Goal: Information Seeking & Learning: Check status

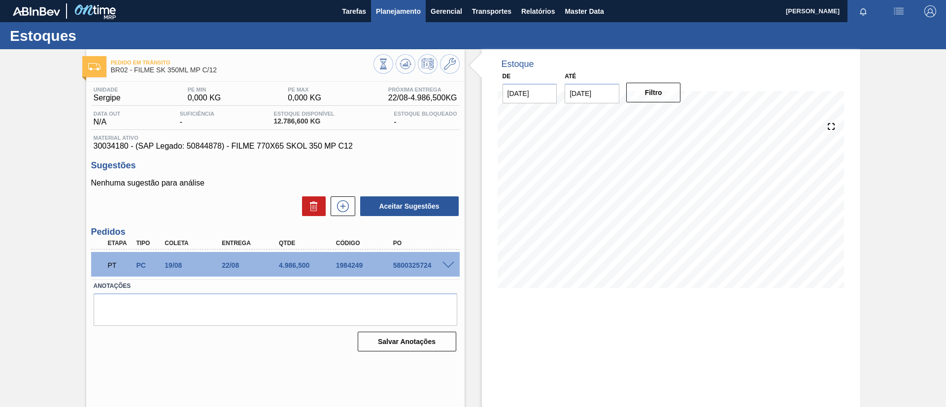
click at [413, 17] on button "Planejamento" at bounding box center [398, 11] width 55 height 22
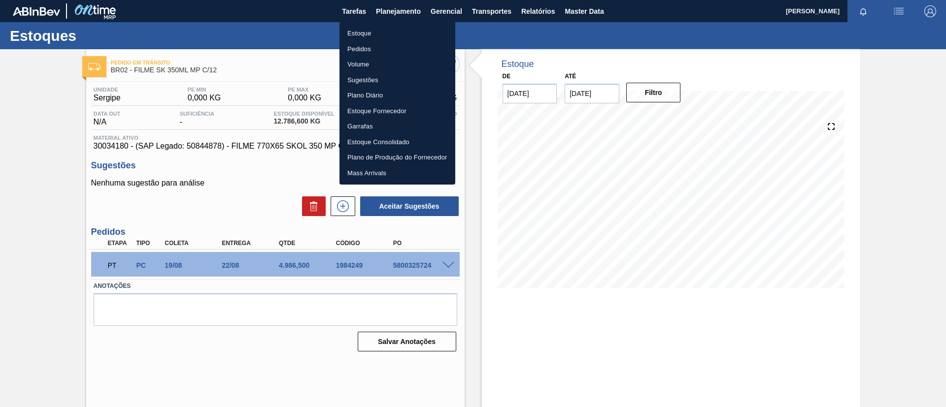
click at [398, 31] on li "Estoque" at bounding box center [397, 34] width 116 height 16
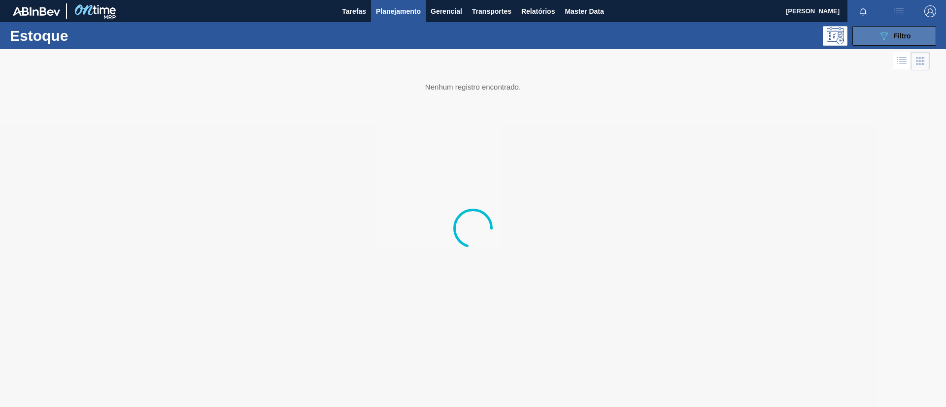
click at [920, 28] on button "089F7B8B-B2A5-4AFE-B5C0-19BA573D28AC Filtro" at bounding box center [894, 36] width 84 height 20
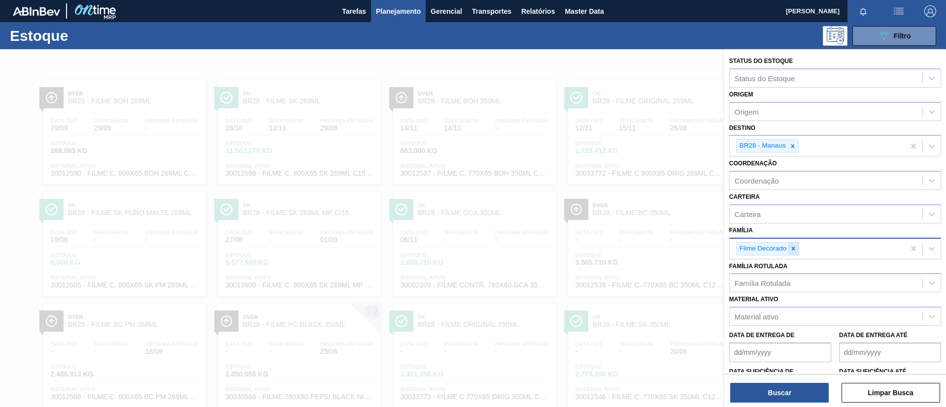
click at [794, 250] on icon at bounding box center [792, 248] width 3 height 3
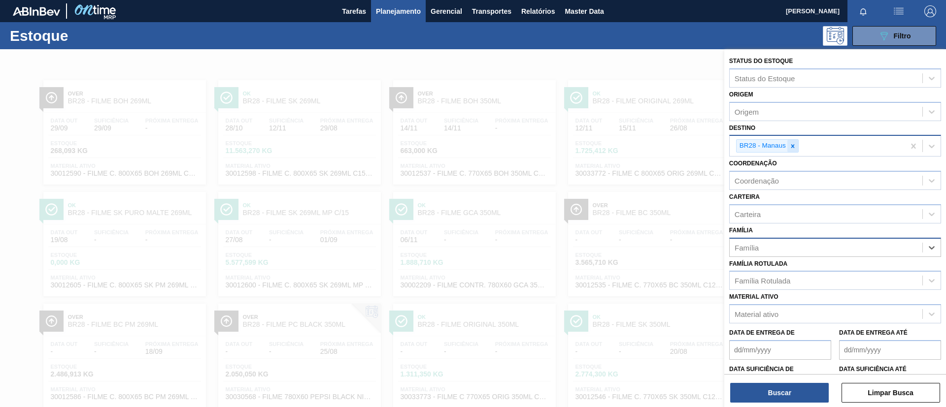
click at [795, 148] on icon at bounding box center [792, 146] width 7 height 7
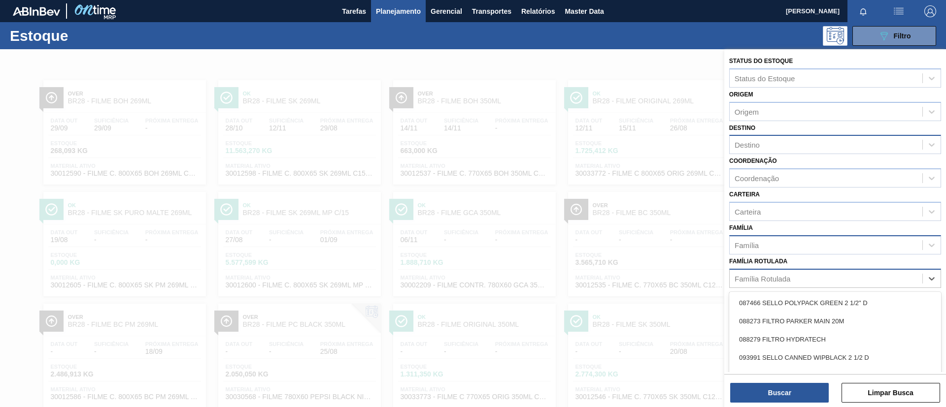
click at [772, 280] on div "Família Rotulada" at bounding box center [762, 278] width 56 height 8
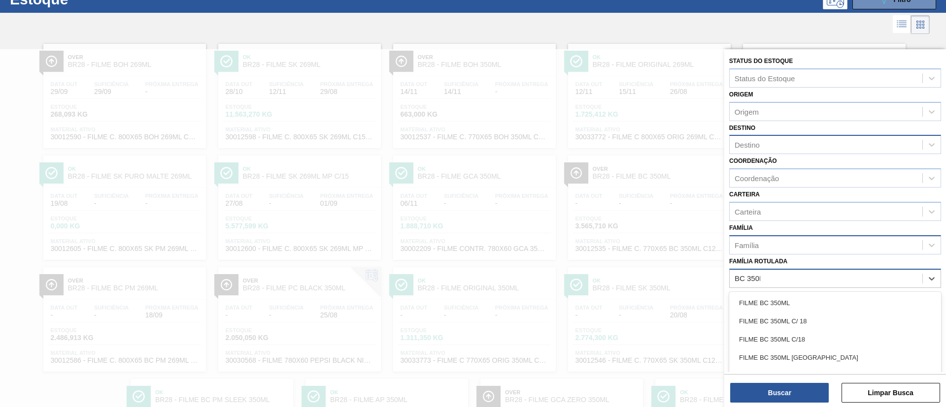
type Rotulada "BC 350ML"
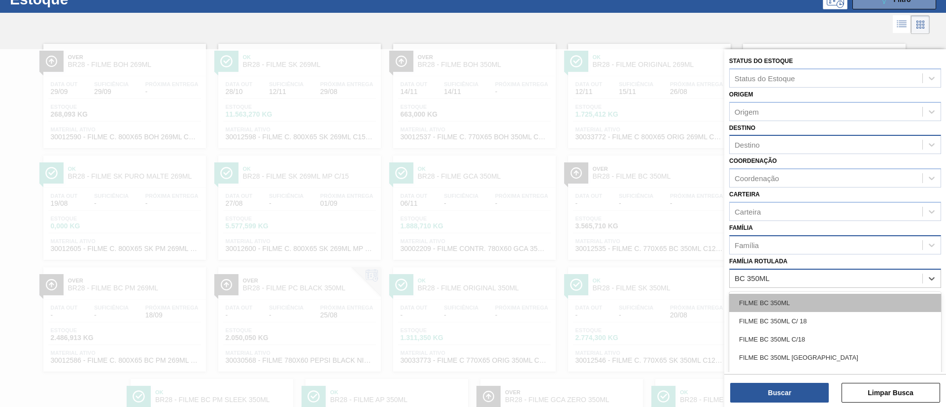
click at [798, 300] on div "FILME BC 350ML" at bounding box center [835, 303] width 212 height 18
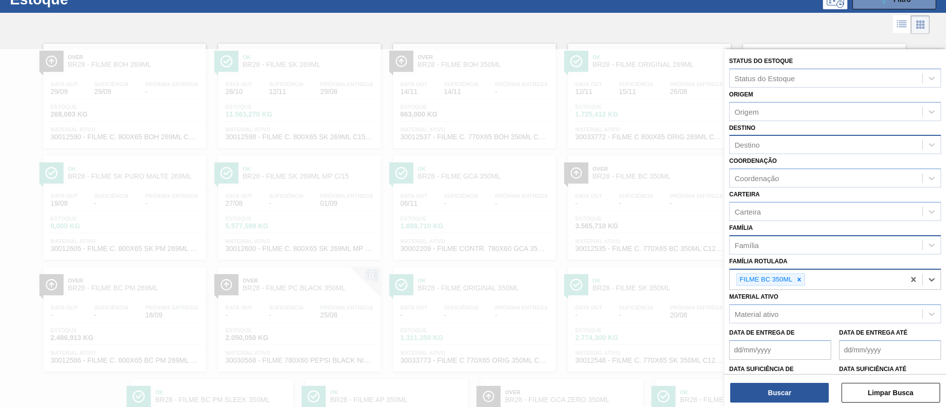
click at [766, 151] on div "Destino" at bounding box center [825, 145] width 193 height 14
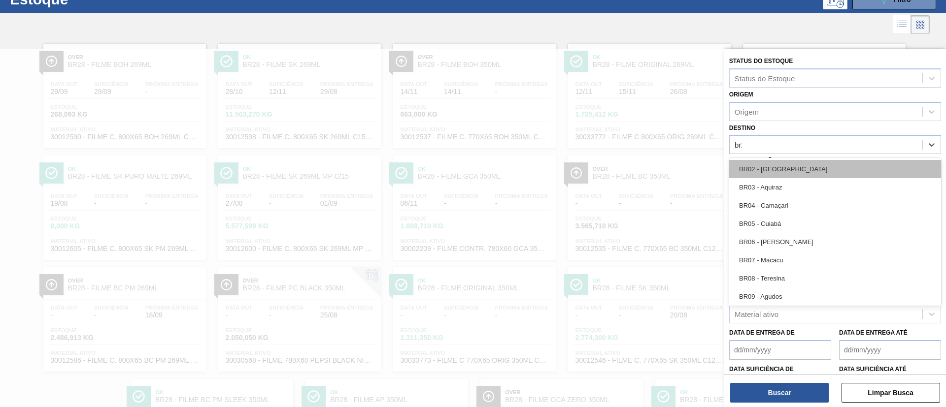
type input "br24"
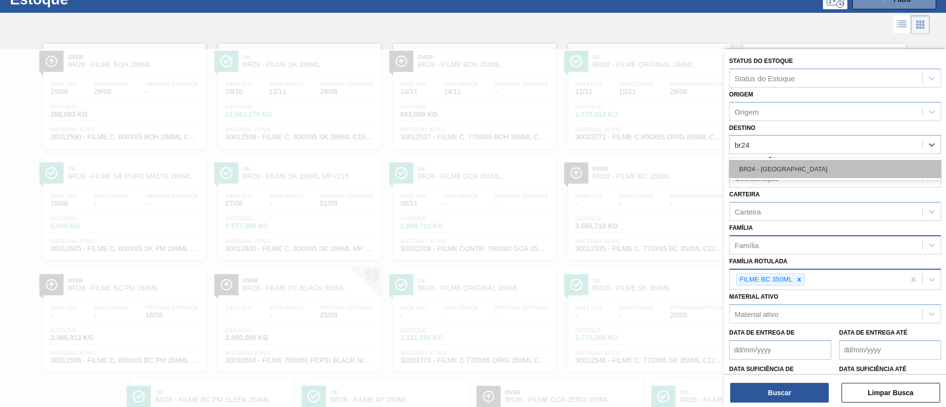
click at [780, 173] on div "BR24 - Ponta Grossa" at bounding box center [835, 169] width 212 height 18
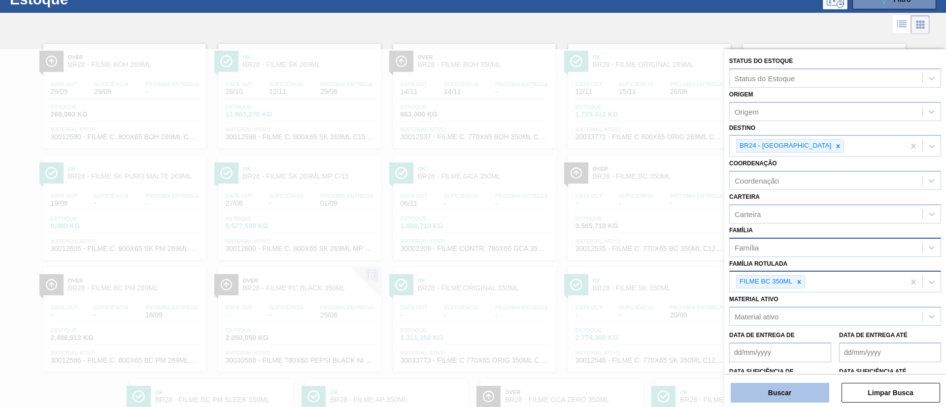
click at [778, 392] on button "Buscar" at bounding box center [779, 393] width 98 height 20
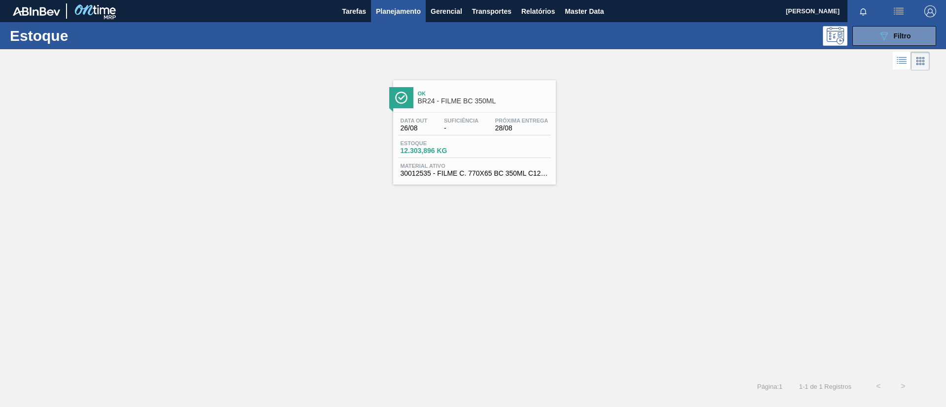
click at [520, 124] on div "Próxima Entrega 28/08" at bounding box center [521, 125] width 58 height 14
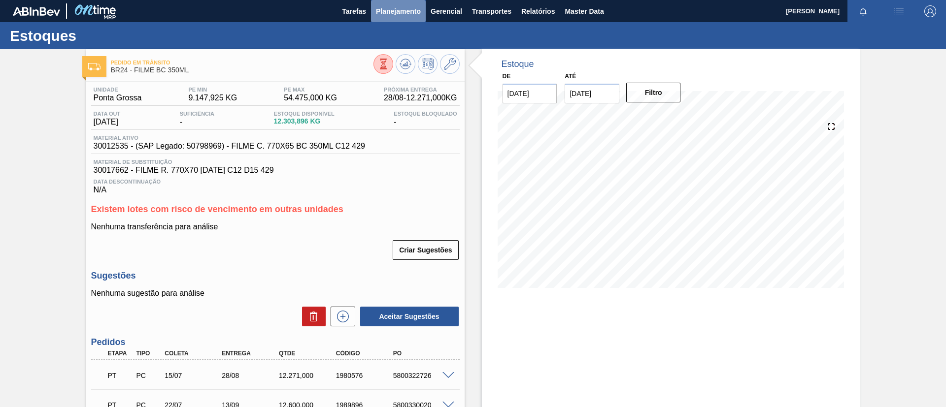
click at [385, 15] on span "Planejamento" at bounding box center [398, 11] width 45 height 12
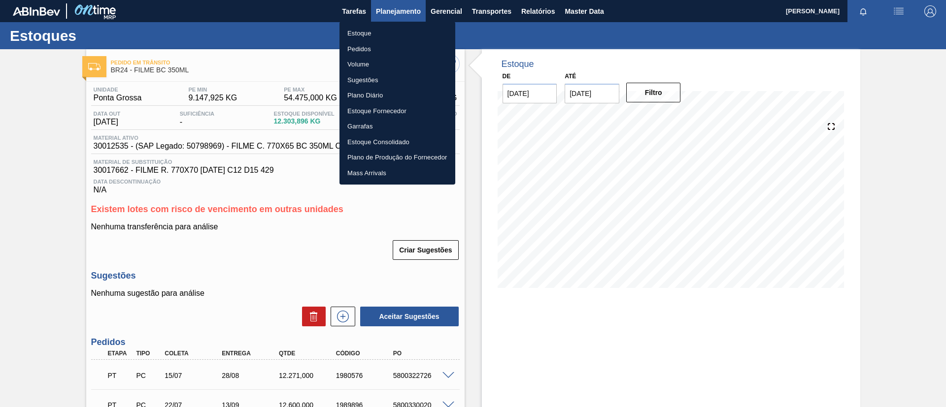
click at [384, 22] on ul "Estoque Pedidos Volume Sugestões Plano Diário Estoque Fornecedor Garrafas Estoq…" at bounding box center [397, 103] width 116 height 163
click at [384, 28] on li "Estoque" at bounding box center [397, 34] width 116 height 16
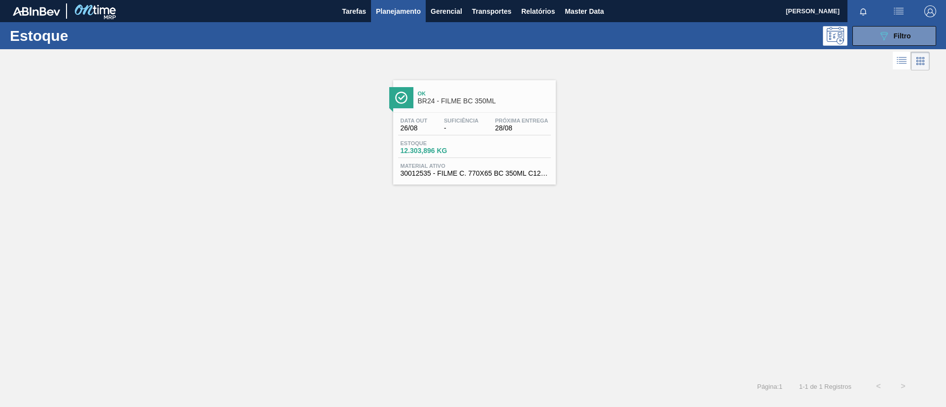
click at [406, 17] on button "Planejamento" at bounding box center [398, 11] width 55 height 22
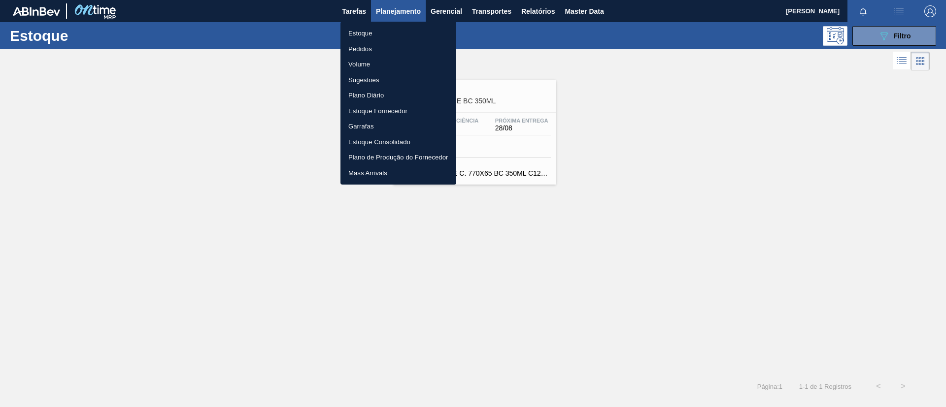
click at [413, 31] on li "Estoque" at bounding box center [398, 34] width 116 height 16
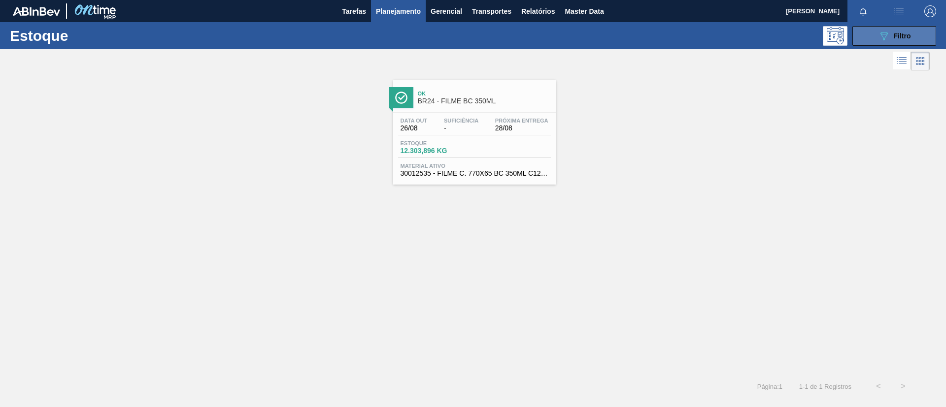
click at [903, 44] on div "Estoque 089F7B8B-B2A5-4AFE-B5C0-19BA573D28AC Filtro" at bounding box center [473, 35] width 946 height 27
click at [884, 41] on icon "089F7B8B-B2A5-4AFE-B5C0-19BA573D28AC" at bounding box center [884, 36] width 12 height 12
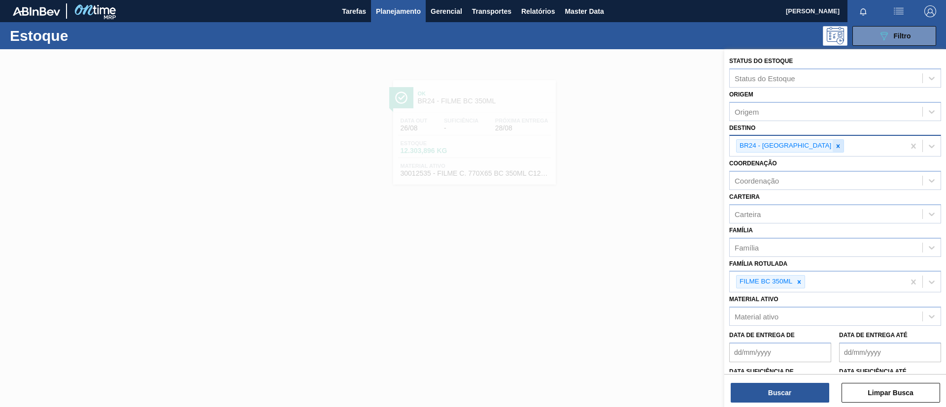
click at [807, 149] on div "BR24 - [GEOGRAPHIC_DATA]" at bounding box center [790, 145] width 108 height 13
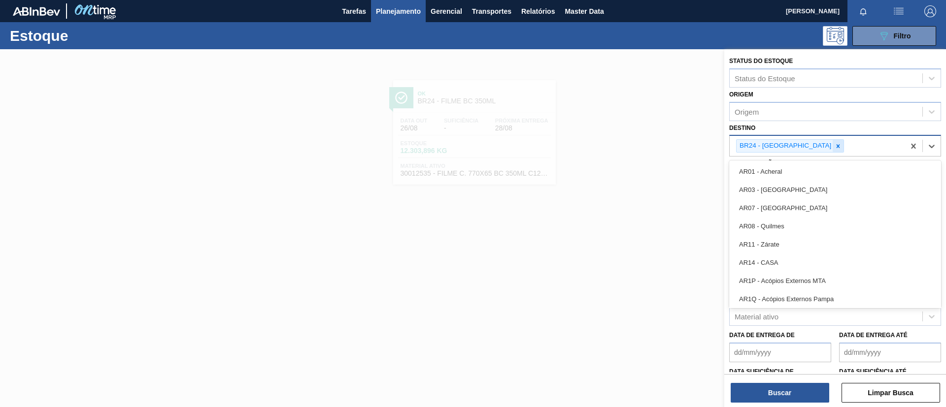
click at [834, 149] on icon at bounding box center [837, 146] width 7 height 7
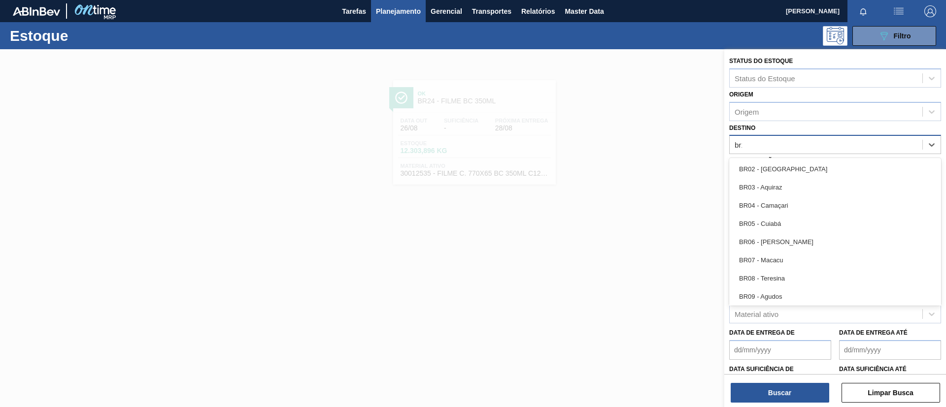
type input "br12"
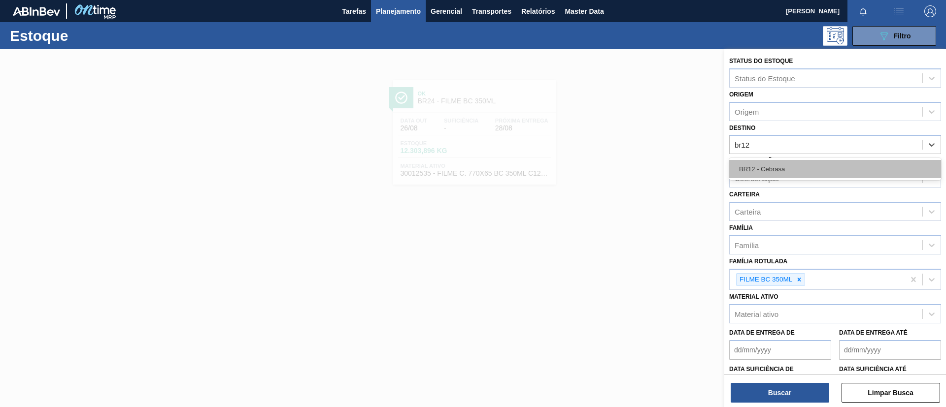
click at [806, 173] on div "BR12 - Cebrasa" at bounding box center [835, 169] width 212 height 18
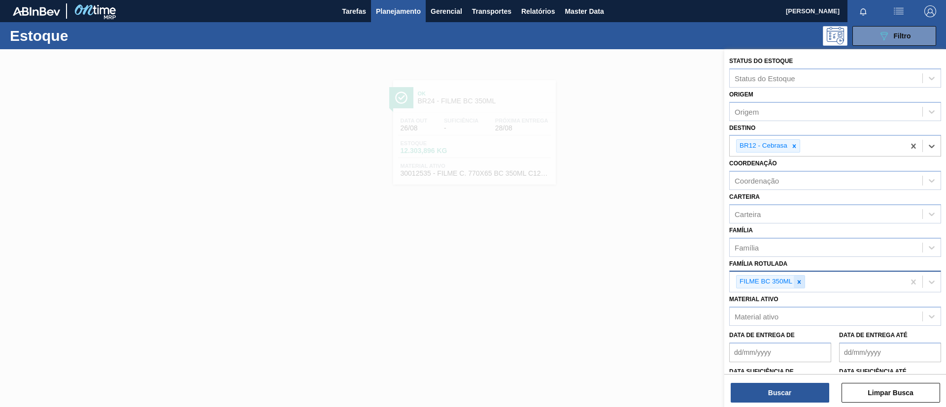
click at [797, 286] on div at bounding box center [798, 282] width 11 height 12
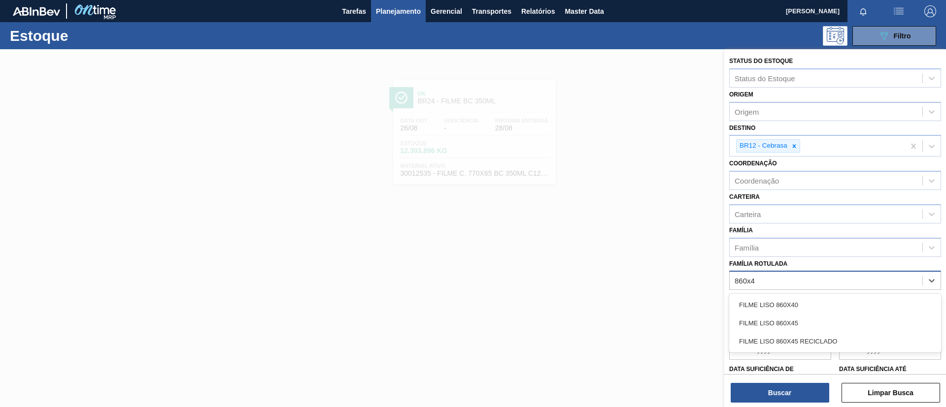
type Rotulada "860x45"
type Rotulada "bc 350ml mp"
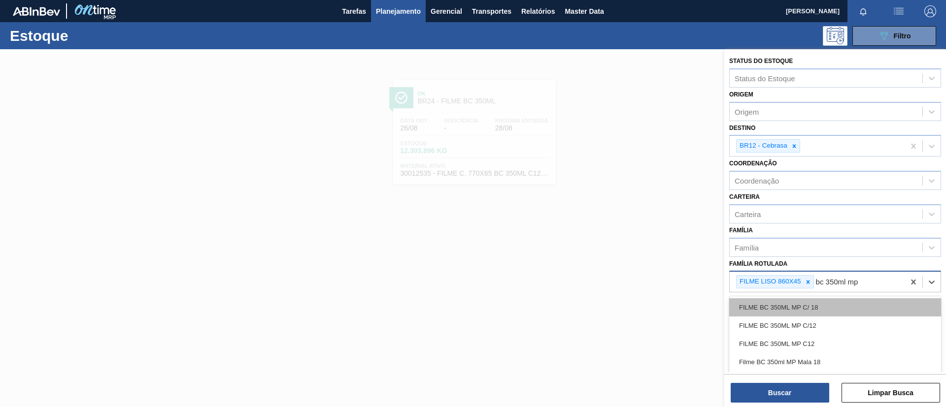
click at [794, 303] on div "FILME BC 350ML MP C/ 18" at bounding box center [835, 307] width 212 height 18
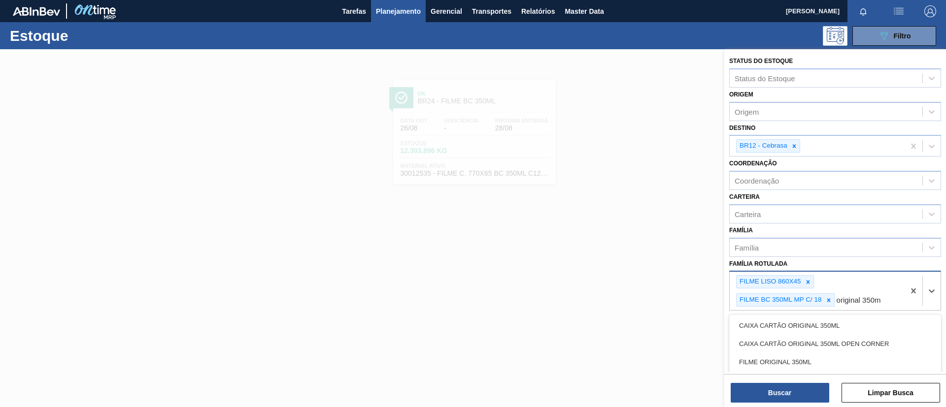
type Rotulada "original 350ml"
click at [784, 358] on div "FILME ORIGINAL 350ML" at bounding box center [835, 362] width 212 height 18
type Rotulada "ap 350ml mp"
click at [838, 344] on div "FILME AP 350ML MP C/ 18" at bounding box center [835, 344] width 212 height 18
type Rotulada "ap 269ml mp"
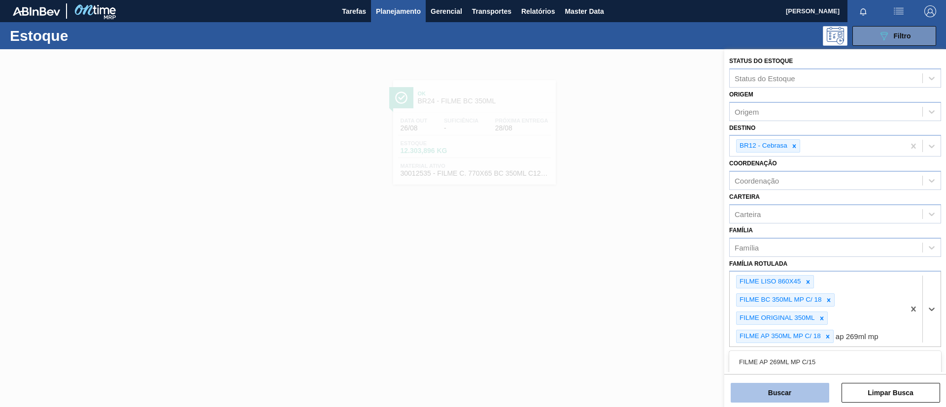
drag, startPoint x: 760, startPoint y: 361, endPoint x: 774, endPoint y: 385, distance: 26.7
click at [760, 361] on div "FILME AP 269ML MP C/15" at bounding box center [835, 362] width 212 height 18
click at [774, 385] on button "Buscar" at bounding box center [779, 393] width 98 height 20
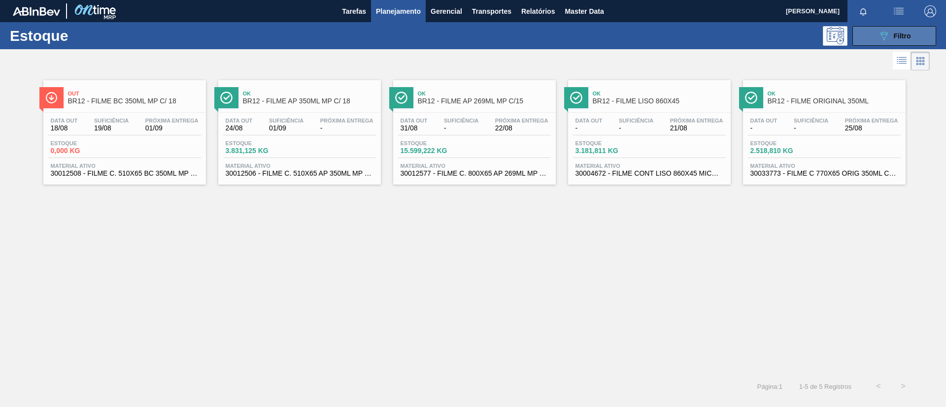
click at [891, 37] on div "089F7B8B-B2A5-4AFE-B5C0-19BA573D28AC Filtro" at bounding box center [894, 36] width 33 height 12
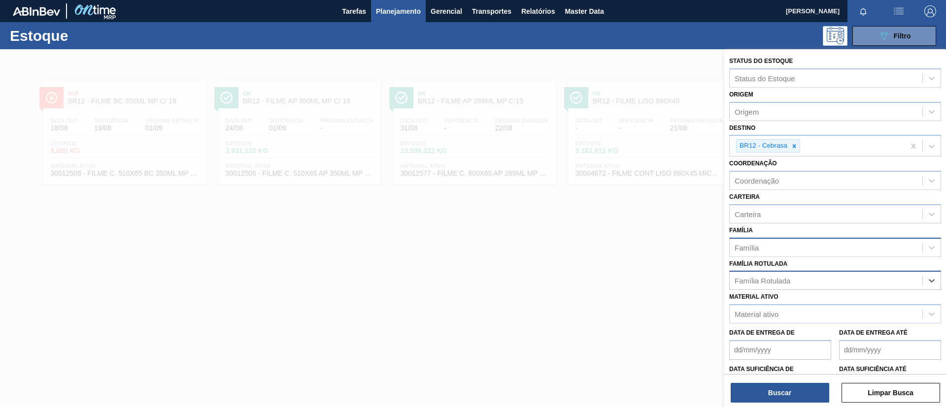
click at [782, 255] on div "Família" at bounding box center [835, 247] width 212 height 19
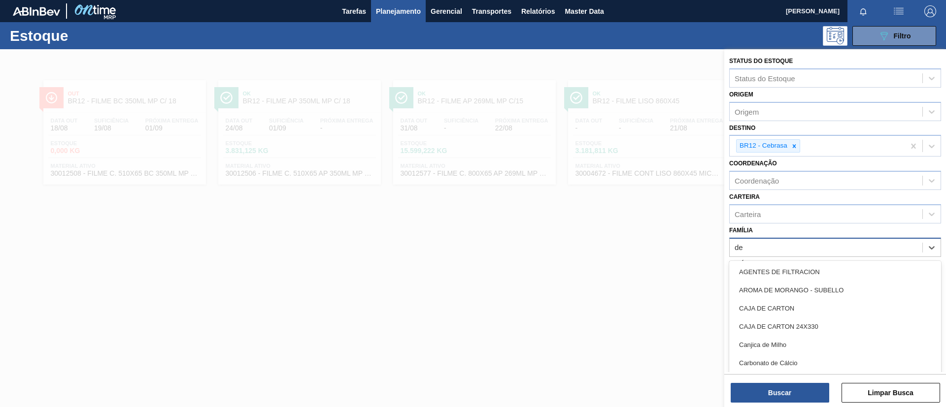
type input "dec"
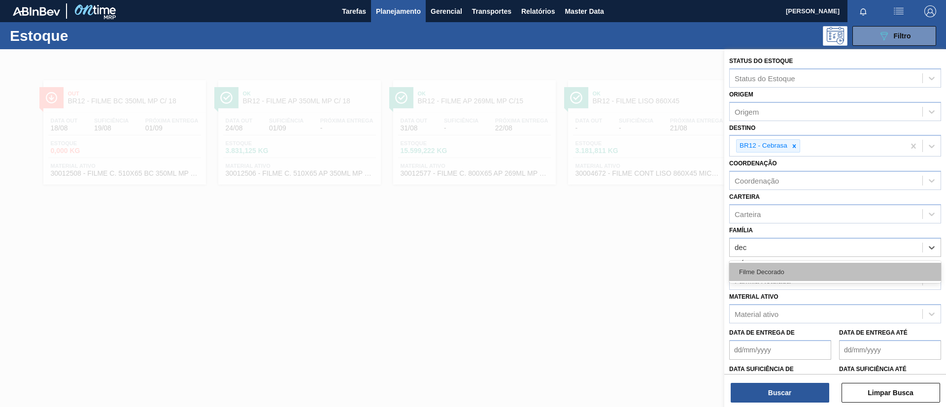
click at [785, 267] on div "Filme Decorado" at bounding box center [835, 272] width 212 height 18
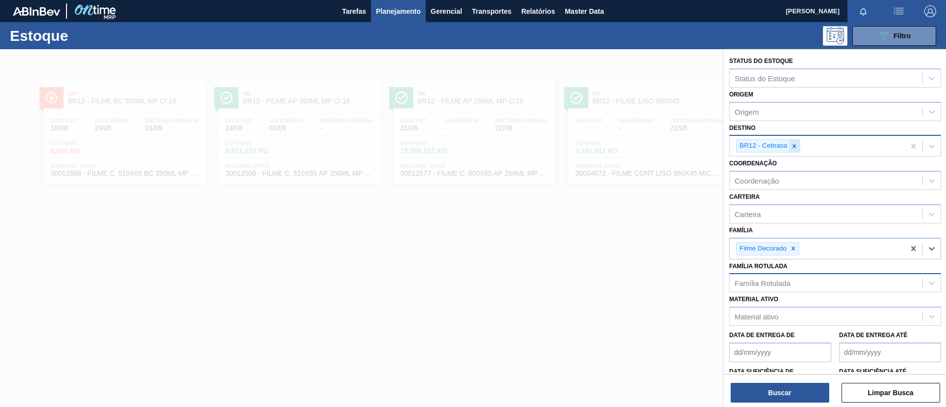
click at [796, 149] on icon at bounding box center [793, 146] width 7 height 7
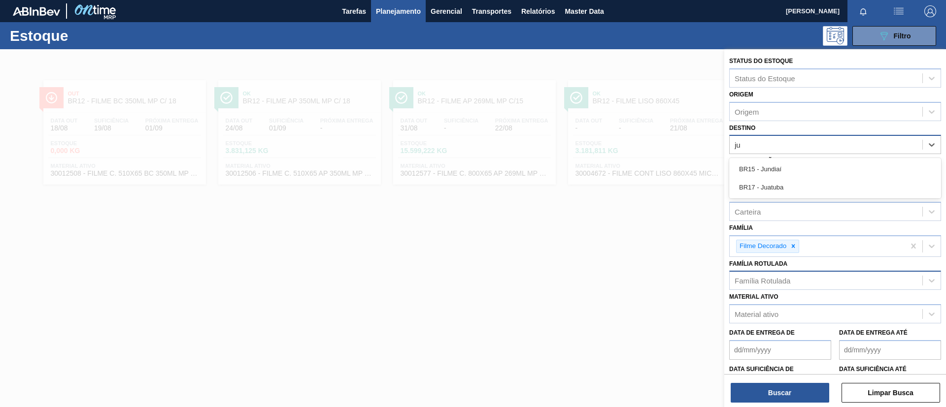
type input "jun"
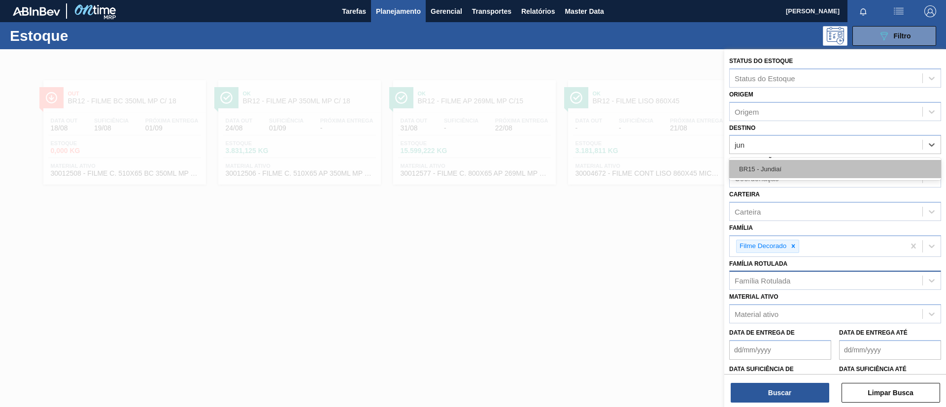
click at [793, 168] on div "BR15 - Jundiaí" at bounding box center [835, 169] width 212 height 18
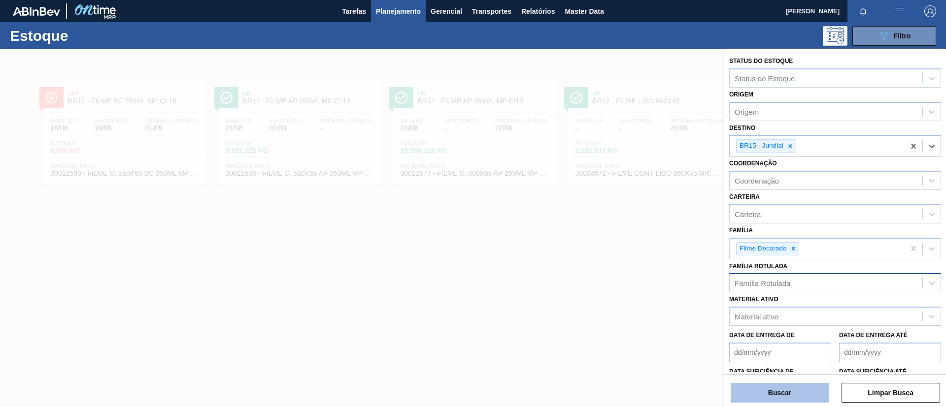
click at [780, 398] on button "Buscar" at bounding box center [779, 393] width 98 height 20
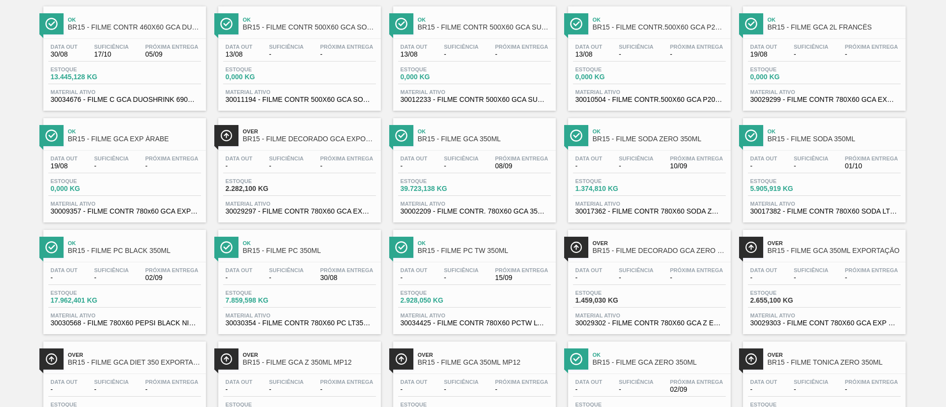
scroll to position [148, 0]
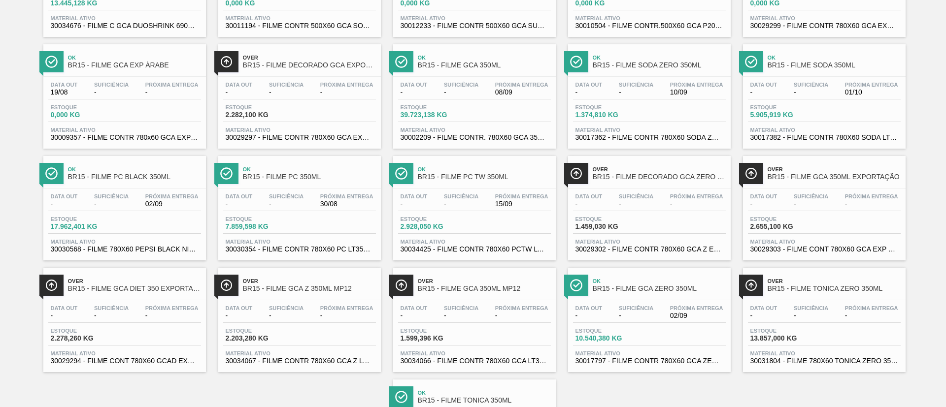
click at [462, 77] on div "Data out - Suficiência - Próxima Entrega 08/09 Estoque 39.723,138 KG Material a…" at bounding box center [474, 110] width 163 height 67
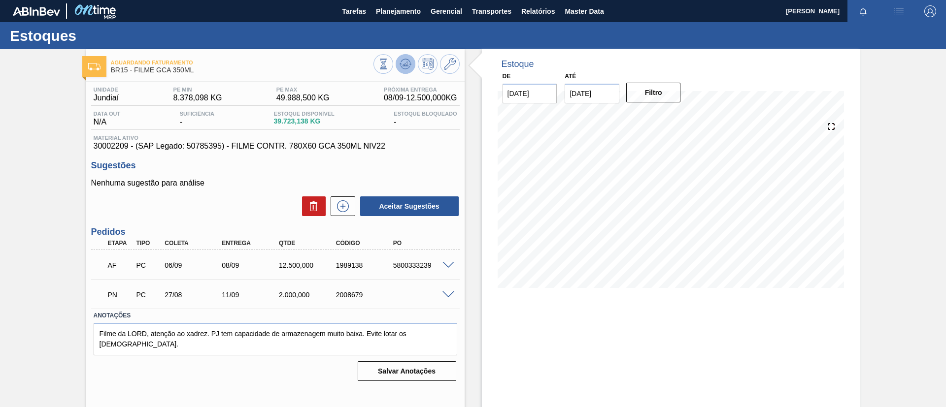
click at [389, 63] on icon at bounding box center [383, 64] width 11 height 11
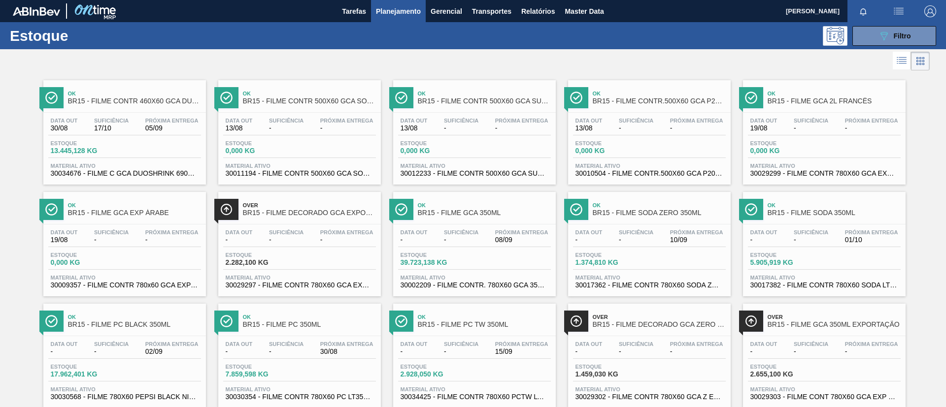
click at [688, 214] on span "BR15 - FILME SODA ZERO 350ML" at bounding box center [658, 212] width 133 height 7
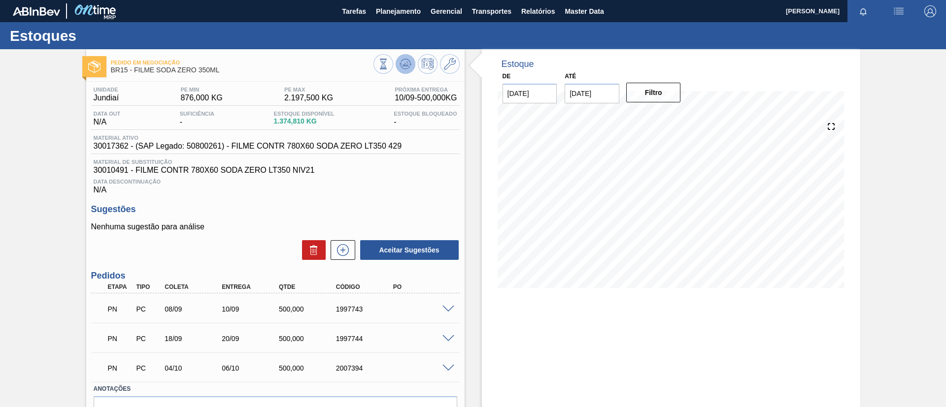
click at [389, 63] on icon at bounding box center [383, 64] width 11 height 11
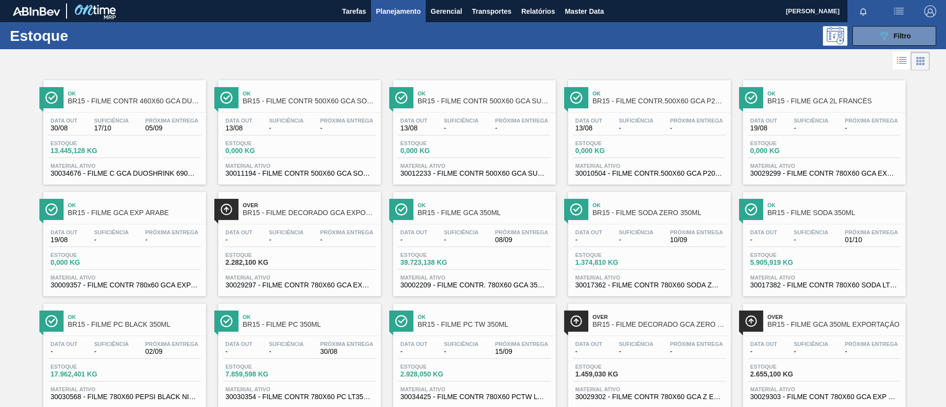
click at [892, 225] on div "Data out - Suficiência - Próxima Entrega 01/10 Estoque 5.905,919 KG Material at…" at bounding box center [824, 258] width 163 height 67
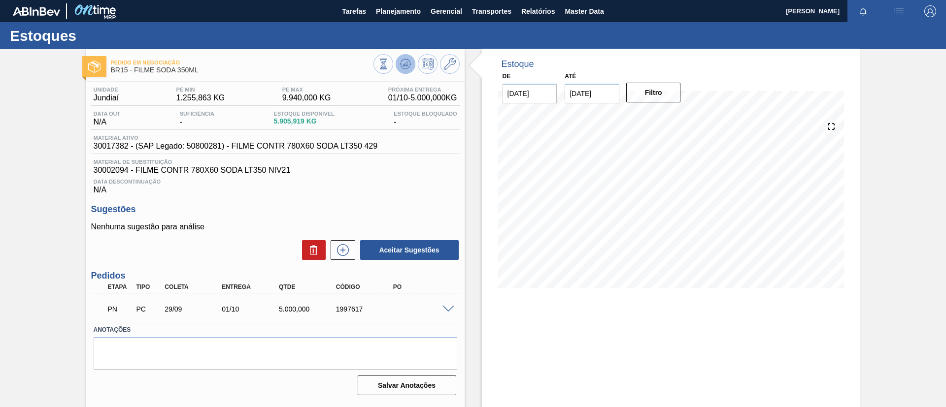
click at [389, 64] on icon at bounding box center [383, 64] width 11 height 11
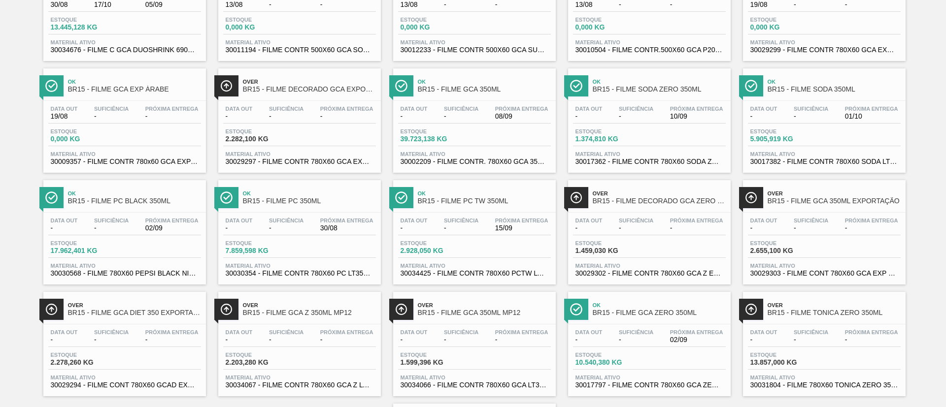
scroll to position [148, 0]
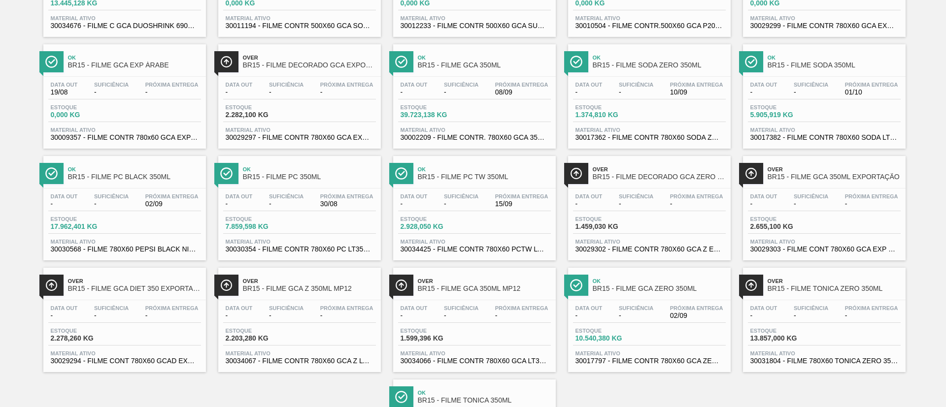
click at [139, 176] on span "BR15 - FILME PC BLACK 350ML" at bounding box center [134, 176] width 133 height 7
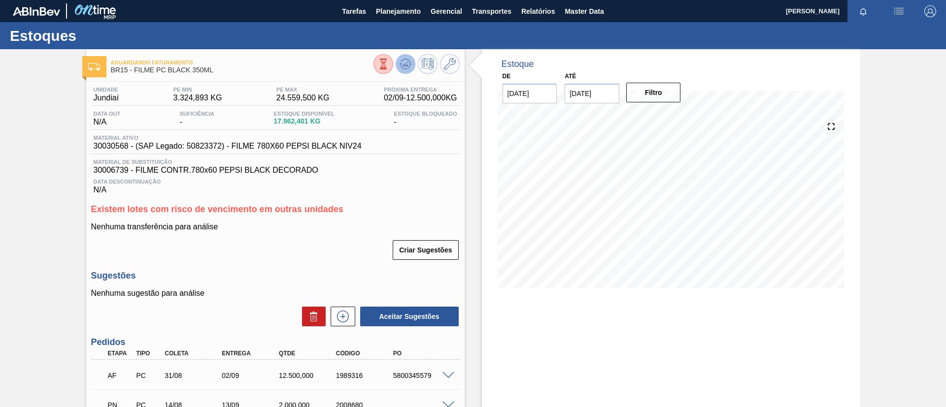
click at [389, 62] on icon at bounding box center [383, 64] width 11 height 11
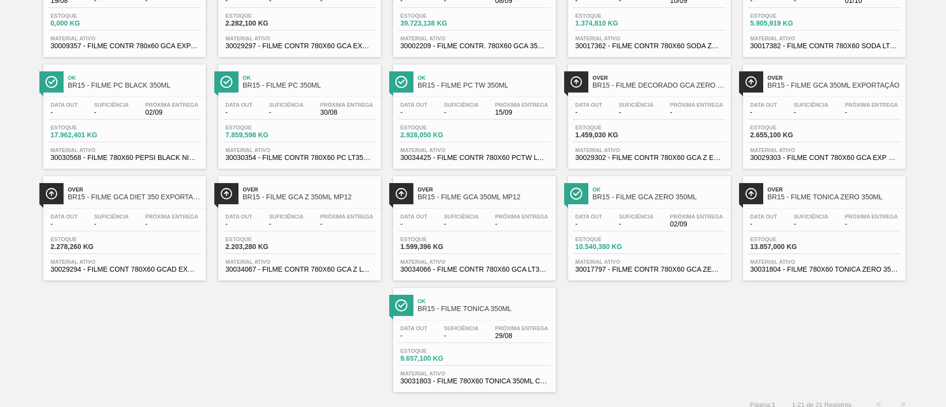
scroll to position [249, 0]
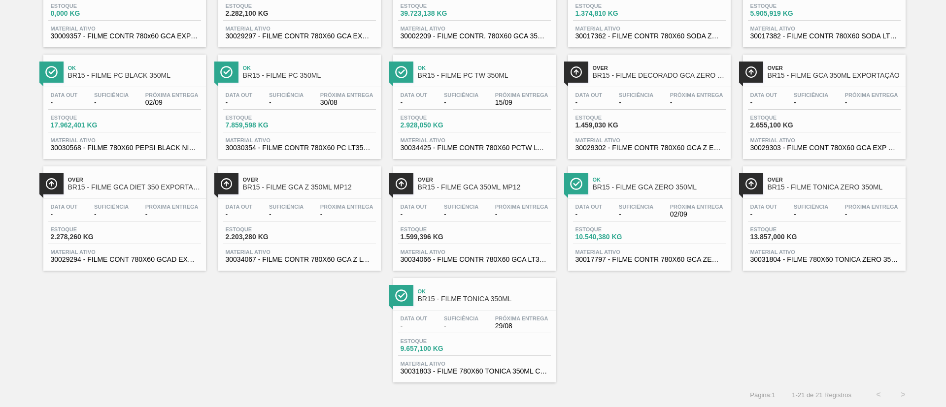
click at [314, 84] on div "Ok BR15 - FILME PC 350ML Data out - Suficiência - Próxima Entrega 30/08 Estoque…" at bounding box center [299, 107] width 163 height 104
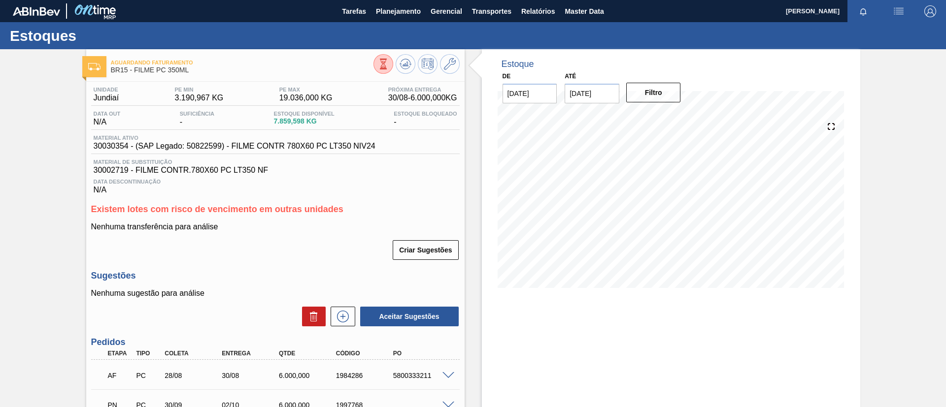
click at [389, 64] on icon at bounding box center [383, 64] width 11 height 11
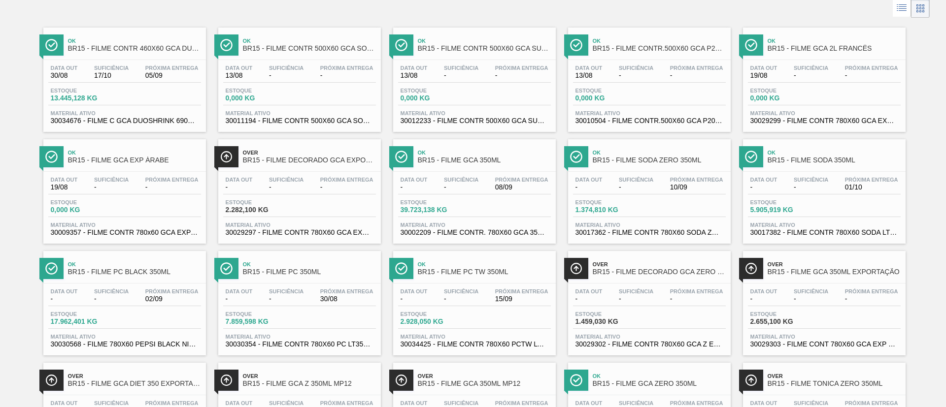
scroll to position [74, 0]
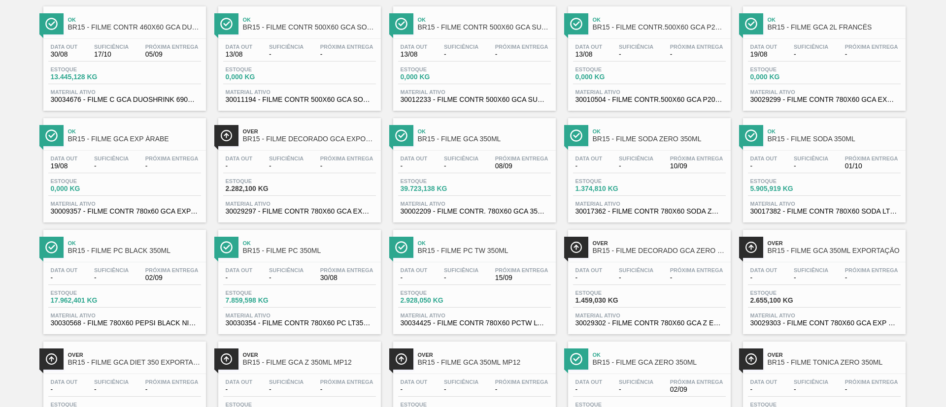
click at [495, 246] on div "Ok BR15 - FILME PC TW 350ML" at bounding box center [484, 247] width 133 height 22
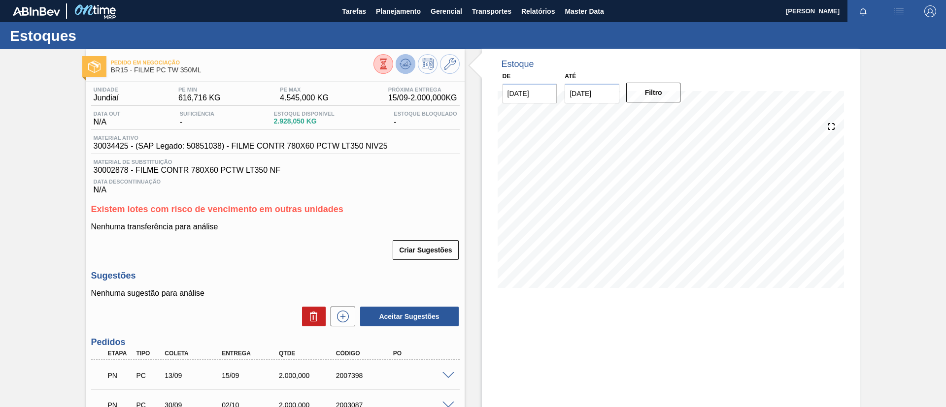
click at [398, 72] on div at bounding box center [416, 65] width 86 height 22
click at [398, 72] on button at bounding box center [405, 64] width 20 height 20
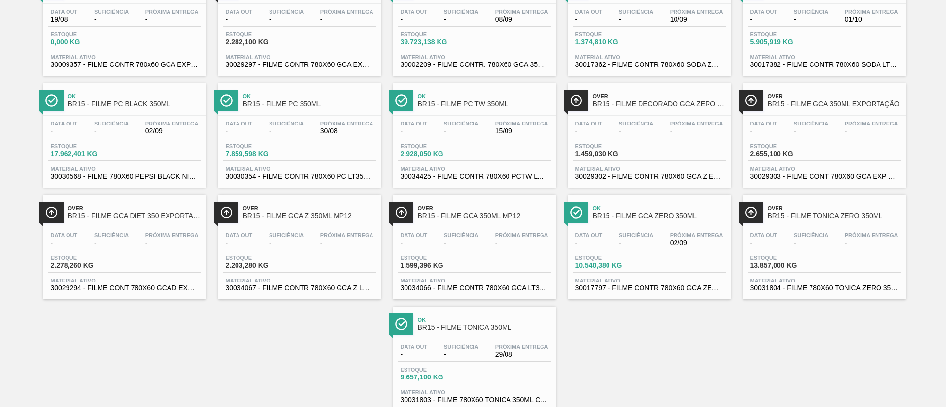
scroll to position [222, 0]
click at [662, 220] on div "Ok BR15 - FILME GCA ZERO 350ML" at bounding box center [658, 211] width 133 height 22
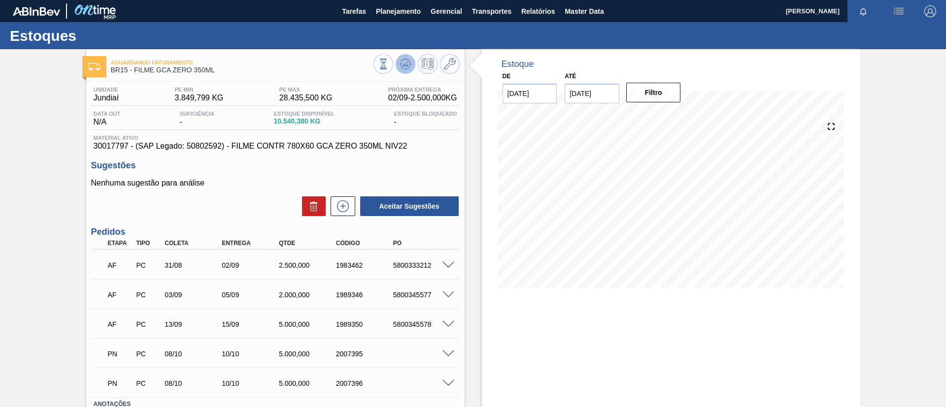
click at [403, 72] on button at bounding box center [405, 64] width 20 height 20
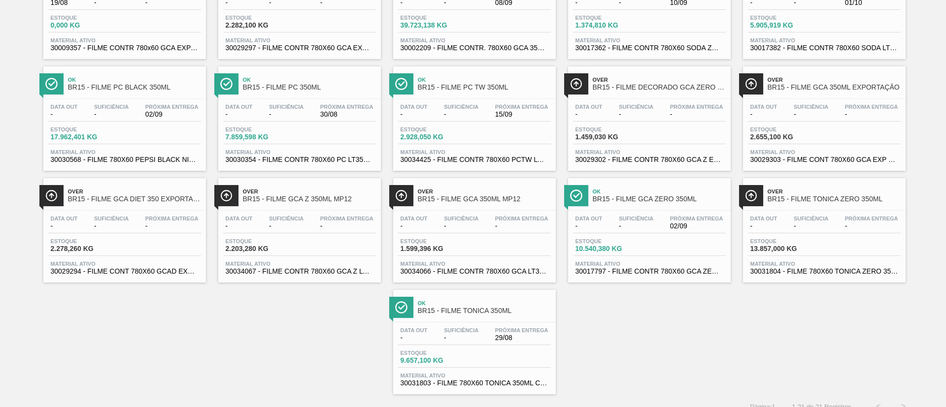
scroll to position [249, 0]
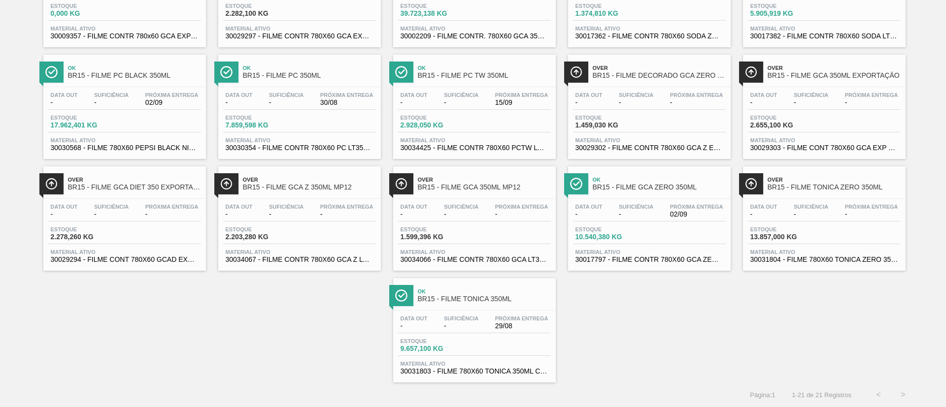
click at [881, 207] on span "Próxima Entrega" at bounding box center [871, 207] width 53 height 6
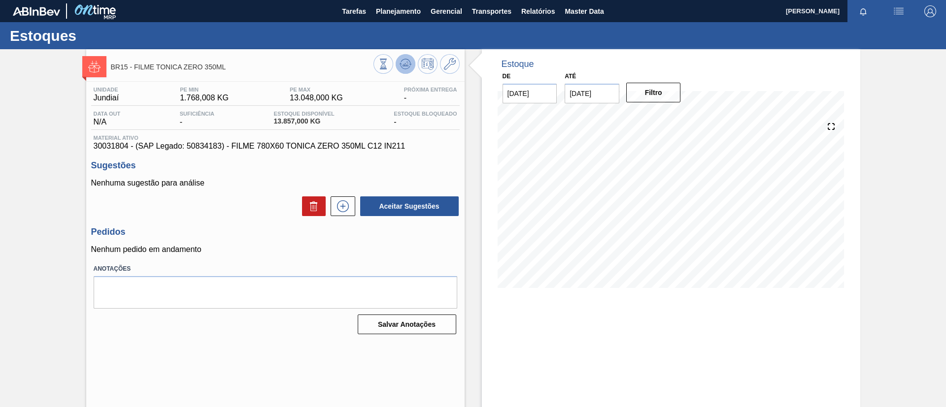
click at [397, 61] on button at bounding box center [405, 64] width 20 height 20
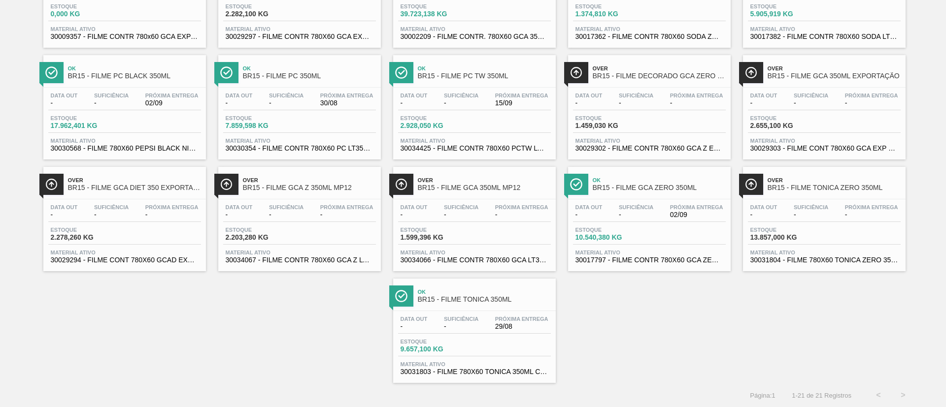
scroll to position [249, 0]
click at [471, 294] on span "Ok" at bounding box center [484, 292] width 133 height 6
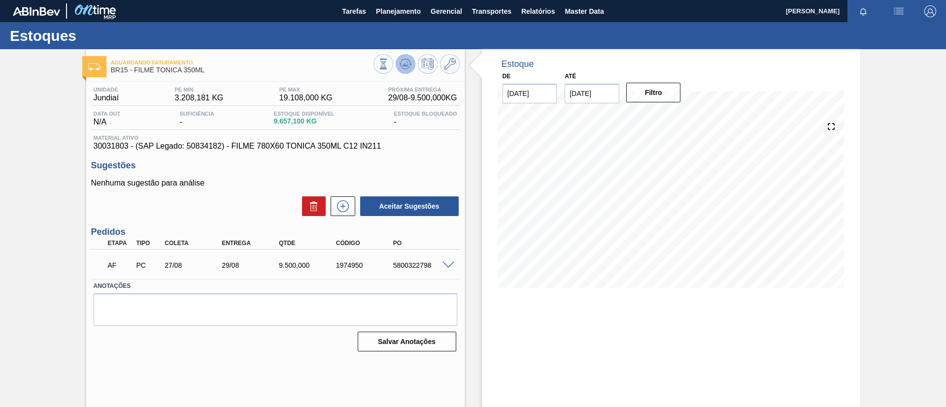
click at [395, 65] on button at bounding box center [405, 64] width 20 height 20
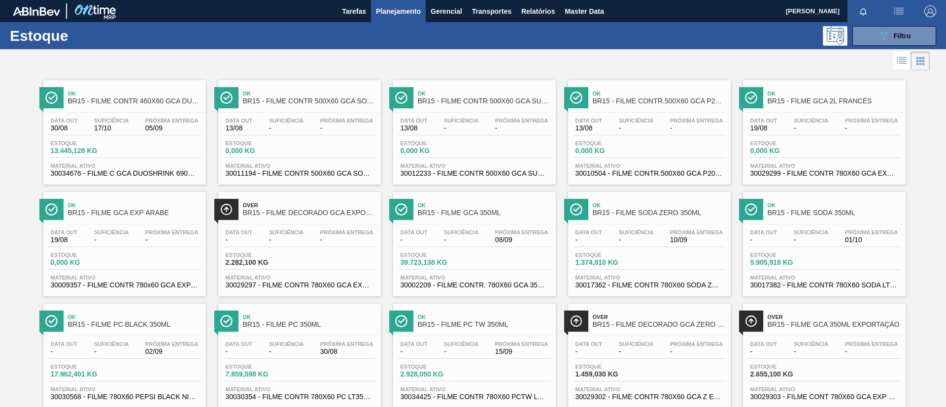
drag, startPoint x: 916, startPoint y: 34, endPoint x: 901, endPoint y: 64, distance: 32.4
click at [915, 36] on button "089F7B8B-B2A5-4AFE-B5C0-19BA573D28AC Filtro" at bounding box center [894, 36] width 84 height 20
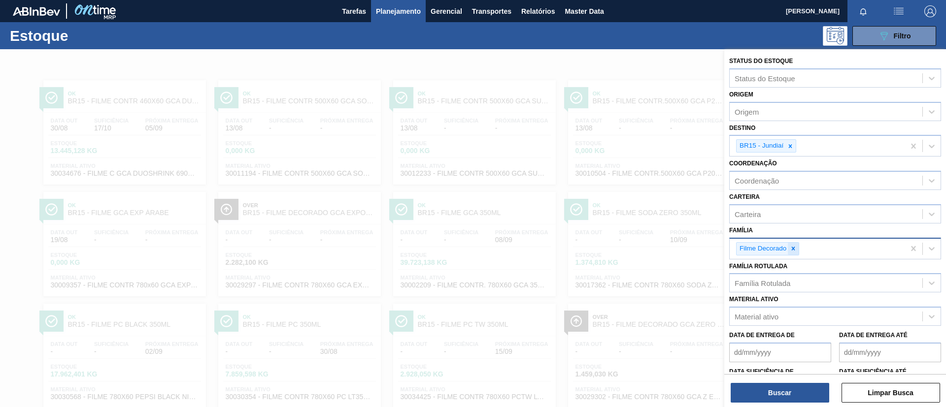
click at [794, 250] on icon at bounding box center [792, 248] width 7 height 7
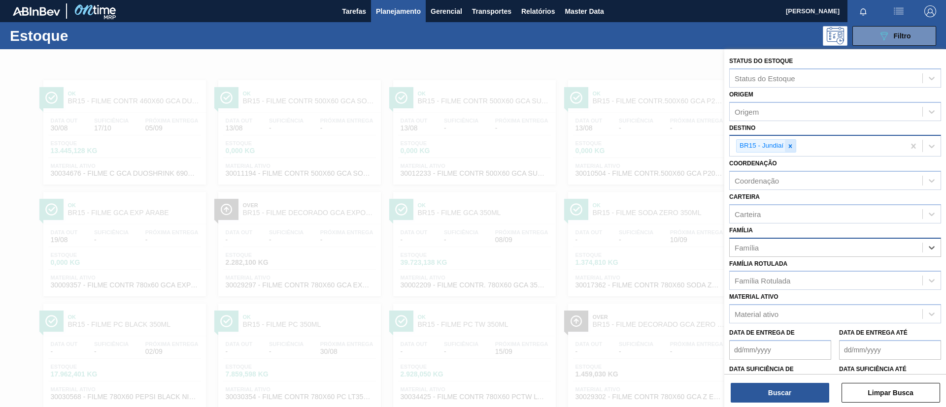
click at [788, 146] on icon at bounding box center [789, 146] width 7 height 7
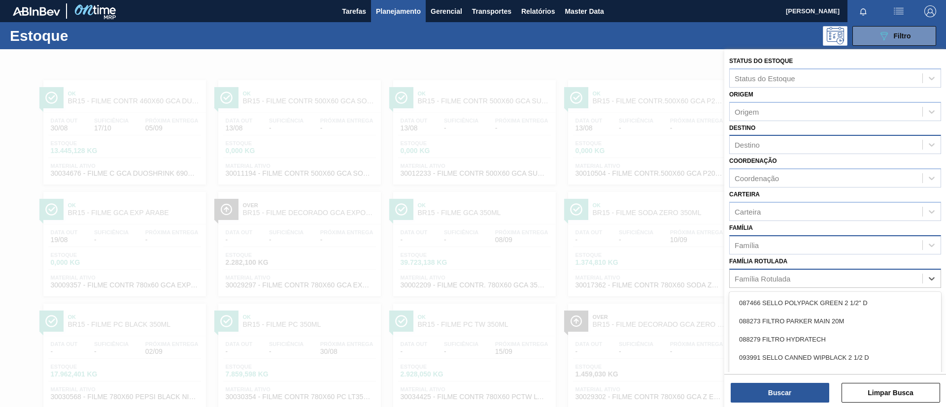
click at [803, 279] on div "Família Rotulada" at bounding box center [825, 278] width 193 height 14
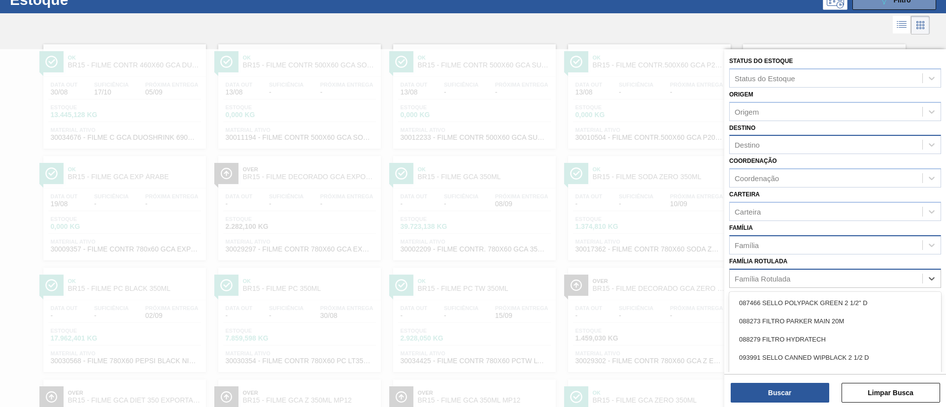
scroll to position [36, 0]
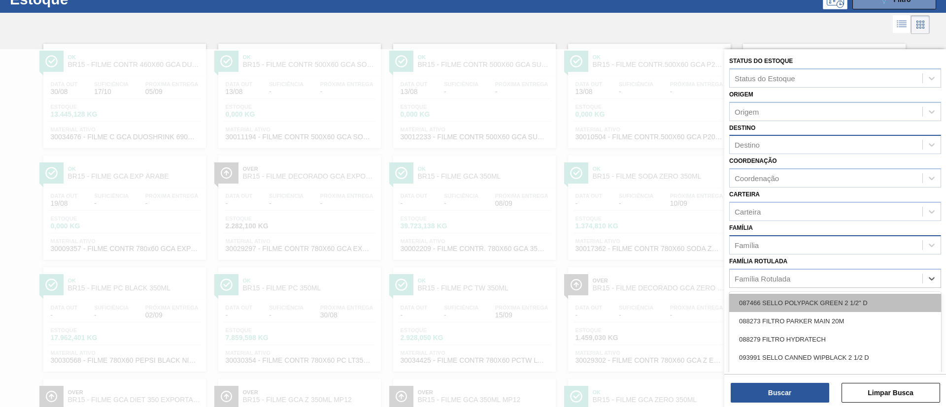
paste Rotulada "30003623"
type Rotulada "30003623"
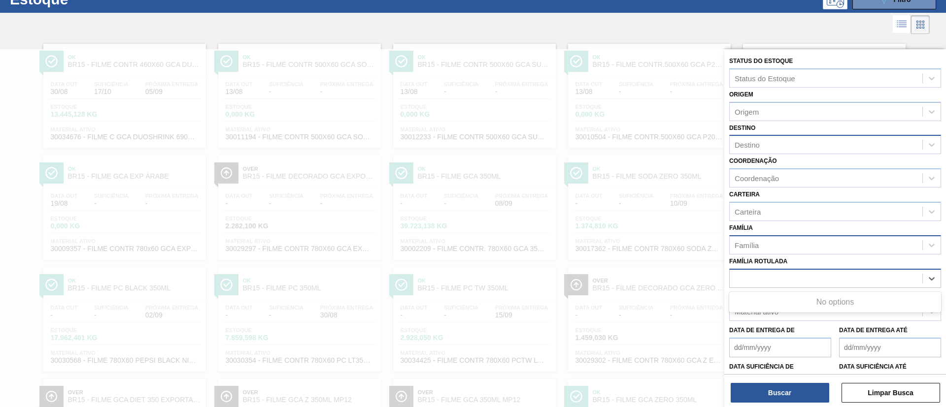
click at [790, 280] on div "30003623" at bounding box center [825, 278] width 193 height 14
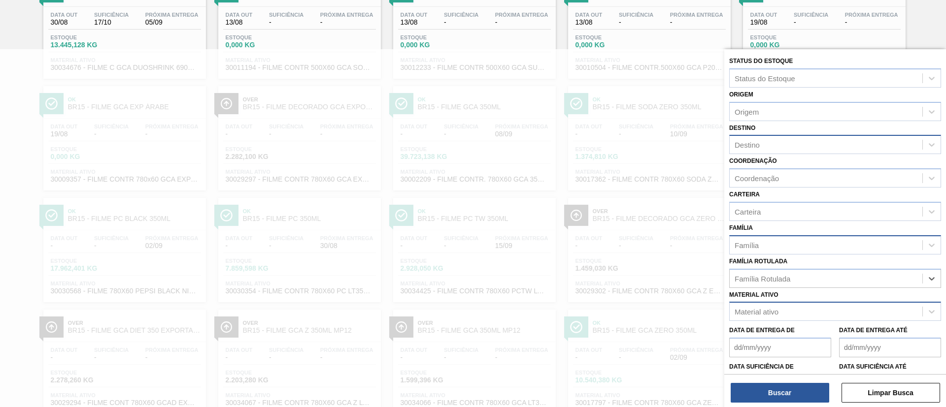
click at [801, 304] on div "Material ativo" at bounding box center [835, 311] width 212 height 19
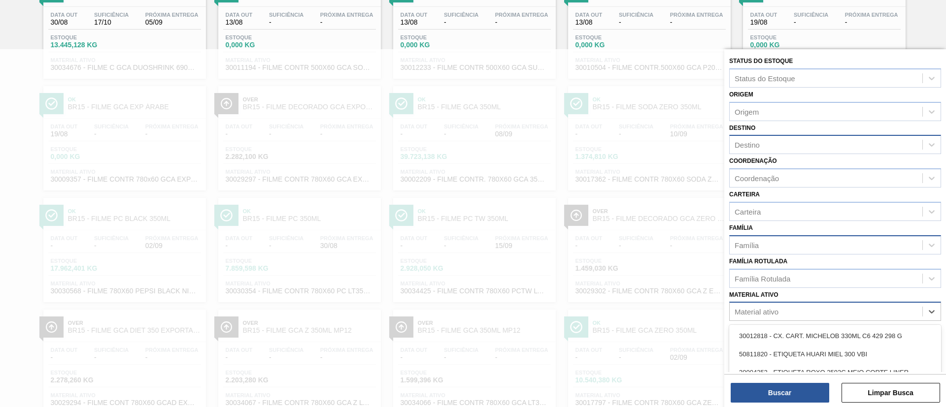
paste ativo "30003623"
type ativo "30003623"
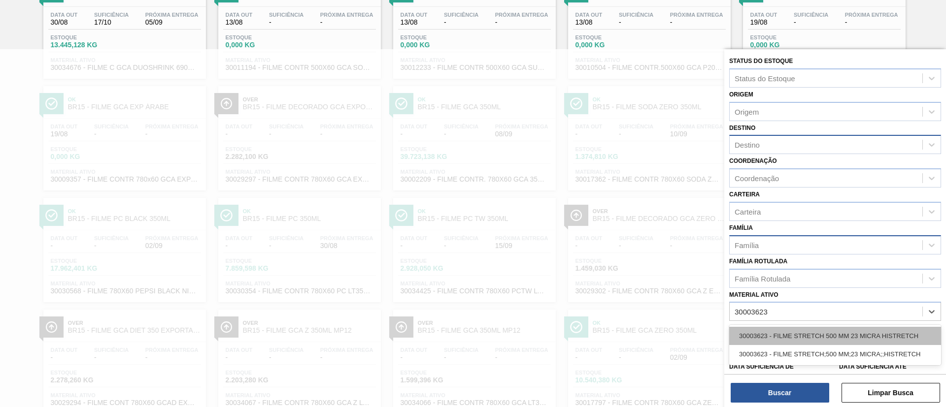
click at [805, 332] on div "30003623 - FILME STRETCH 500 MM 23 MICRA HISTRETCH" at bounding box center [835, 336] width 212 height 18
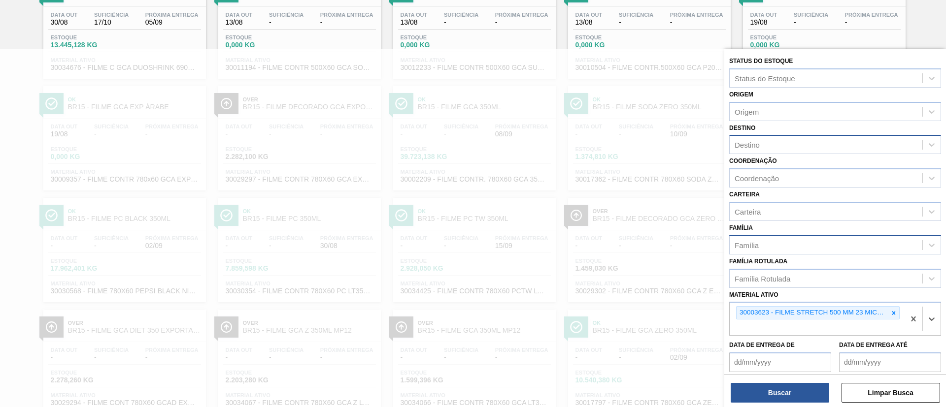
click at [771, 150] on div "Destino" at bounding box center [825, 145] width 193 height 14
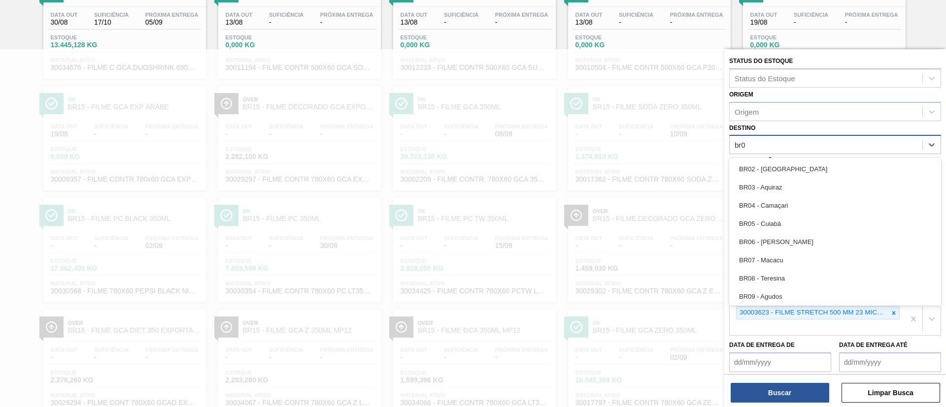
type input "br05"
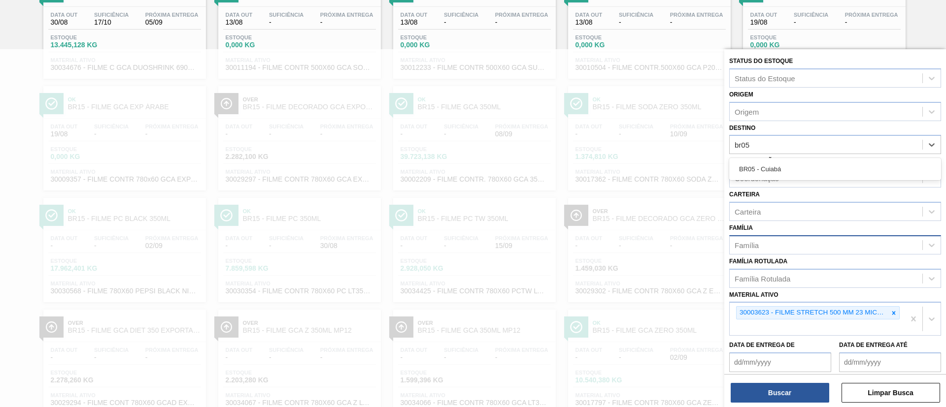
click at [795, 168] on div "BR05 - Cuiabá" at bounding box center [835, 169] width 212 height 18
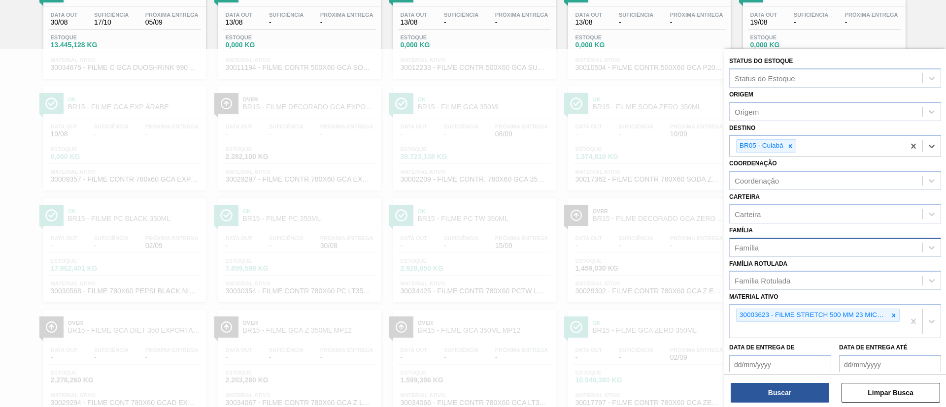
click at [780, 381] on div "Buscar Limpar Busca" at bounding box center [835, 388] width 222 height 28
click at [783, 383] on button "Buscar" at bounding box center [779, 393] width 98 height 20
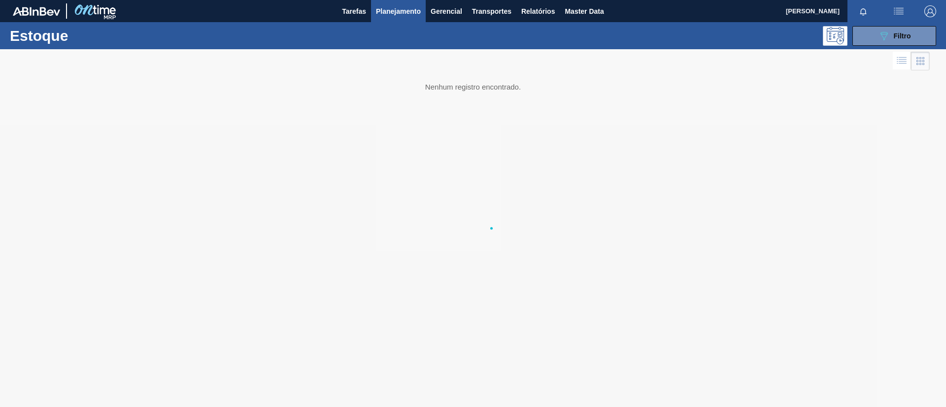
scroll to position [0, 0]
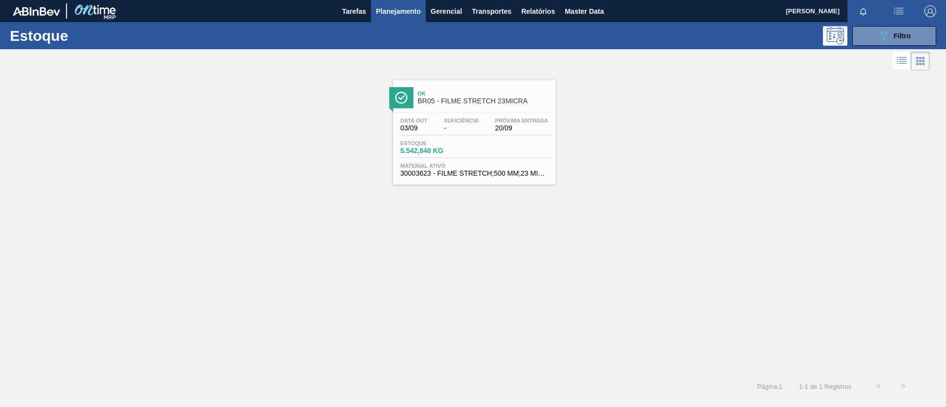
click at [490, 91] on span "Ok" at bounding box center [484, 94] width 133 height 6
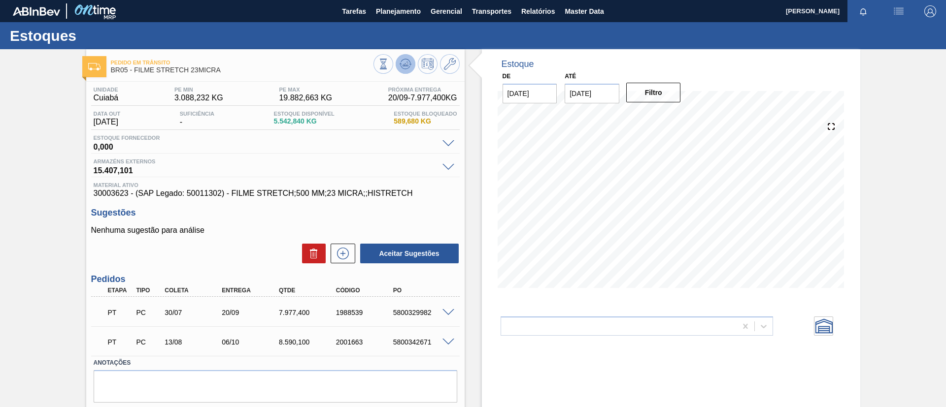
click at [411, 57] on button at bounding box center [405, 64] width 20 height 20
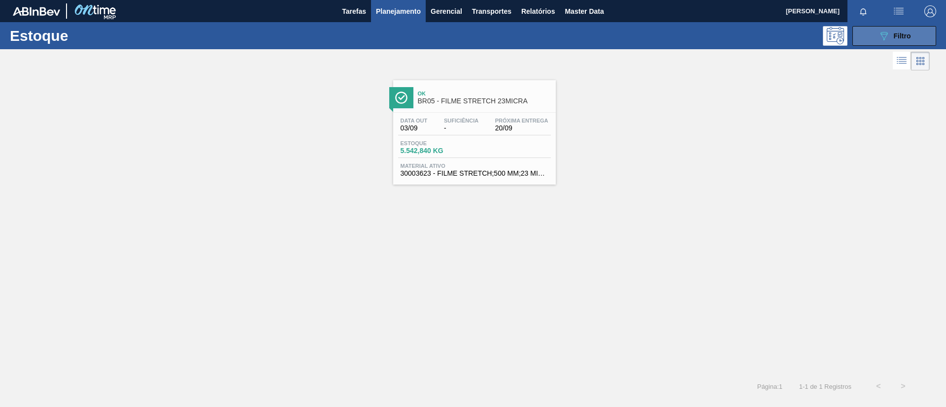
click at [916, 37] on button "089F7B8B-B2A5-4AFE-B5C0-19BA573D28AC Filtro" at bounding box center [894, 36] width 84 height 20
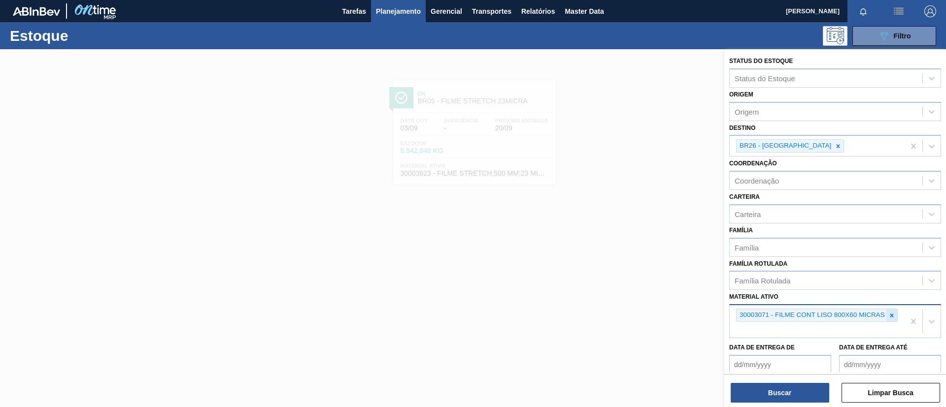
click at [893, 316] on icon at bounding box center [891, 315] width 7 height 7
paste ativo "30007403"
type ativo "30007403"
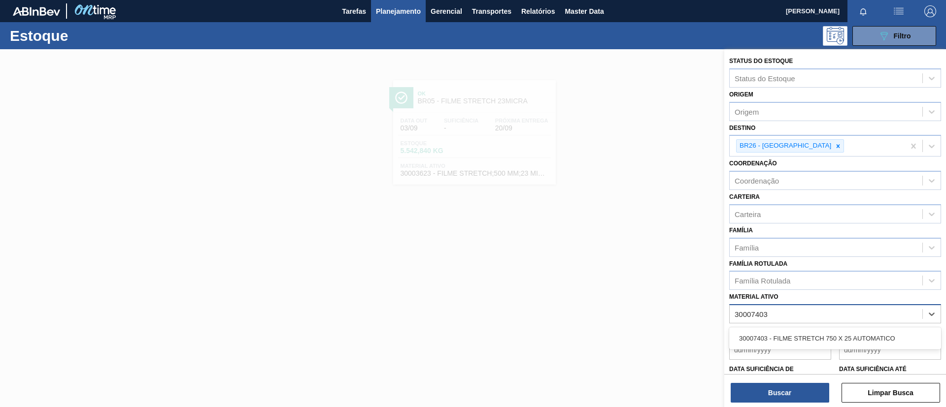
drag, startPoint x: 846, startPoint y: 335, endPoint x: 838, endPoint y: 342, distance: 9.8
click at [845, 335] on div "30007403 - FILME STRETCH 750 X 25 AUTOMATICO" at bounding box center [835, 338] width 212 height 18
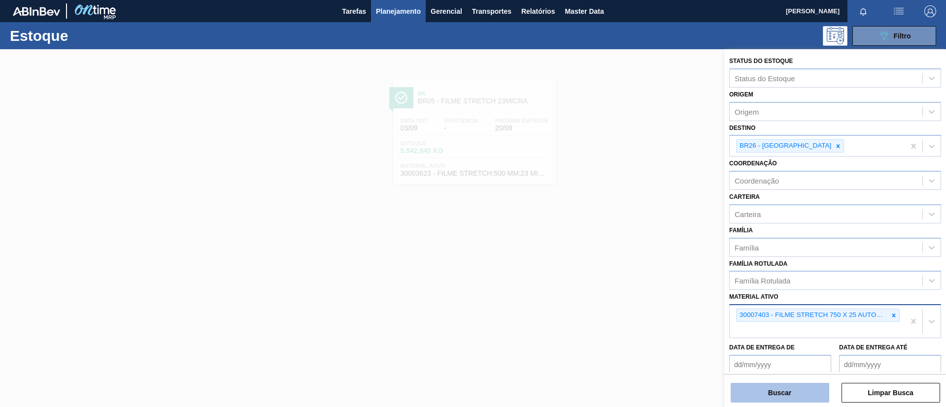
click at [799, 385] on button "Buscar" at bounding box center [779, 393] width 98 height 20
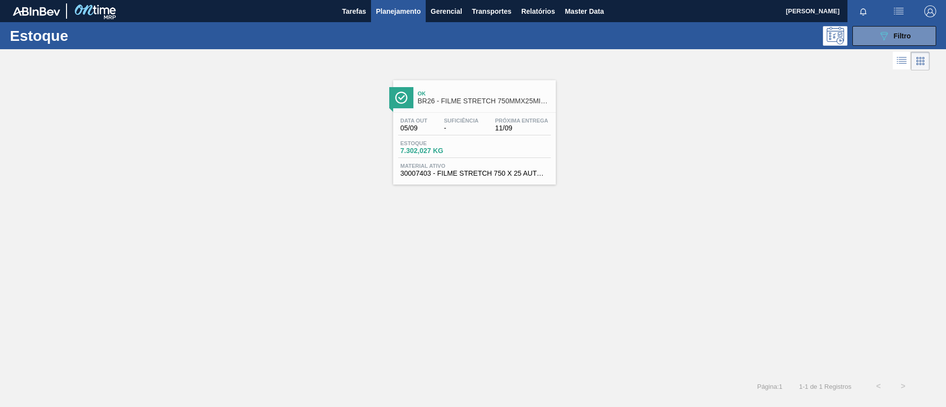
click at [517, 106] on div "Ok BR26 - FILME STRETCH 750MMX25MICRA" at bounding box center [484, 98] width 133 height 22
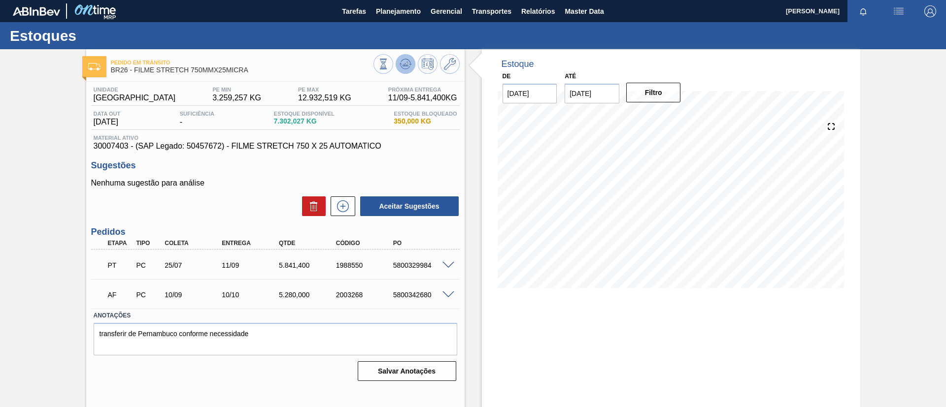
click at [389, 61] on icon at bounding box center [383, 64] width 11 height 11
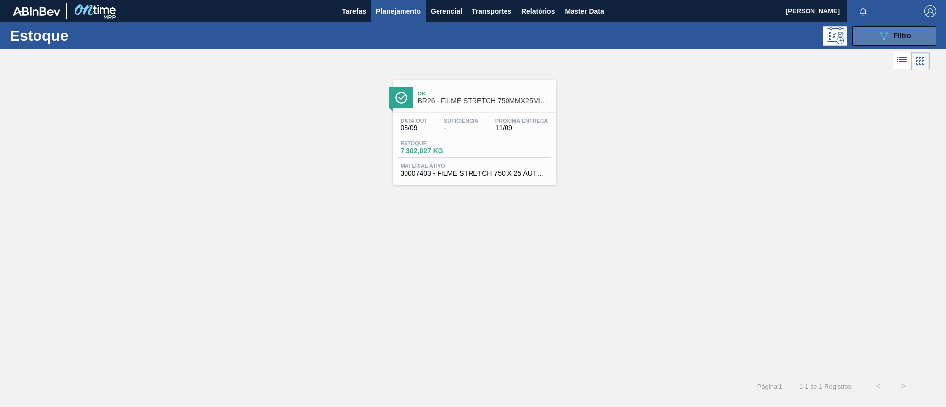
click at [904, 31] on div "089F7B8B-B2A5-4AFE-B5C0-19BA573D28AC Filtro" at bounding box center [894, 36] width 33 height 12
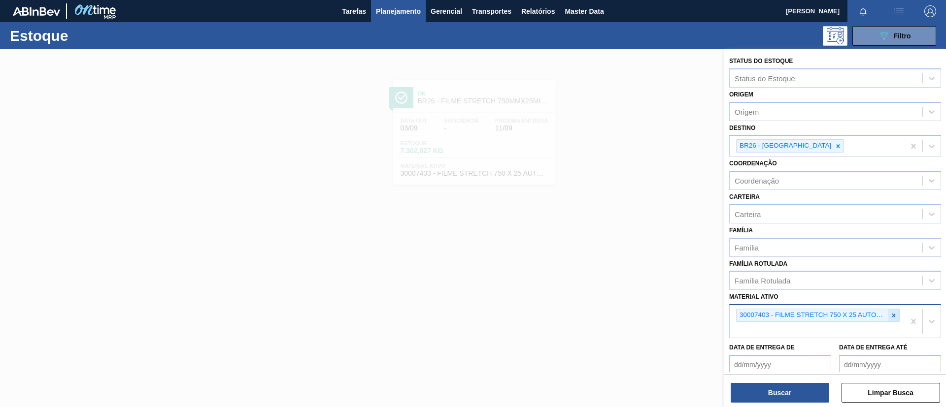
click at [892, 312] on icon at bounding box center [893, 315] width 7 height 7
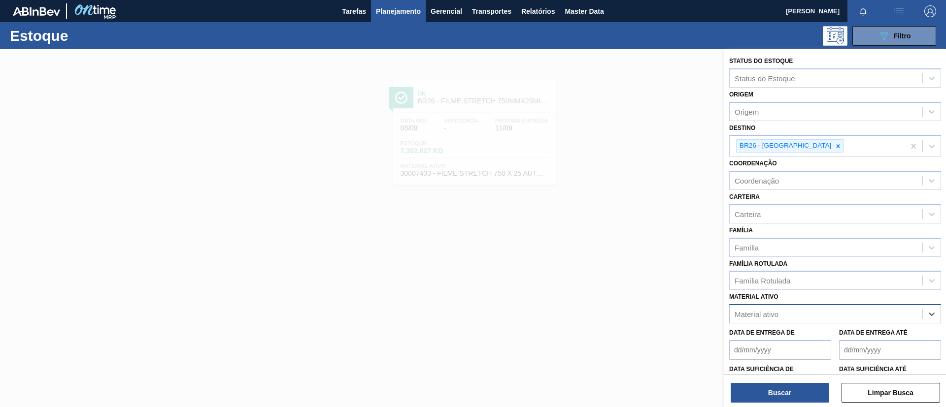
paste ativo "30012565"
type ativo "30012565"
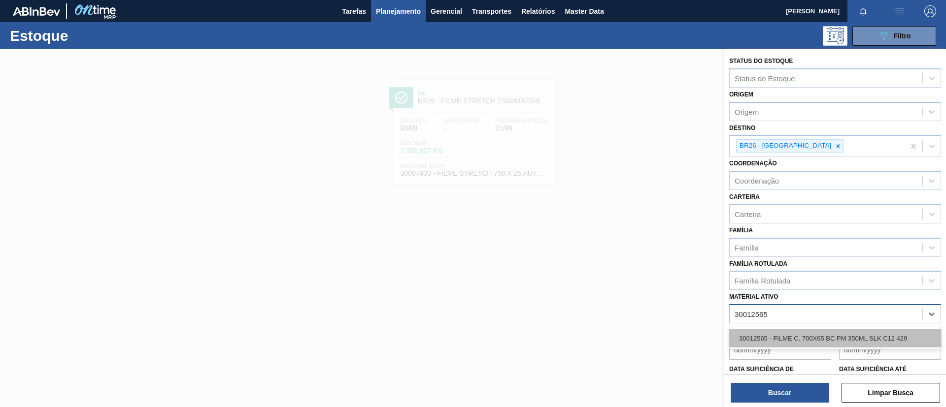
click at [846, 336] on div "30012565 - FILME C. 700X65 BC PM 350ML SLK C12 429" at bounding box center [835, 338] width 212 height 18
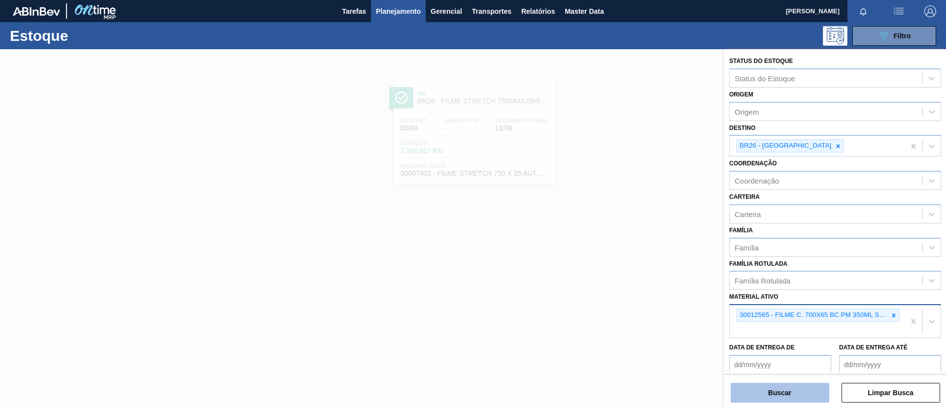
click at [787, 385] on button "Buscar" at bounding box center [779, 393] width 98 height 20
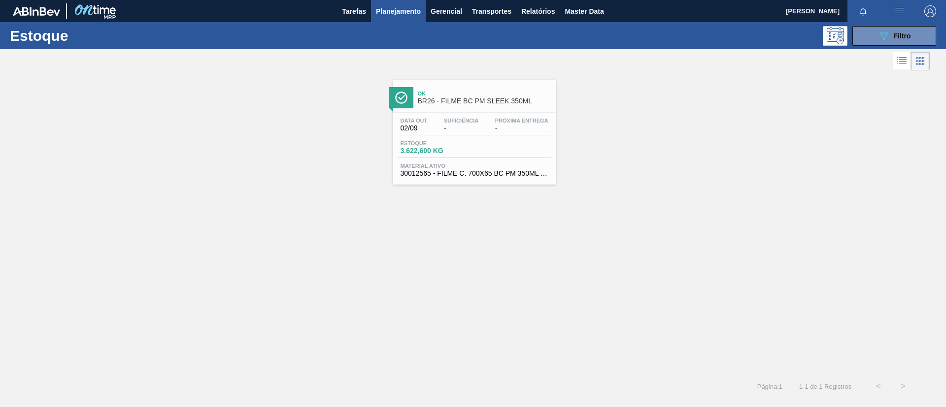
click at [541, 79] on link "Ok BR26 - FILME BC PM SLEEK 350ML Data out 02/09 Suficiência - Próxima Entrega …" at bounding box center [473, 129] width 175 height 112
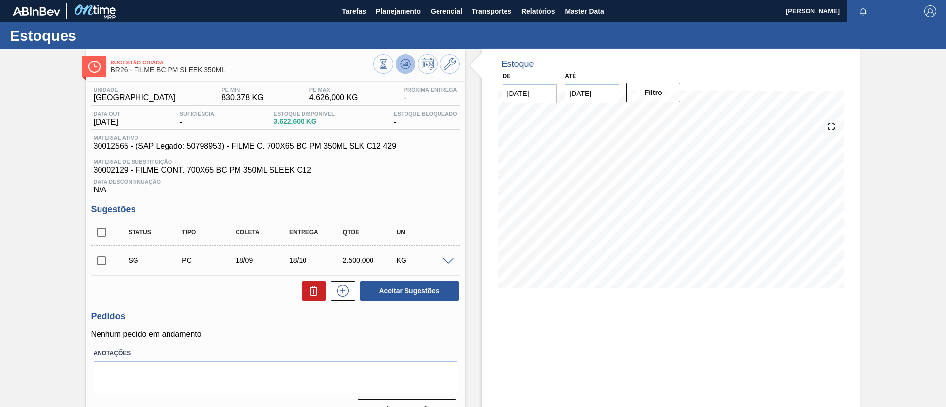
click at [389, 59] on icon at bounding box center [383, 64] width 11 height 11
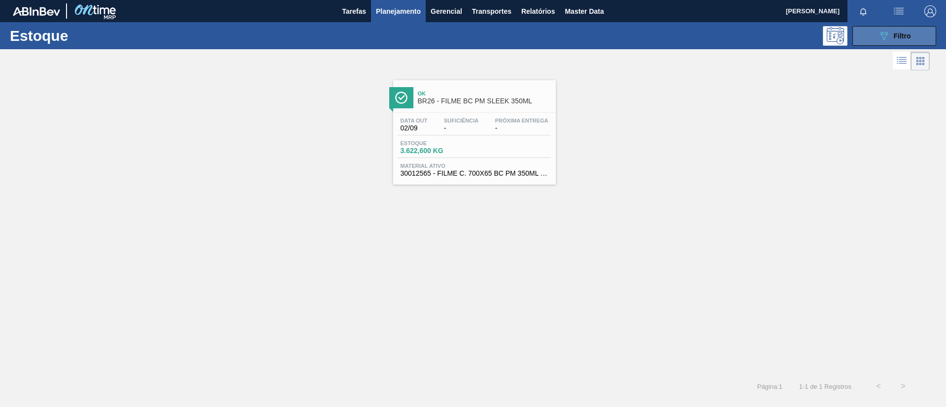
click at [911, 44] on button "089F7B8B-B2A5-4AFE-B5C0-19BA573D28AC Filtro" at bounding box center [894, 36] width 84 height 20
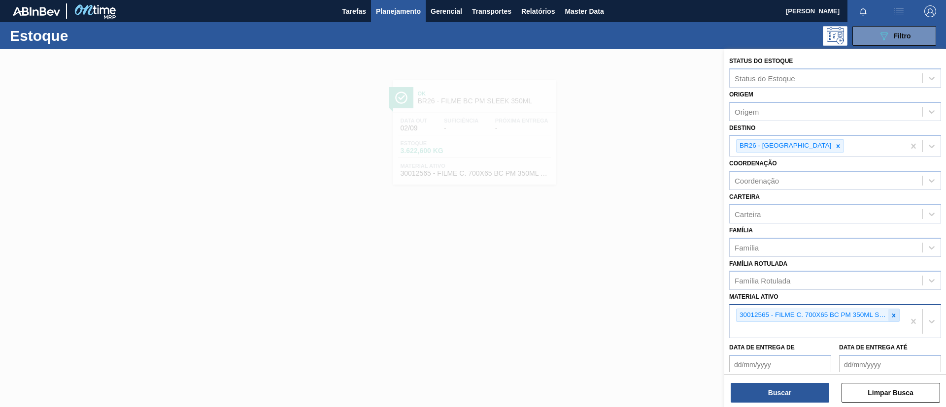
click at [892, 320] on div at bounding box center [893, 315] width 11 height 12
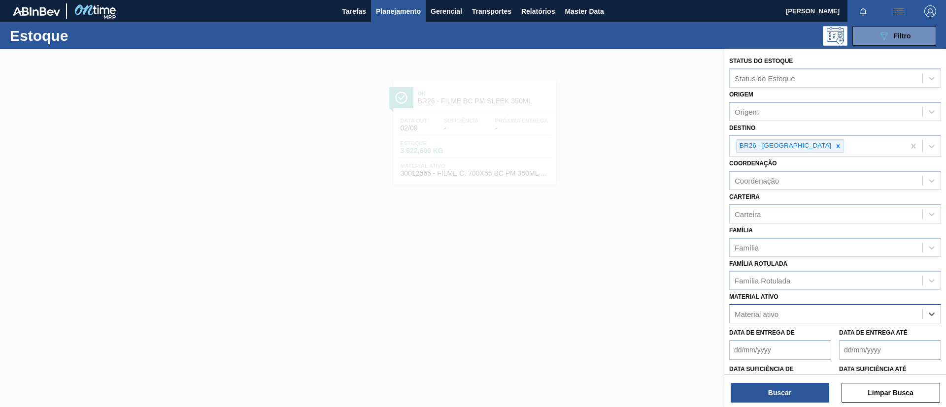
paste ativo "30012600"
type ativo "30012600"
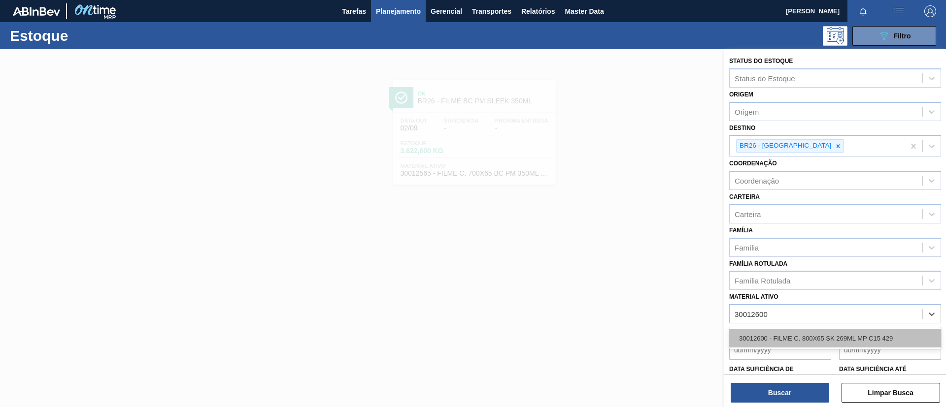
click at [813, 337] on div "30012600 - FILME C. 800X65 SK 269ML MP C15 429" at bounding box center [835, 338] width 212 height 18
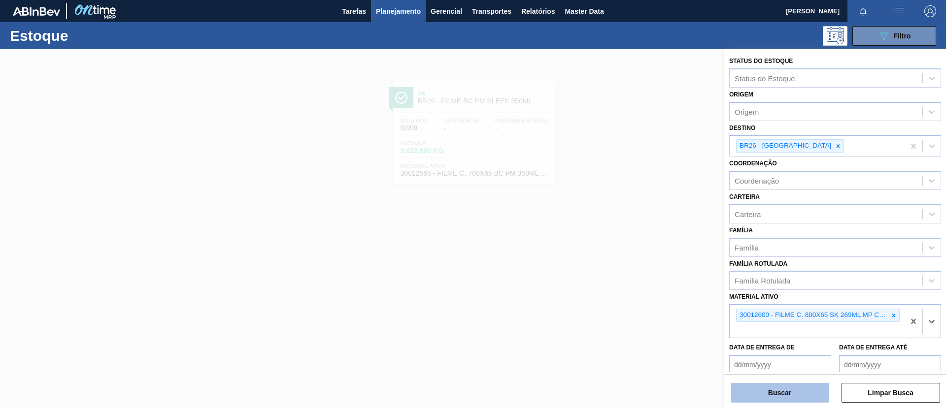
click at [798, 398] on button "Buscar" at bounding box center [779, 393] width 98 height 20
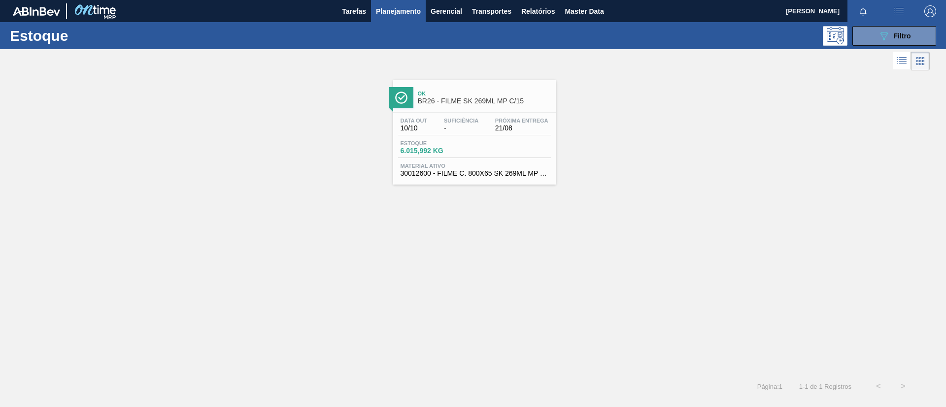
click at [456, 128] on span "-" at bounding box center [461, 128] width 34 height 7
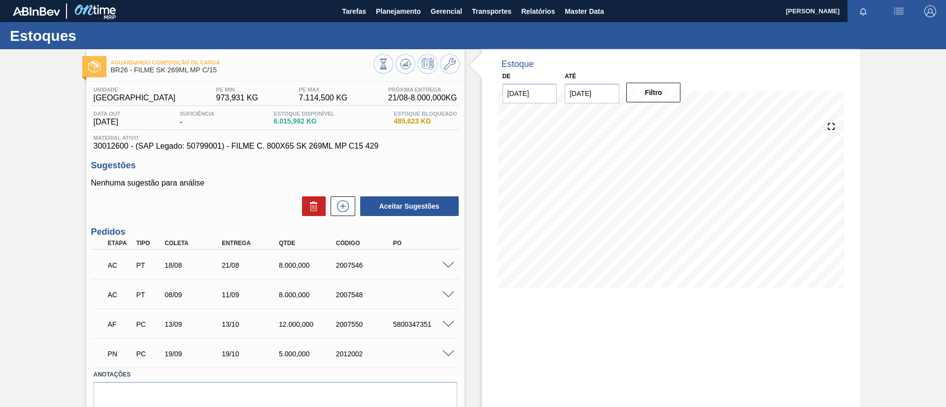
click at [448, 266] on span at bounding box center [448, 265] width 12 height 7
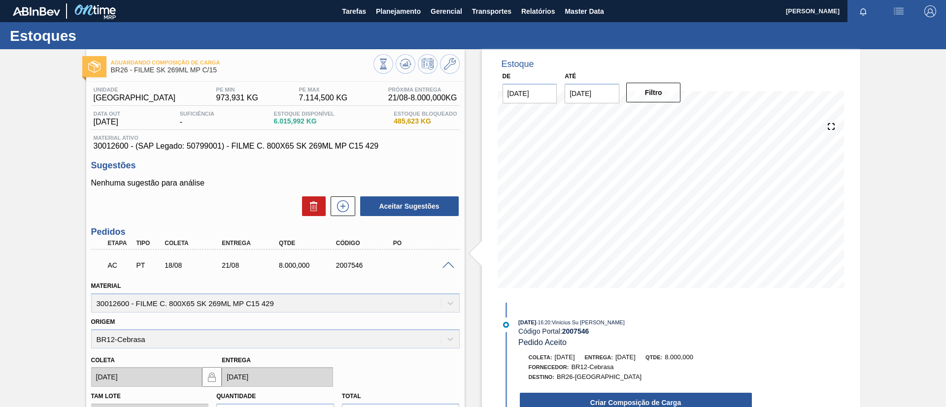
click at [448, 266] on span at bounding box center [448, 265] width 12 height 7
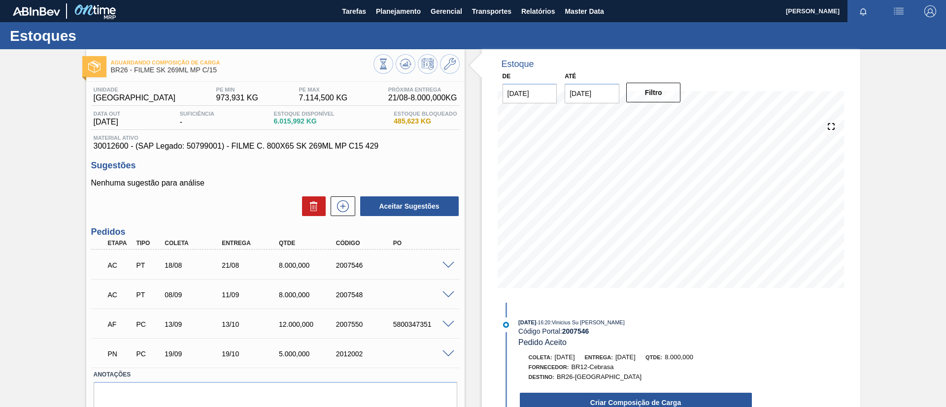
scroll to position [41, 0]
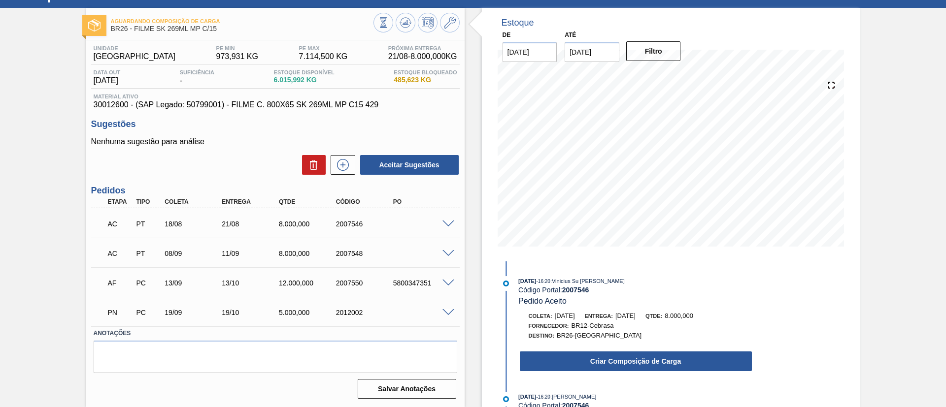
click at [446, 248] on div "AC PT 08/09 11/09 8.000,000 2007548" at bounding box center [275, 252] width 368 height 25
click at [451, 254] on span at bounding box center [448, 253] width 12 height 7
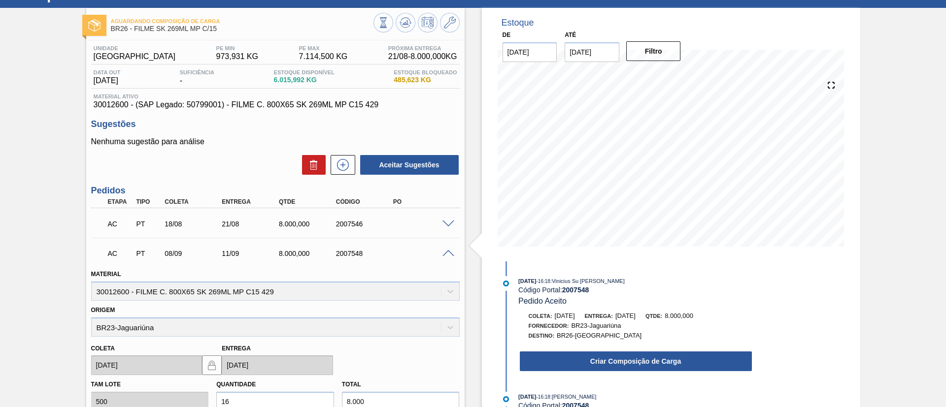
click at [451, 254] on span at bounding box center [448, 253] width 12 height 7
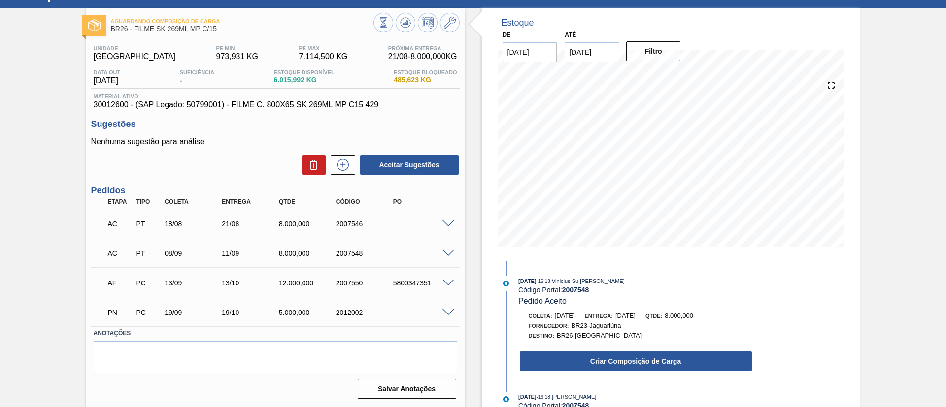
click at [450, 223] on span at bounding box center [448, 224] width 12 height 7
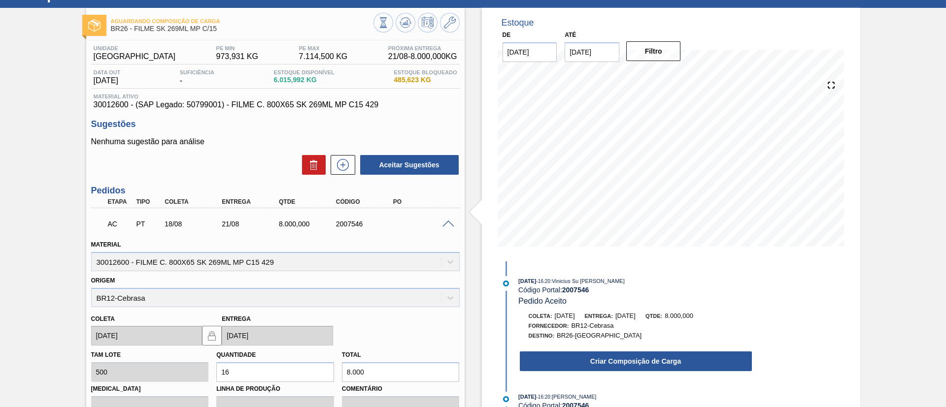
click at [450, 223] on span at bounding box center [448, 224] width 12 height 7
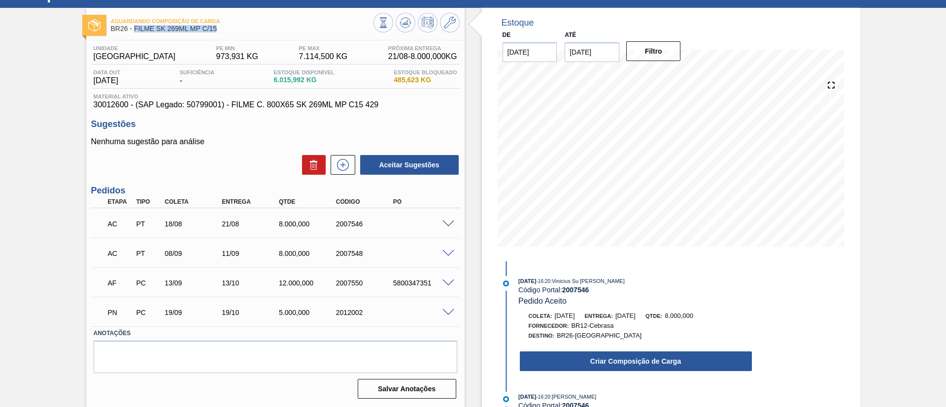
drag, startPoint x: 247, startPoint y: 26, endPoint x: 135, endPoint y: 27, distance: 111.8
click at [135, 27] on span "BR26 - FILME SK 269ML MP C/15" at bounding box center [242, 28] width 262 height 7
copy span "FILME SK 269ML MP C/15"
click at [0, 158] on div "Aguardando Composição de Carga BR26 - FILME SK 269ML MP C/15 Unidade Uberlândia…" at bounding box center [473, 207] width 946 height 399
drag, startPoint x: 233, startPoint y: 102, endPoint x: 382, endPoint y: 107, distance: 148.8
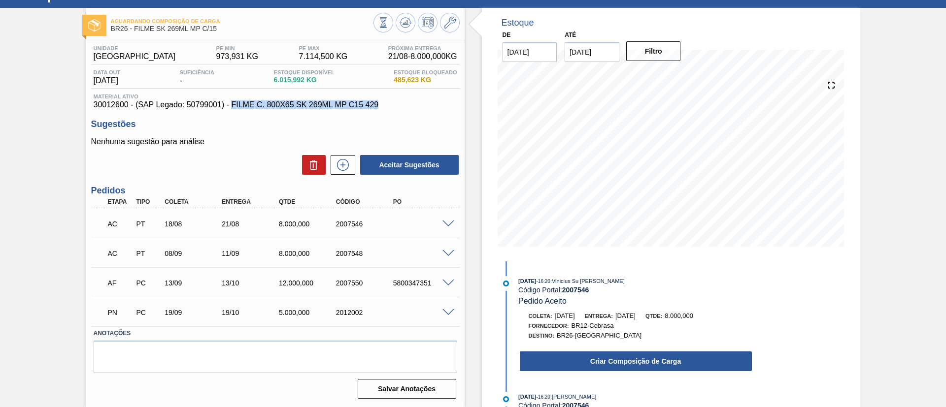
click at [382, 107] on span "30012600 - (SAP Legado: 50799001) - FILME C. 800X65 SK 269ML MP C15 429" at bounding box center [275, 104] width 363 height 9
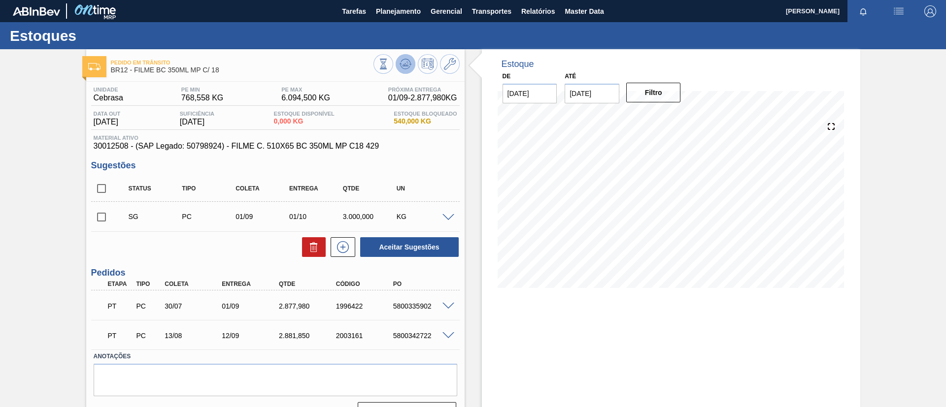
click at [411, 56] on button at bounding box center [405, 64] width 20 height 20
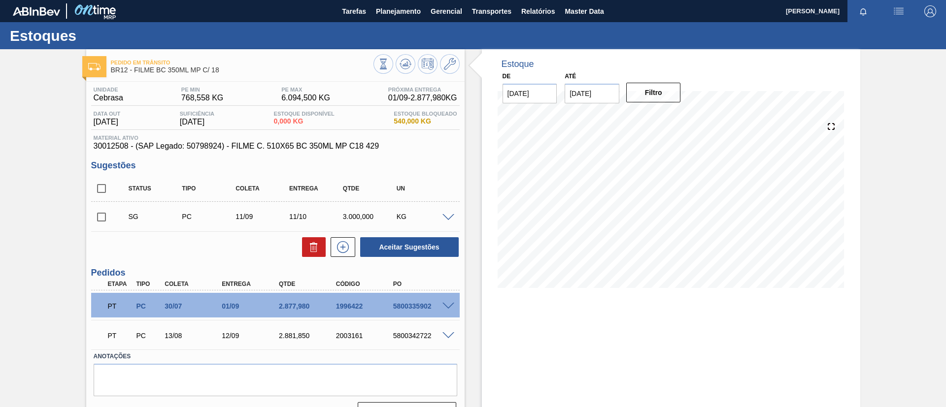
click at [0, 172] on div "Pedido em Trânsito BR12 - FILME BC 350ML MP C/ 18 Unidade Cebrasa PE MIN 768,55…" at bounding box center [473, 239] width 946 height 381
drag, startPoint x: 99, startPoint y: 216, endPoint x: 141, endPoint y: 217, distance: 41.4
click at [100, 216] on input "checkbox" at bounding box center [101, 217] width 21 height 21
checkbox input "true"
click at [446, 218] on span at bounding box center [448, 217] width 12 height 7
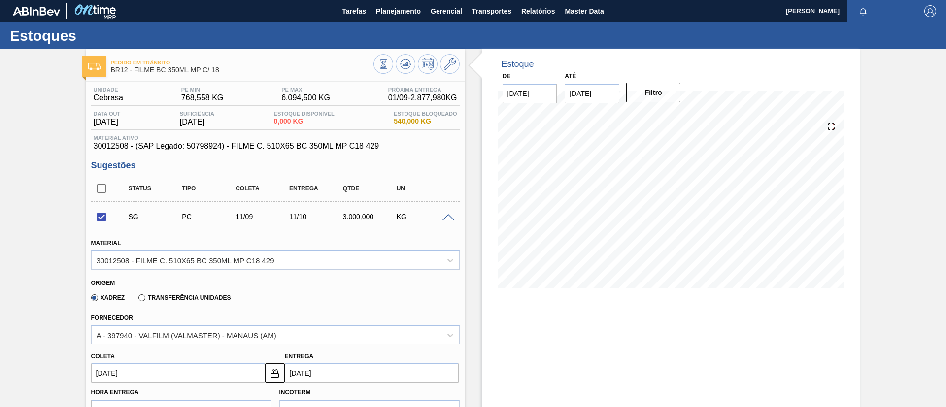
click at [446, 218] on span at bounding box center [448, 217] width 12 height 7
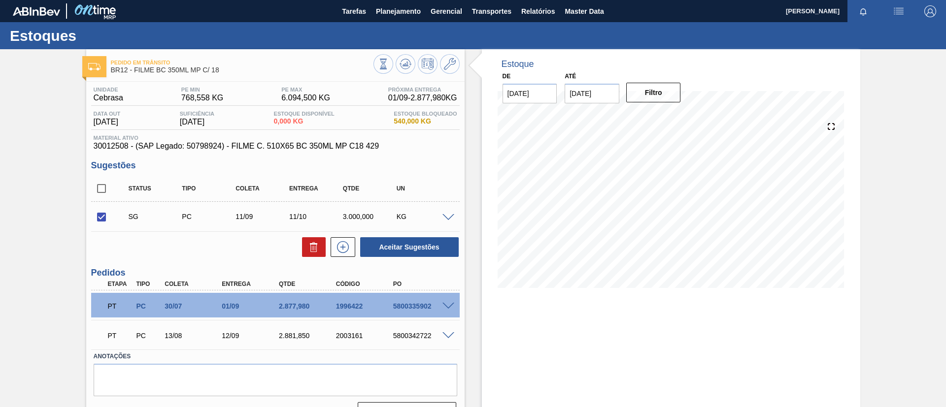
click at [446, 221] on div "SG PC 11/09 11/10 3.000,000 KG" at bounding box center [275, 216] width 368 height 25
click at [446, 215] on span at bounding box center [448, 217] width 12 height 7
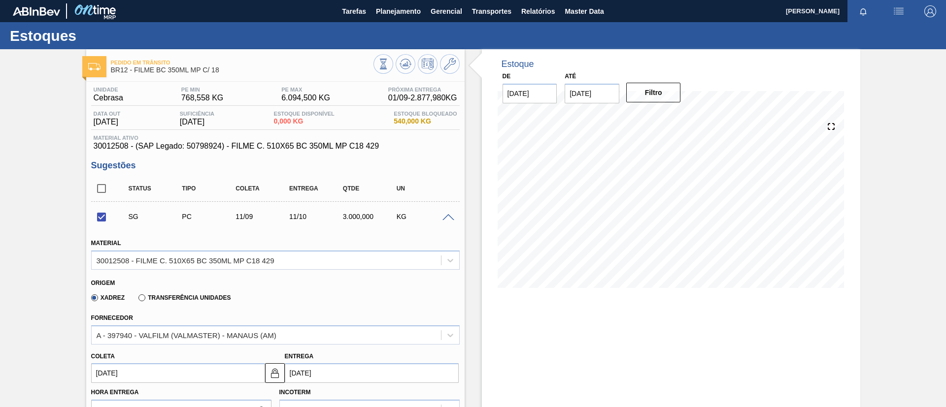
click at [446, 215] on span at bounding box center [448, 217] width 12 height 7
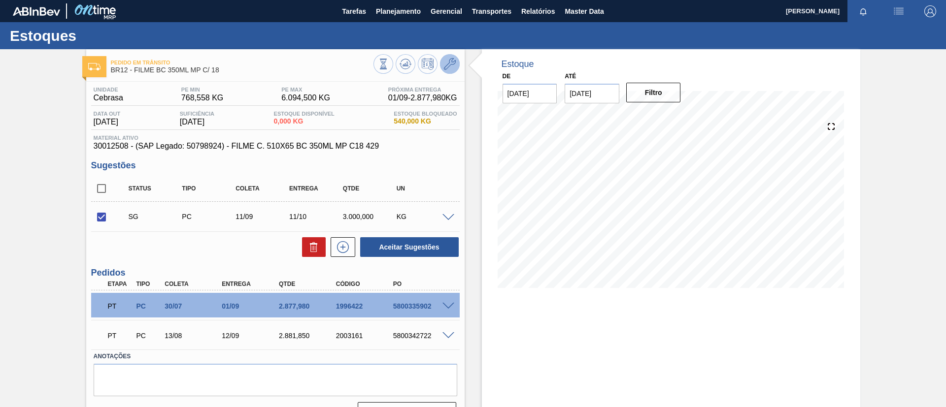
click at [444, 64] on icon at bounding box center [450, 64] width 12 height 12
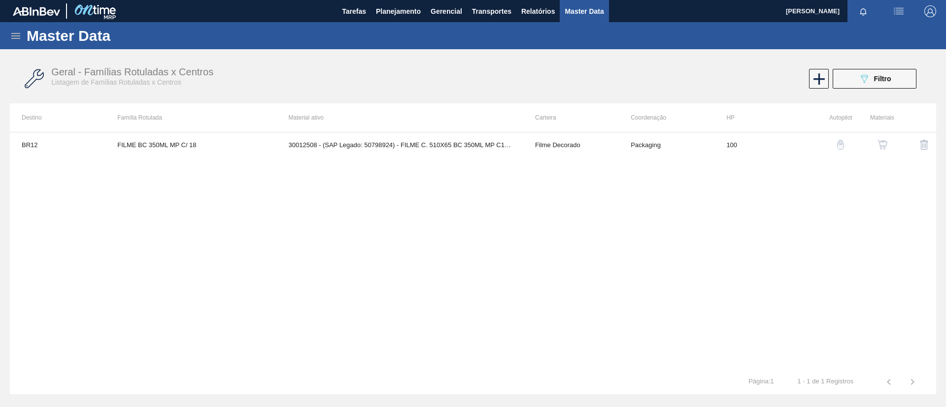
click at [878, 145] on img "button" at bounding box center [882, 145] width 10 height 10
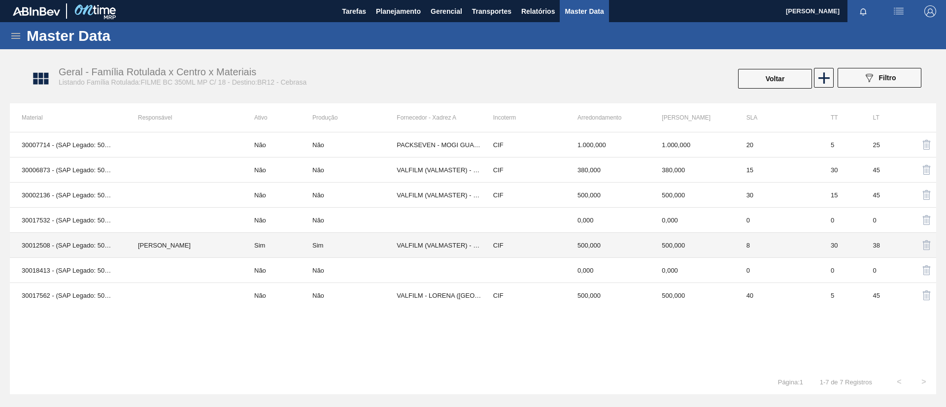
click at [242, 236] on td "Sim" at bounding box center [277, 245] width 70 height 25
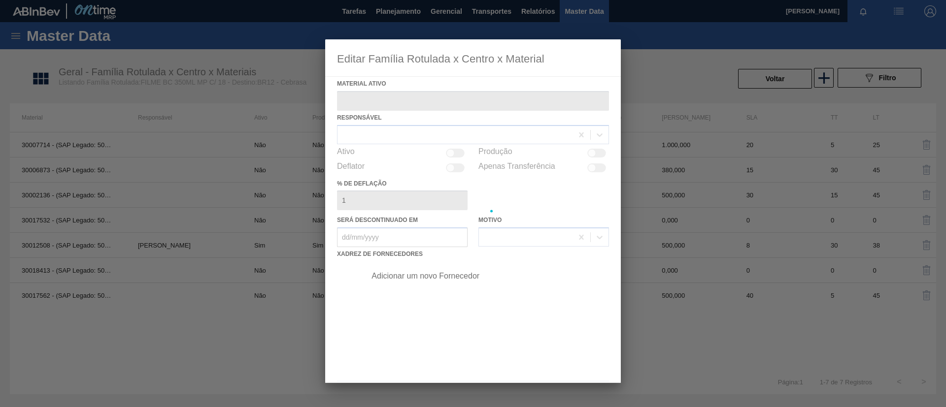
type ativo "30012508 - (SAP Legado: 50798924) - FILME C. 510X65 BC 350ML MP C18 429"
checkbox input "true"
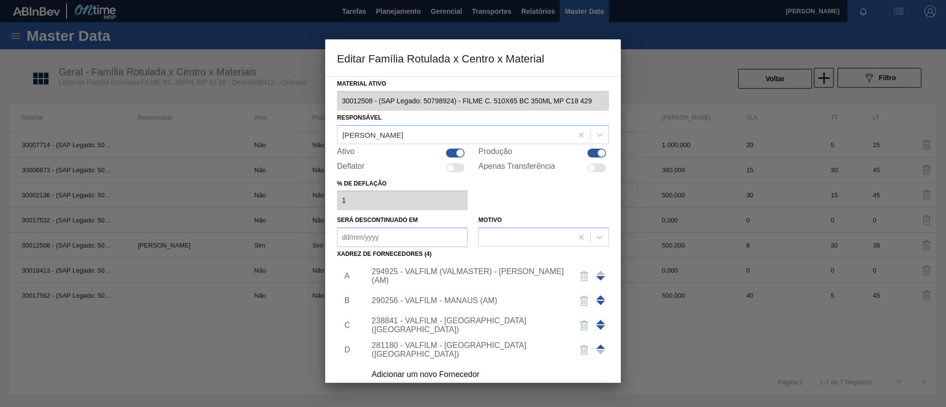
click at [456, 272] on div "294925 - VALFILM (VALMASTER) - MANAUS (AM)" at bounding box center [467, 276] width 193 height 18
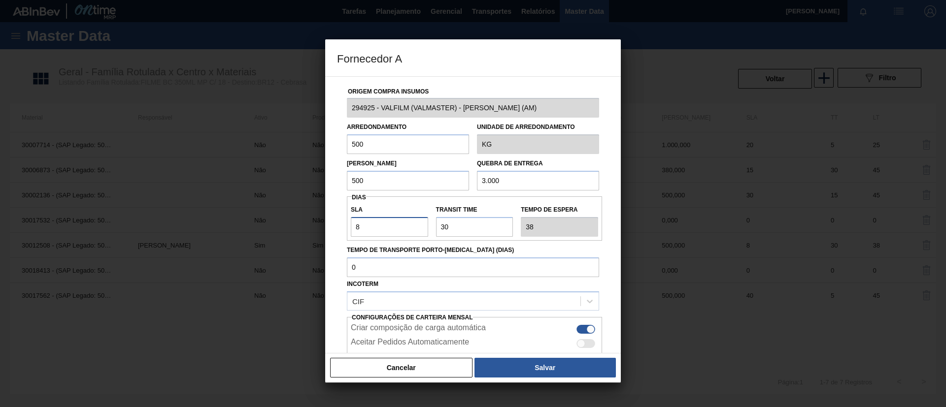
drag, startPoint x: 330, startPoint y: 219, endPoint x: 318, endPoint y: 221, distance: 13.0
click at [318, 220] on div "Fornecedor A Origem Compra Insumos 294925 - VALFILM (VALMASTER) - MANAUS (AM) A…" at bounding box center [473, 203] width 946 height 407
type input "3"
type input "33"
type input "30"
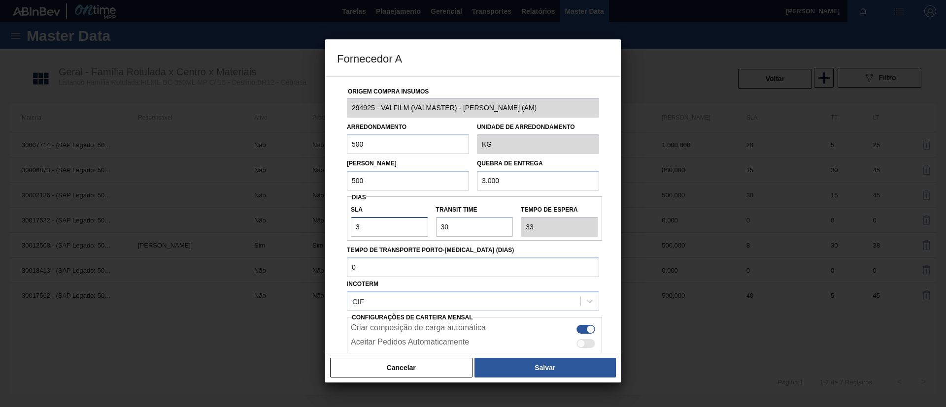
type input "60"
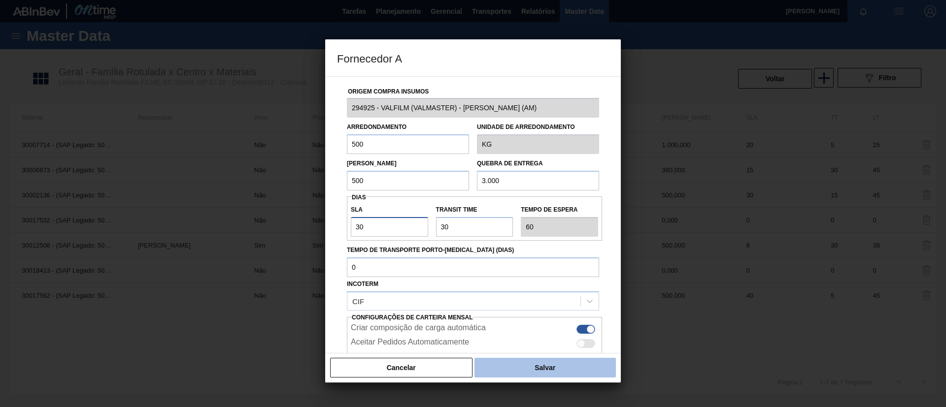
type input "30"
click at [546, 362] on button "Salvar" at bounding box center [544, 368] width 141 height 20
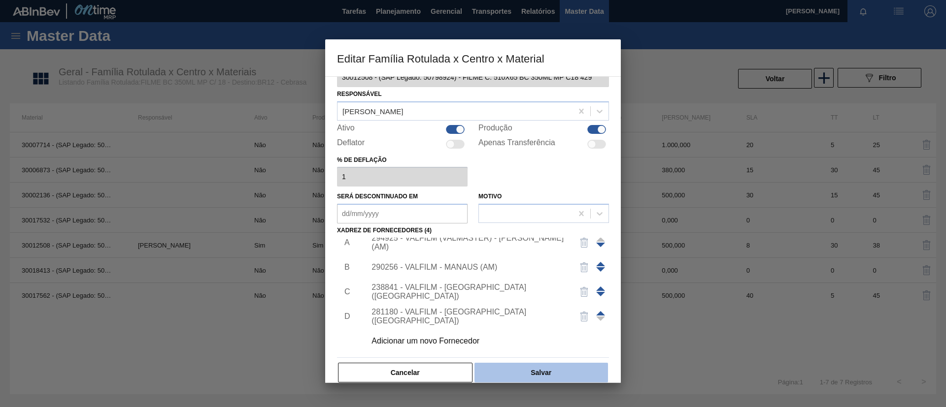
scroll to position [36, 0]
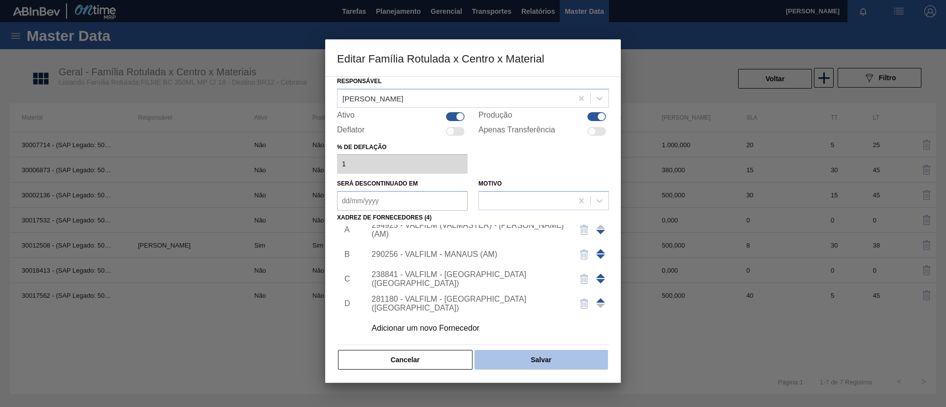
click at [564, 360] on button "Salvar" at bounding box center [540, 360] width 133 height 20
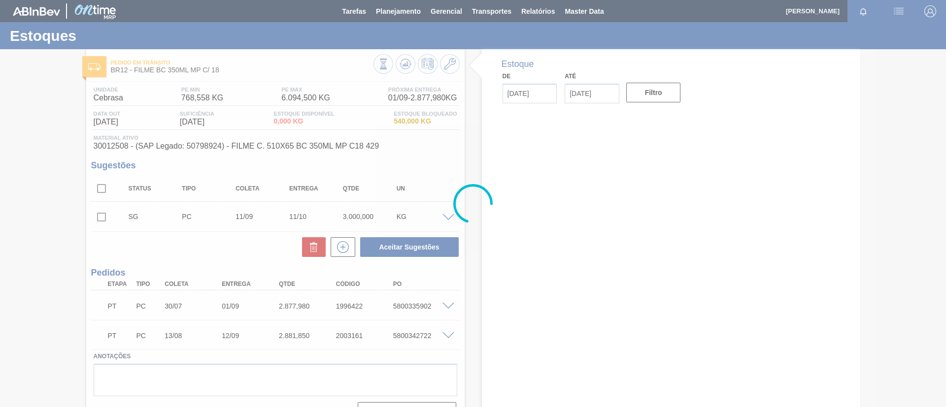
click at [404, 59] on div at bounding box center [473, 203] width 946 height 407
click at [405, 62] on div at bounding box center [473, 203] width 946 height 407
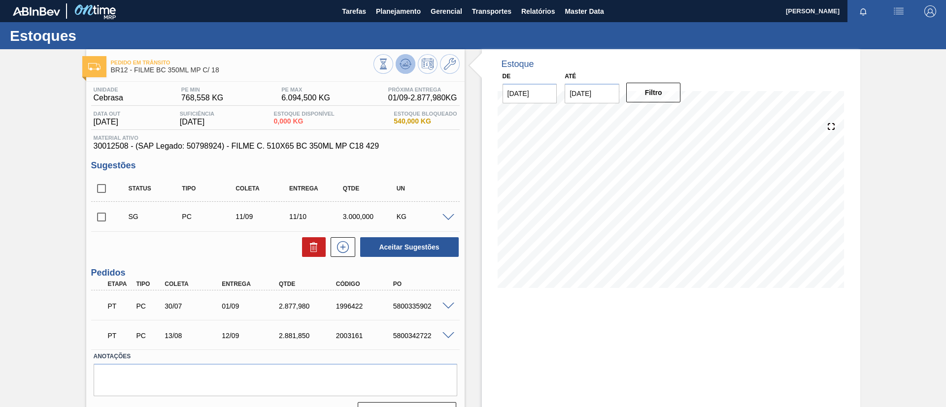
click at [389, 66] on icon at bounding box center [383, 64] width 11 height 11
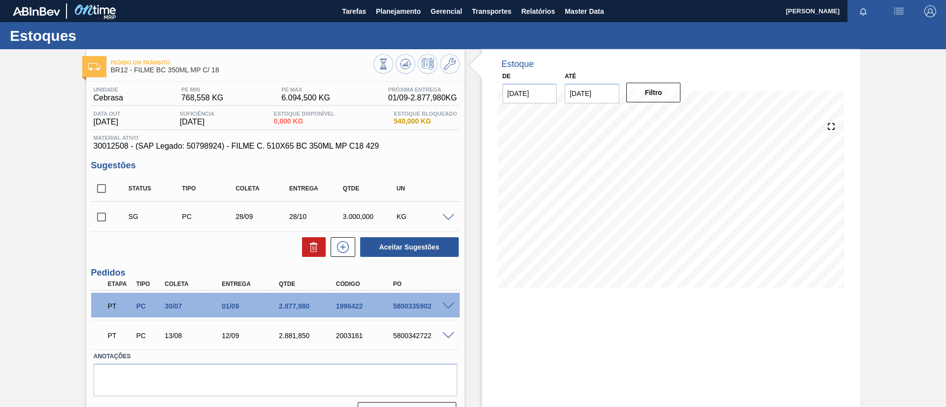
click at [100, 219] on input "checkbox" at bounding box center [101, 217] width 21 height 21
click at [449, 215] on span at bounding box center [448, 217] width 12 height 7
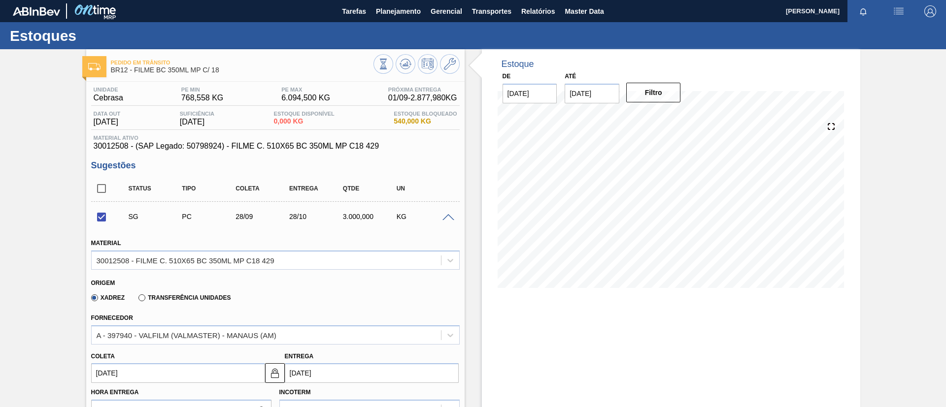
click at [449, 215] on span at bounding box center [448, 217] width 12 height 7
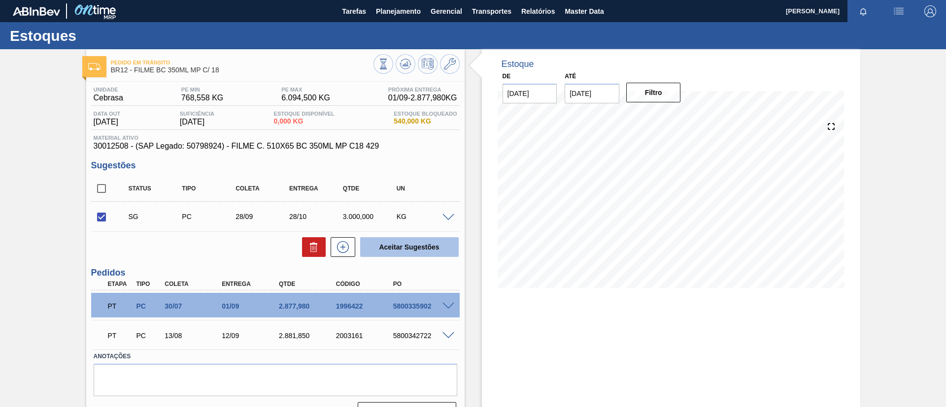
click at [431, 244] on button "Aceitar Sugestões" at bounding box center [409, 247] width 98 height 20
checkbox input "false"
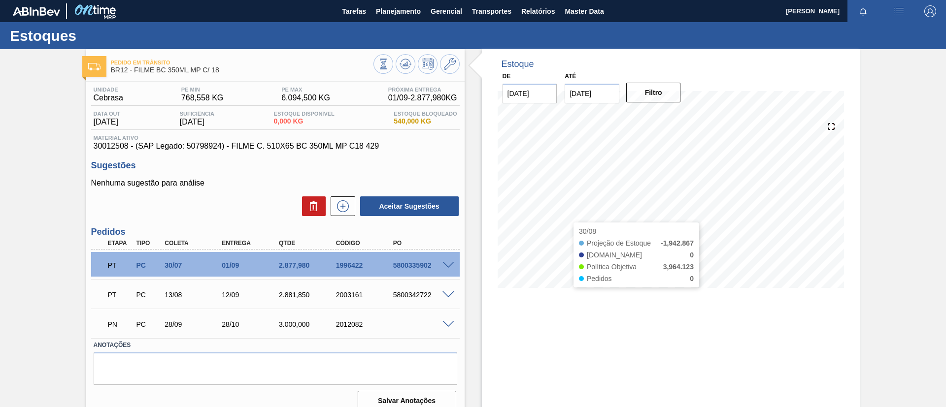
click at [0, 131] on div "Pedido [PERSON_NAME] BR12 - FILME BC 350ML MP C/ 18 Unidade Cebrasa PE MIN 768,…" at bounding box center [473, 236] width 946 height 374
click at [452, 262] on span at bounding box center [448, 265] width 12 height 7
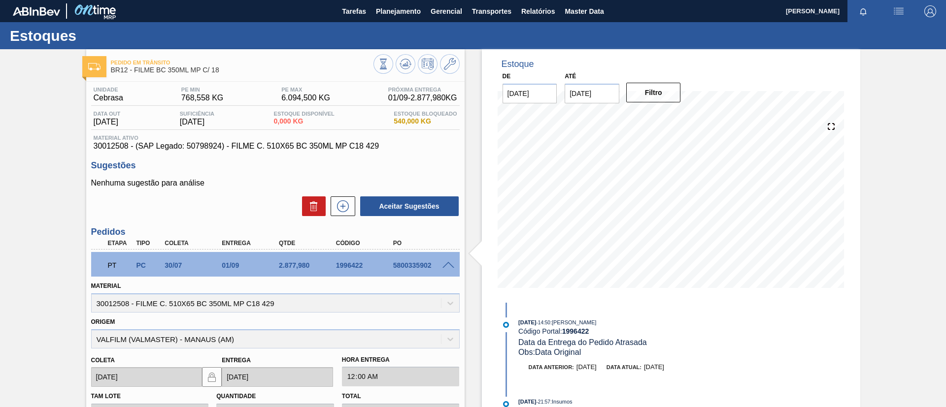
click at [449, 264] on span at bounding box center [448, 265] width 12 height 7
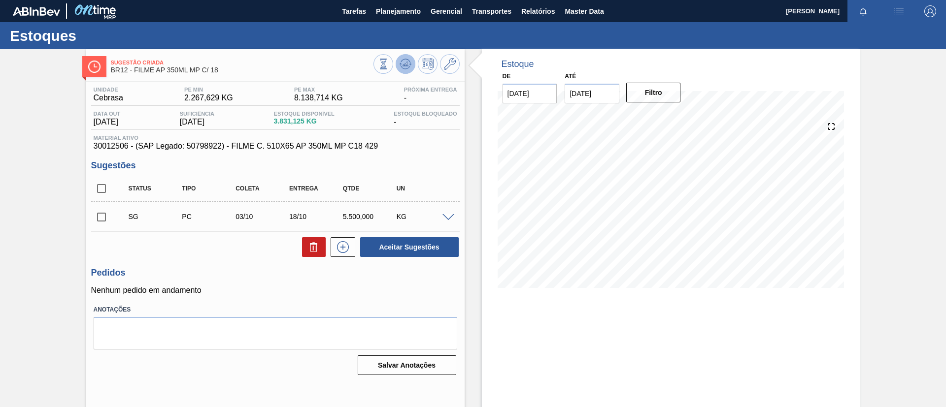
click at [389, 63] on icon at bounding box center [383, 64] width 11 height 11
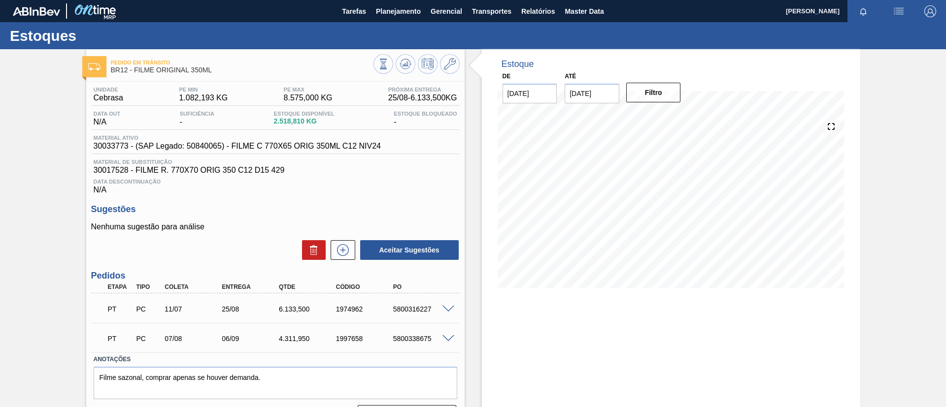
click at [0, 200] on div "Pedido em Trânsito BR12 - FILME ORIGINAL 350ML Unidade Cebrasa PE MIN 1.082,193…" at bounding box center [473, 241] width 946 height 384
click at [401, 70] on button at bounding box center [405, 64] width 20 height 20
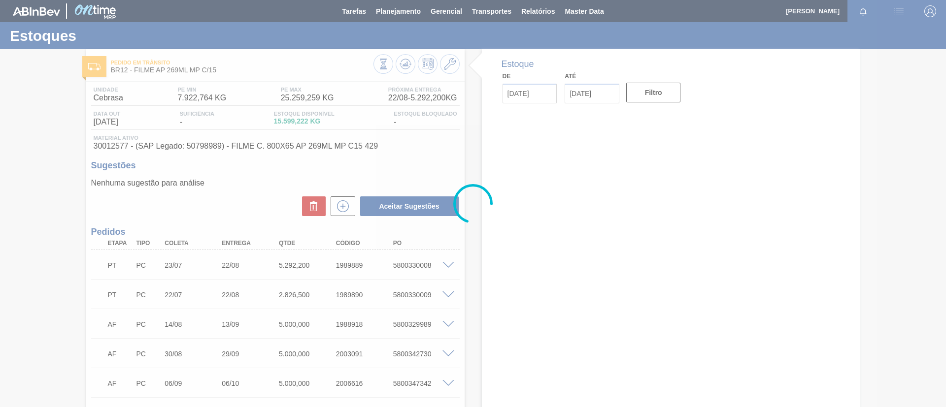
click at [39, 146] on div "Pedido em Trânsito BR12 - FILME AP 269ML MP C/15 Unidade Cebrasa PE MIN 7.922,7…" at bounding box center [473, 308] width 946 height 518
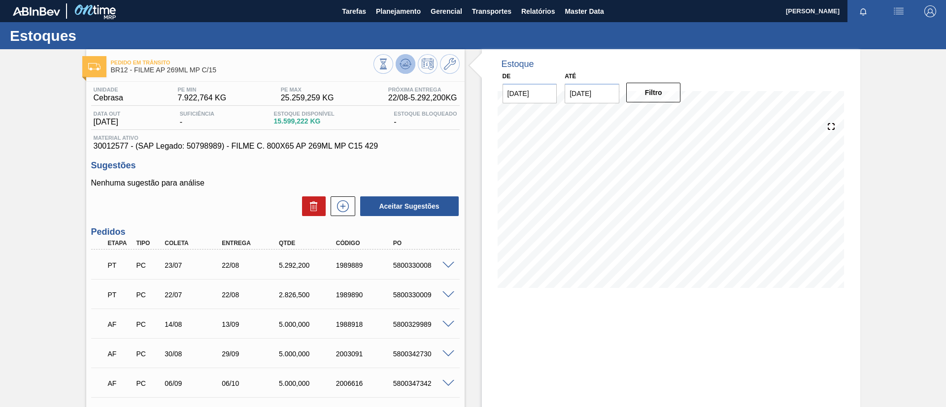
click at [403, 57] on button at bounding box center [405, 64] width 20 height 20
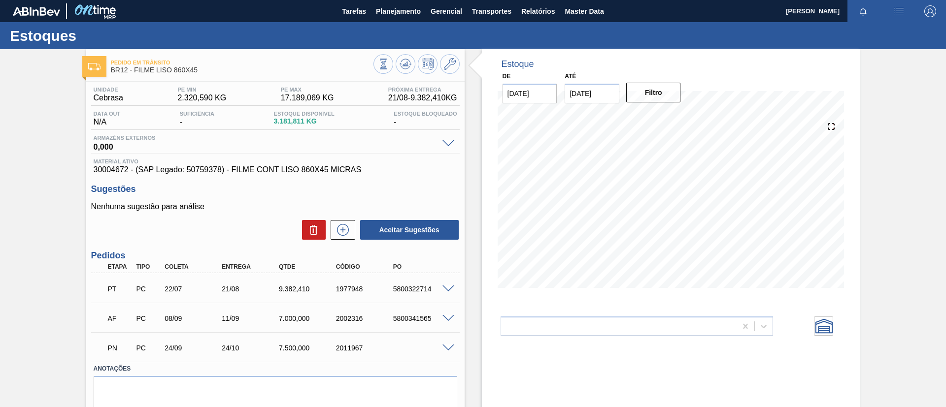
drag, startPoint x: 439, startPoint y: 283, endPoint x: 448, endPoint y: 285, distance: 9.1
click at [439, 283] on div "PT PC 22/07 21/08 9.382,410 1977948 5800322714" at bounding box center [272, 288] width 342 height 20
click at [448, 286] on span at bounding box center [448, 289] width 12 height 7
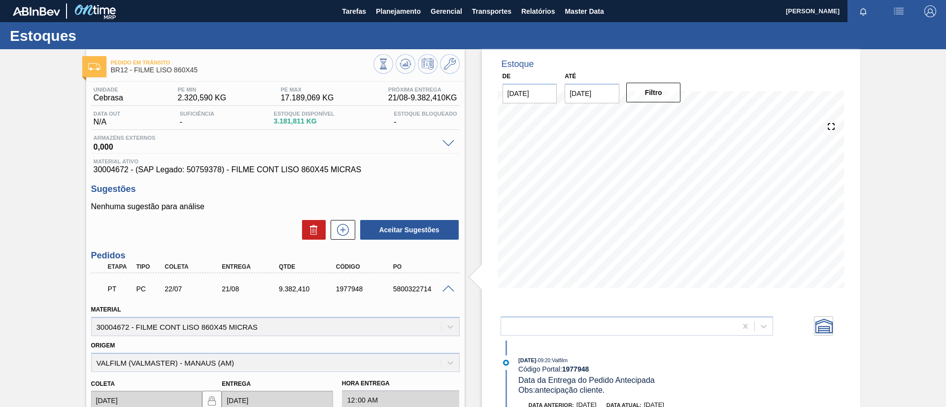
click at [445, 287] on span at bounding box center [448, 289] width 12 height 7
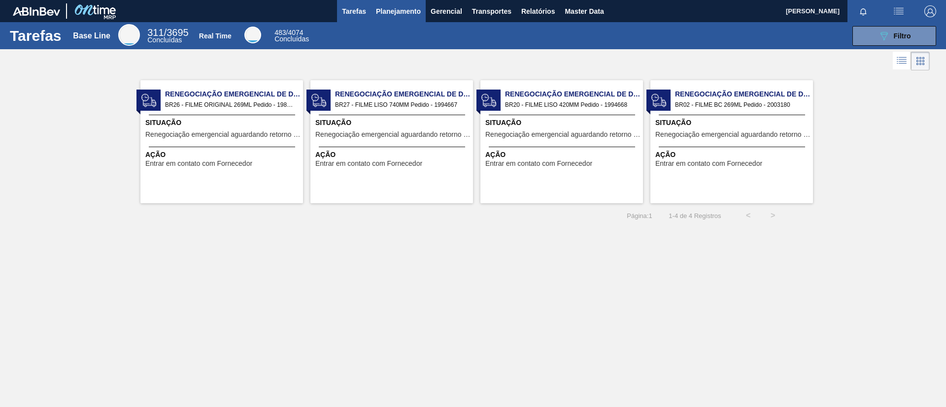
click at [388, 15] on span "Planejamento" at bounding box center [398, 11] width 45 height 12
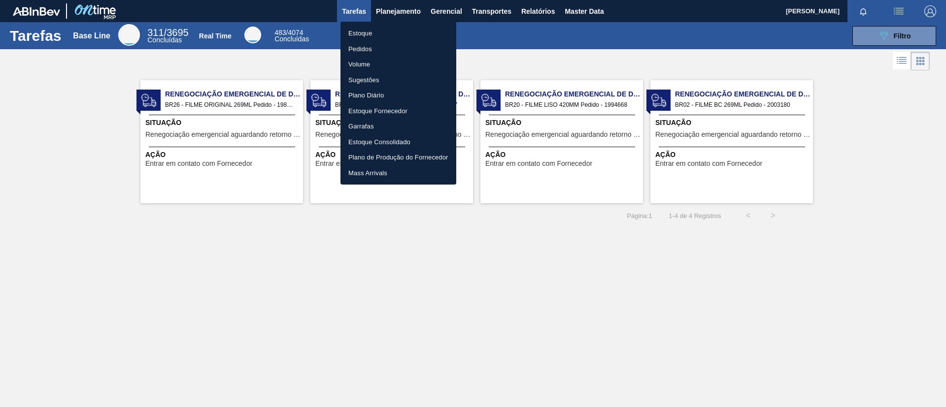
click at [403, 30] on li "Estoque" at bounding box center [398, 34] width 116 height 16
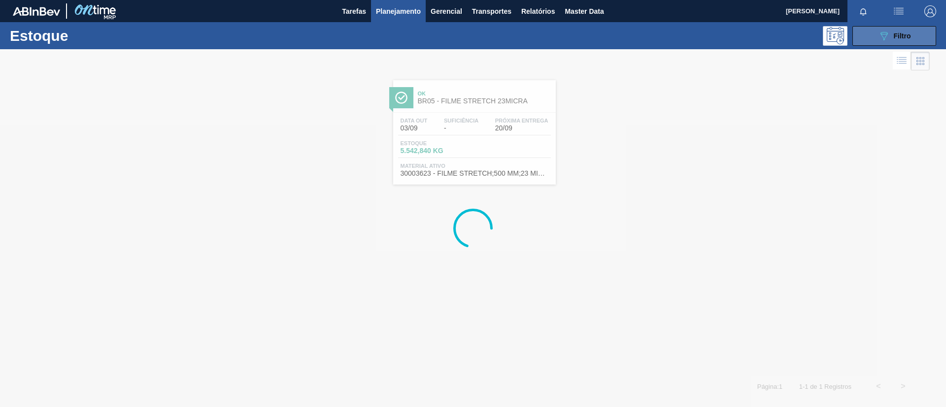
click at [888, 32] on icon "089F7B8B-B2A5-4AFE-B5C0-19BA573D28AC" at bounding box center [884, 36] width 12 height 12
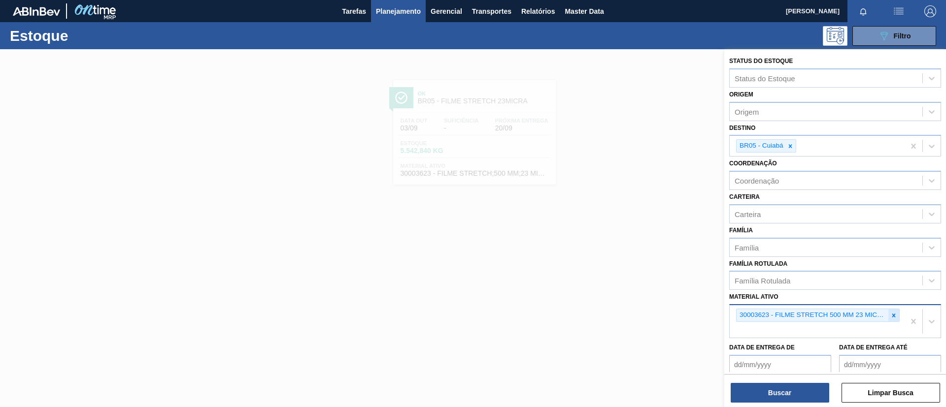
click at [890, 316] on icon at bounding box center [893, 315] width 7 height 7
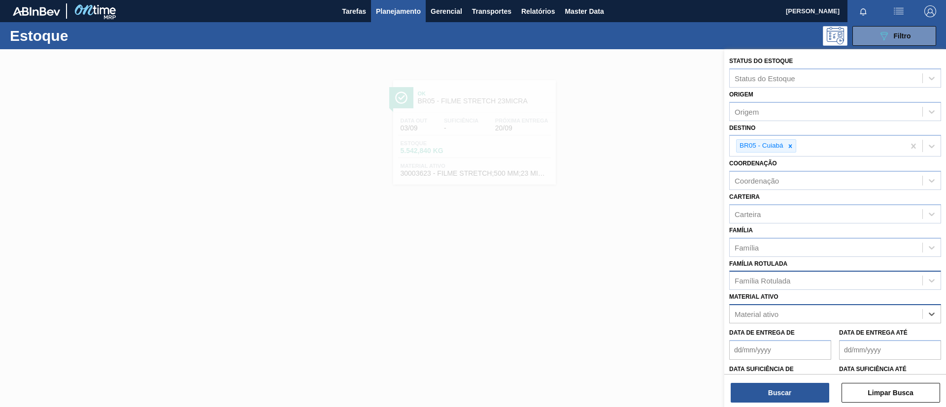
click at [860, 288] on div "Família Rotulada" at bounding box center [835, 280] width 212 height 19
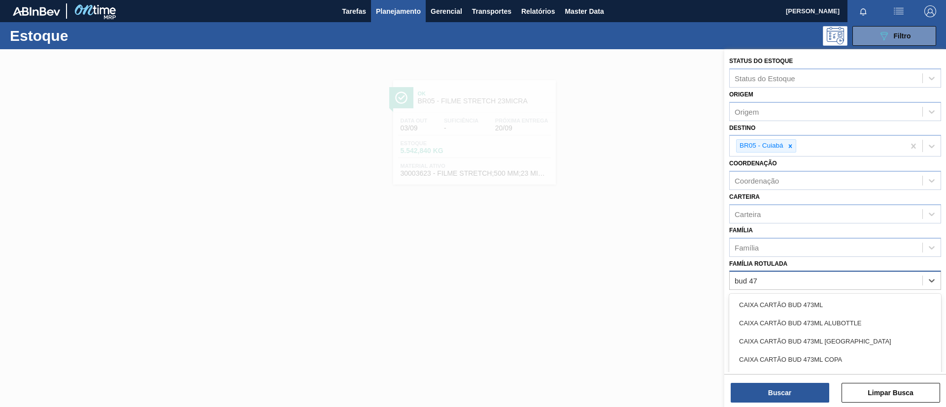
type Rotulada "bud 473"
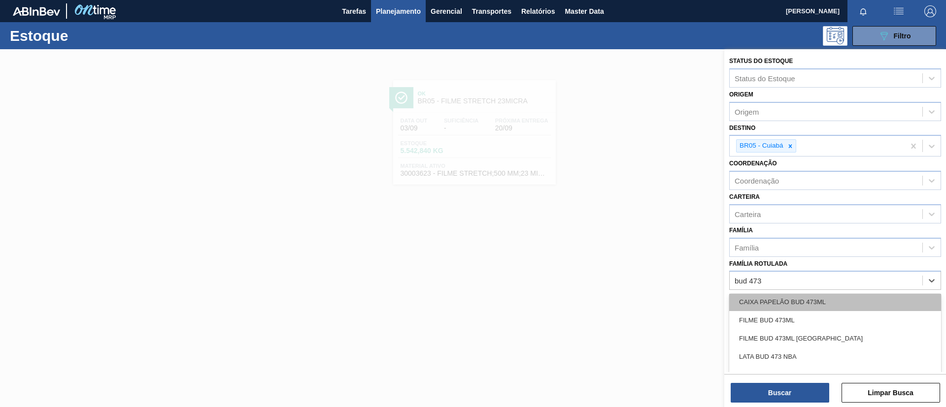
scroll to position [74, 0]
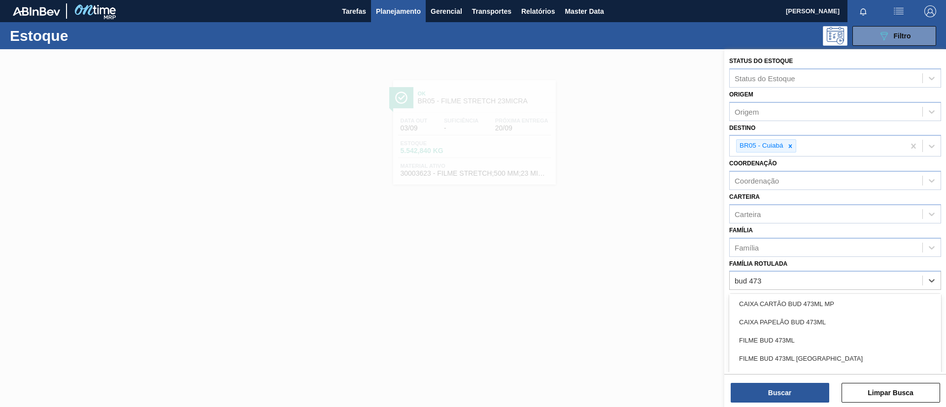
click at [812, 338] on div "FILME BUD 473ML" at bounding box center [835, 340] width 212 height 18
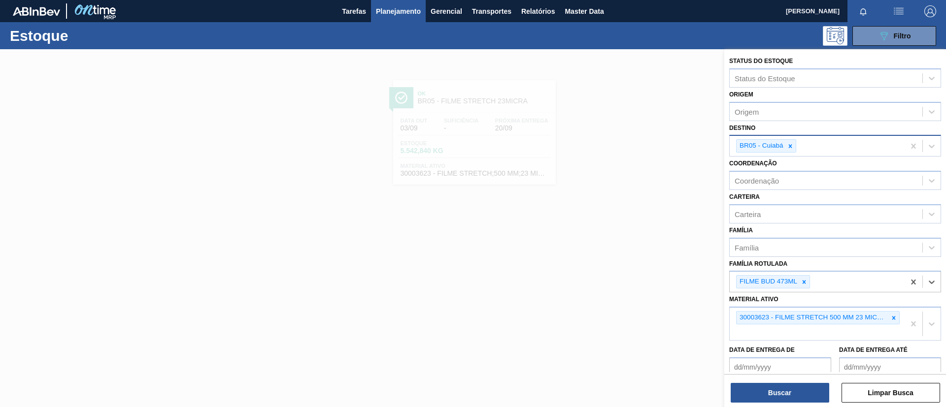
click at [795, 143] on div "BR05 - Cuiabá" at bounding box center [766, 145] width 60 height 13
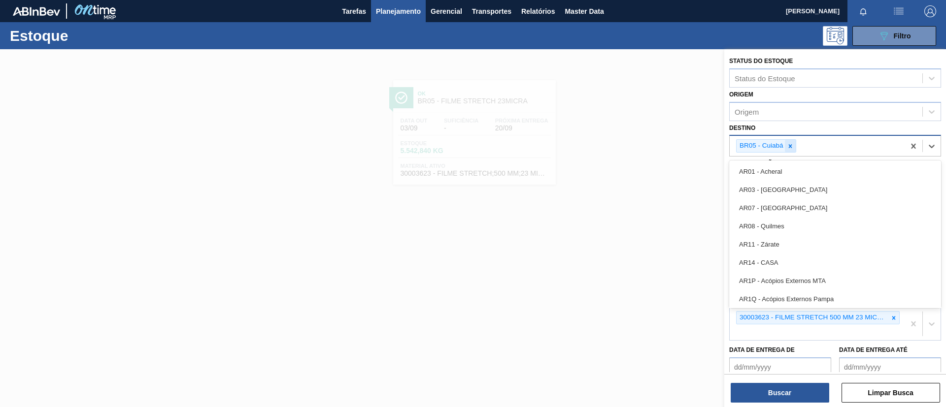
click at [793, 143] on icon at bounding box center [789, 146] width 7 height 7
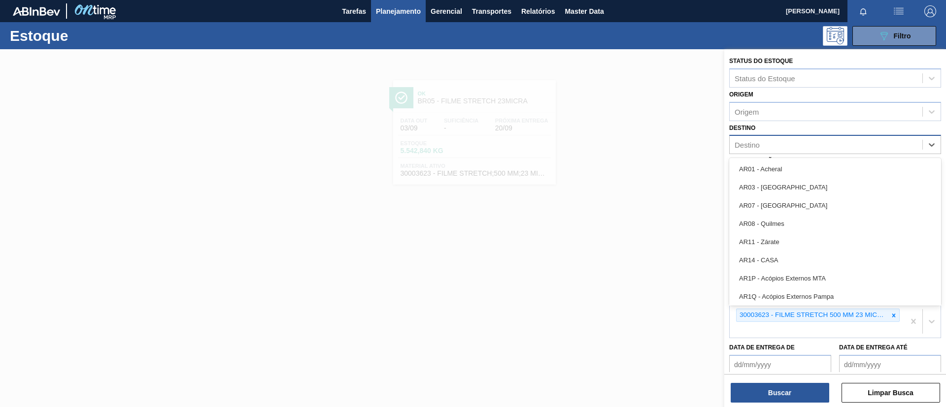
drag, startPoint x: 893, startPoint y: 318, endPoint x: 890, endPoint y: 312, distance: 6.4
click at [891, 315] on icon at bounding box center [893, 315] width 7 height 7
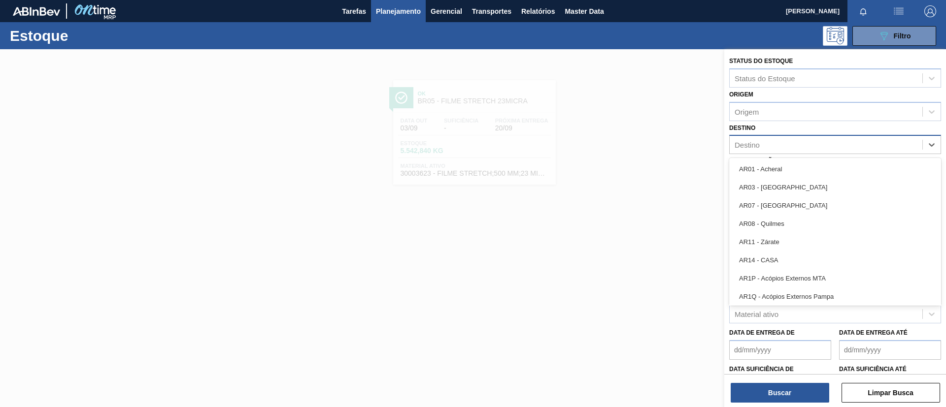
click at [788, 139] on div "Destino" at bounding box center [825, 145] width 193 height 14
type input "pir"
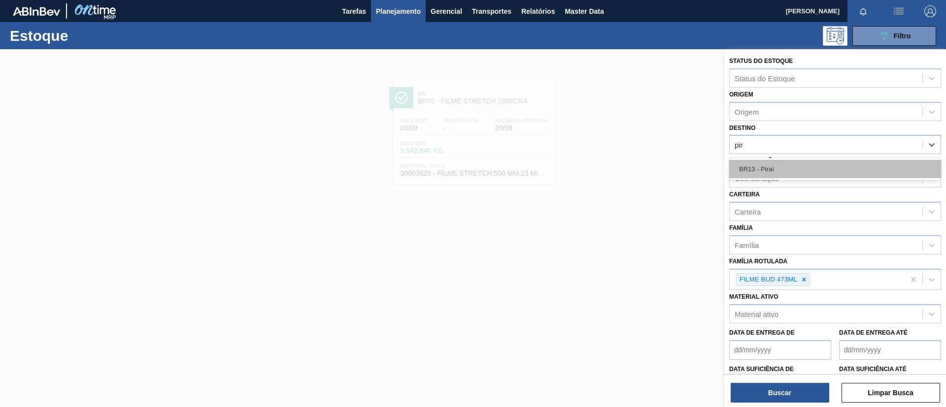
drag, startPoint x: 796, startPoint y: 159, endPoint x: 801, endPoint y: 164, distance: 6.6
click at [797, 160] on div "BR13 - Piraí" at bounding box center [835, 169] width 212 height 22
click at [803, 166] on div "BR13 - Piraí" at bounding box center [835, 169] width 212 height 18
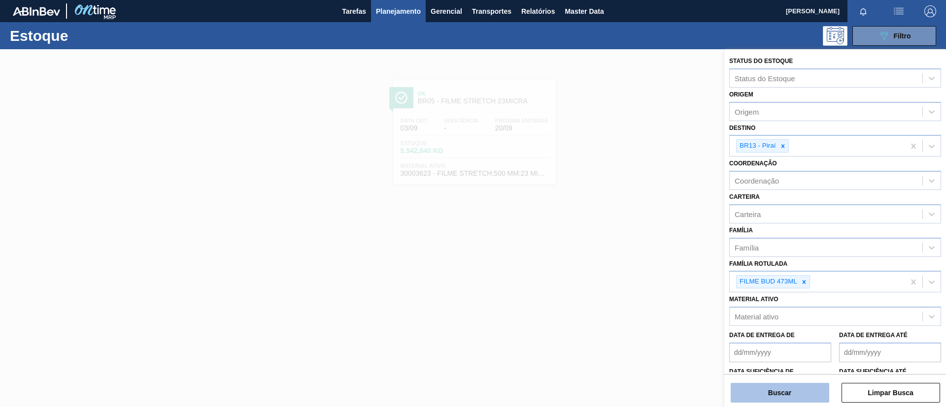
click at [793, 394] on button "Buscar" at bounding box center [779, 393] width 98 height 20
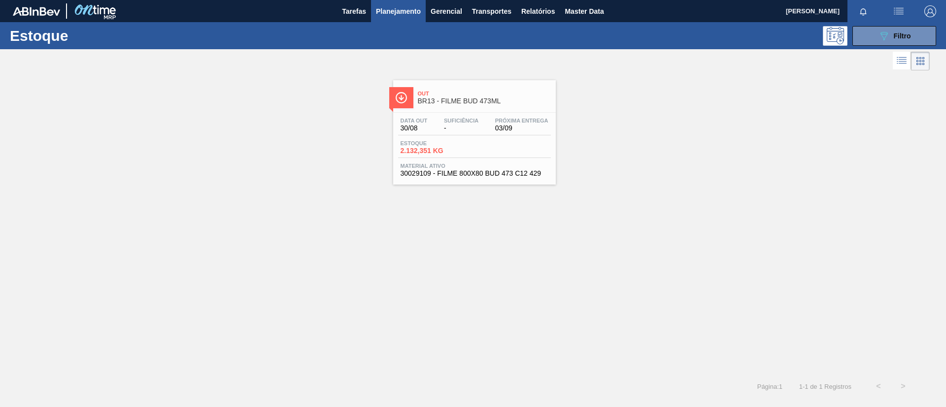
click at [507, 130] on span "03/09" at bounding box center [521, 128] width 53 height 7
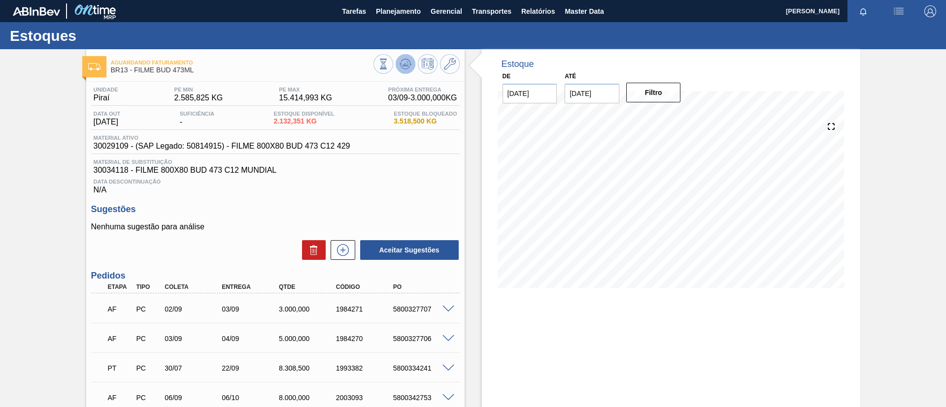
click at [389, 66] on icon at bounding box center [383, 64] width 11 height 11
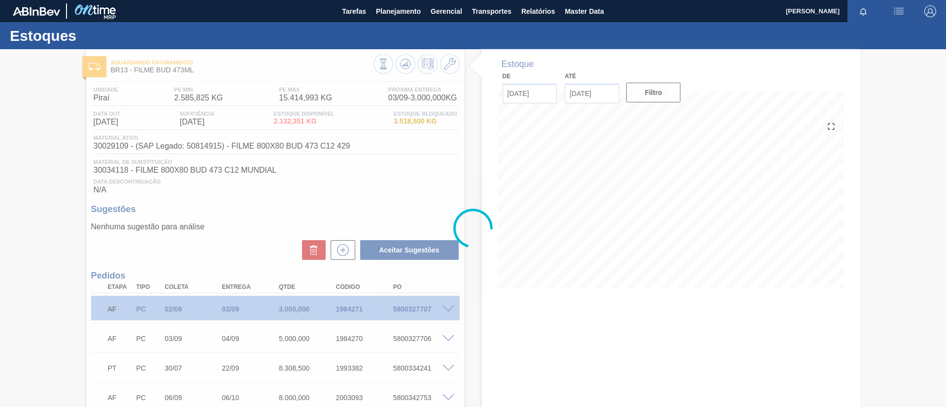
click at [443, 311] on div at bounding box center [473, 228] width 946 height 358
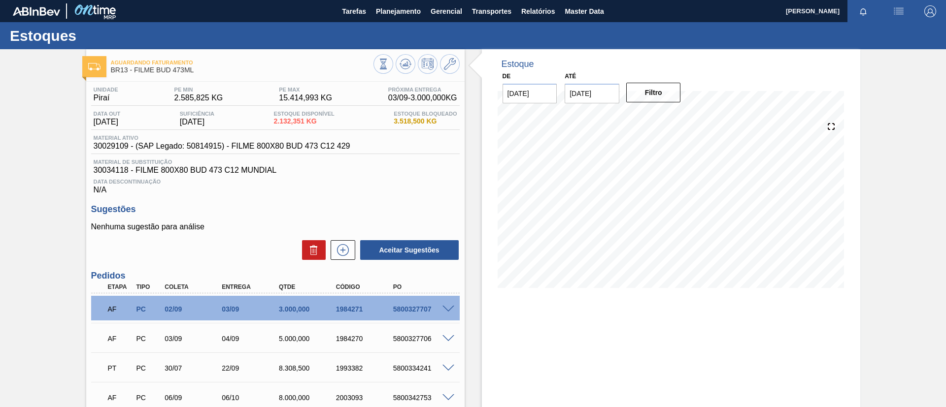
click at [442, 306] on span at bounding box center [448, 309] width 12 height 7
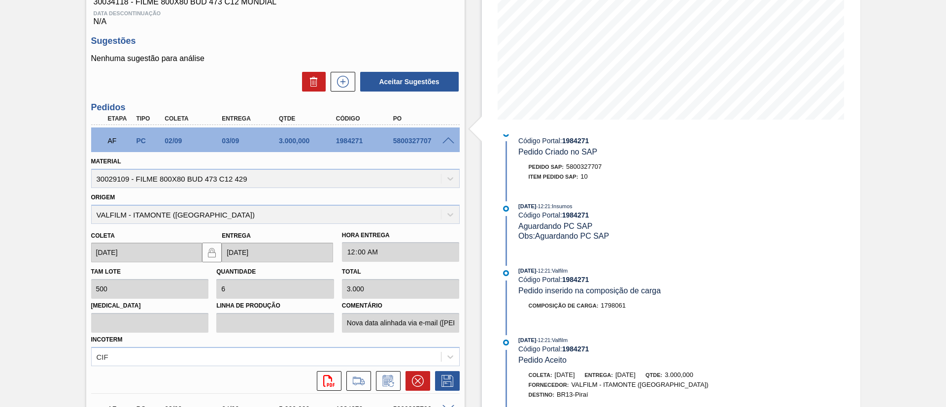
scroll to position [148, 0]
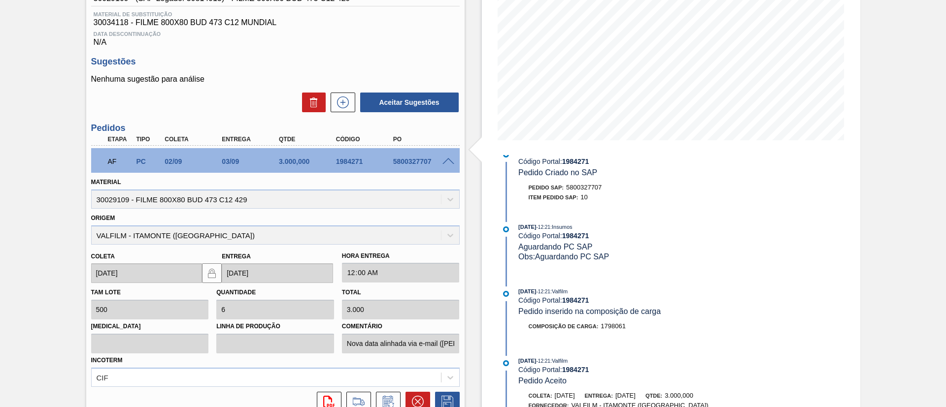
click at [446, 154] on div "AF PC 02/09 03/09 3.000,000 1984271 5800327707" at bounding box center [275, 160] width 368 height 25
click at [446, 157] on div at bounding box center [450, 160] width 20 height 7
click at [446, 158] on span at bounding box center [448, 161] width 12 height 7
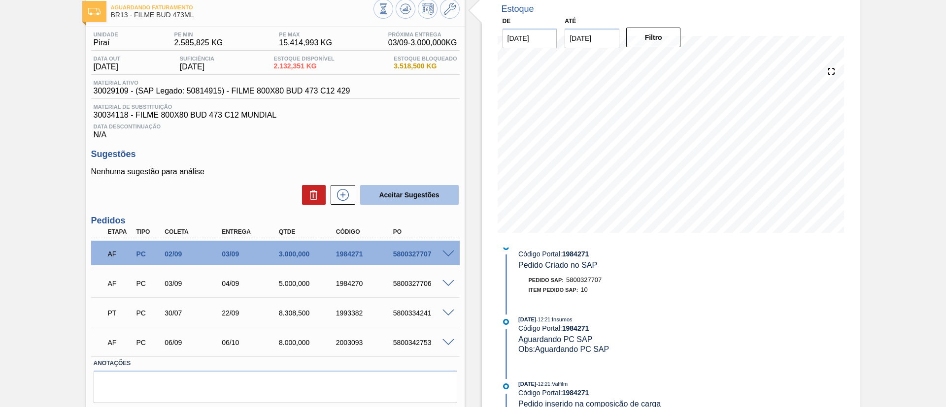
scroll to position [85, 0]
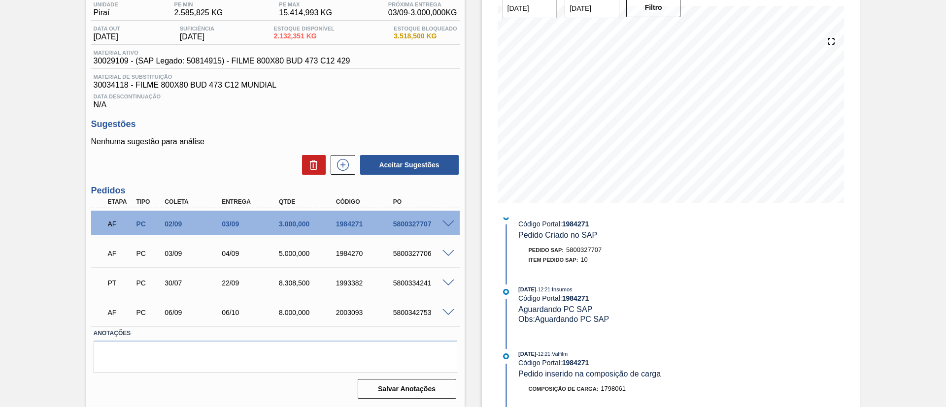
click at [449, 283] on span at bounding box center [448, 283] width 12 height 7
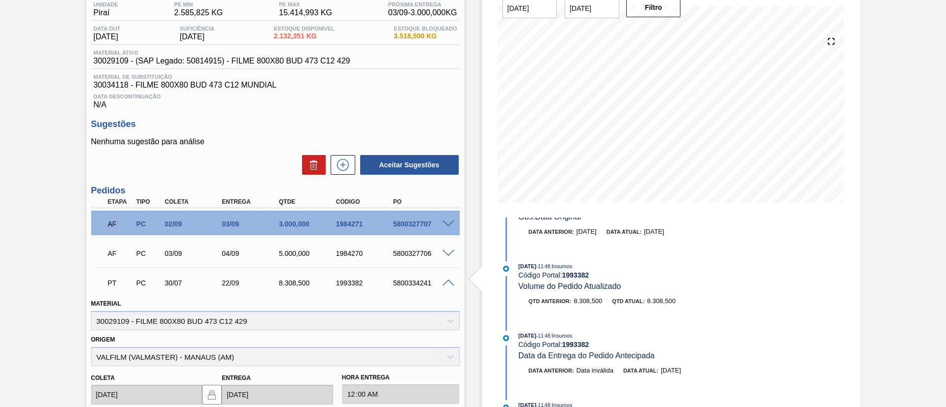
scroll to position [0, 0]
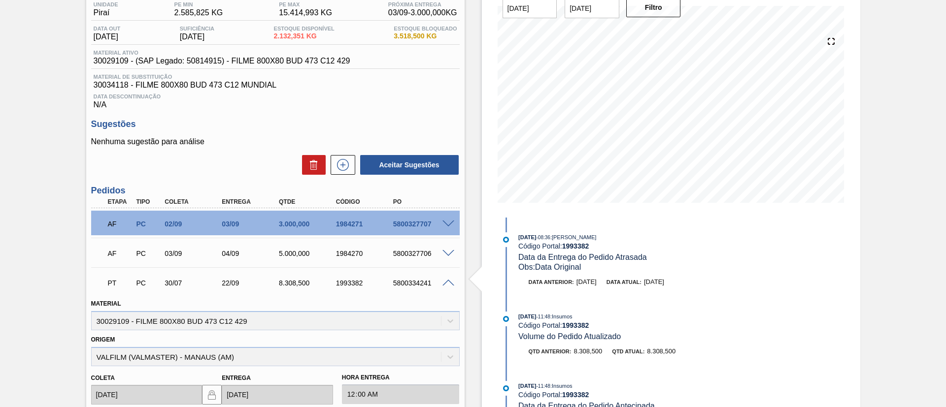
click at [449, 276] on div "PT PC 30/07 22/09 8.308,500 1993382 5800334241" at bounding box center [275, 282] width 368 height 25
click at [446, 281] on span at bounding box center [448, 283] width 12 height 7
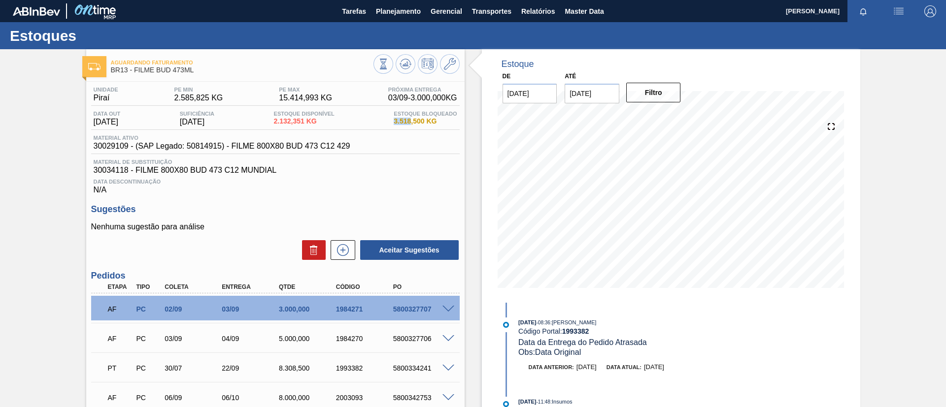
drag, startPoint x: 395, startPoint y: 123, endPoint x: 409, endPoint y: 121, distance: 13.9
click at [409, 121] on span "3.518,500 KG" at bounding box center [424, 121] width 63 height 7
copy span "3.518"
drag, startPoint x: 330, startPoint y: 307, endPoint x: 374, endPoint y: 308, distance: 43.8
click at [374, 308] on div "1984271" at bounding box center [357, 309] width 57 height 8
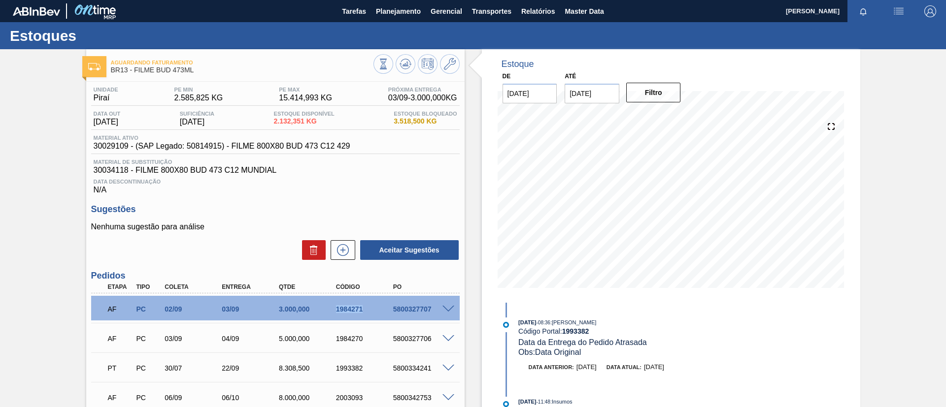
copy div "1984271"
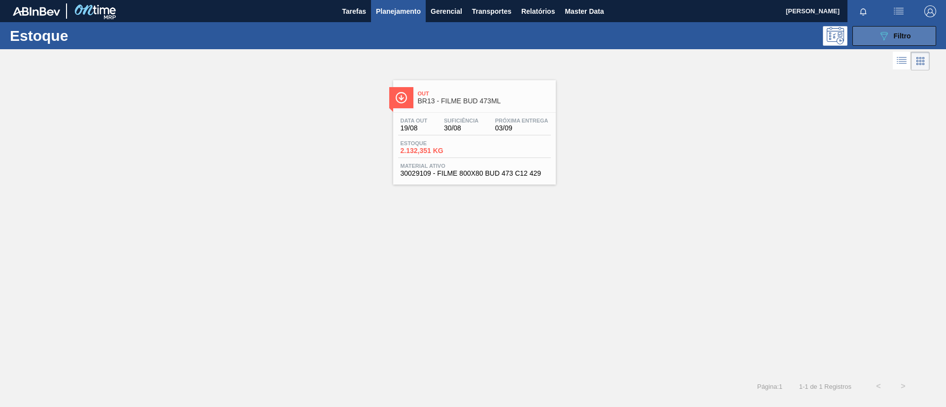
click at [883, 33] on icon "089F7B8B-B2A5-4AFE-B5C0-19BA573D28AC" at bounding box center [884, 36] width 12 height 12
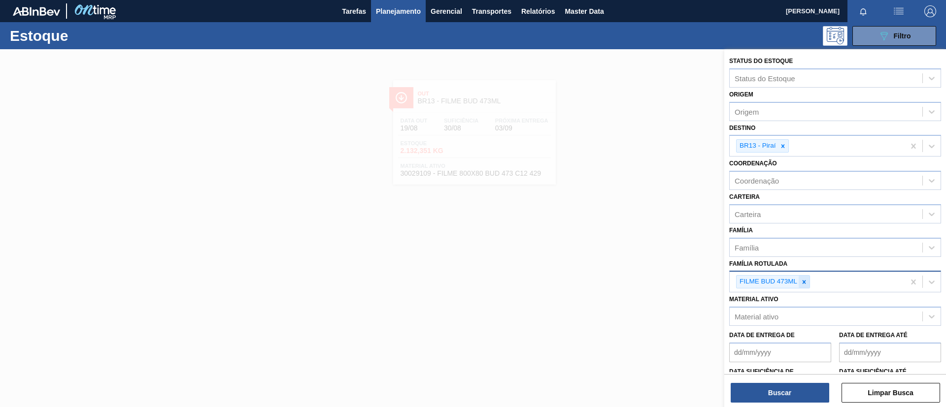
click at [802, 279] on icon at bounding box center [803, 282] width 7 height 7
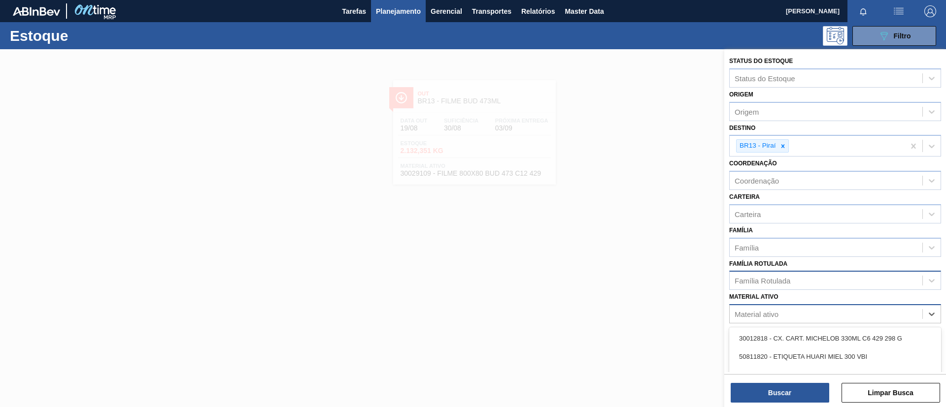
click at [805, 316] on div "Material ativo" at bounding box center [825, 314] width 193 height 14
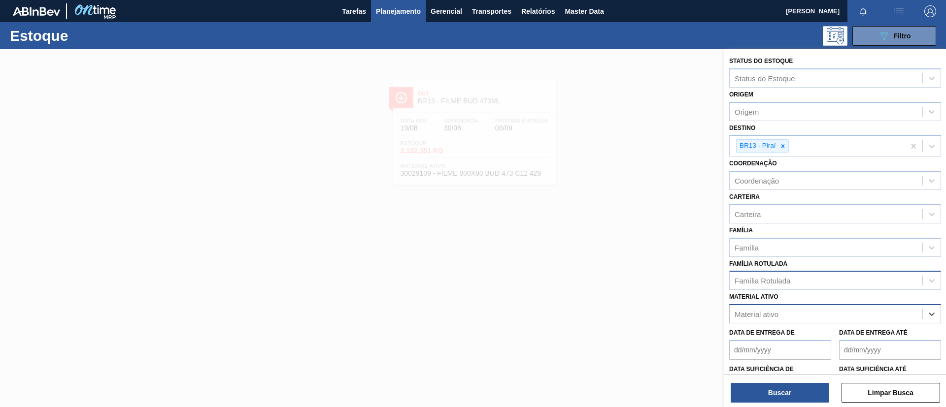
click at [783, 317] on div "Material ativo" at bounding box center [825, 314] width 193 height 14
paste ativo "30003071"
type ativo "30003071"
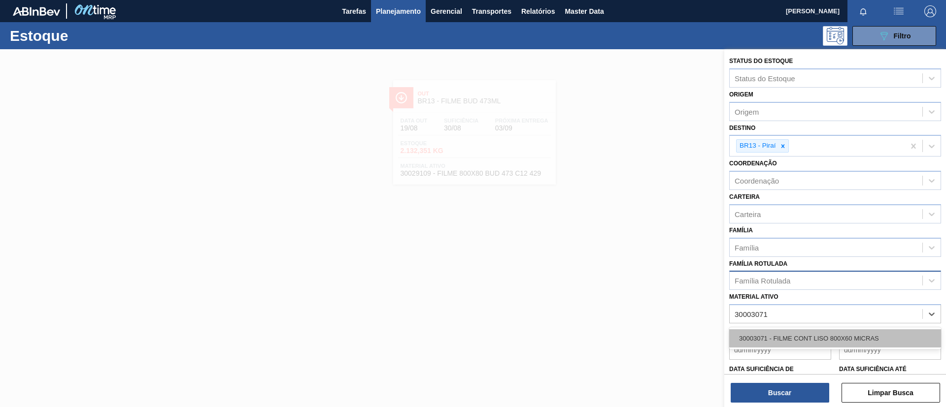
click at [767, 331] on div "30003071 - FILME CONT LISO 800X60 MICRAS" at bounding box center [835, 338] width 212 height 18
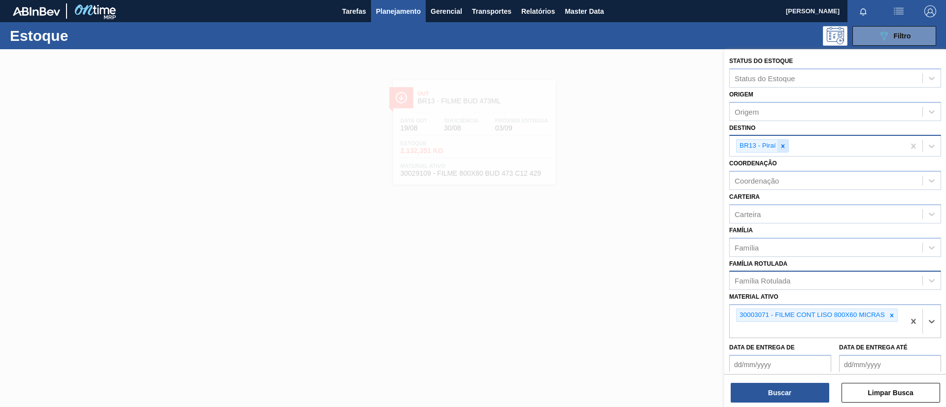
click at [782, 149] on icon at bounding box center [782, 146] width 7 height 7
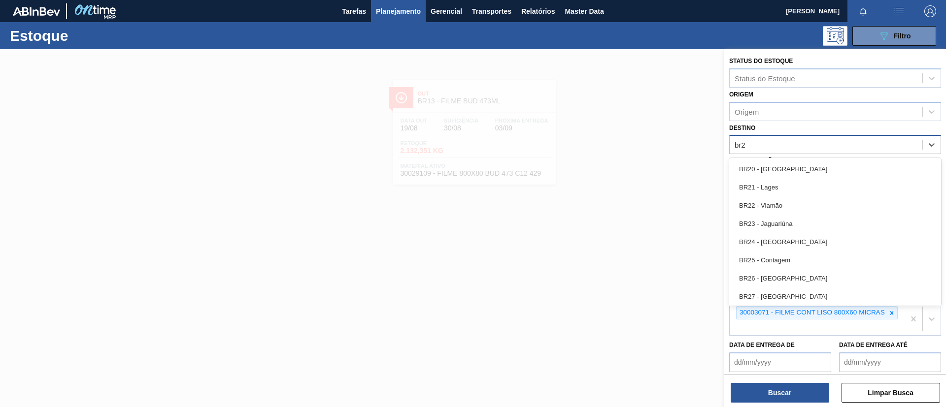
type input "br26"
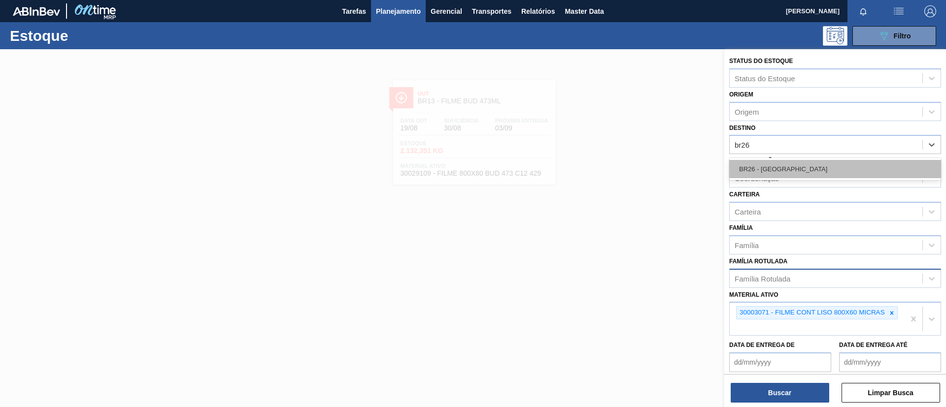
click at [787, 162] on div "BR26 - [GEOGRAPHIC_DATA]" at bounding box center [835, 169] width 212 height 18
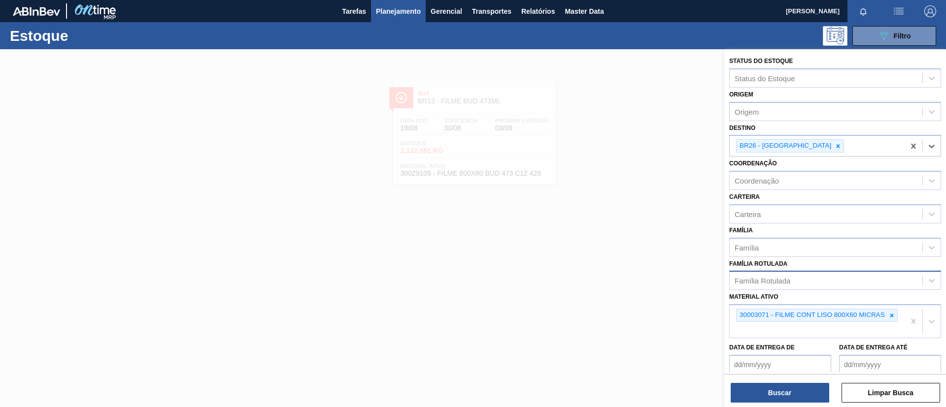
click at [770, 405] on div "Status do Estoque Status do Estoque Origem Origem Destino option BR26 - Uberlân…" at bounding box center [835, 229] width 222 height 360
click at [772, 398] on button "Buscar" at bounding box center [779, 393] width 98 height 20
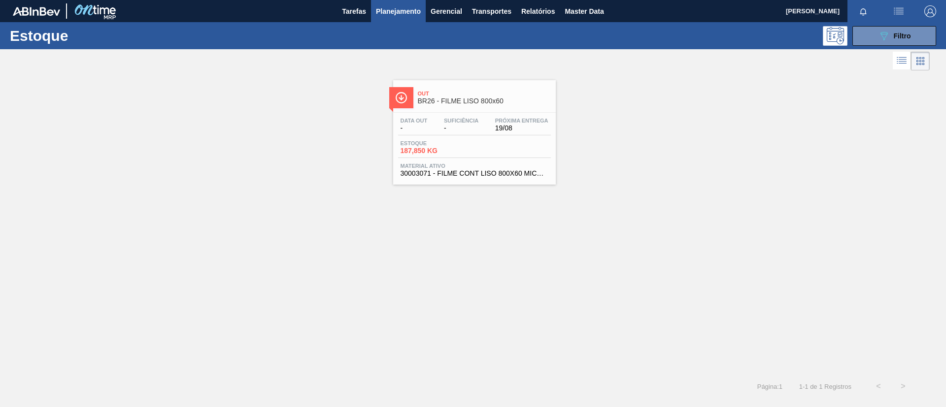
click at [483, 93] on span "Out" at bounding box center [484, 94] width 133 height 6
click at [910, 34] on span "Filtro" at bounding box center [901, 36] width 17 height 8
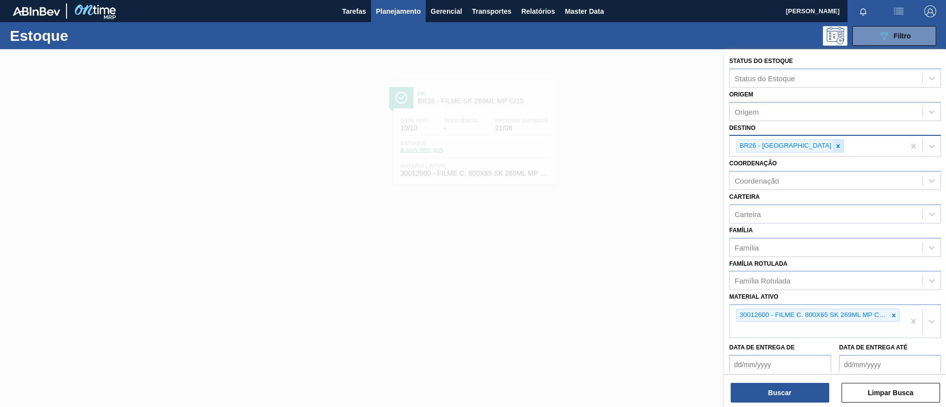
click at [834, 147] on icon at bounding box center [837, 146] width 7 height 7
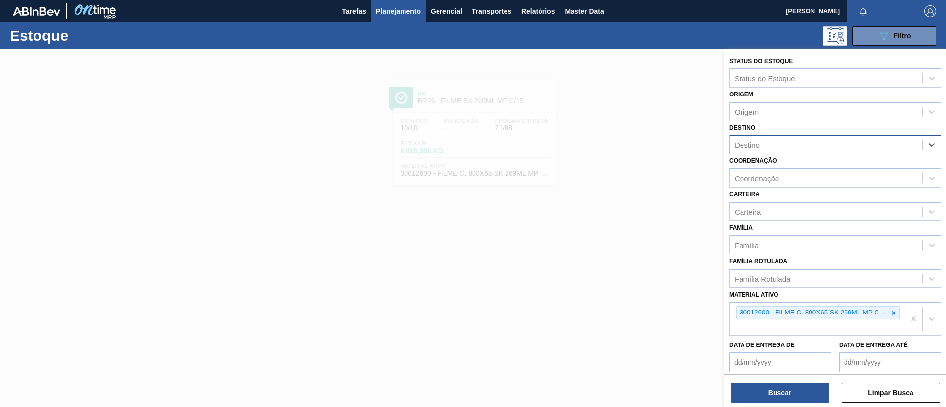
click at [797, 379] on div "Buscar Limpar Busca" at bounding box center [835, 388] width 222 height 28
click at [797, 395] on button "Buscar" at bounding box center [779, 393] width 98 height 20
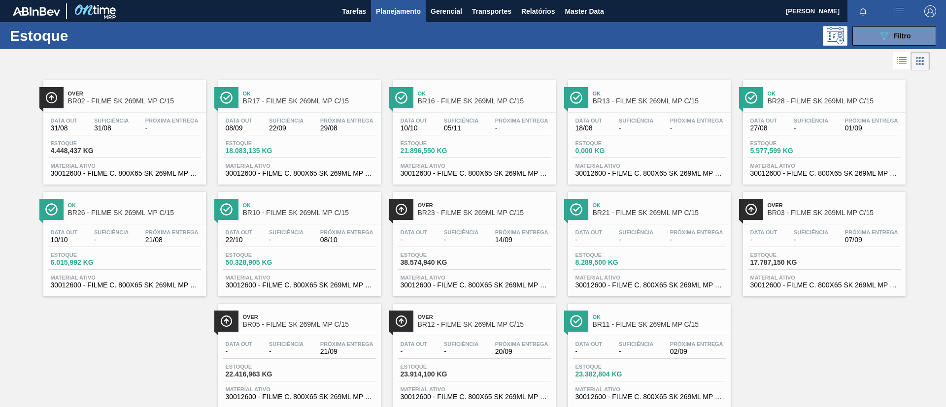
click at [495, 337] on div "Data out - Suficiência - Próxima Entrega 20/09 Estoque 23.914,100 KG Material a…" at bounding box center [474, 369] width 163 height 67
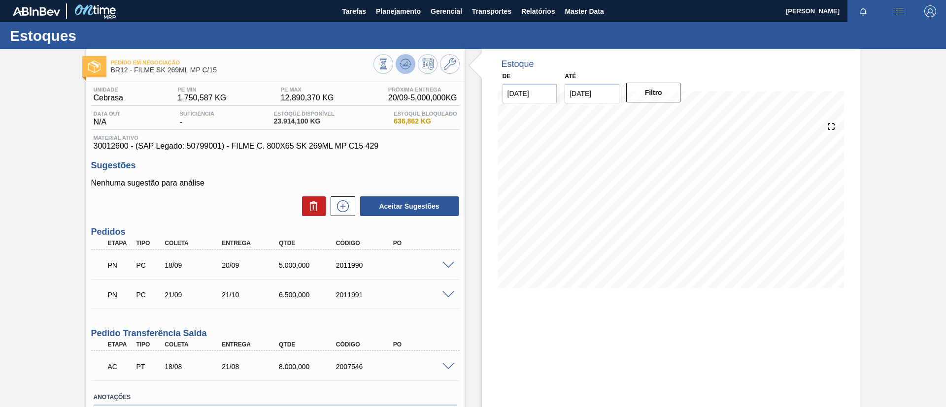
click at [409, 62] on icon at bounding box center [405, 61] width 10 height 5
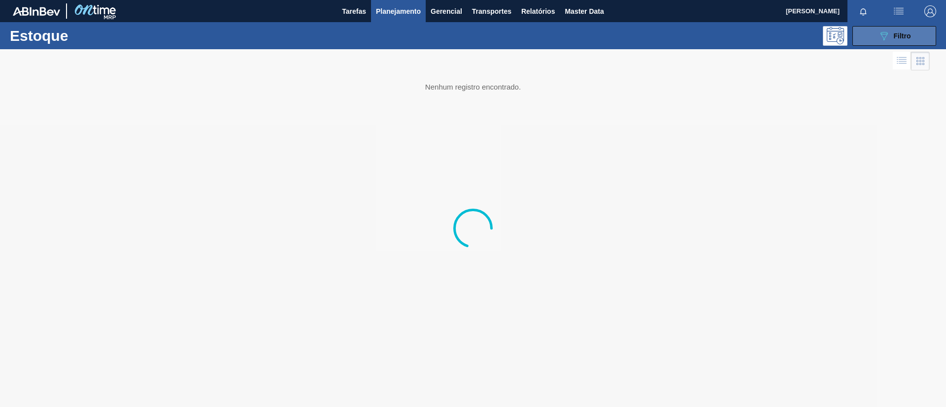
click at [918, 33] on button "089F7B8B-B2A5-4AFE-B5C0-19BA573D28AC Filtro" at bounding box center [894, 36] width 84 height 20
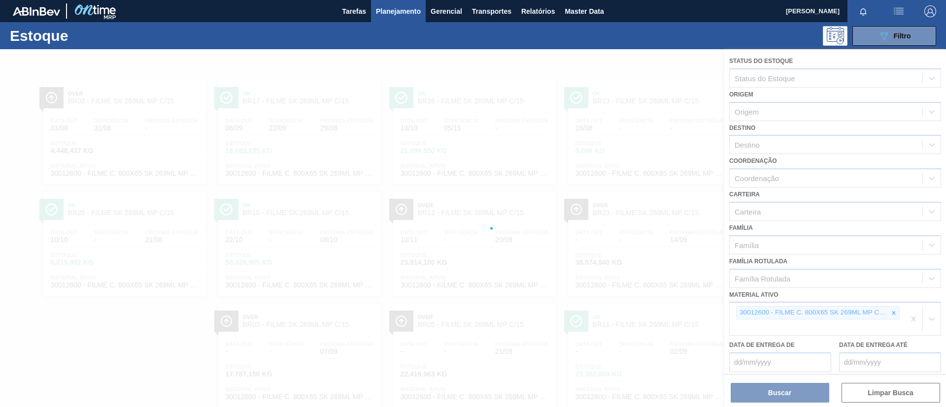
click at [889, 312] on div at bounding box center [473, 228] width 946 height 358
click at [890, 312] on div at bounding box center [473, 228] width 946 height 358
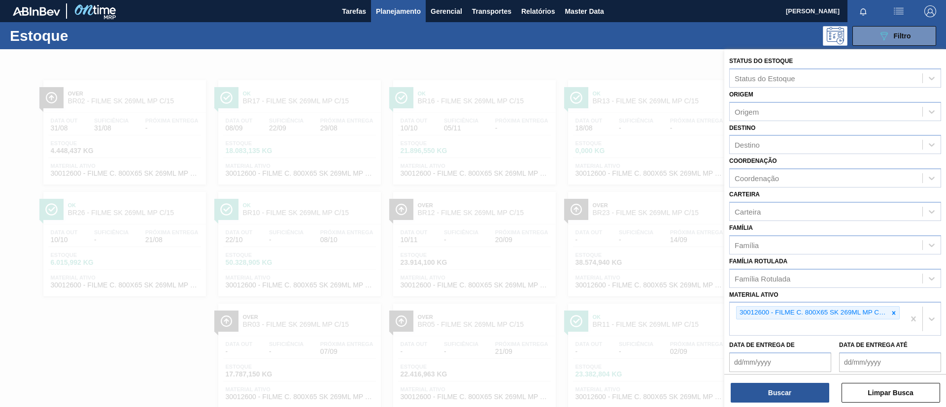
click at [890, 312] on icon at bounding box center [893, 313] width 7 height 7
paste ativo "30012535"
type ativo "30012535"
click at [814, 348] on div "30012535 - FILME C. 770X65 BC 350ML C12 429" at bounding box center [835, 351] width 212 height 18
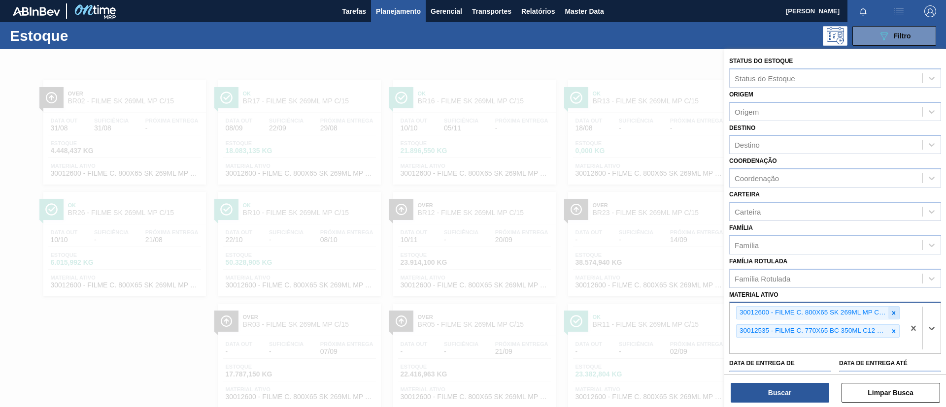
click at [890, 313] on icon at bounding box center [893, 313] width 7 height 7
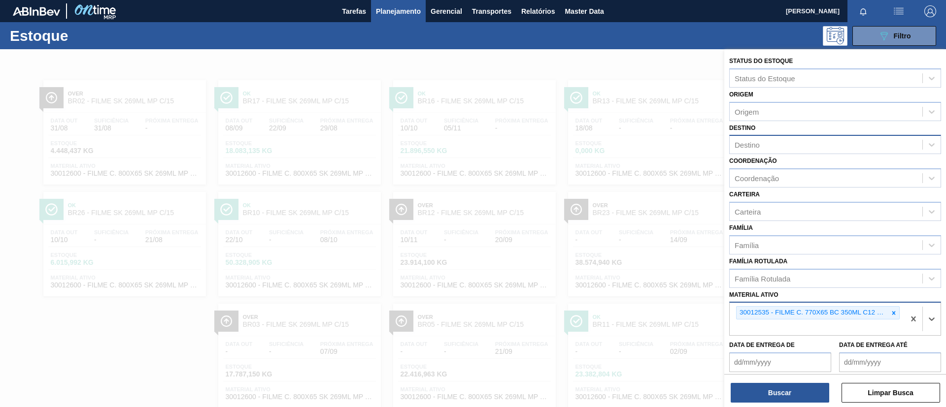
click at [779, 152] on div "Destino" at bounding box center [825, 145] width 193 height 14
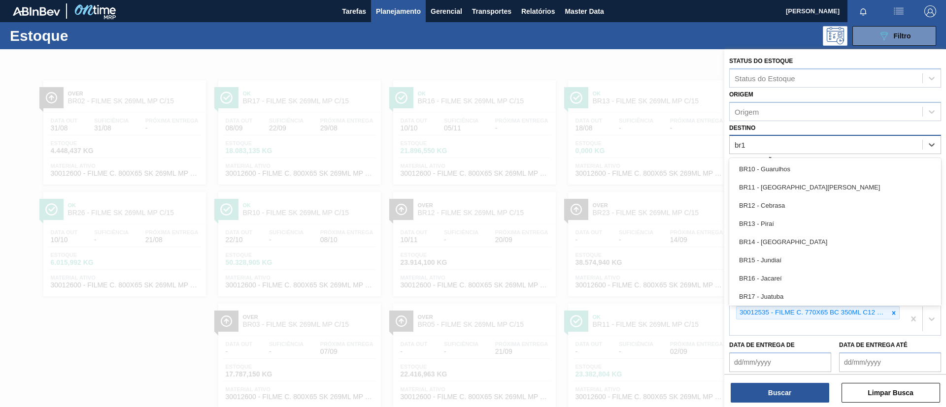
type input "br17"
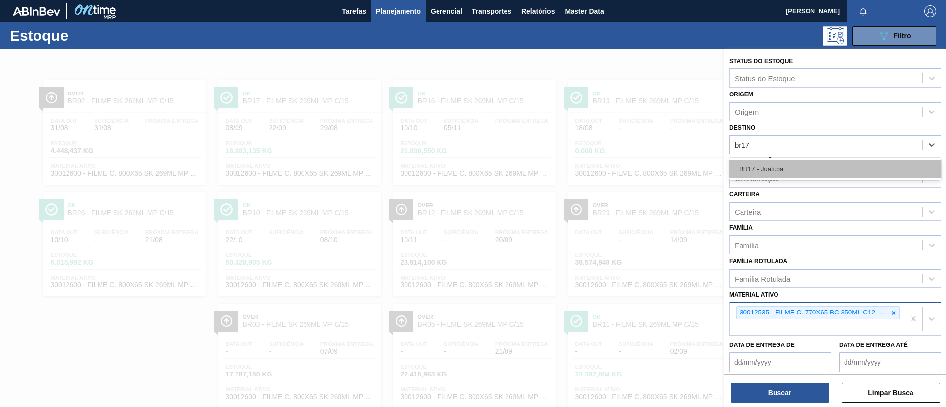
click at [780, 163] on div "BR17 - Juatuba" at bounding box center [835, 169] width 212 height 18
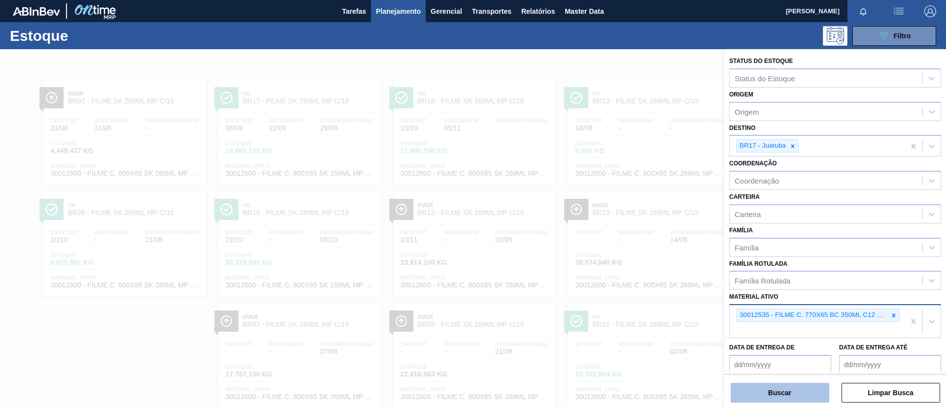
click at [777, 396] on button "Buscar" at bounding box center [779, 393] width 98 height 20
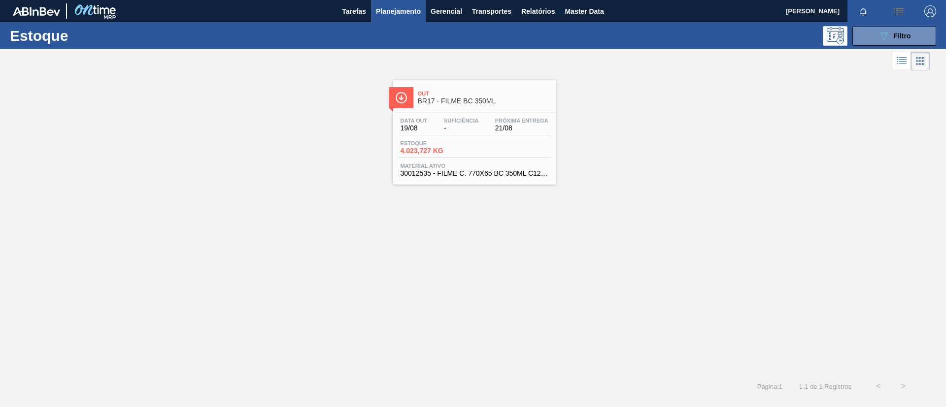
click at [507, 106] on div "Out BR17 - FILME BC 350ML" at bounding box center [484, 98] width 133 height 22
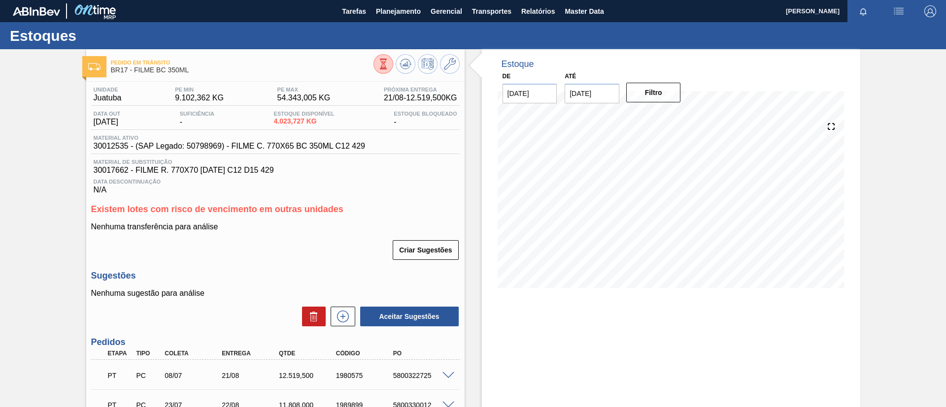
click at [407, 52] on div "Pedido em Trânsito BR17 - FILME BC 350ML" at bounding box center [275, 62] width 378 height 27
click at [407, 54] on div "Pedido em Trânsito BR17 - FILME BC 350ML" at bounding box center [275, 62] width 378 height 27
click at [389, 59] on icon at bounding box center [383, 64] width 11 height 11
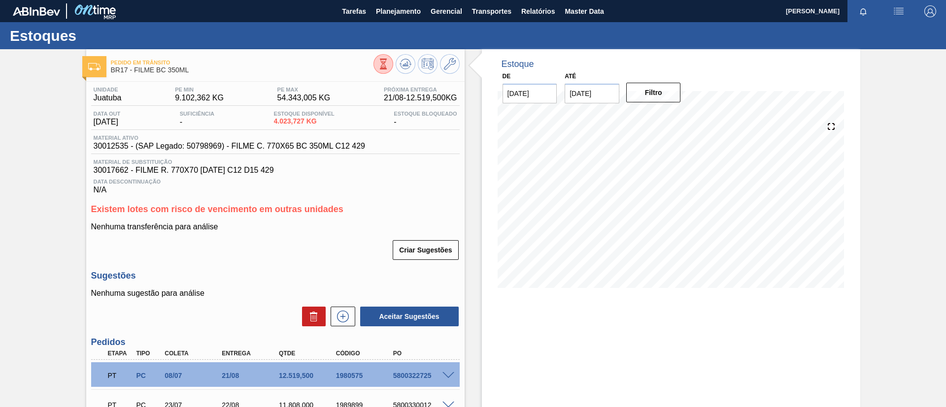
click at [450, 377] on span at bounding box center [448, 375] width 12 height 7
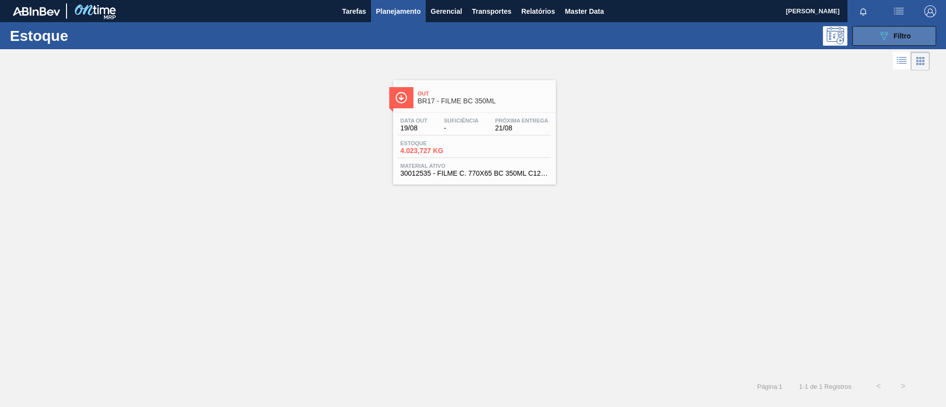
click at [914, 36] on button "089F7B8B-B2A5-4AFE-B5C0-19BA573D28AC Filtro" at bounding box center [894, 36] width 84 height 20
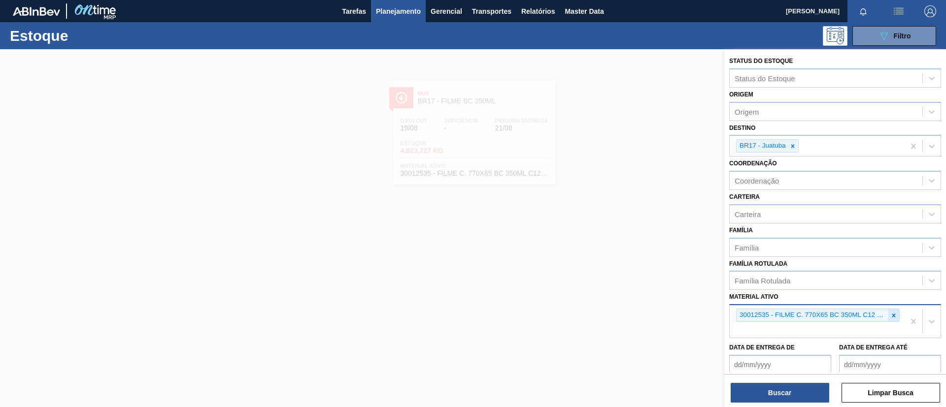
click at [895, 316] on div at bounding box center [893, 315] width 11 height 12
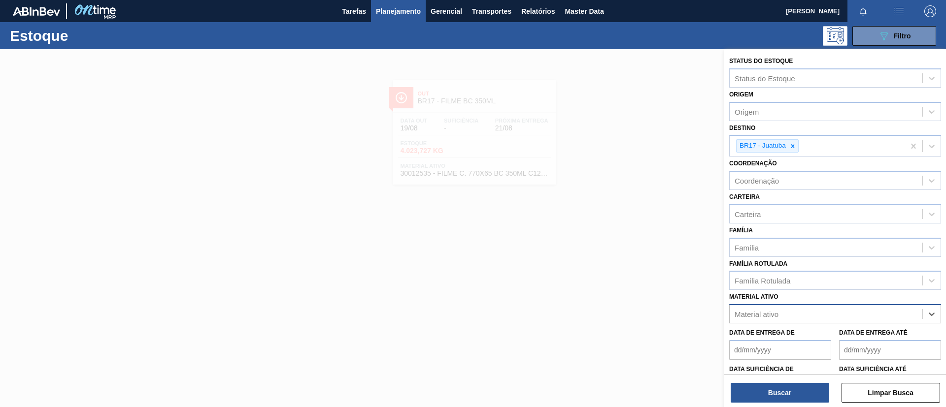
click at [857, 291] on div "Material ativo option 30012535 - FILME C. 770X65 BC 350ML C12 429, deselected. …" at bounding box center [835, 306] width 212 height 33
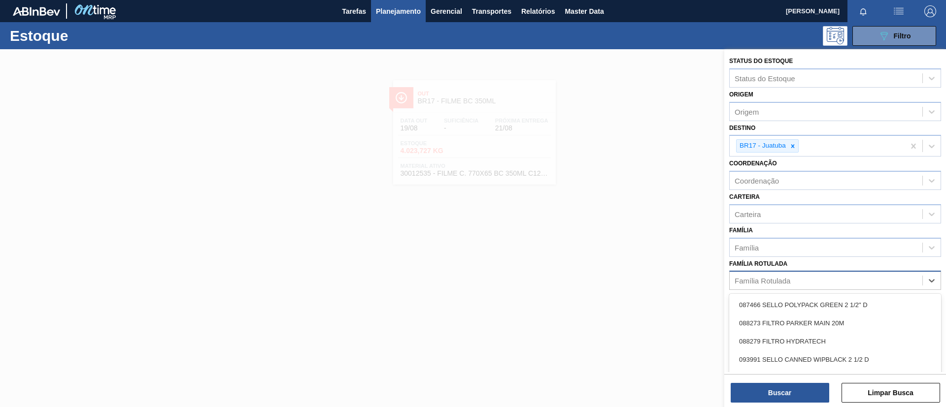
click at [854, 285] on div "Família Rotulada" at bounding box center [825, 281] width 193 height 14
type Rotulada "BC 350ML MP"
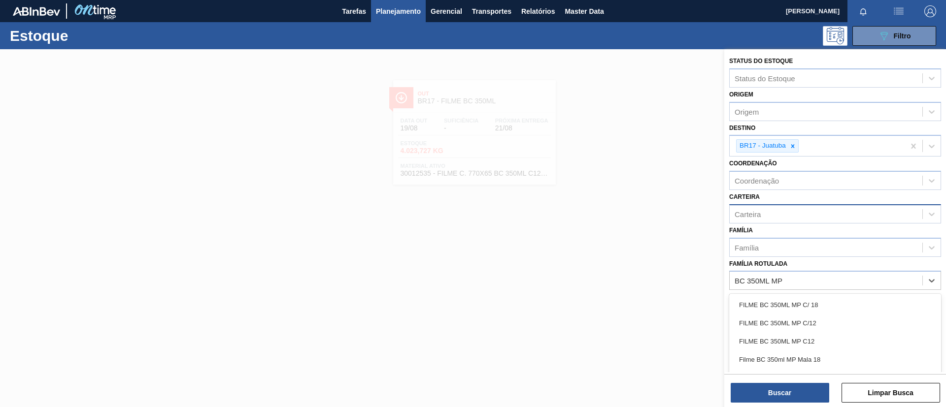
drag, startPoint x: 851, startPoint y: 301, endPoint x: 808, endPoint y: 206, distance: 104.3
click at [851, 301] on div "FILME BC 350ML MP C/ 18" at bounding box center [835, 305] width 212 height 18
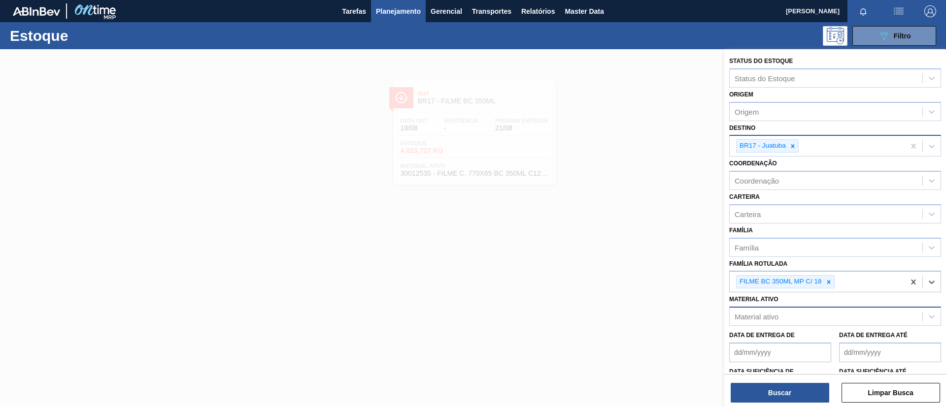
click at [793, 145] on icon at bounding box center [792, 145] width 3 height 3
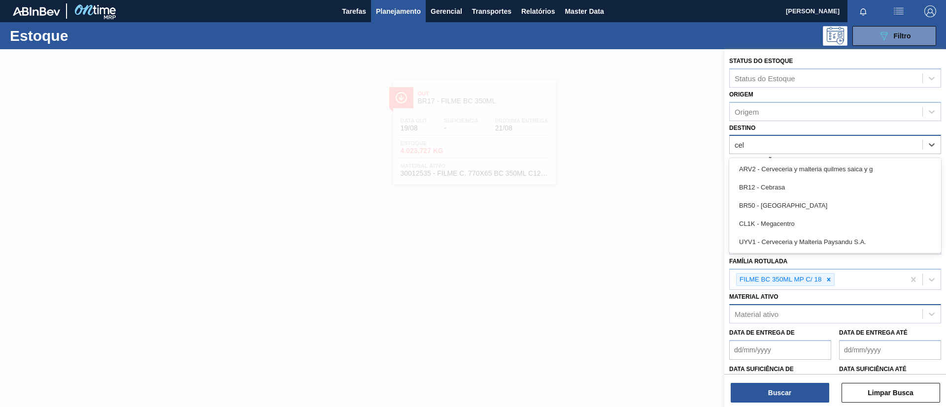
type input "cebr"
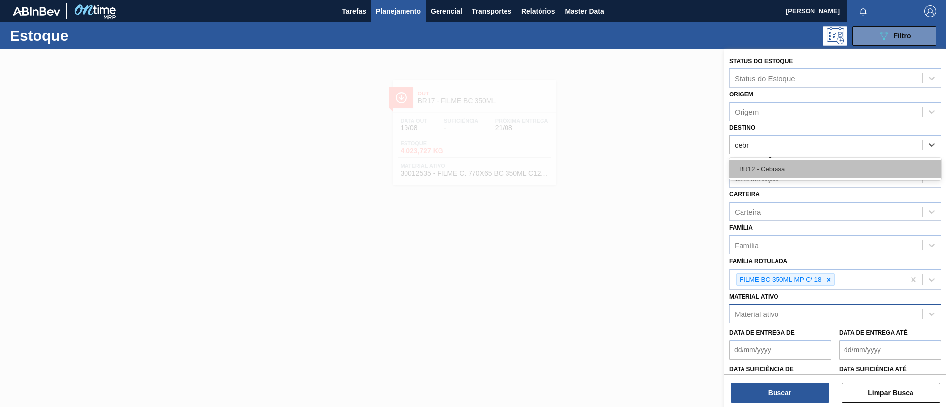
drag, startPoint x: 799, startPoint y: 159, endPoint x: 802, endPoint y: 163, distance: 5.1
click at [799, 160] on div "BR12 - Cebrasa" at bounding box center [835, 169] width 212 height 22
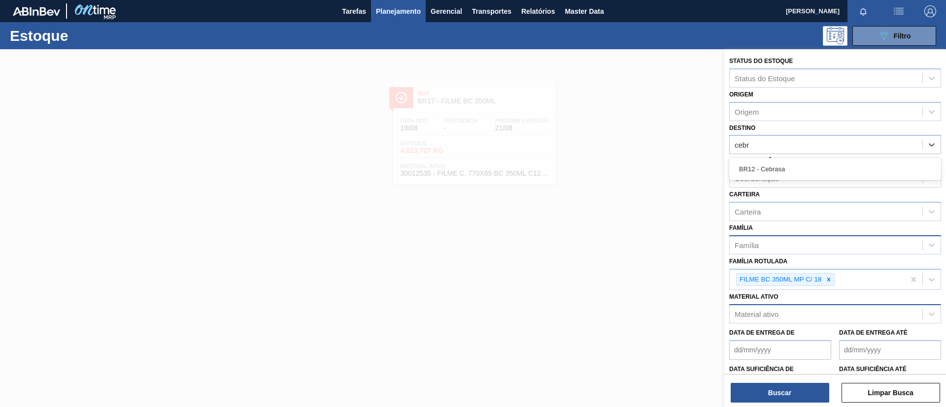
drag, startPoint x: 804, startPoint y: 165, endPoint x: 793, endPoint y: 250, distance: 85.8
click at [804, 166] on div "BR12 - Cebrasa" at bounding box center [835, 169] width 212 height 18
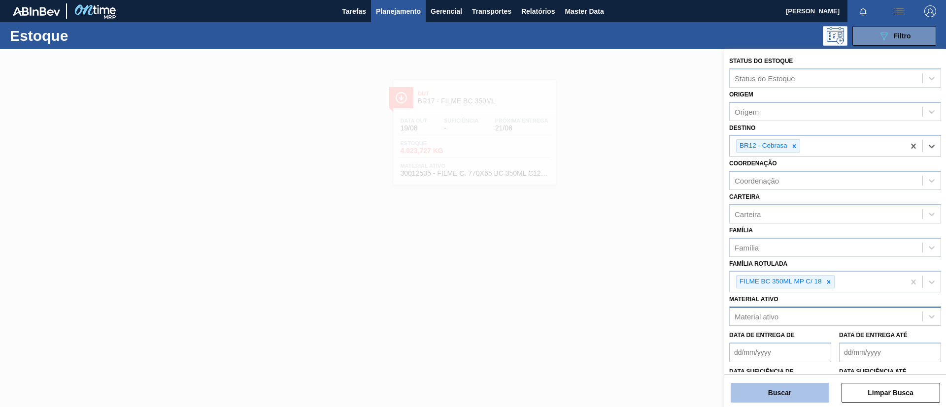
click at [801, 385] on button "Buscar" at bounding box center [779, 393] width 98 height 20
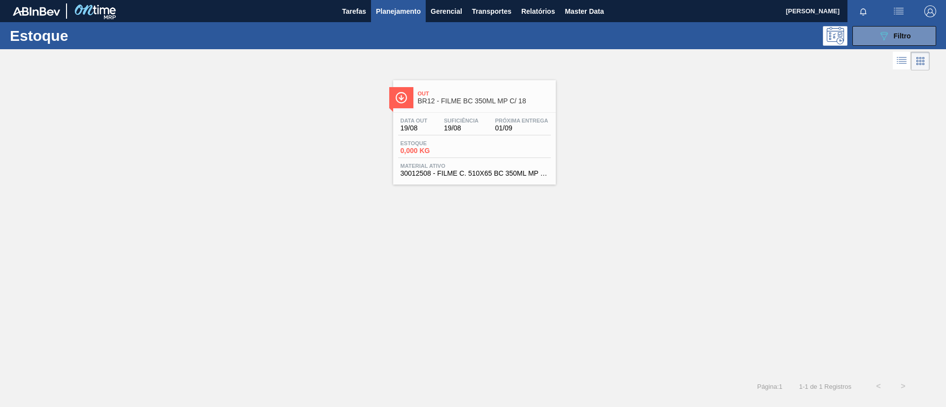
drag, startPoint x: 432, startPoint y: 88, endPoint x: 427, endPoint y: 83, distance: 6.6
click at [432, 88] on div "Out BR12 - FILME BC 350ML MP C/ 18" at bounding box center [484, 98] width 133 height 22
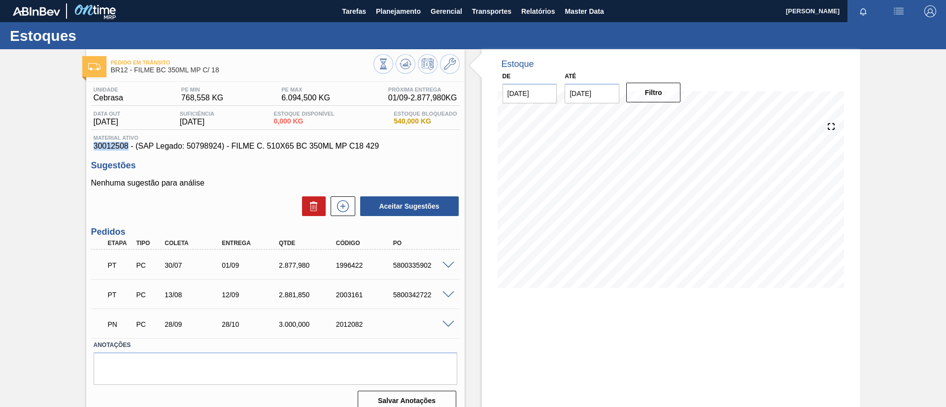
drag, startPoint x: 94, startPoint y: 147, endPoint x: 126, endPoint y: 146, distance: 32.0
click at [126, 146] on div "Material ativo 30012508 - (SAP Legado: 50798924) - FILME C. 510X65 BC 350ML MP …" at bounding box center [275, 143] width 368 height 16
copy span "30012508"
drag, startPoint x: 231, startPoint y: 149, endPoint x: 382, endPoint y: 147, distance: 150.7
click at [382, 147] on span "30012508 - (SAP Legado: 50798924) - FILME C. 510X65 BC 350ML MP C18 429" at bounding box center [275, 146] width 363 height 9
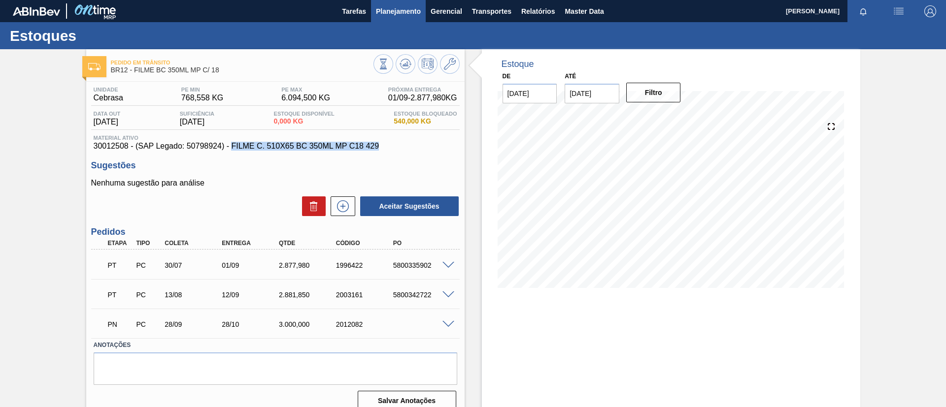
copy span "FILME C. 510X65 BC 350ML MP C18 429"
click at [0, 136] on div "Pedido em Trânsito BR12 - FILME BC 350ML MP C/ 18 Unidade Cebrasa PE MIN 768,55…" at bounding box center [473, 236] width 946 height 374
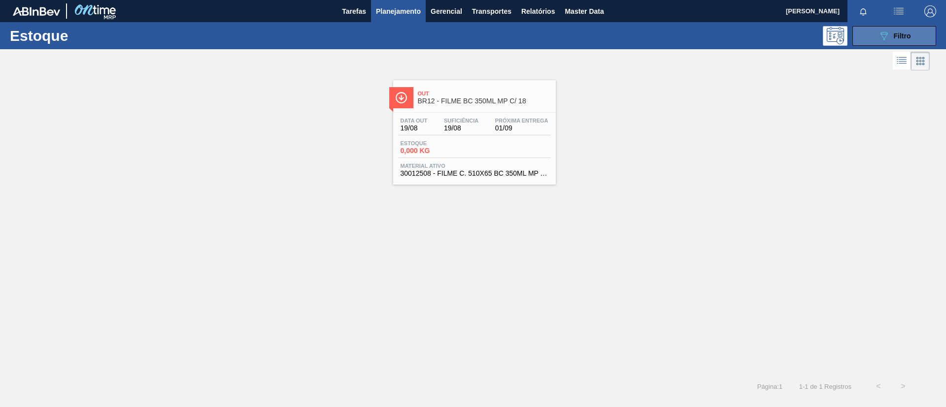
click at [891, 29] on button "089F7B8B-B2A5-4AFE-B5C0-19BA573D28AC Filtro" at bounding box center [894, 36] width 84 height 20
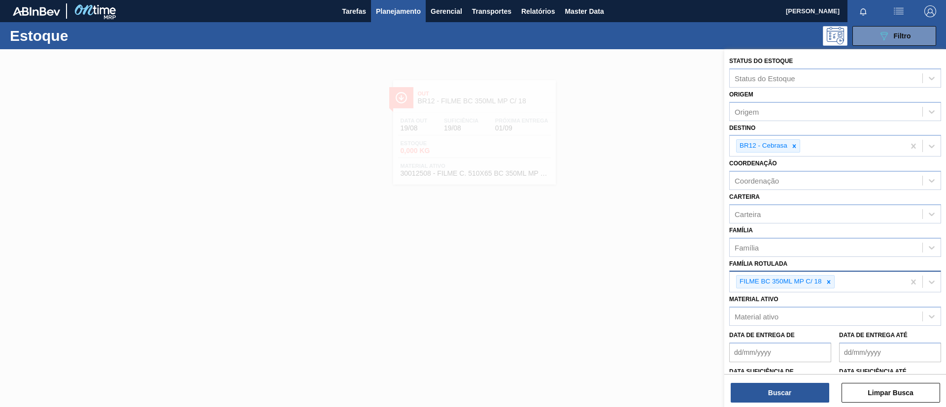
click at [833, 285] on div at bounding box center [828, 282] width 11 height 12
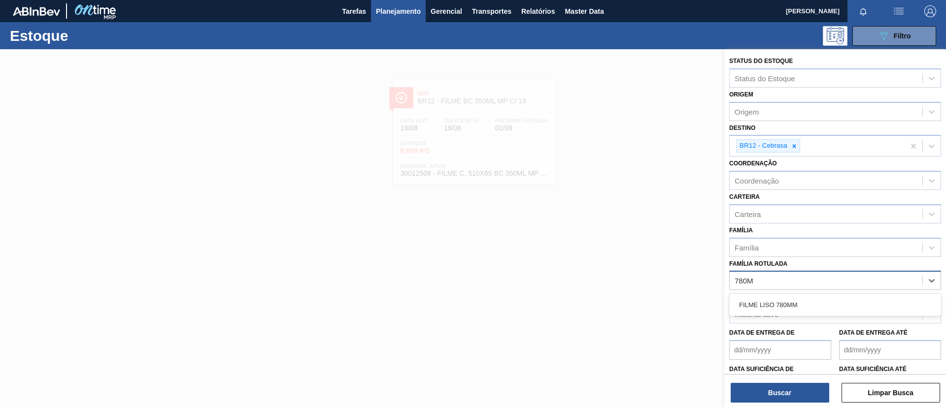
type Rotulada "780MM"
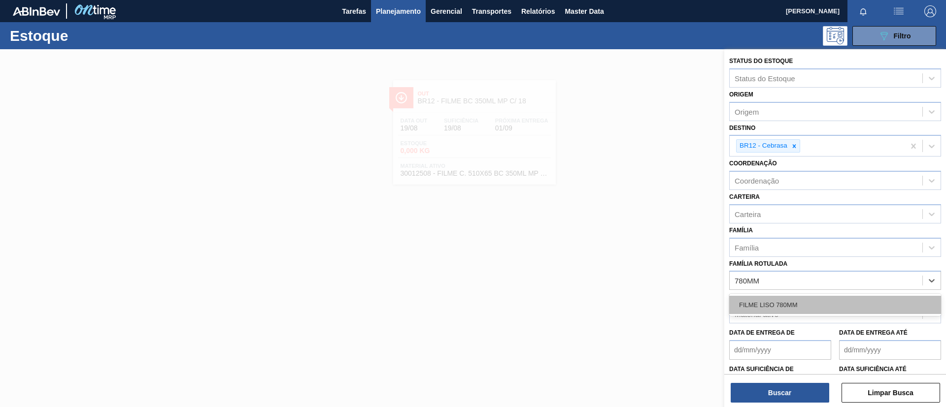
click at [829, 302] on div "FILME LISO 780MM" at bounding box center [835, 305] width 212 height 18
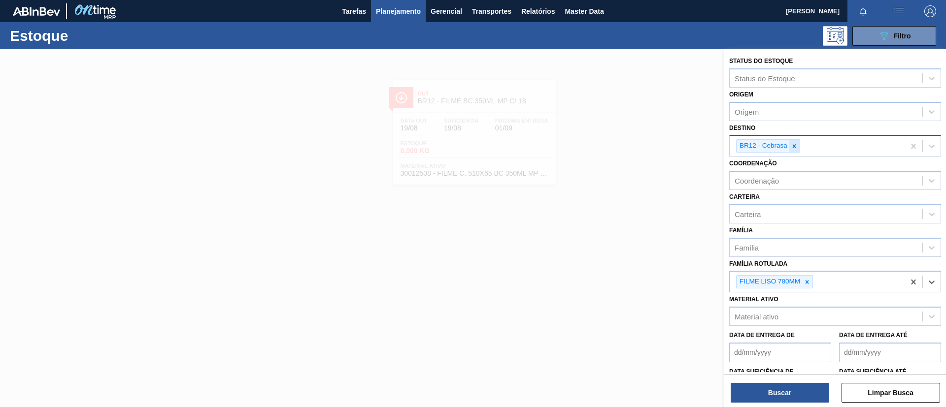
click at [793, 150] on div at bounding box center [793, 146] width 11 height 12
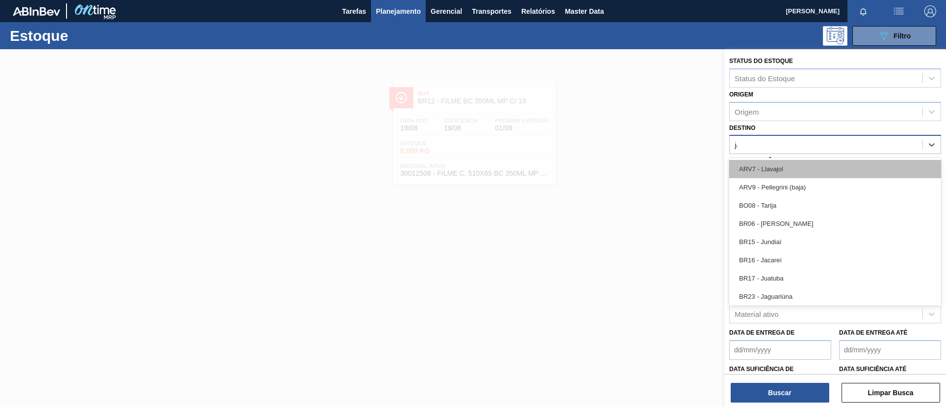
type input "jaca"
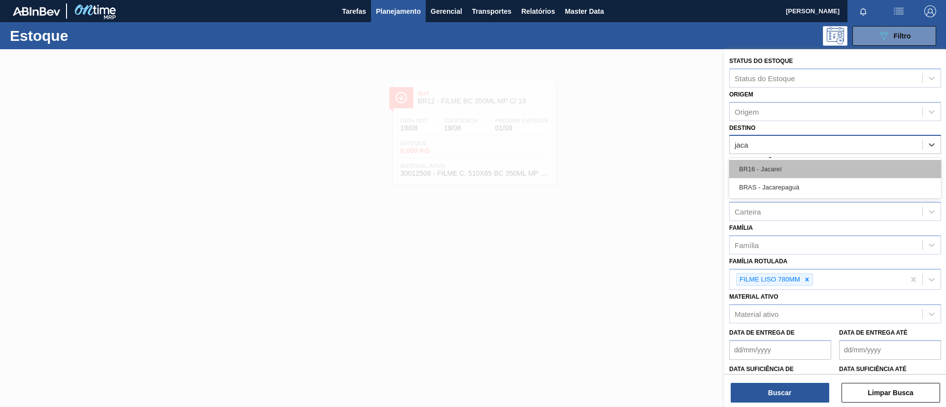
click at [803, 171] on div "BR16 - Jacareí" at bounding box center [835, 169] width 212 height 18
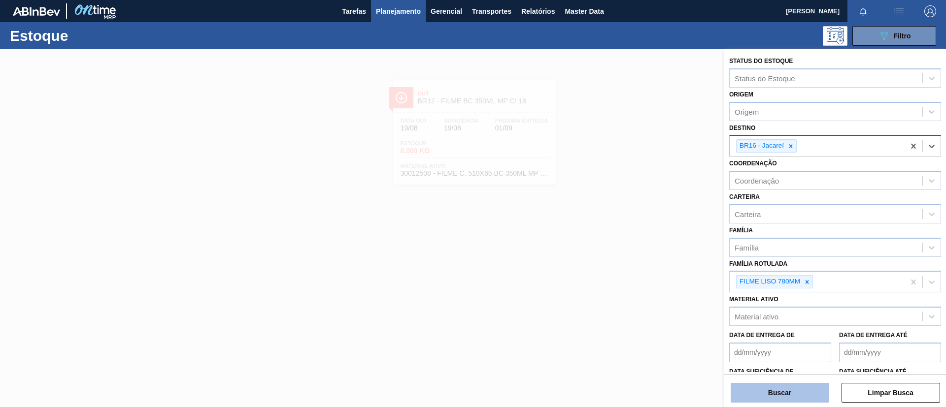
click at [802, 395] on button "Buscar" at bounding box center [779, 393] width 98 height 20
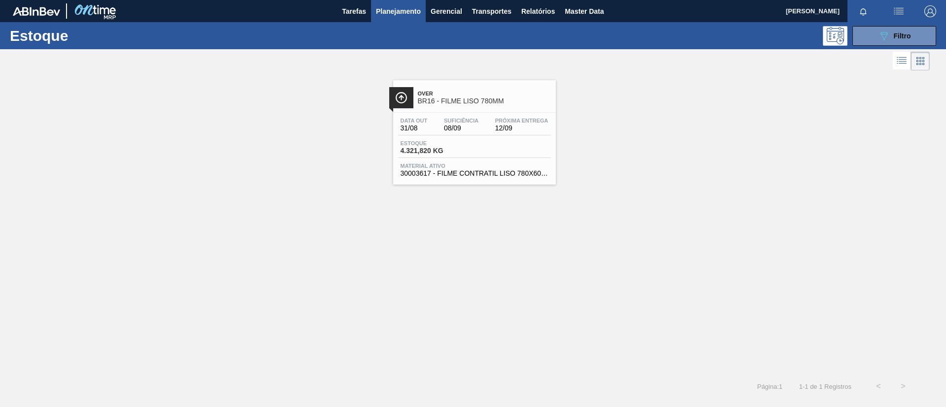
click at [495, 127] on span "12/09" at bounding box center [521, 128] width 53 height 7
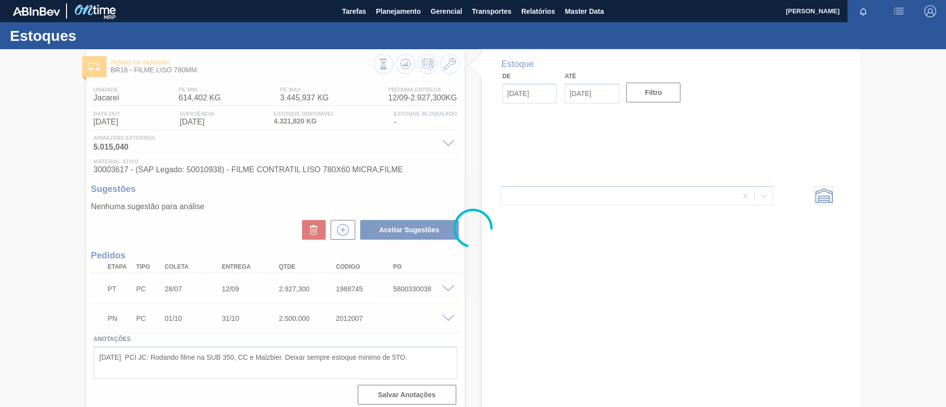
click at [403, 63] on div at bounding box center [473, 228] width 946 height 358
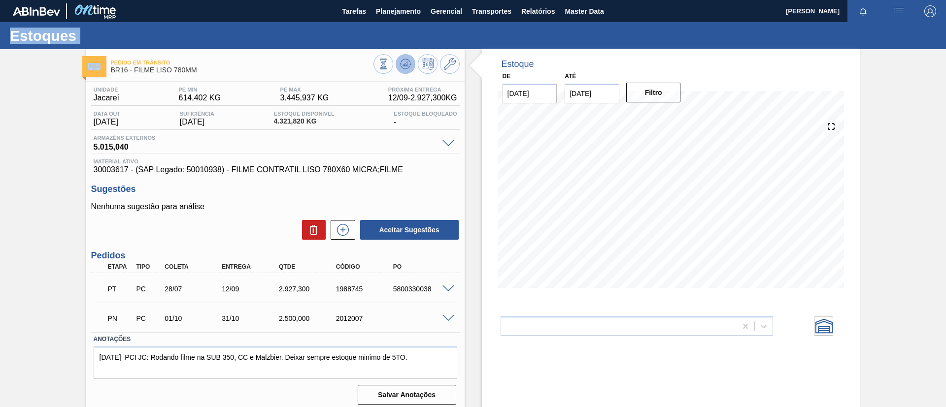
click at [403, 54] on button at bounding box center [405, 64] width 20 height 20
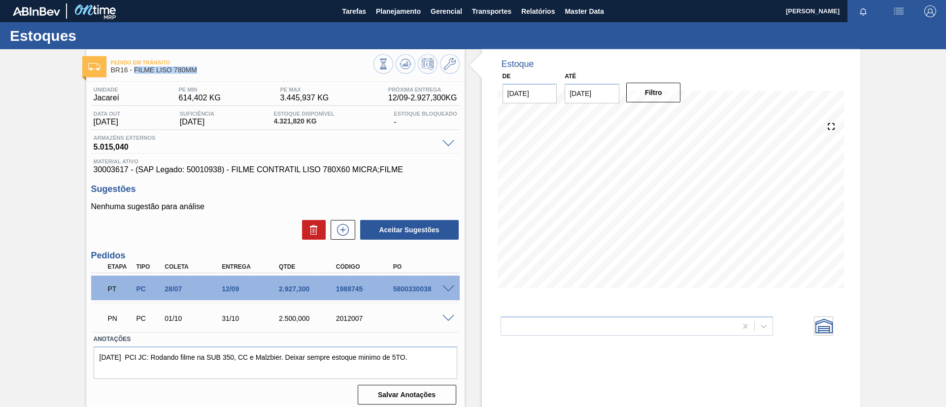
drag, startPoint x: 201, startPoint y: 72, endPoint x: 135, endPoint y: 67, distance: 66.1
click at [135, 67] on span "BR16 - FILME LISO 780MM" at bounding box center [242, 69] width 262 height 7
copy span "FILME LISO 780MM"
click at [551, 15] on span "Relatórios" at bounding box center [537, 11] width 33 height 12
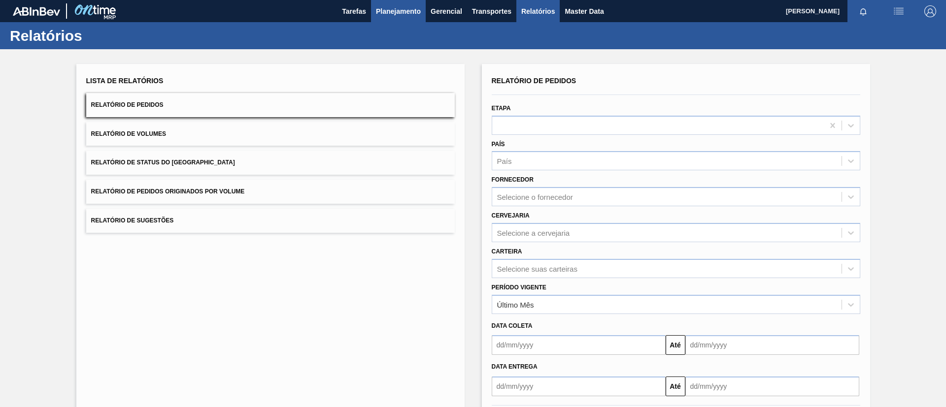
click at [397, 14] on span "Planejamento" at bounding box center [398, 11] width 45 height 12
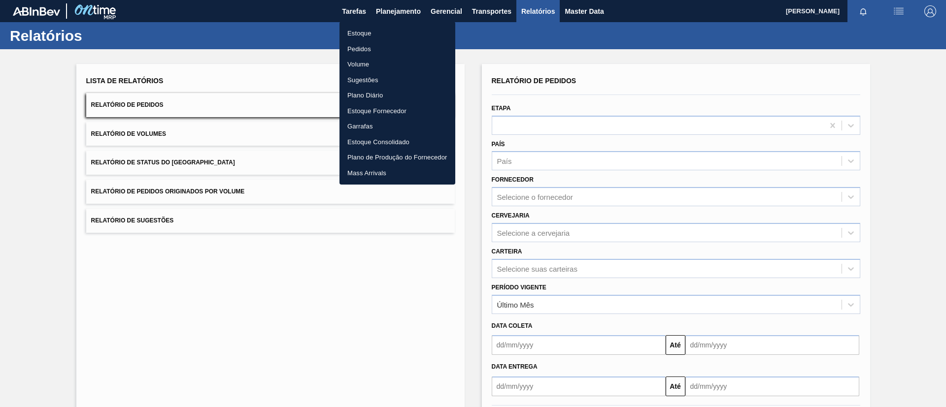
click at [394, 40] on li "Estoque" at bounding box center [397, 34] width 116 height 16
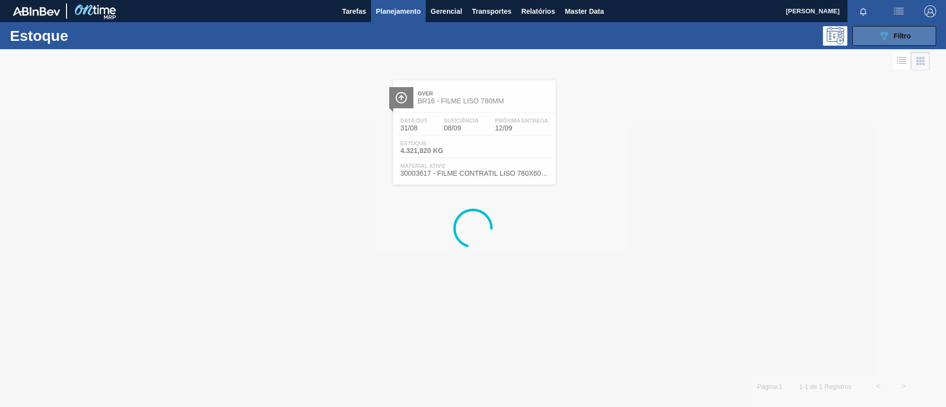
click at [879, 33] on icon "089F7B8B-B2A5-4AFE-B5C0-19BA573D28AC" at bounding box center [884, 36] width 12 height 12
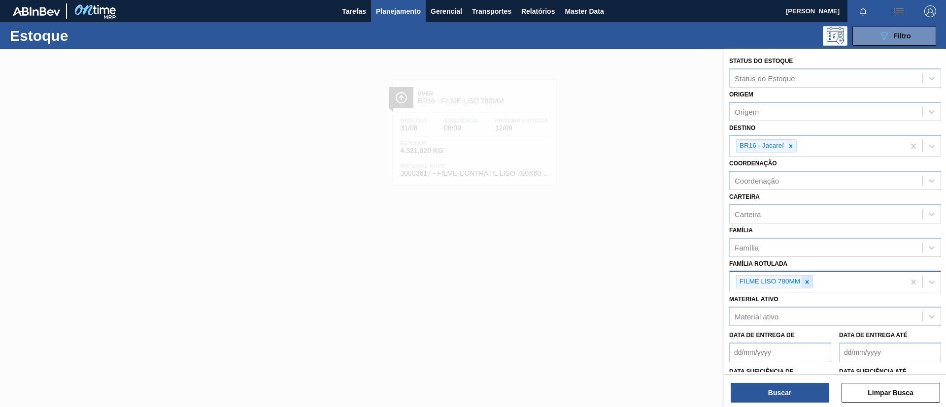
click at [809, 284] on icon at bounding box center [806, 282] width 7 height 7
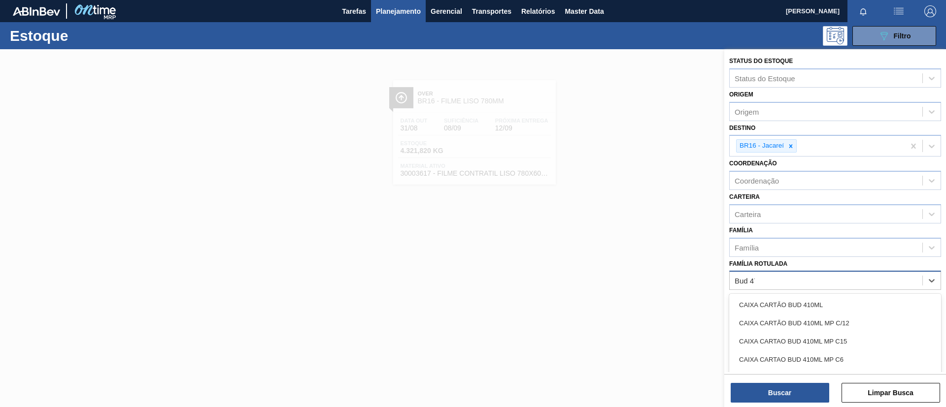
type Rotulada "Bud 473"
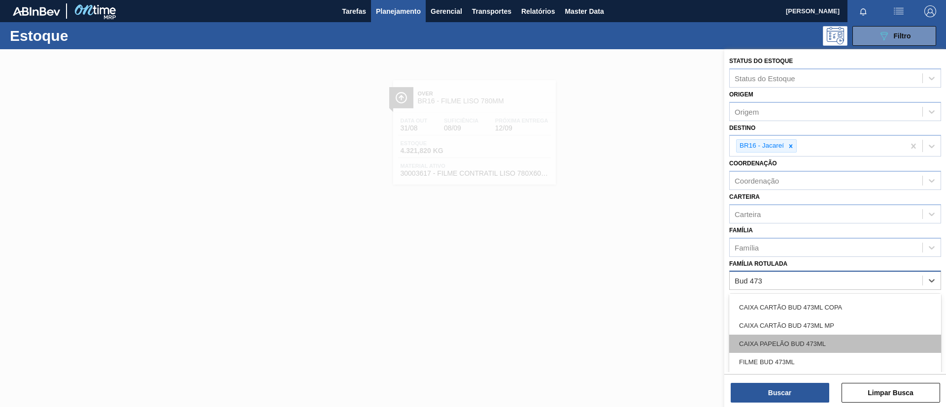
scroll to position [74, 0]
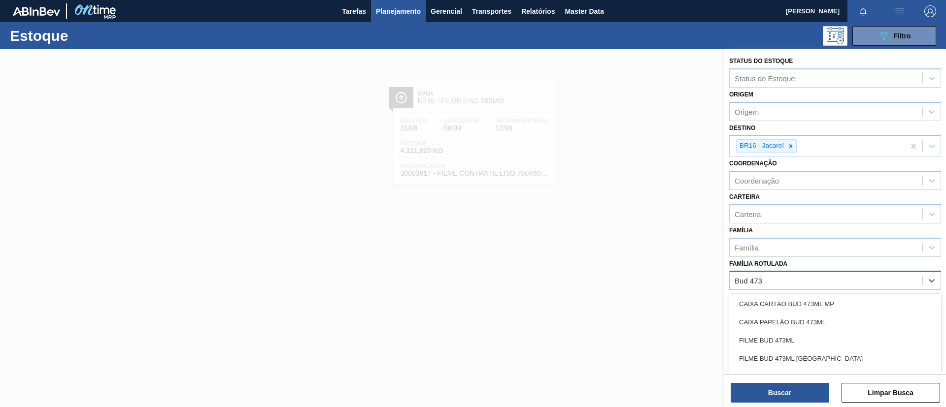
click at [814, 332] on div "FILME BUD 473ML" at bounding box center [835, 340] width 212 height 18
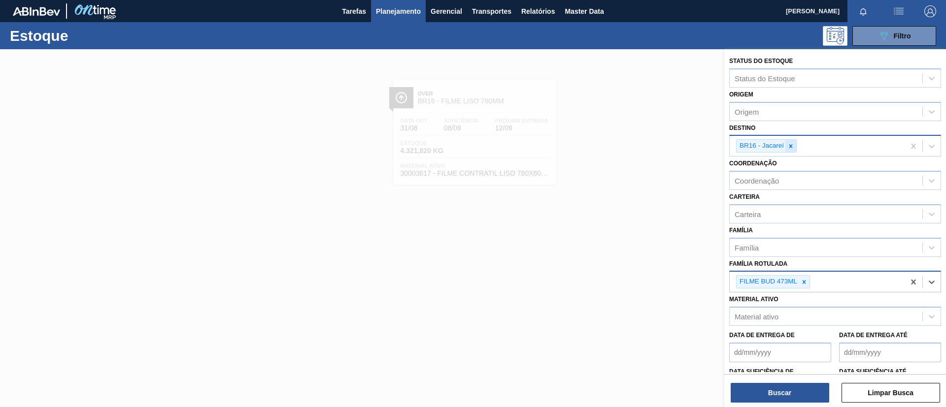
click at [791, 152] on div at bounding box center [790, 146] width 11 height 12
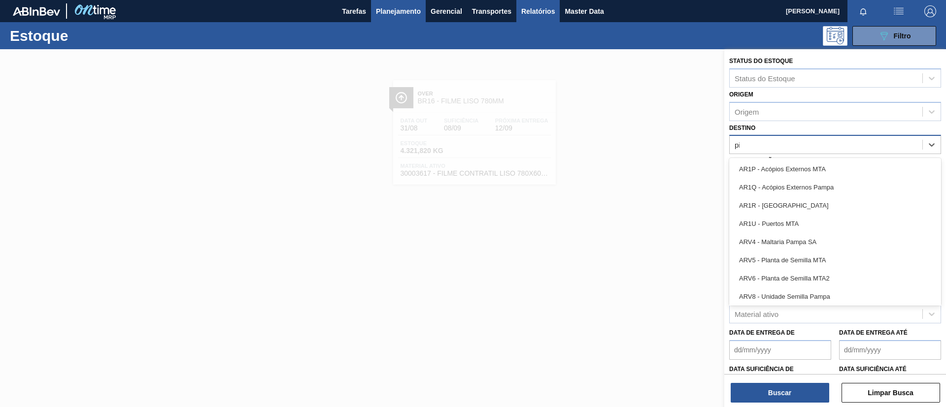
type input "pir"
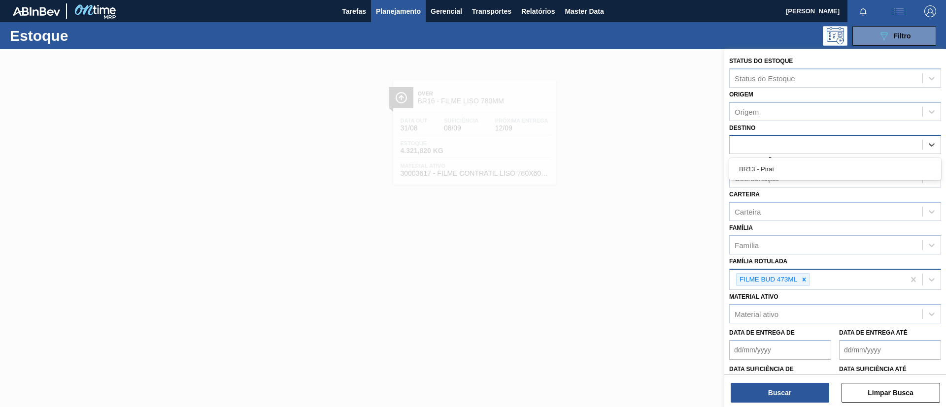
click at [750, 154] on div "Status do Estoque Status do Estoque Origem Origem Destino option BR16 - Jacareí…" at bounding box center [835, 243] width 222 height 389
click at [755, 139] on div "Destino" at bounding box center [825, 145] width 193 height 14
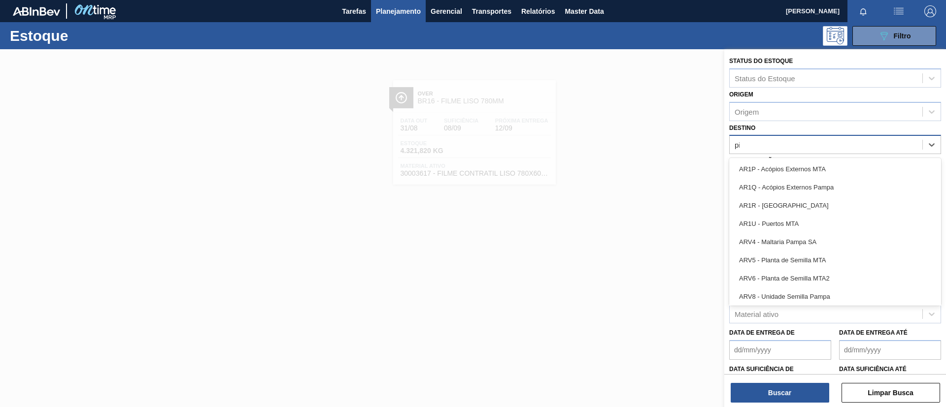
type input "pir"
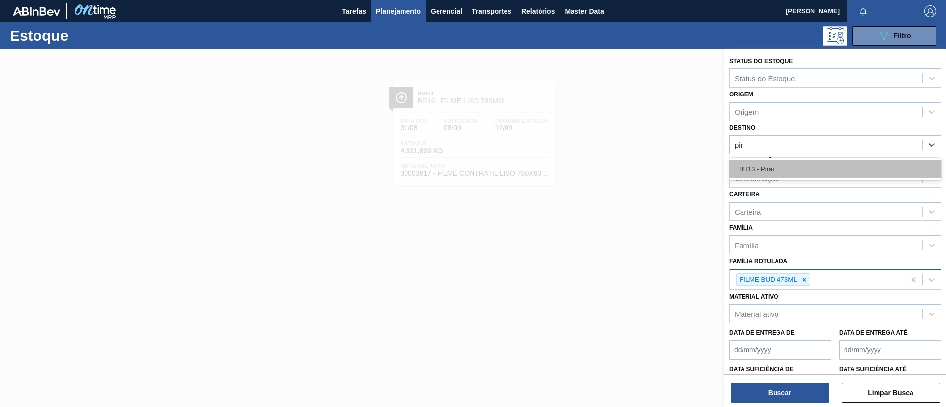
click at [768, 163] on div "BR13 - Piraí" at bounding box center [835, 169] width 212 height 18
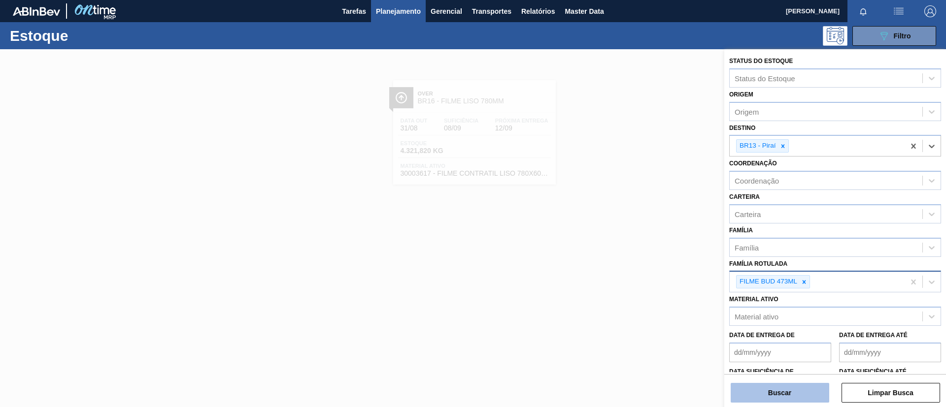
click at [787, 398] on button "Buscar" at bounding box center [779, 393] width 98 height 20
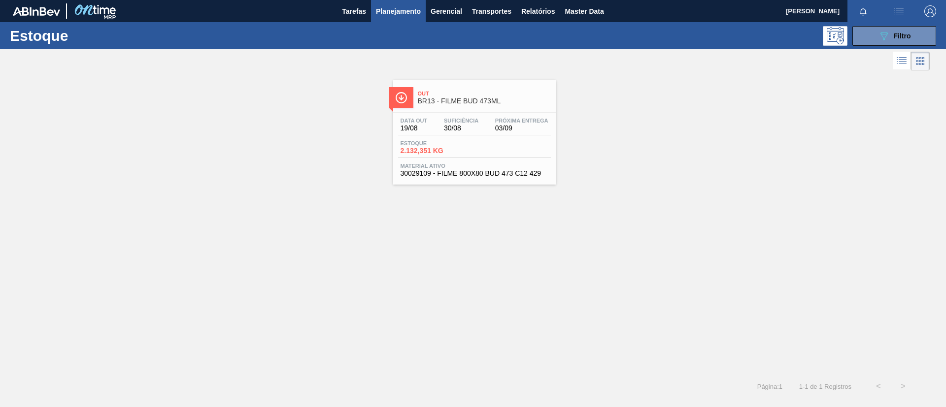
click at [450, 106] on div "Out BR13 - FILME BUD 473ML" at bounding box center [484, 98] width 133 height 22
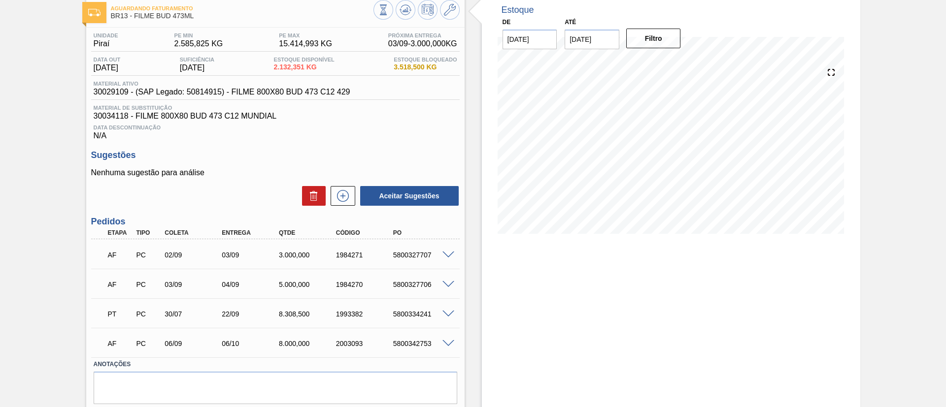
scroll to position [74, 0]
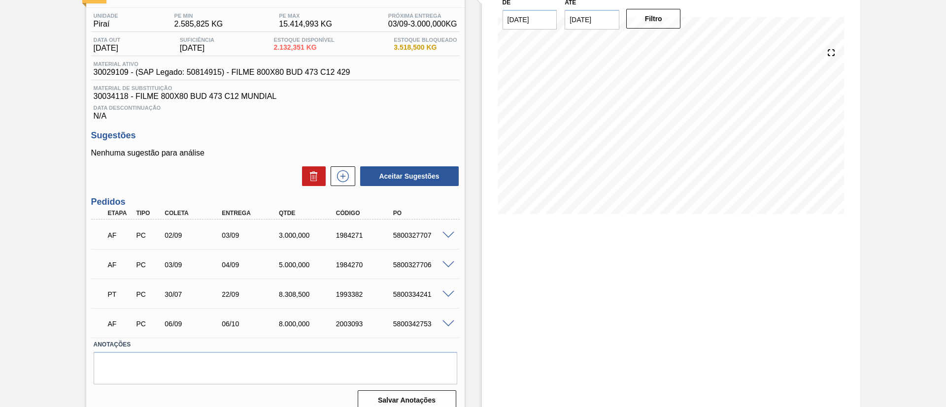
click at [454, 235] on div at bounding box center [450, 234] width 20 height 7
click at [452, 237] on div at bounding box center [450, 234] width 20 height 7
click at [449, 235] on span at bounding box center [448, 235] width 12 height 7
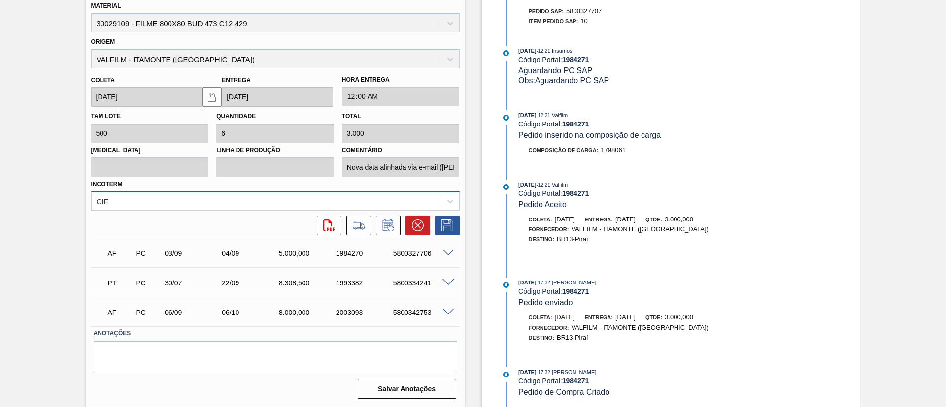
scroll to position [250, 0]
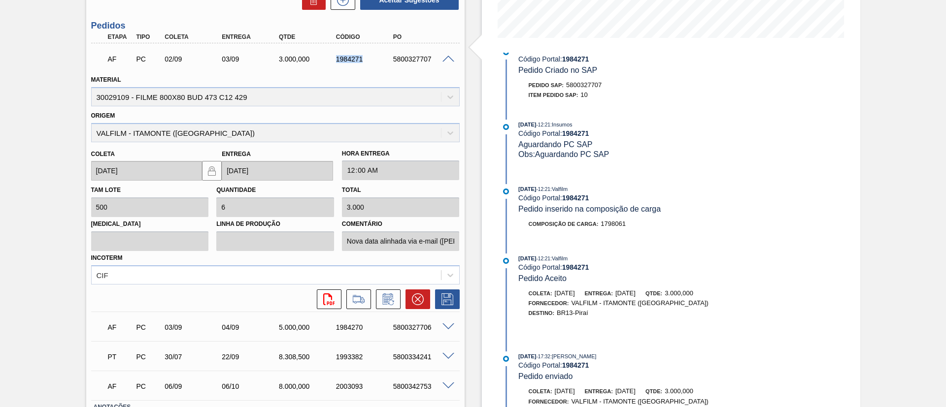
drag, startPoint x: 336, startPoint y: 57, endPoint x: 366, endPoint y: 61, distance: 30.3
click at [366, 61] on div "1984271" at bounding box center [365, 59] width 64 height 8
copy div "1984271"
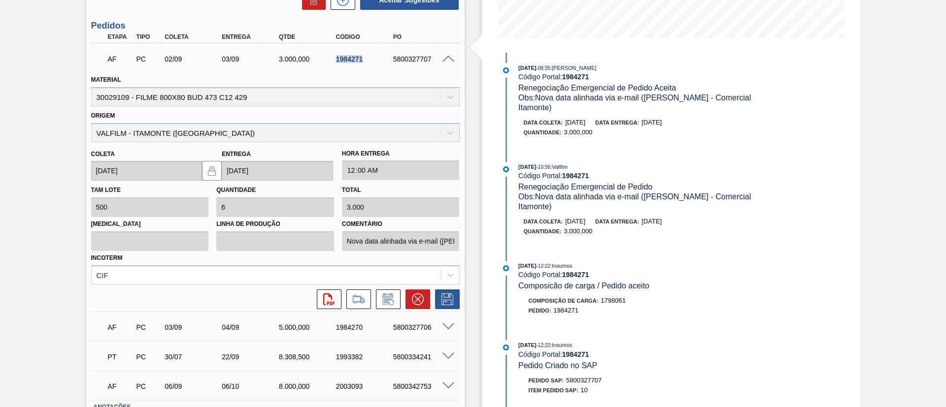
scroll to position [0, 0]
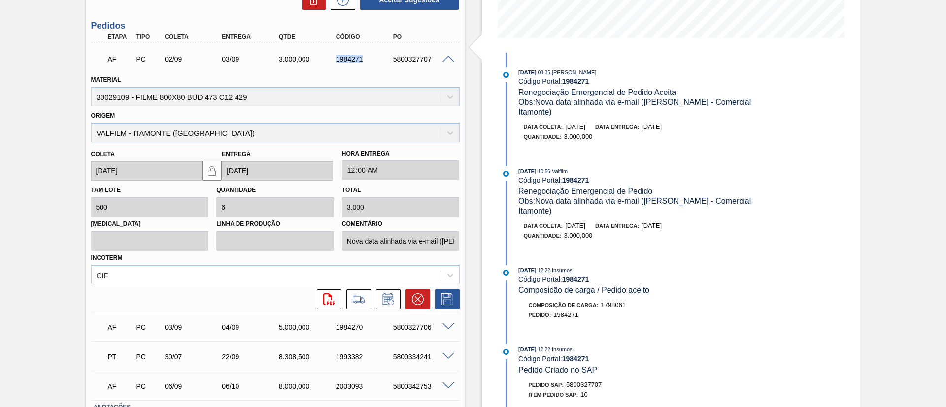
drag, startPoint x: 651, startPoint y: 127, endPoint x: 687, endPoint y: 131, distance: 35.7
click at [687, 131] on div "Data coleta: 02/09/2025 Data entrega: 03/09/2025" at bounding box center [641, 127] width 234 height 10
copy span "[DATE]"
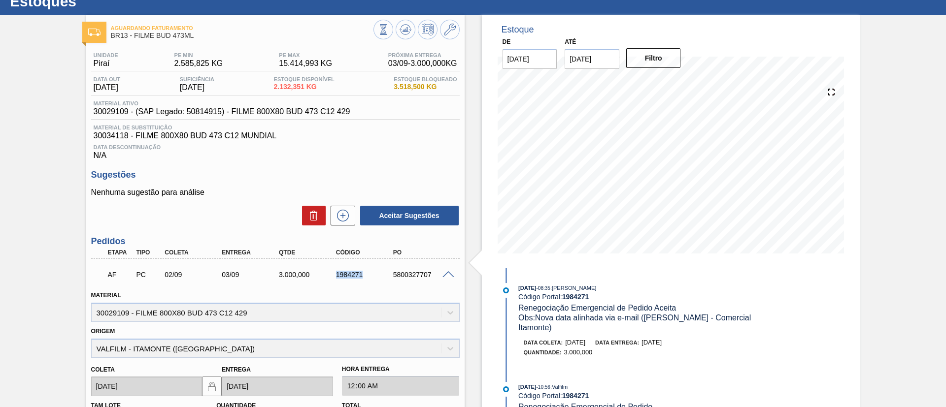
scroll to position [29, 0]
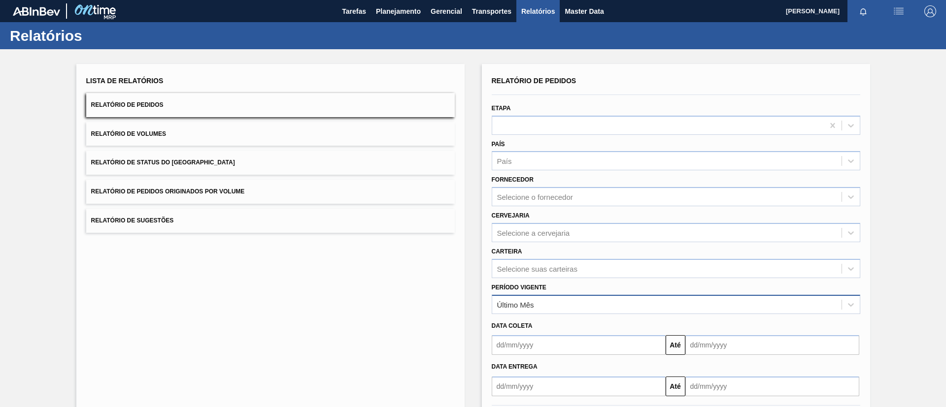
click at [534, 297] on div "Último Mês" at bounding box center [666, 304] width 349 height 14
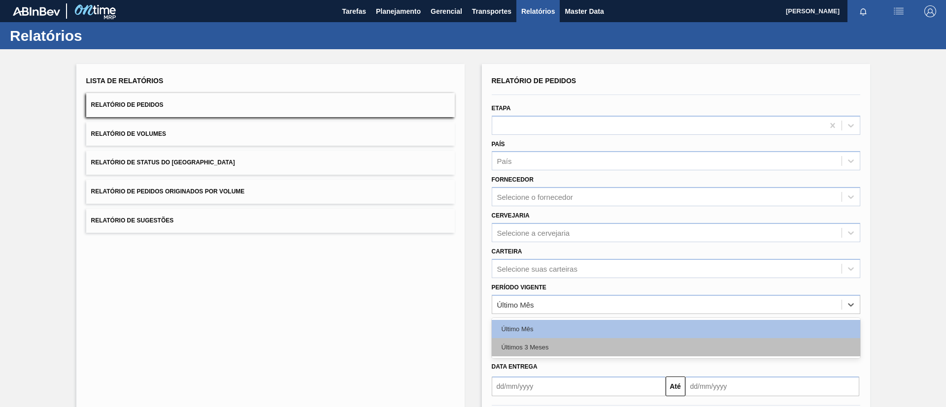
click at [544, 344] on div "Últimos 3 Meses" at bounding box center [675, 347] width 368 height 18
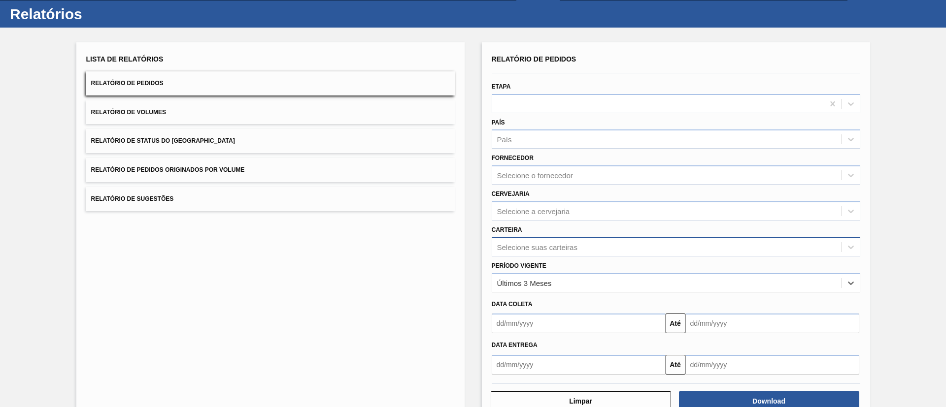
click at [561, 257] on div "Selecione suas carteiras" at bounding box center [675, 246] width 368 height 19
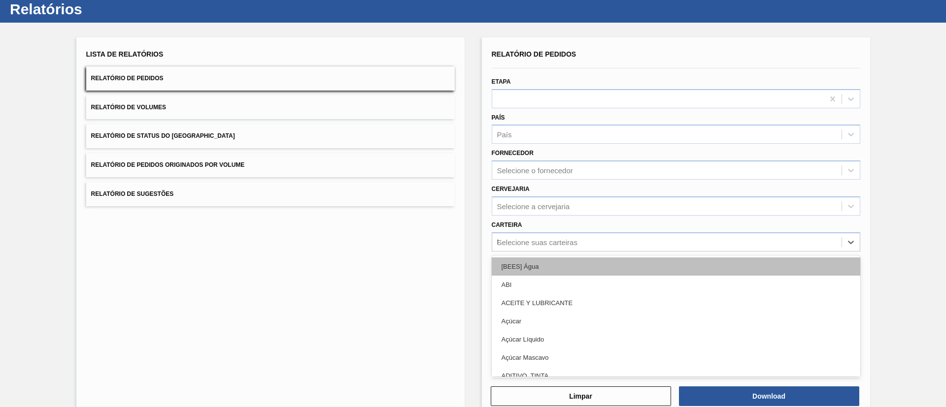
scroll to position [27, 0]
type input "filme"
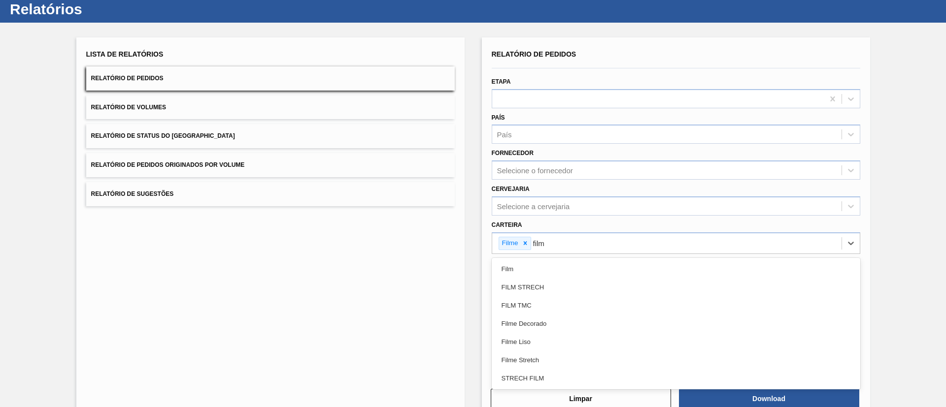
type input "filme"
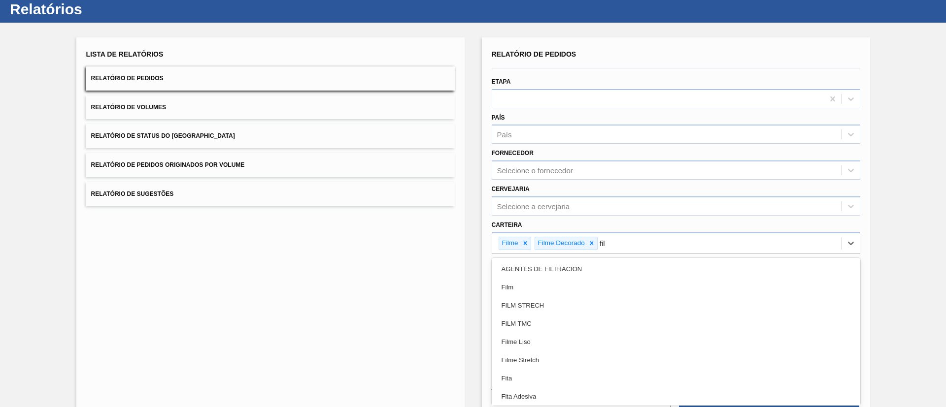
type input "filme"
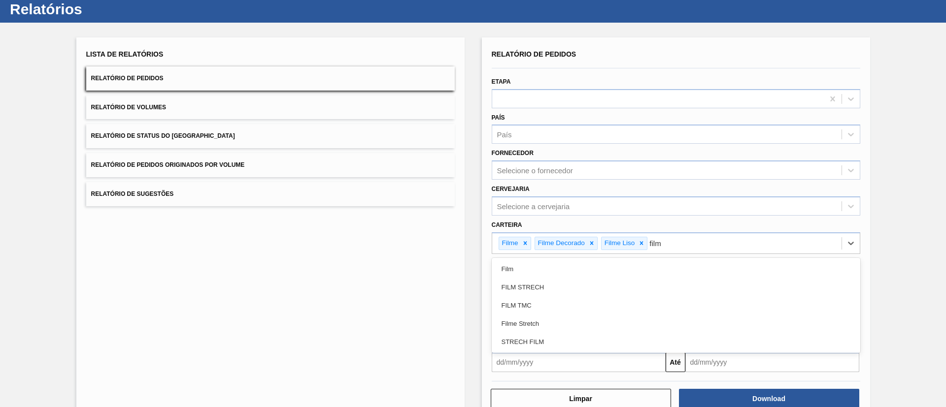
type input "filme"
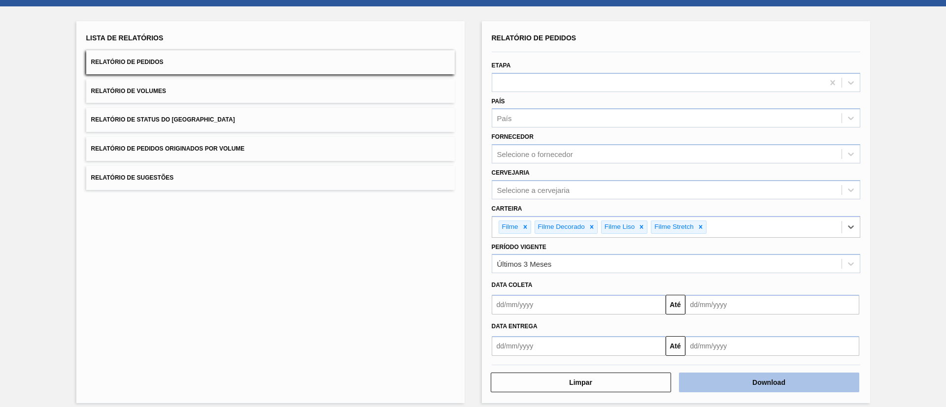
scroll to position [51, 0]
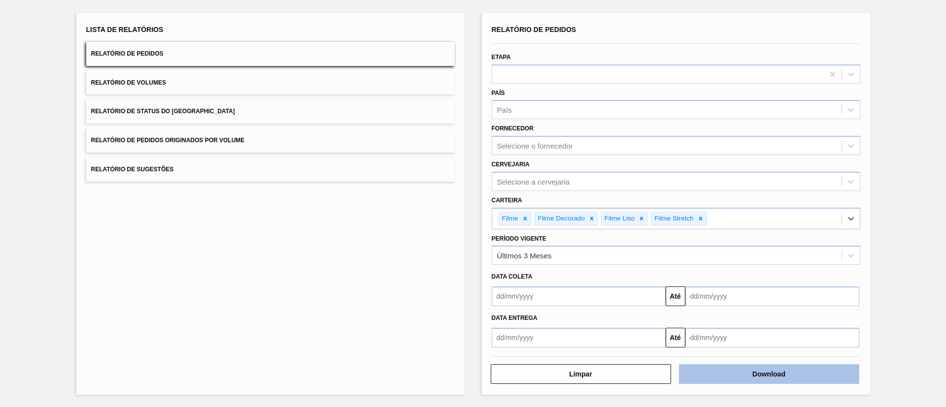
click at [758, 369] on button "Download" at bounding box center [769, 374] width 180 height 20
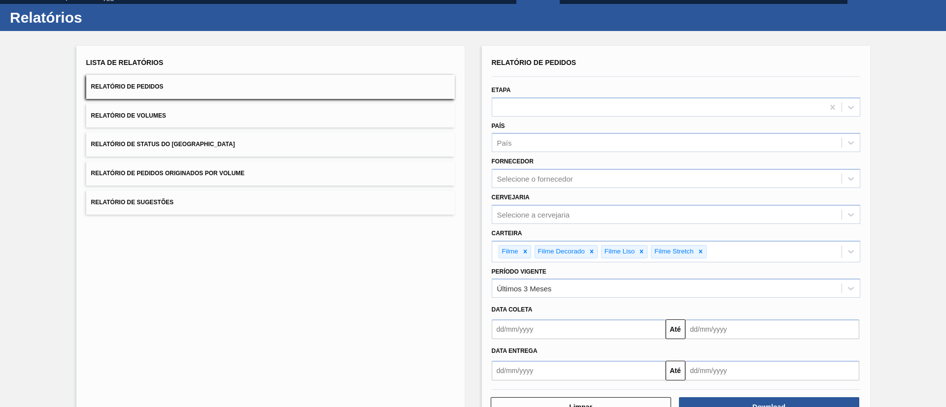
scroll to position [0, 0]
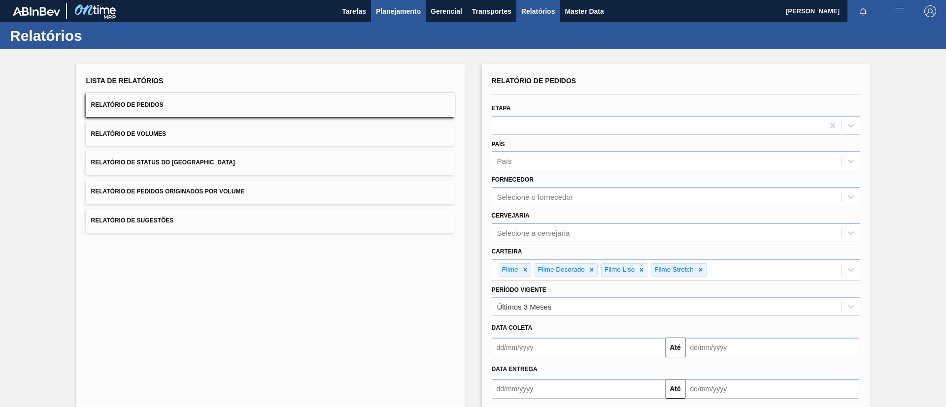
click at [402, 18] on button "Planejamento" at bounding box center [398, 11] width 55 height 22
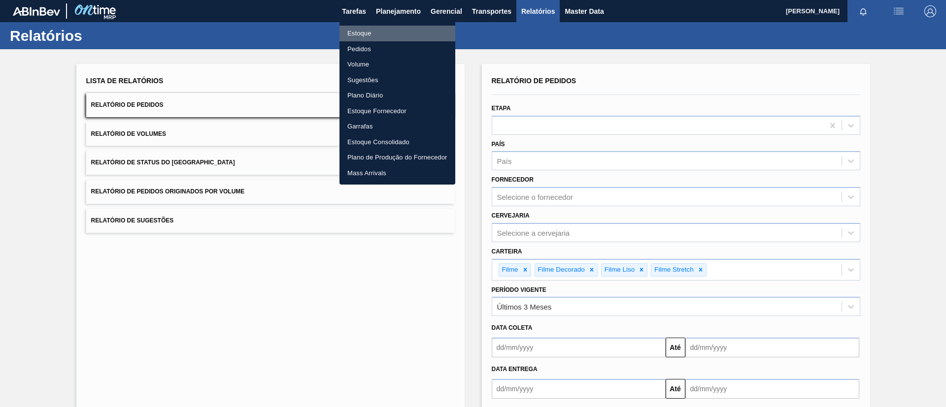
click at [401, 35] on li "Estoque" at bounding box center [397, 34] width 116 height 16
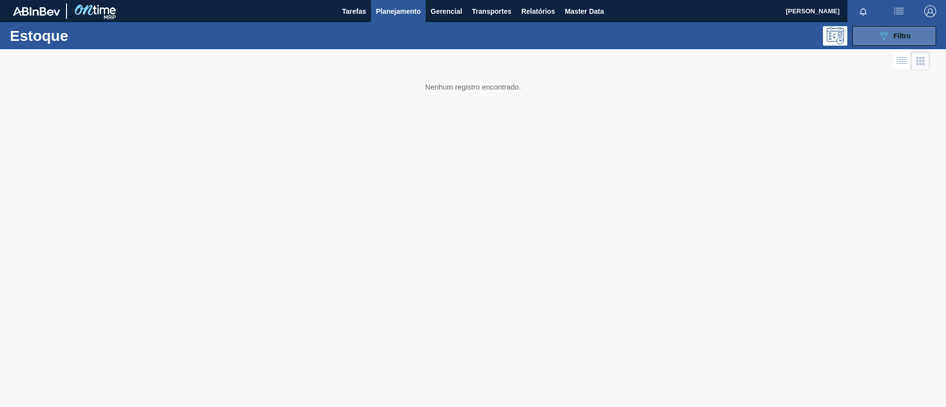
click at [905, 35] on span "Filtro" at bounding box center [901, 36] width 17 height 8
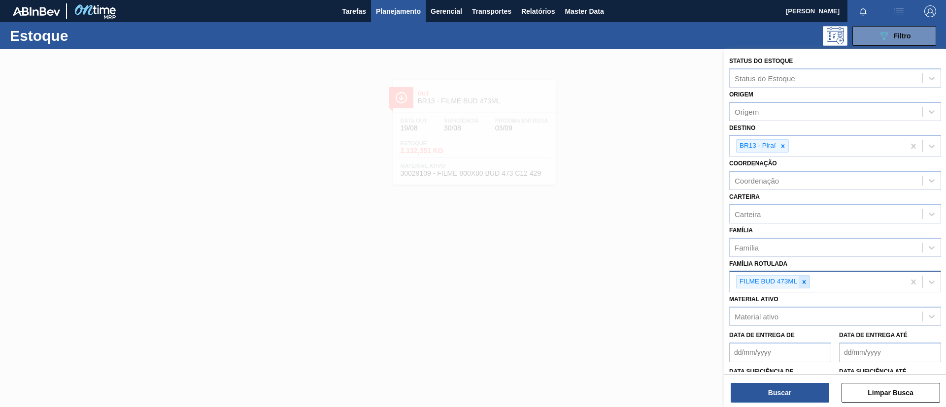
click at [804, 275] on div "FILME BUD 473ML" at bounding box center [773, 281] width 74 height 13
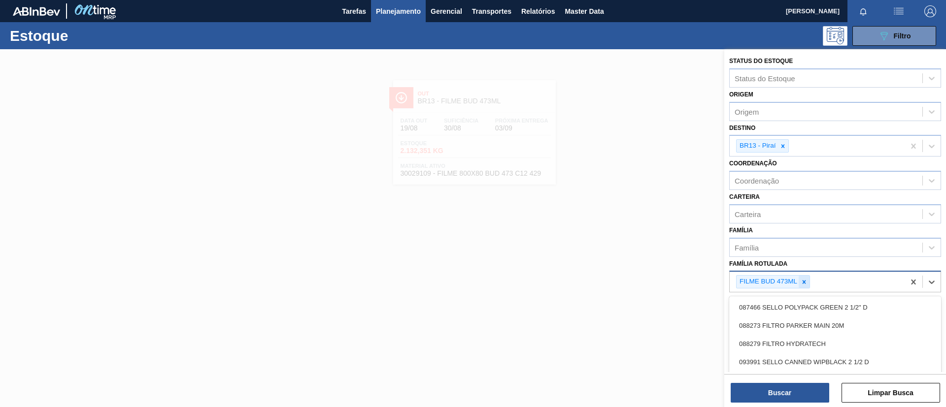
click at [809, 280] on div at bounding box center [803, 282] width 11 height 12
type Rotulada "bc 269ml mp"
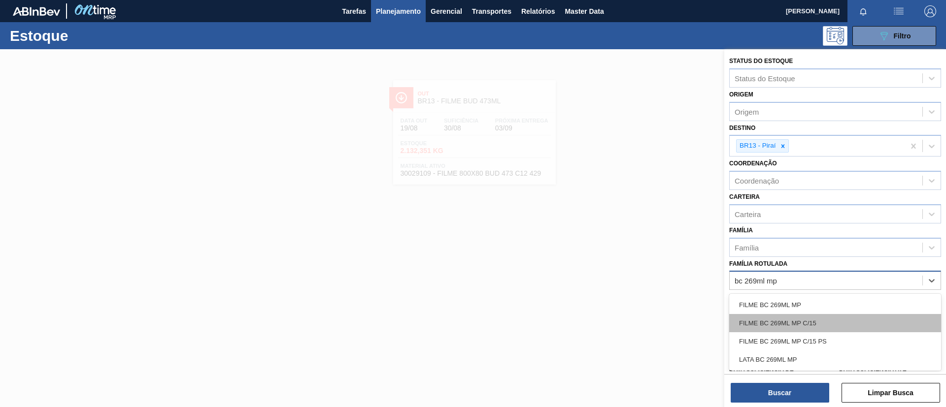
click at [823, 316] on div "FILME BC 269ML MP C/15" at bounding box center [835, 323] width 212 height 18
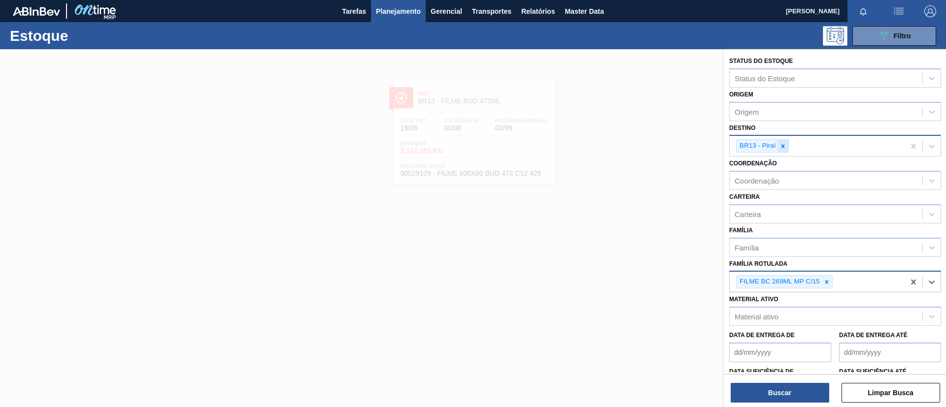
click at [782, 150] on div at bounding box center [782, 146] width 11 height 12
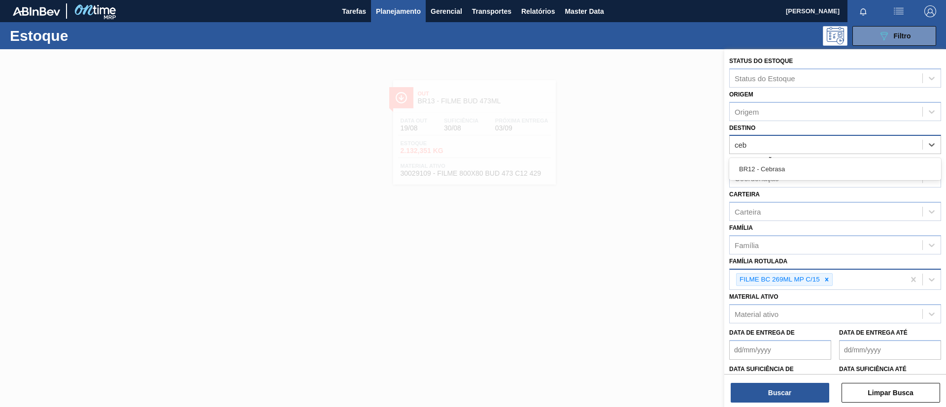
type input "cebr"
click at [789, 164] on div "BR12 - Cebrasa" at bounding box center [835, 169] width 212 height 18
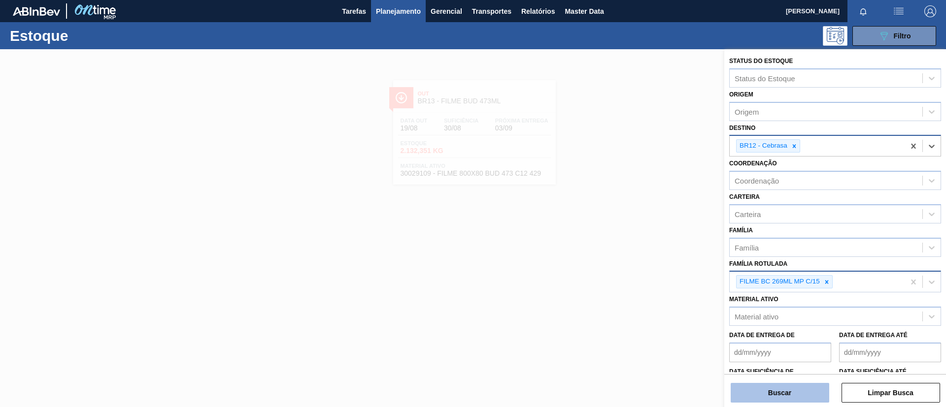
click at [784, 392] on button "Buscar" at bounding box center [779, 393] width 98 height 20
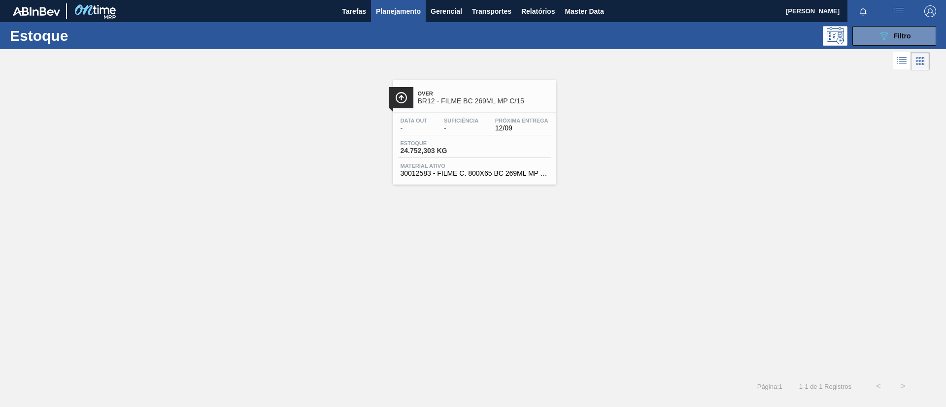
drag, startPoint x: 473, startPoint y: 106, endPoint x: 542, endPoint y: 73, distance: 76.7
click at [473, 105] on div "Over BR12 - FILME BC 269ML MP C/15" at bounding box center [484, 98] width 133 height 22
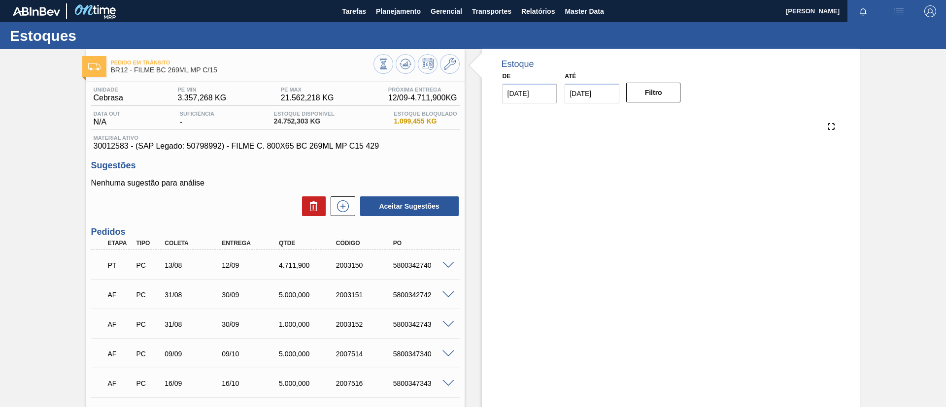
click at [540, 231] on div at bounding box center [670, 204] width 346 height 197
click at [389, 66] on icon at bounding box center [383, 64] width 11 height 11
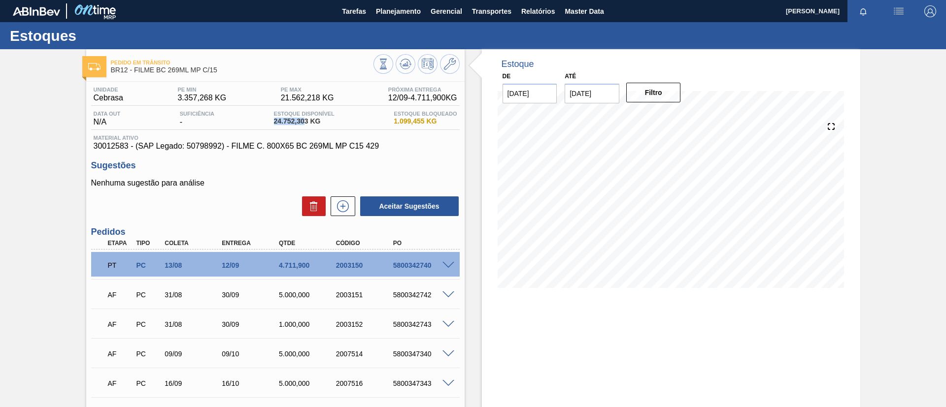
drag, startPoint x: 269, startPoint y: 119, endPoint x: 305, endPoint y: 124, distance: 35.7
click at [305, 124] on div "Data out N/A Suficiência - Estoque Disponível 24.752,303 KG Estoque Bloqueado 1…" at bounding box center [275, 120] width 368 height 19
copy span "24.752,30"
click at [398, 14] on span "Planejamento" at bounding box center [398, 11] width 45 height 12
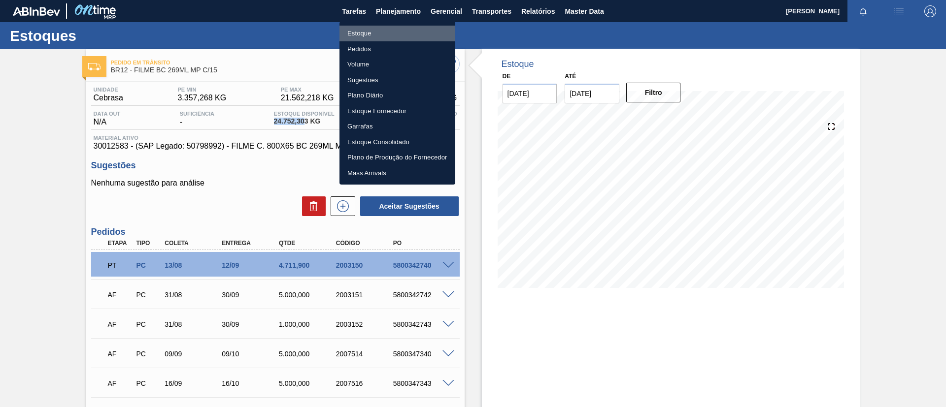
click at [392, 29] on li "Estoque" at bounding box center [397, 34] width 116 height 16
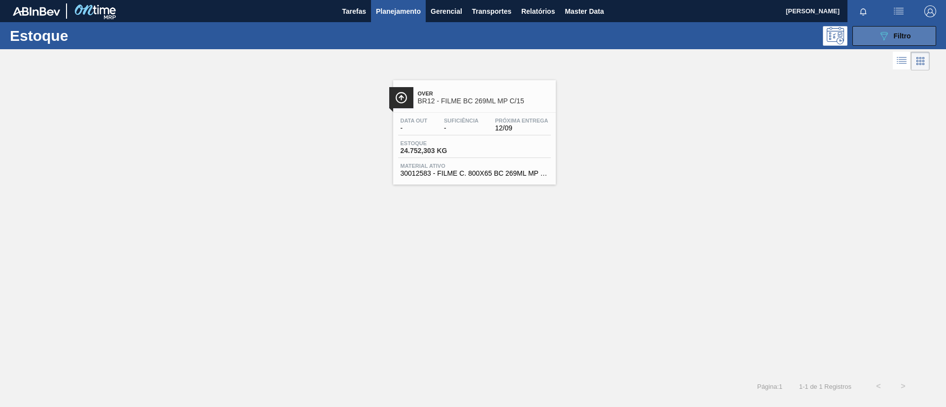
click at [904, 38] on span "Filtro" at bounding box center [901, 36] width 17 height 8
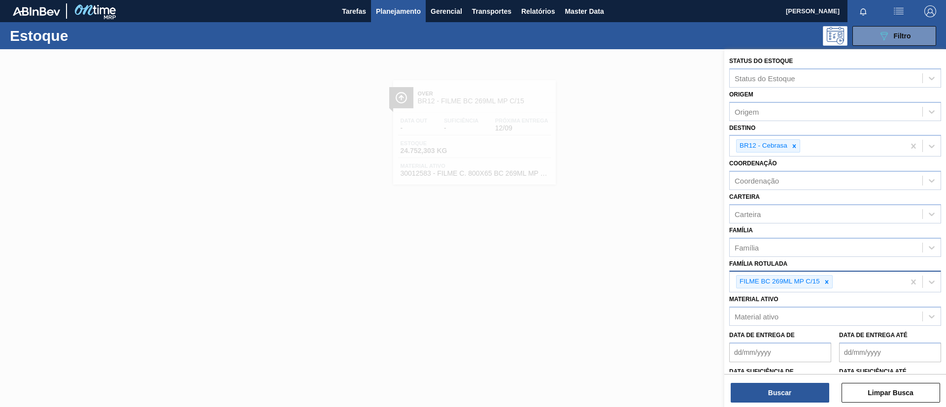
click at [832, 286] on div "FILME BC 269ML MP C/15" at bounding box center [816, 282] width 175 height 20
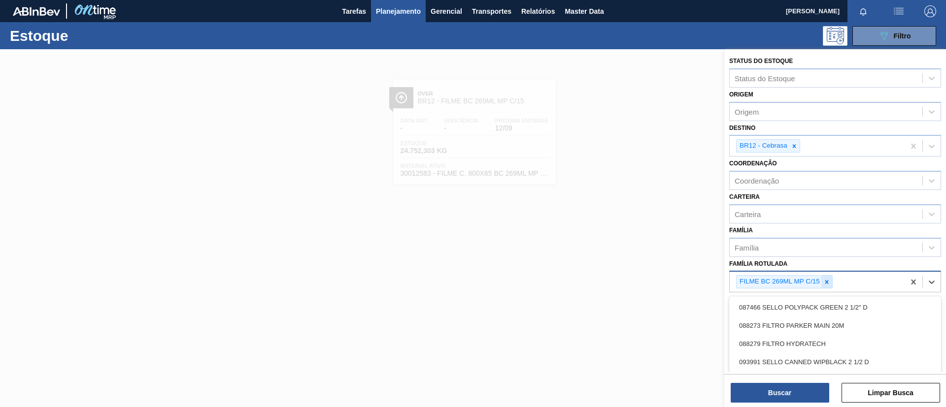
click at [831, 285] on div at bounding box center [826, 282] width 11 height 12
type Rotulada "liso"
click at [810, 249] on div "Família" at bounding box center [825, 247] width 193 height 14
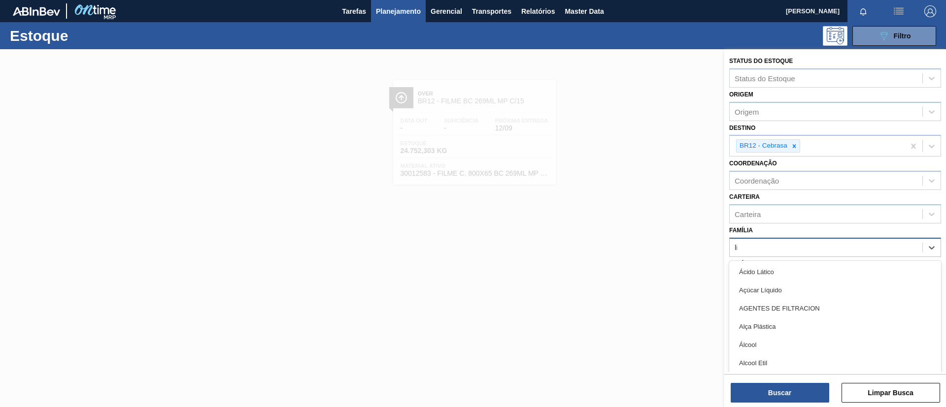
type input "liso"
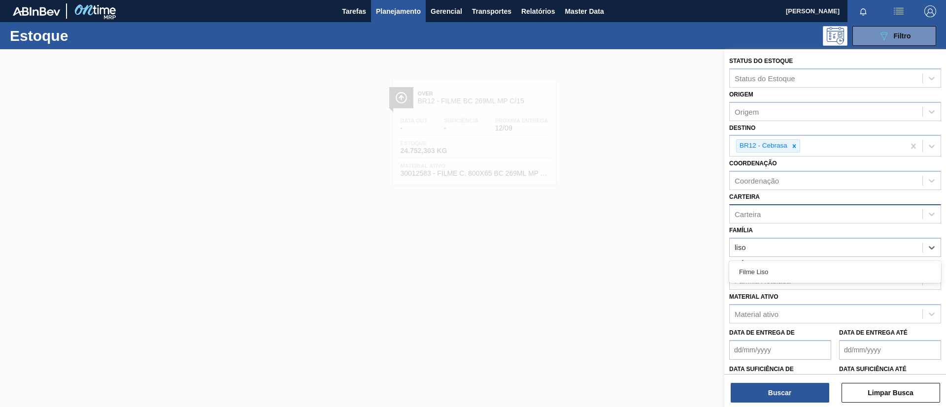
drag, startPoint x: 811, startPoint y: 266, endPoint x: 807, endPoint y: 221, distance: 45.5
click at [811, 266] on div "Filme Liso" at bounding box center [835, 272] width 212 height 18
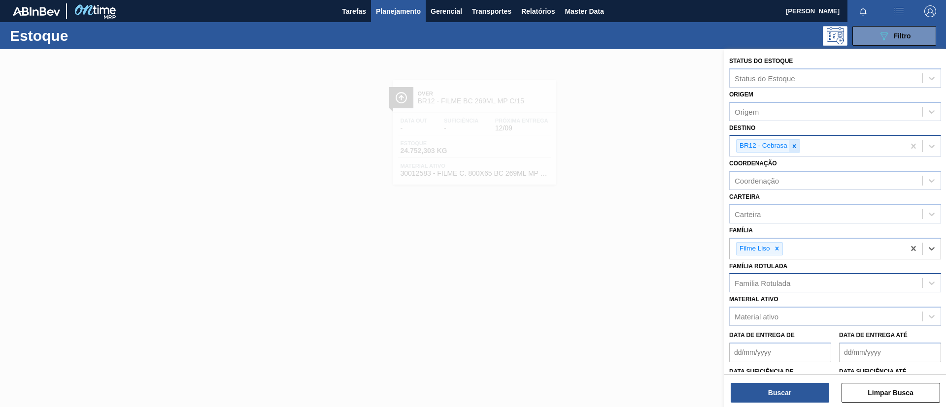
click at [798, 146] on div at bounding box center [793, 146] width 11 height 12
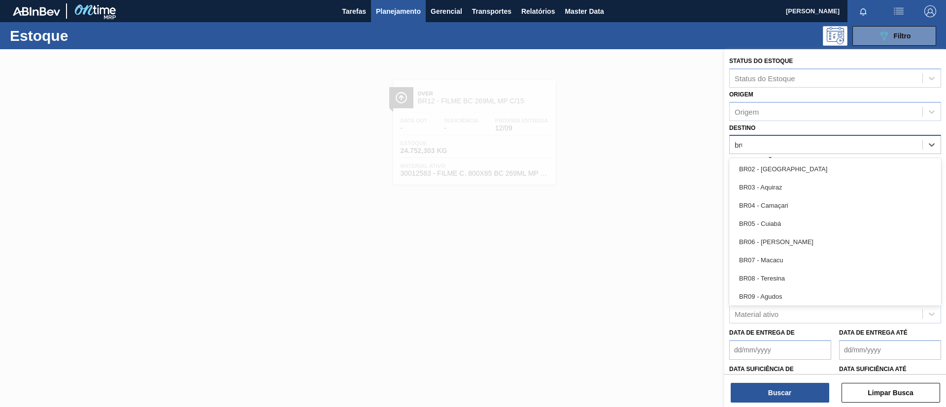
type input "br03"
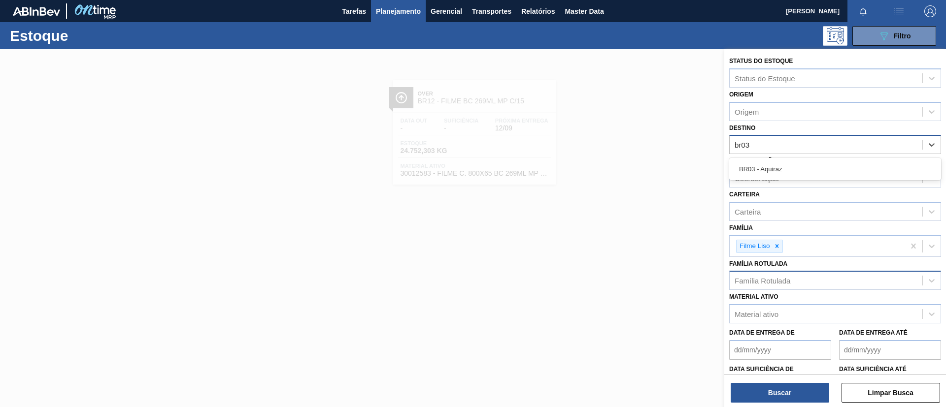
click at [801, 163] on div "BR03 - Aquiraz" at bounding box center [835, 169] width 212 height 18
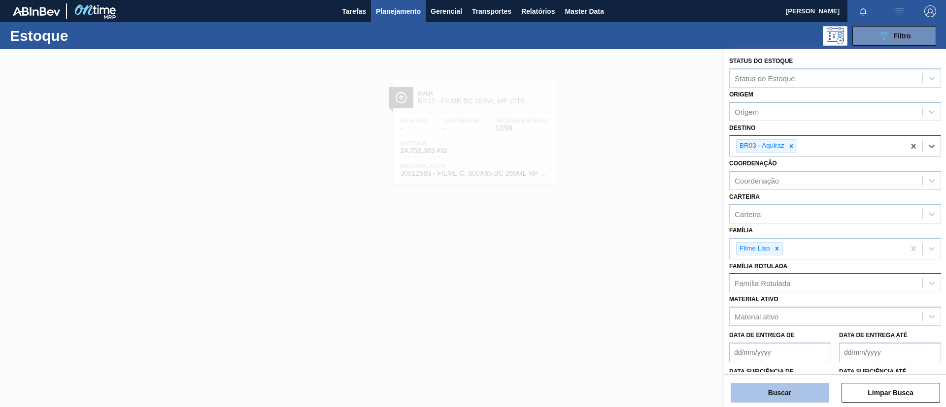
click at [786, 390] on button "Buscar" at bounding box center [779, 393] width 98 height 20
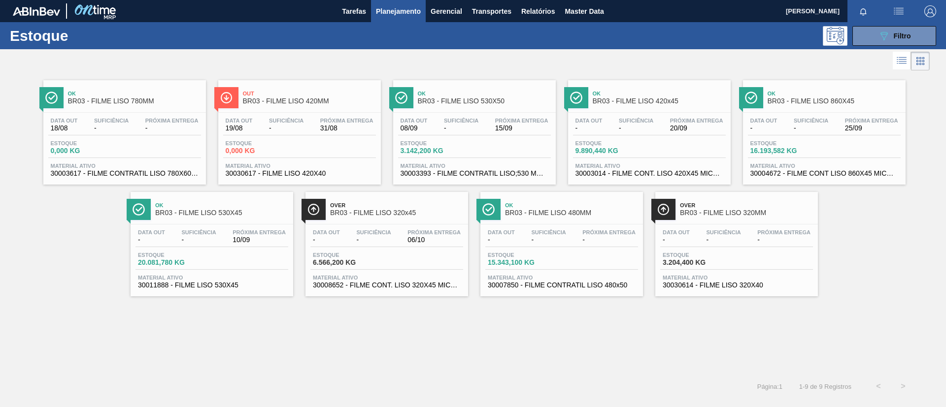
click at [750, 238] on div "Data out - Suficiência - Próxima Entrega -" at bounding box center [736, 238] width 153 height 18
drag, startPoint x: 411, startPoint y: 212, endPoint x: 403, endPoint y: 208, distance: 8.8
click at [411, 212] on span "BR03 - FILME LISO 320x45" at bounding box center [396, 212] width 133 height 7
click at [893, 38] on div "089F7B8B-B2A5-4AFE-B5C0-19BA573D28AC Filtro" at bounding box center [894, 36] width 33 height 12
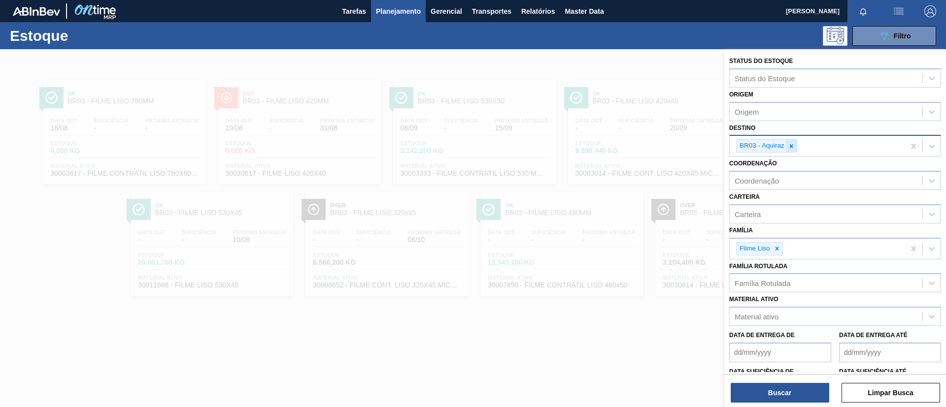
click at [790, 150] on div at bounding box center [791, 146] width 11 height 12
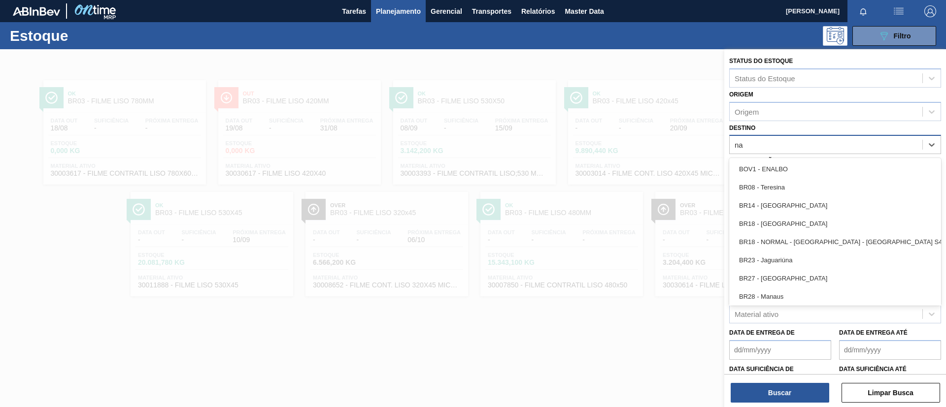
type input "n"
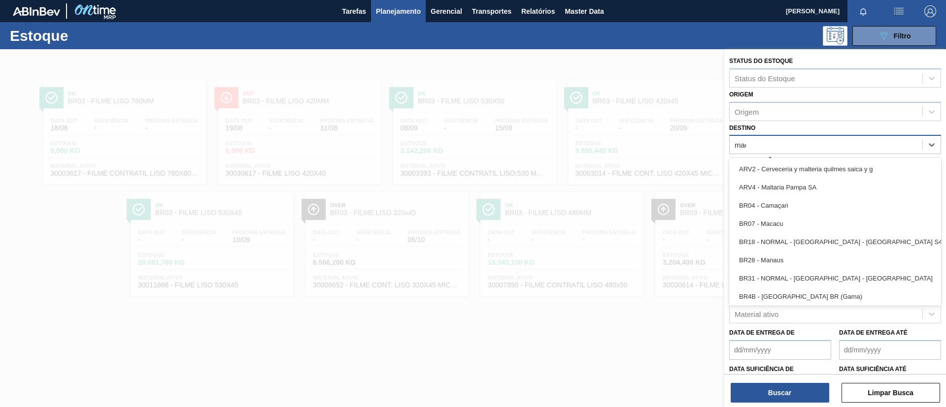
type input "macac"
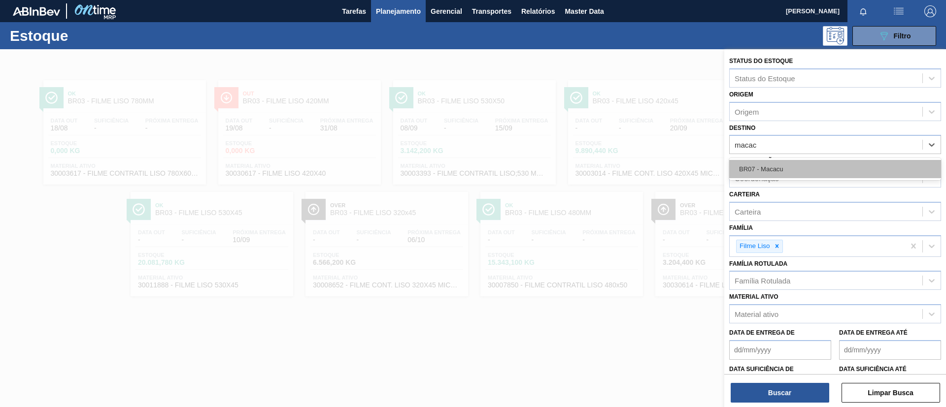
click at [813, 164] on div "BR07 - Macacu" at bounding box center [835, 169] width 212 height 18
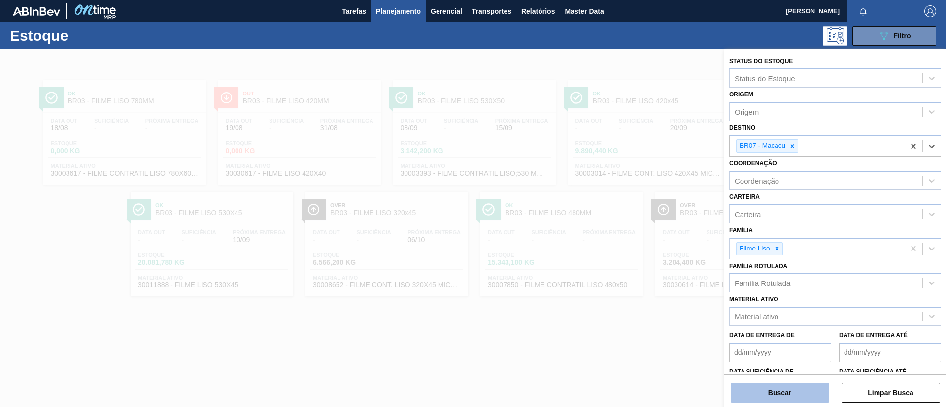
click at [797, 393] on button "Buscar" at bounding box center [779, 393] width 98 height 20
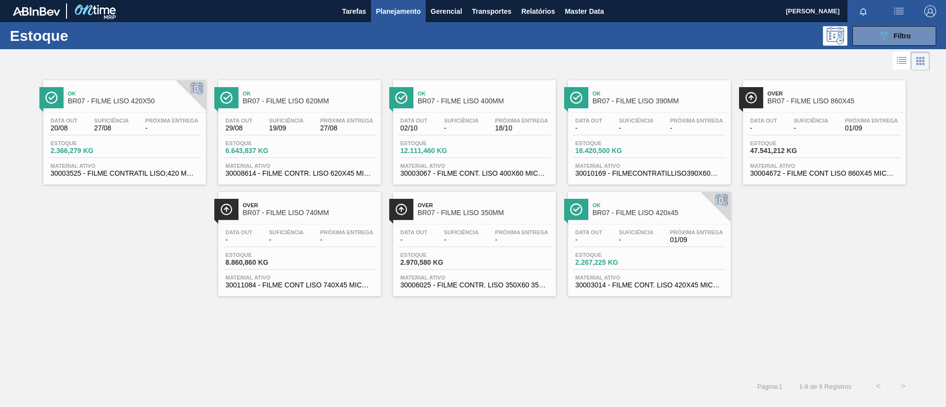
click at [313, 88] on div "Ok BR07 - FILME LISO 620MM" at bounding box center [309, 98] width 133 height 22
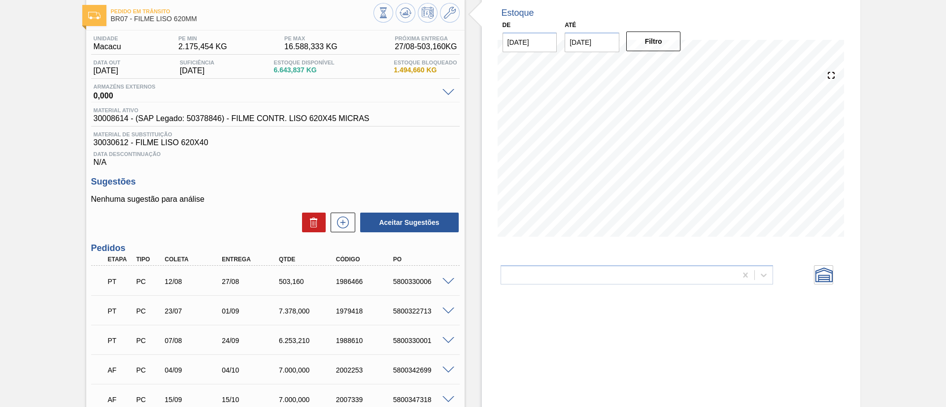
scroll to position [74, 0]
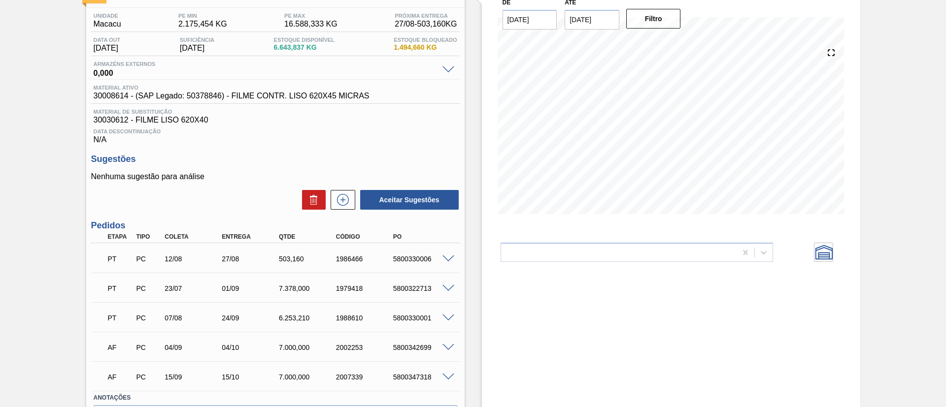
click at [450, 291] on span at bounding box center [448, 288] width 12 height 7
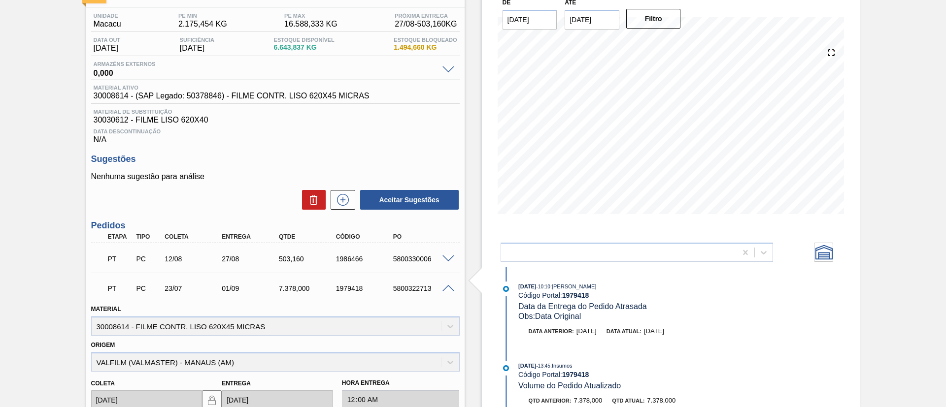
click at [450, 291] on span at bounding box center [448, 288] width 12 height 7
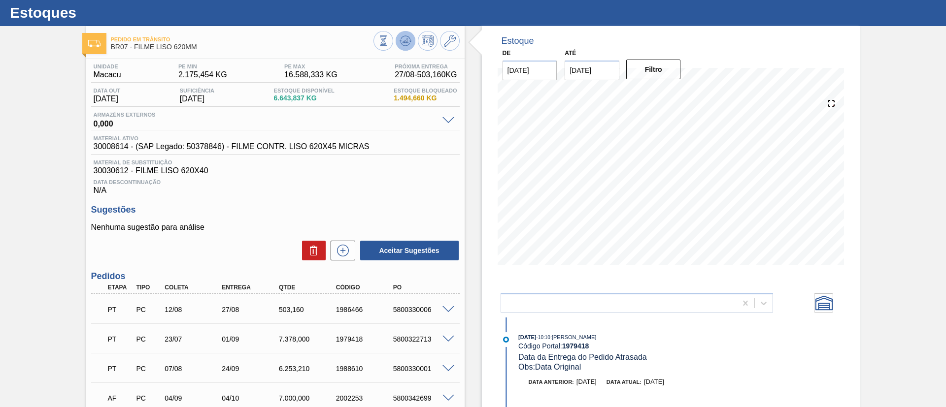
scroll to position [0, 0]
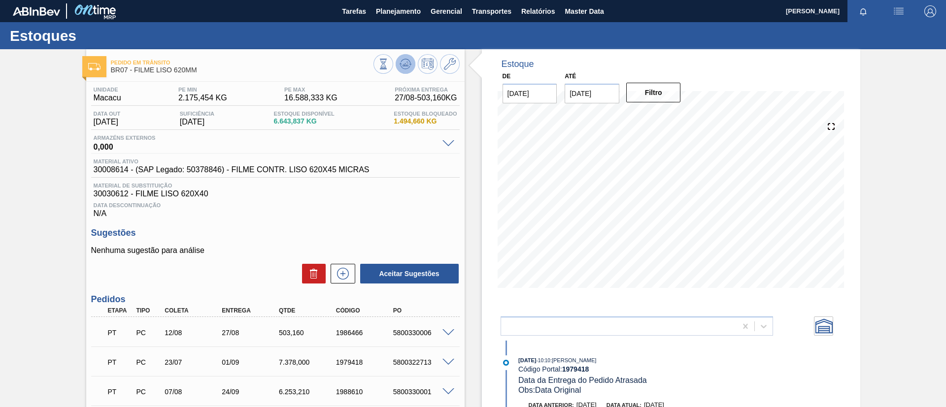
click at [389, 68] on icon at bounding box center [383, 64] width 11 height 11
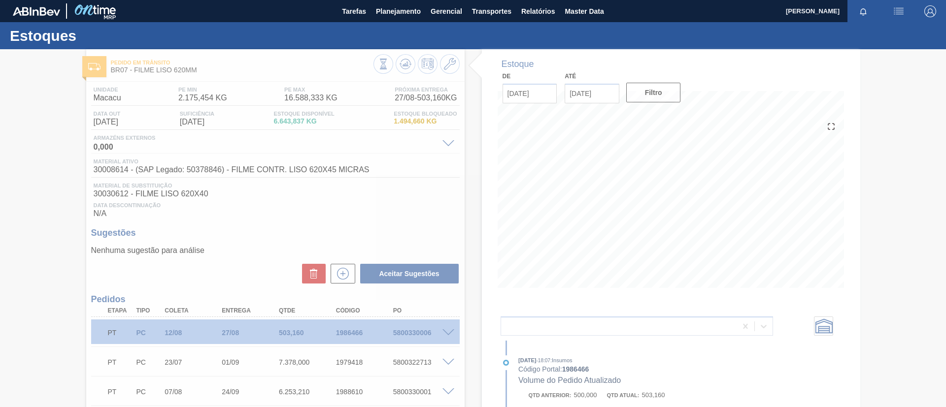
click at [448, 332] on div at bounding box center [473, 228] width 946 height 358
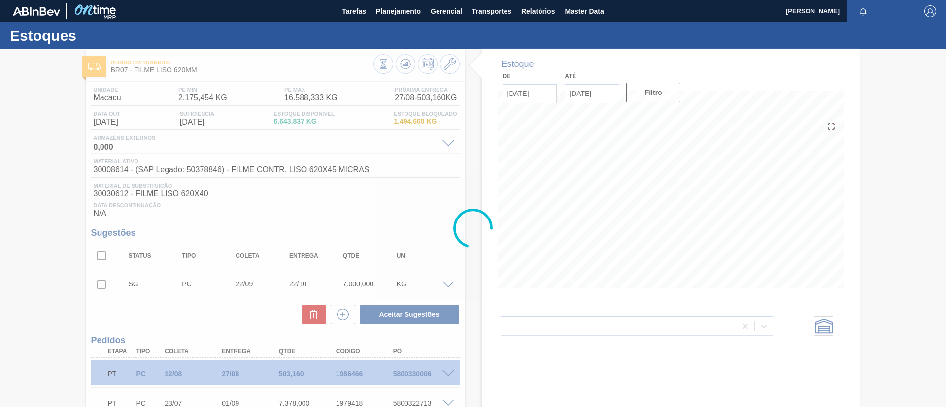
click at [448, 332] on div at bounding box center [473, 228] width 946 height 358
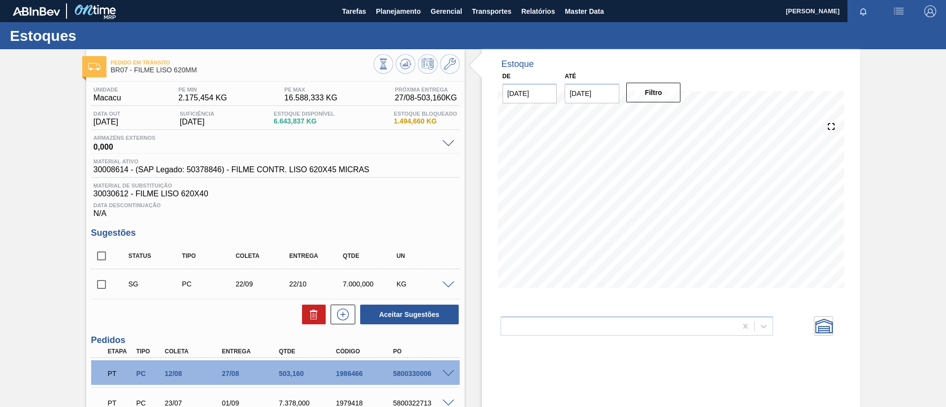
click at [448, 285] on span at bounding box center [448, 285] width 12 height 7
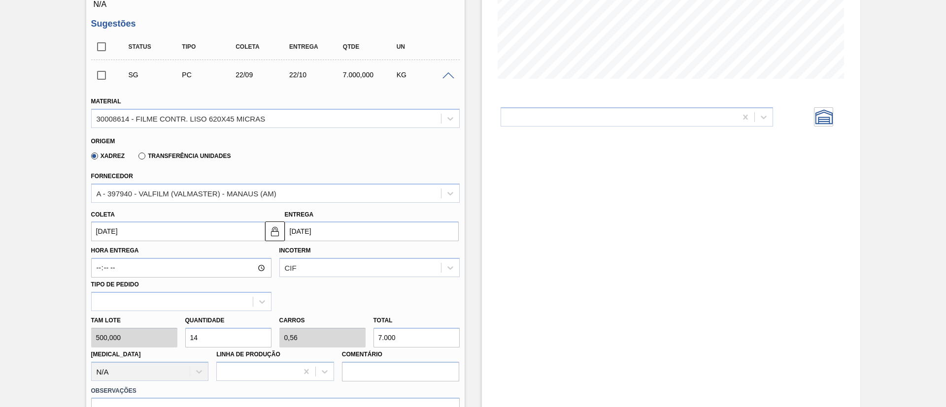
scroll to position [222, 0]
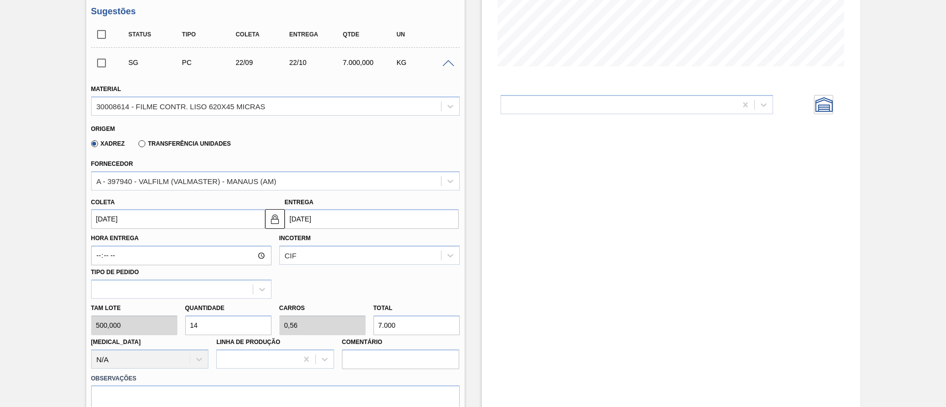
click at [446, 61] on span at bounding box center [448, 63] width 12 height 7
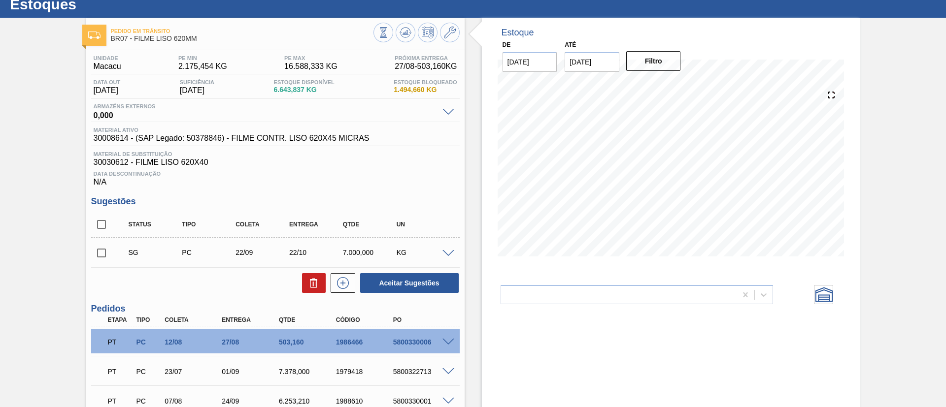
scroll to position [105, 0]
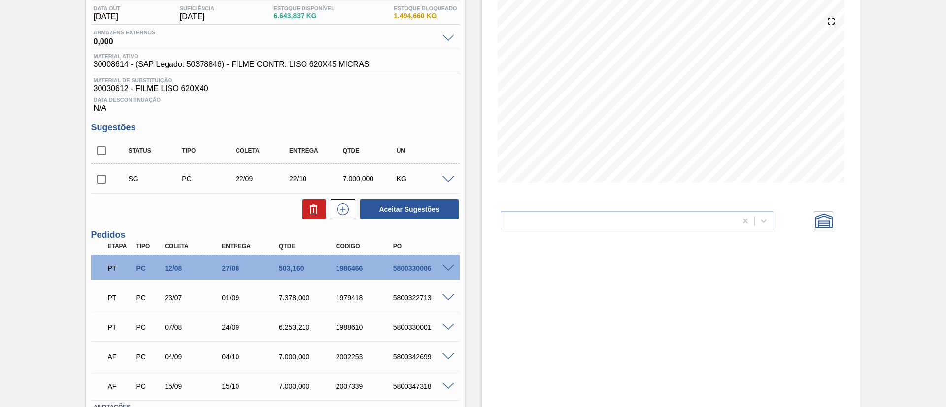
click at [448, 264] on div at bounding box center [450, 267] width 20 height 7
click at [451, 268] on span at bounding box center [448, 268] width 12 height 7
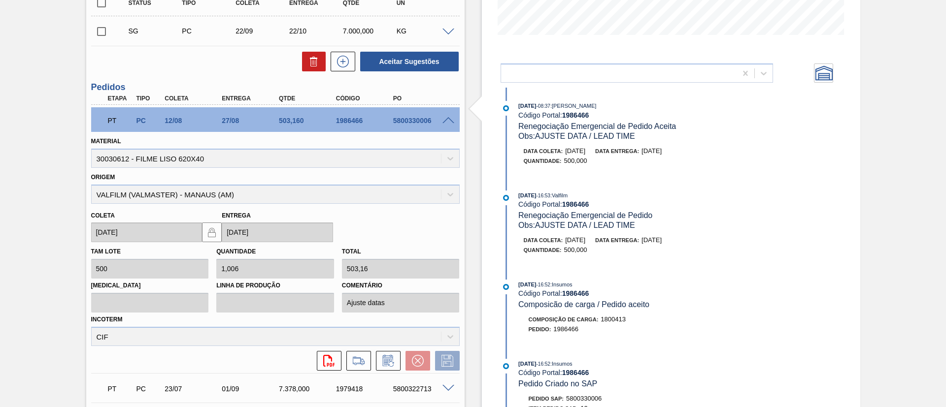
scroll to position [665, 0]
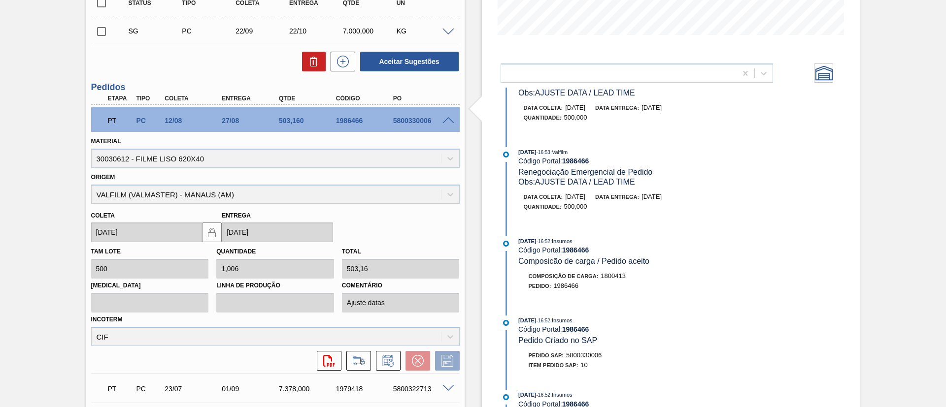
click at [443, 119] on span at bounding box center [448, 120] width 12 height 7
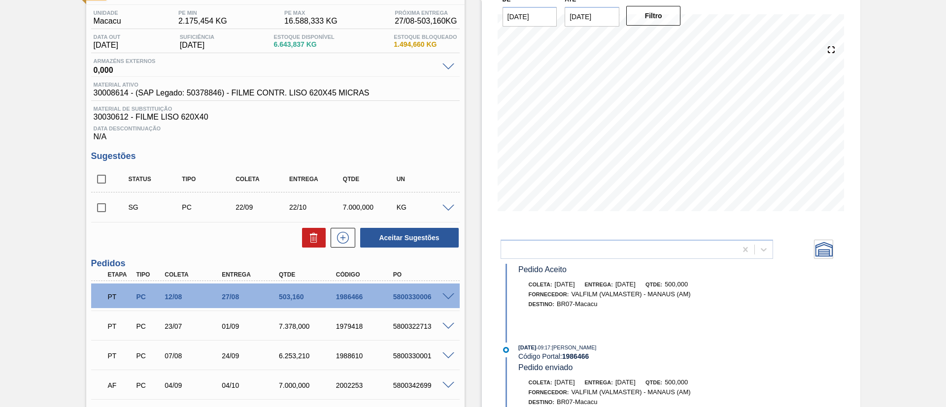
scroll to position [0, 0]
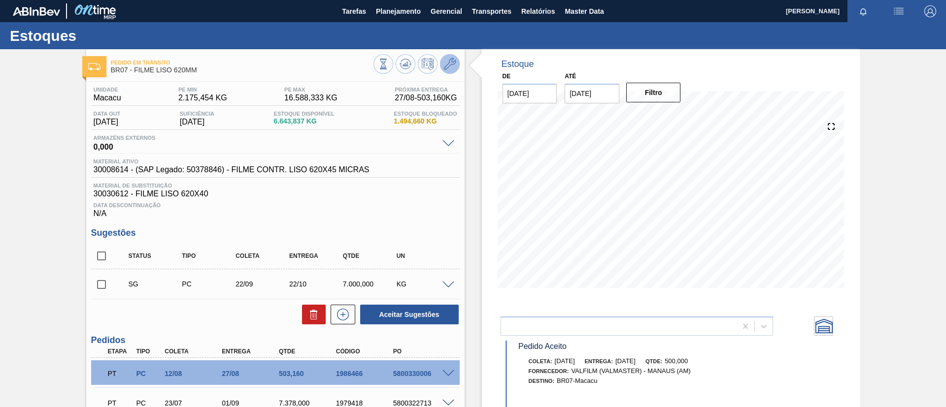
click at [455, 66] on button at bounding box center [450, 64] width 20 height 20
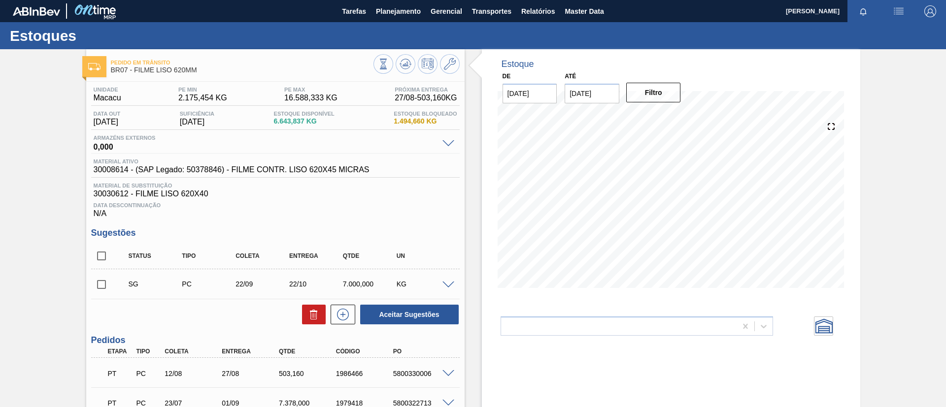
scroll to position [74, 0]
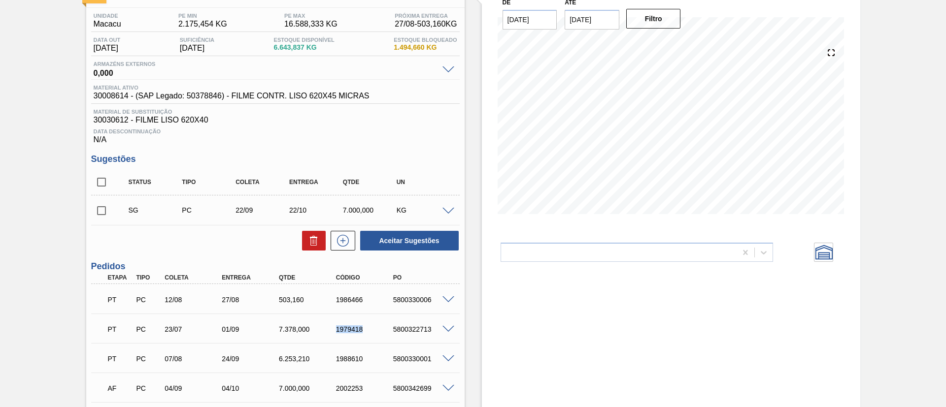
drag, startPoint x: 336, startPoint y: 327, endPoint x: 386, endPoint y: 331, distance: 50.4
click at [386, 331] on div "PT PC 23/07 01/09 7.378,000 1979418 5800322713" at bounding box center [272, 329] width 342 height 20
copy div "1979418"
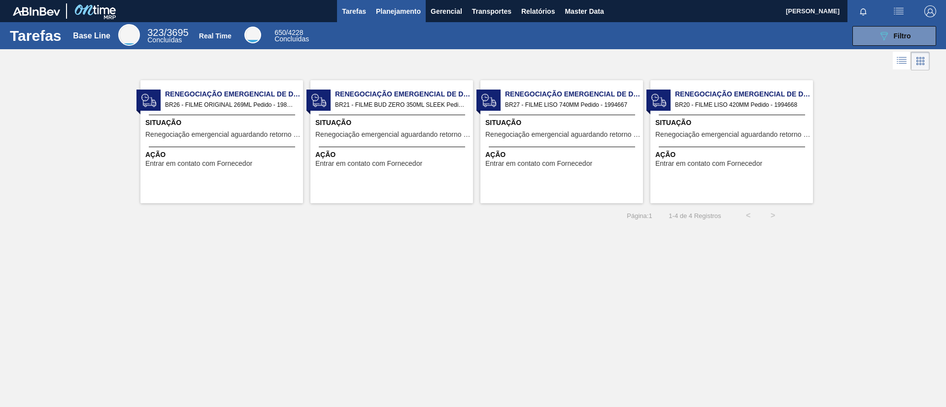
click at [407, 11] on span "Planejamento" at bounding box center [398, 11] width 45 height 12
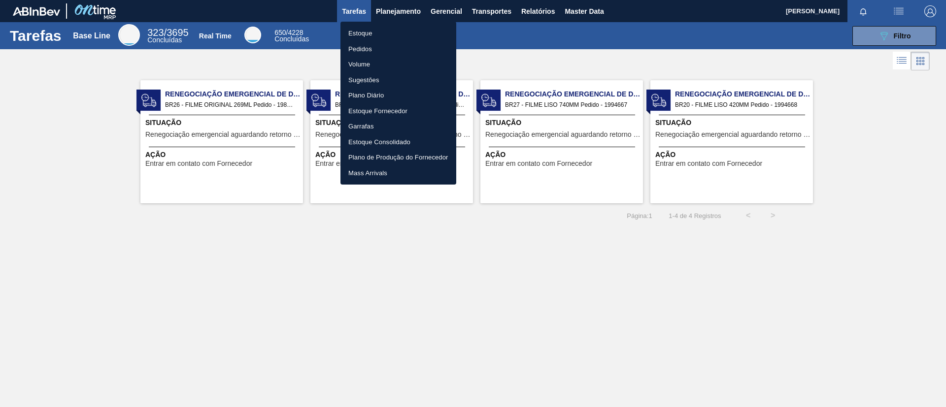
click at [412, 33] on li "Estoque" at bounding box center [398, 34] width 116 height 16
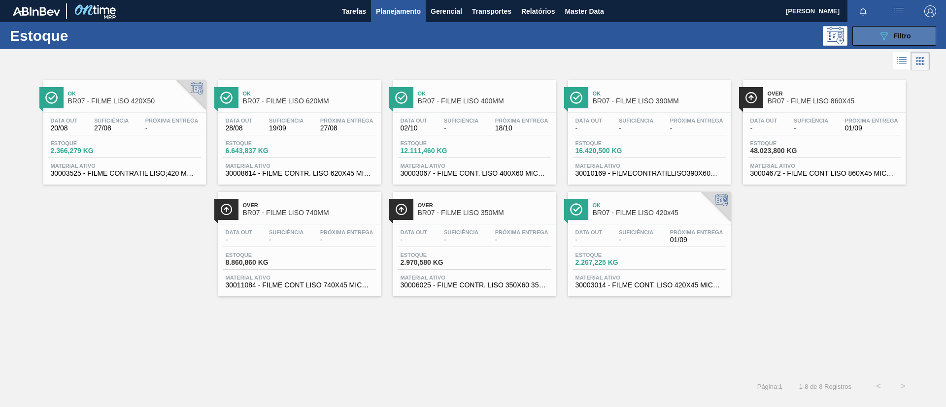
click at [887, 39] on icon "089F7B8B-B2A5-4AFE-B5C0-19BA573D28AC" at bounding box center [884, 36] width 12 height 12
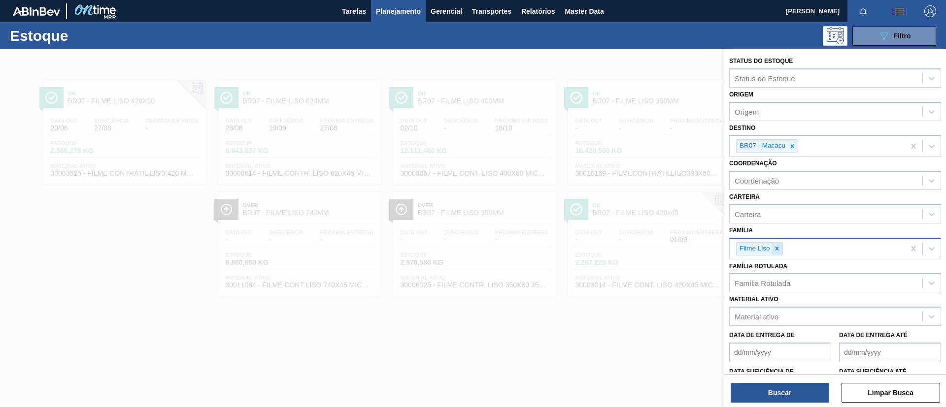
click at [776, 245] on icon at bounding box center [776, 248] width 7 height 7
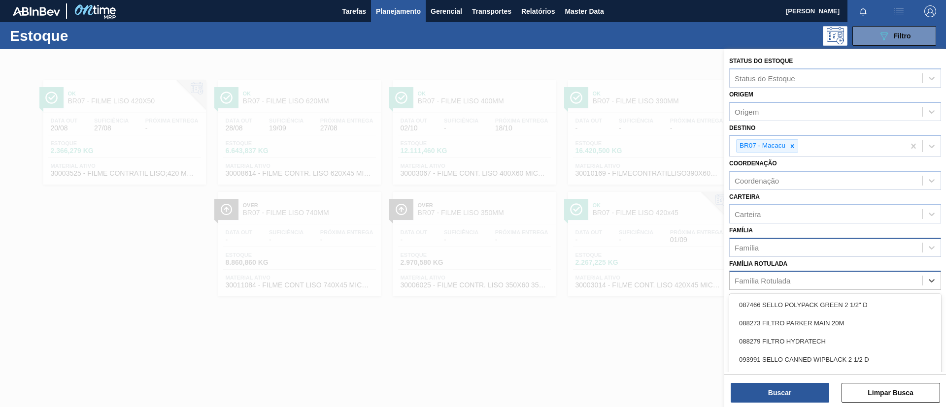
click at [780, 277] on div "Família Rotulada" at bounding box center [762, 281] width 56 height 8
paste Rotulada "30004672"
type Rotulada "30004672"
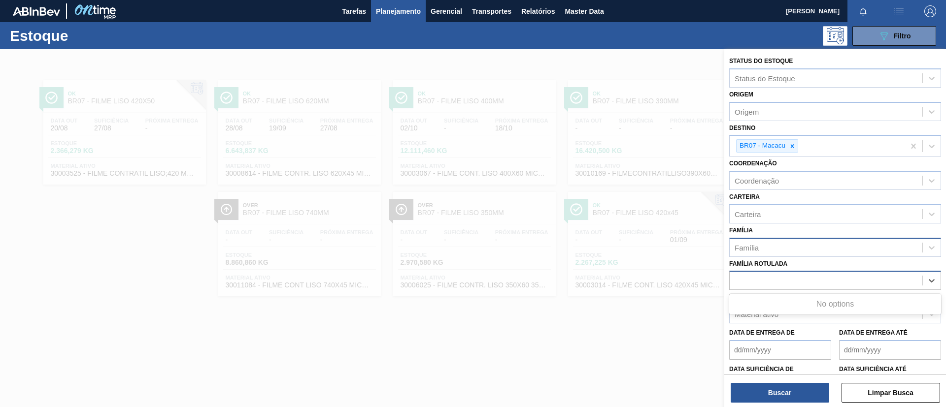
click at [778, 284] on div "30004672" at bounding box center [825, 281] width 193 height 14
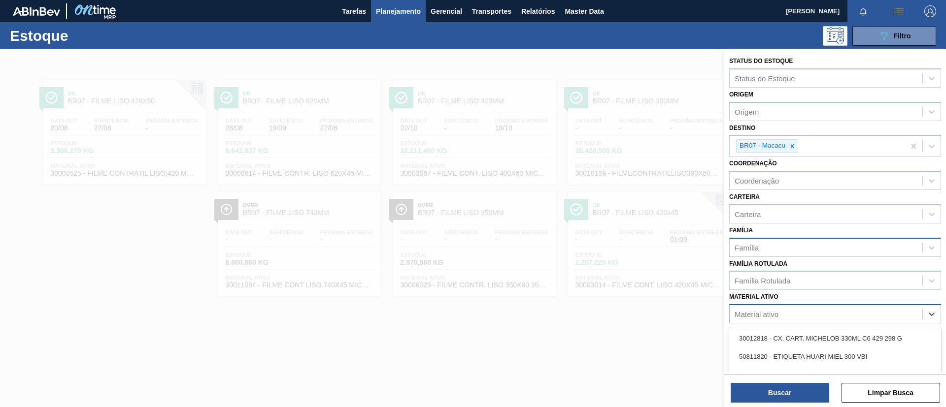
click at [781, 306] on div "Material ativo" at bounding box center [835, 313] width 212 height 19
paste ativo "30004672"
type ativo "30004672"
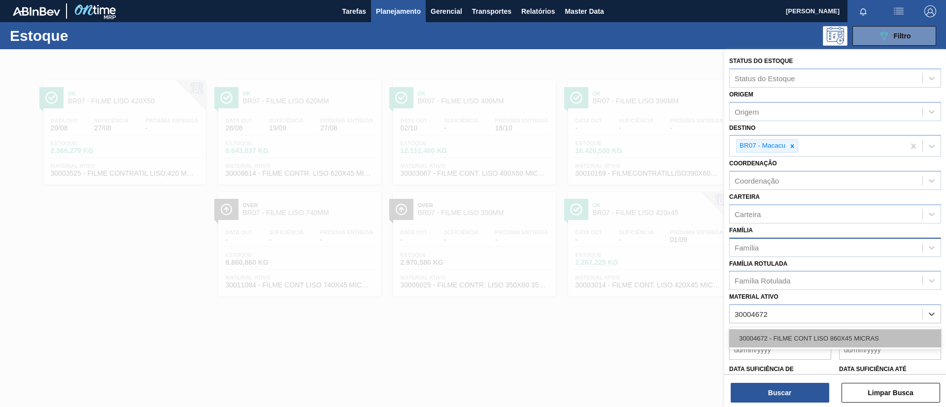
click at [791, 332] on div "30004672 - FILME CONT LISO 860X45 MICRAS" at bounding box center [835, 338] width 212 height 18
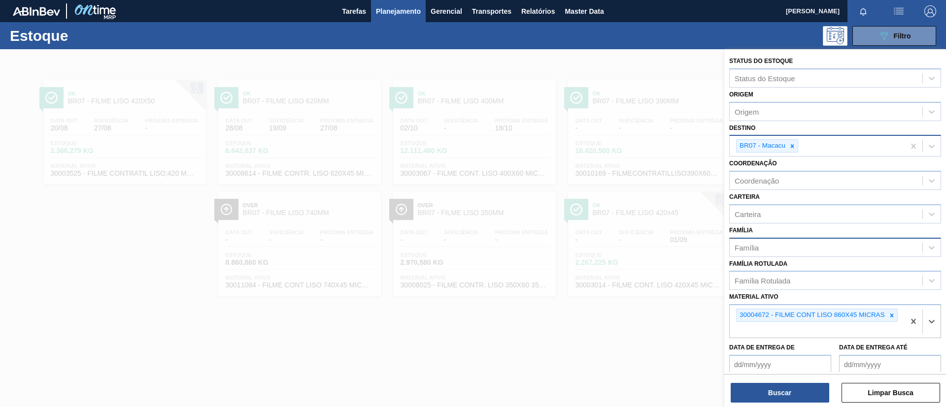
click at [791, 141] on div at bounding box center [791, 146] width 11 height 12
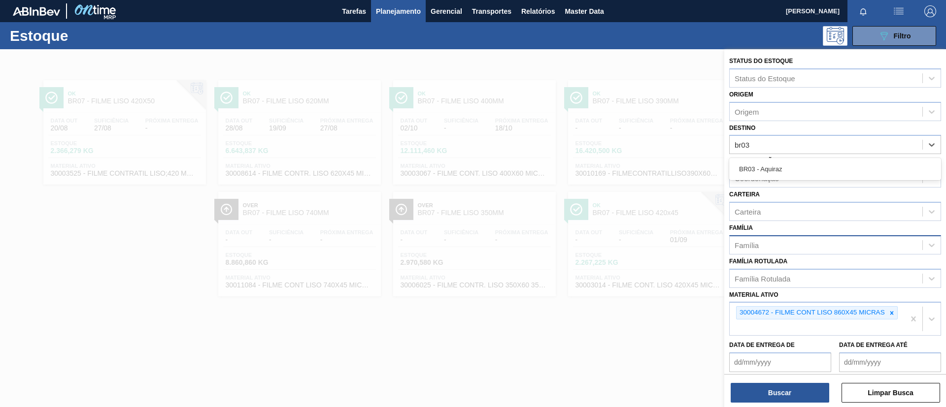
type input "br03"
click at [806, 157] on div "Coordenação Coordenação" at bounding box center [835, 170] width 212 height 33
click at [800, 156] on div "Coordenação Coordenação" at bounding box center [835, 170] width 212 height 33
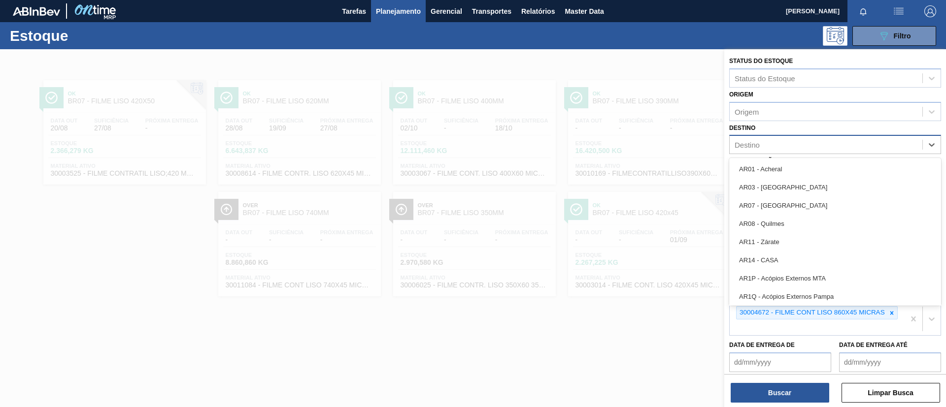
click at [800, 150] on div "Destino" at bounding box center [825, 145] width 193 height 14
type input "br03"
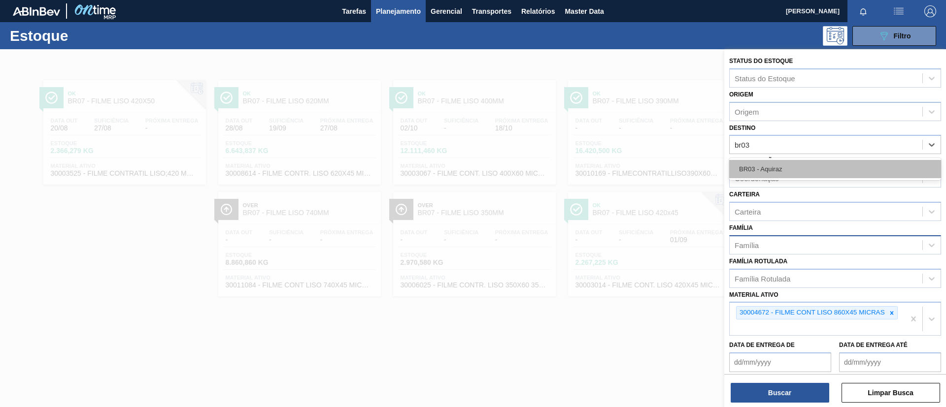
click at [809, 162] on div "BR03 - Aquiraz" at bounding box center [835, 169] width 212 height 18
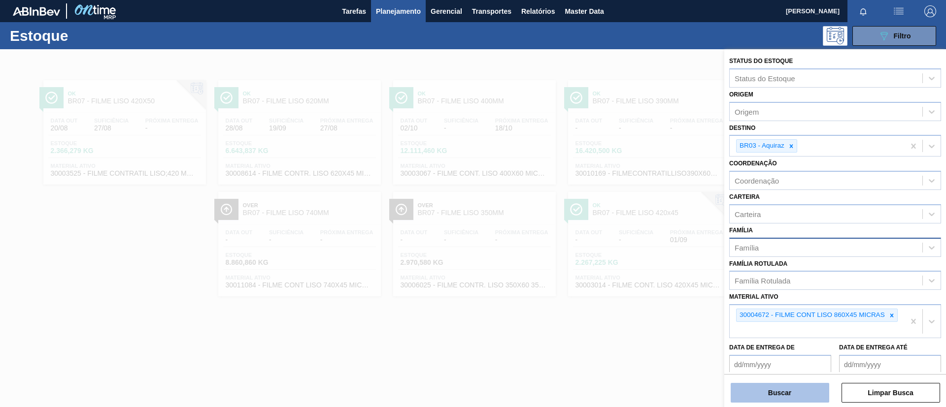
click at [802, 388] on button "Buscar" at bounding box center [779, 393] width 98 height 20
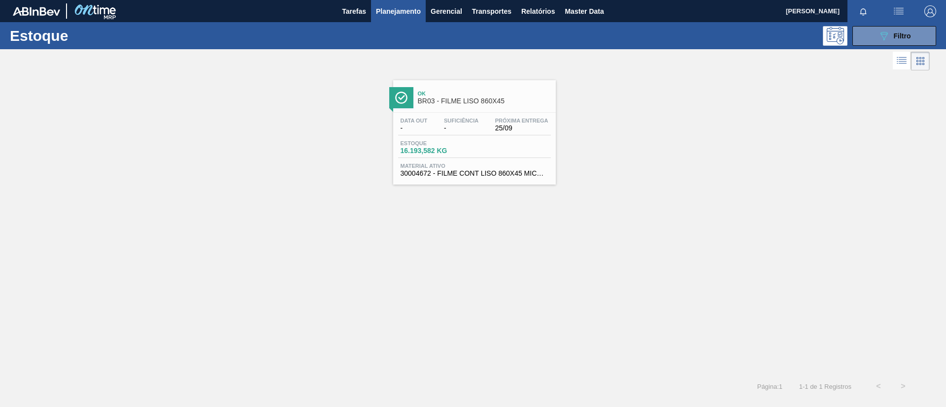
click at [425, 111] on div "Ok BR03 - FILME LISO 860X45 Data out - Suficiência - Próxima Entrega 25/09 Esto…" at bounding box center [474, 132] width 163 height 104
click at [881, 33] on icon "089F7B8B-B2A5-4AFE-B5C0-19BA573D28AC" at bounding box center [884, 36] width 12 height 12
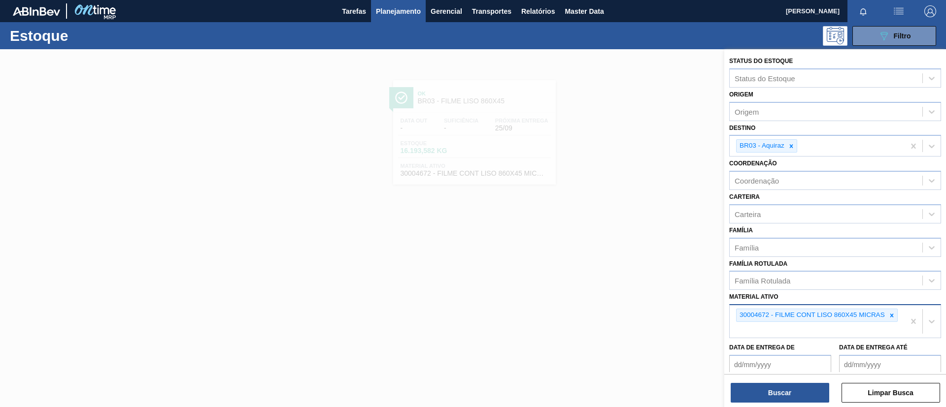
click at [895, 317] on div at bounding box center [891, 315] width 11 height 12
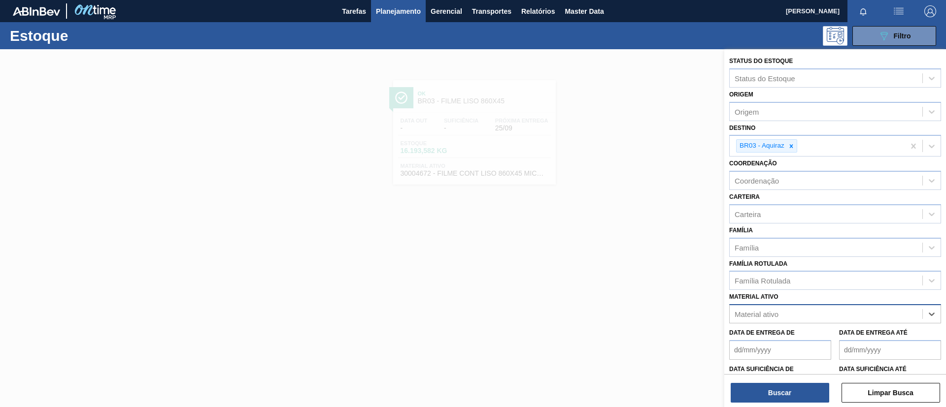
paste ativo "30030568"
type ativo "30030568"
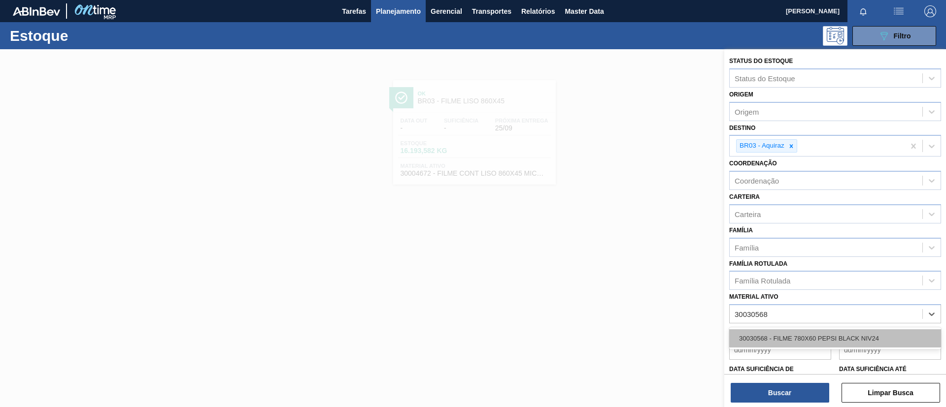
click at [838, 336] on div "30030568 - FILME 780X60 PEPSI BLACK NIV24" at bounding box center [835, 338] width 212 height 18
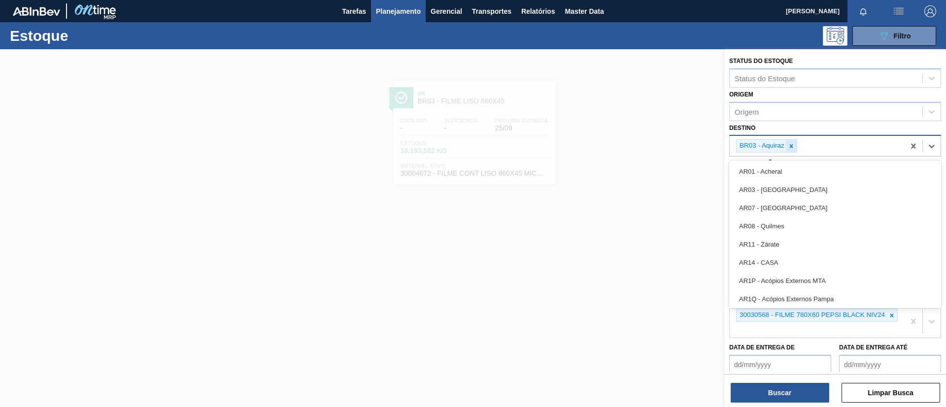
drag, startPoint x: 790, startPoint y: 137, endPoint x: 791, endPoint y: 143, distance: 6.1
click at [790, 138] on div "BR03 - Aquiraz" at bounding box center [816, 146] width 175 height 20
click at [793, 144] on icon at bounding box center [790, 146] width 7 height 7
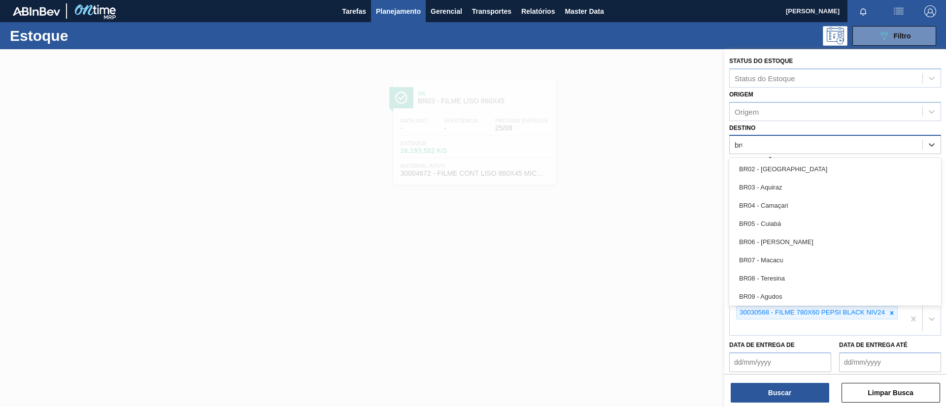
type input "br02"
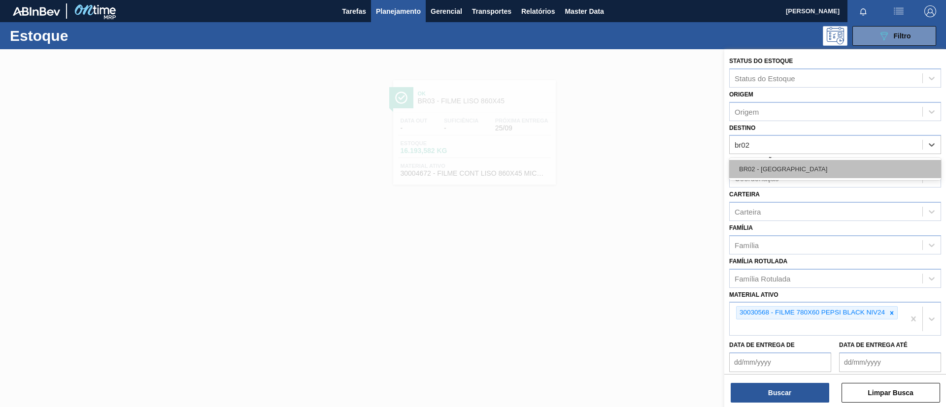
click at [814, 171] on div "BR02 - [GEOGRAPHIC_DATA]" at bounding box center [835, 169] width 212 height 18
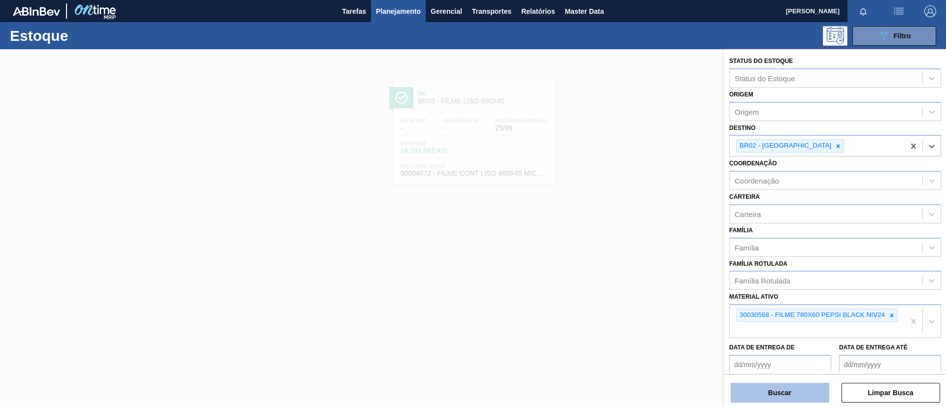
click at [790, 391] on button "Buscar" at bounding box center [779, 393] width 98 height 20
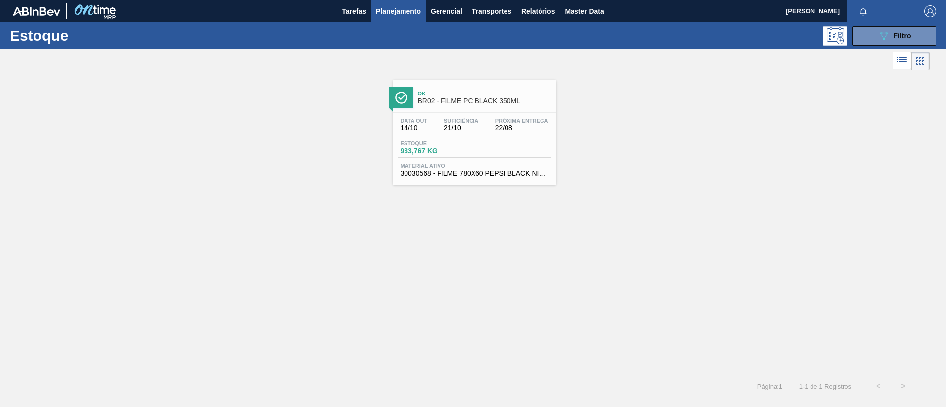
click at [441, 87] on div "Ok BR02 - FILME PC BLACK 350ML" at bounding box center [484, 98] width 133 height 22
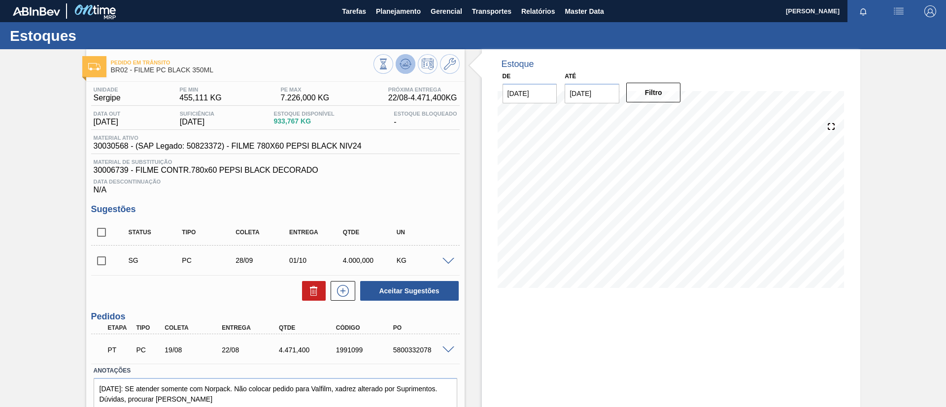
click at [389, 67] on icon at bounding box center [383, 64] width 11 height 11
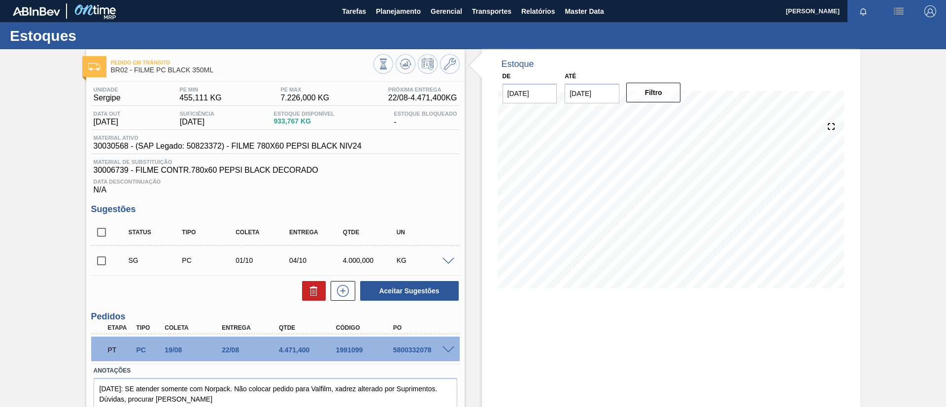
click at [448, 344] on div "PT PC 19/08 22/08 4.471,400 1991099 5800332078" at bounding box center [275, 349] width 368 height 25
click at [448, 347] on span at bounding box center [448, 350] width 12 height 7
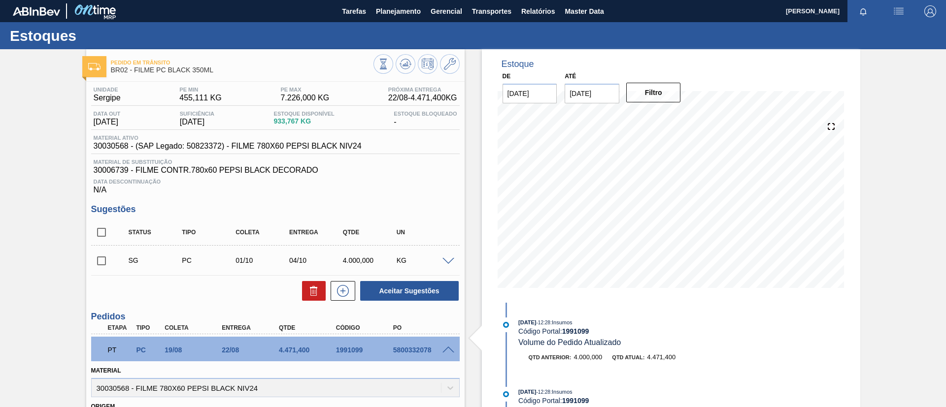
click at [98, 259] on input "checkbox" at bounding box center [101, 261] width 21 height 21
checkbox input "true"
click at [442, 66] on button at bounding box center [450, 64] width 20 height 20
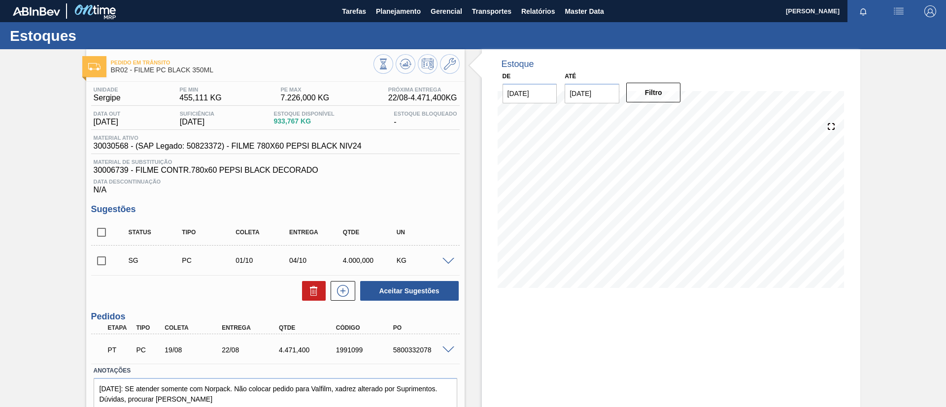
click at [103, 247] on div "SG PC 01/10 04/10 4.000,000 KG Material 30030568 - FILME 780X60 PEPSI BLACK NIV…" at bounding box center [275, 261] width 368 height 30
click at [101, 260] on input "checkbox" at bounding box center [101, 261] width 21 height 21
click at [417, 293] on button "Aceitar Sugestões" at bounding box center [409, 291] width 98 height 20
checkbox input "false"
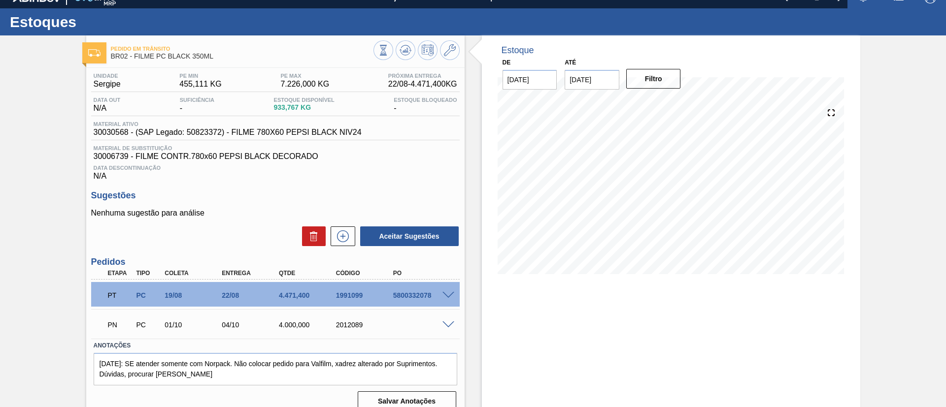
scroll to position [26, 0]
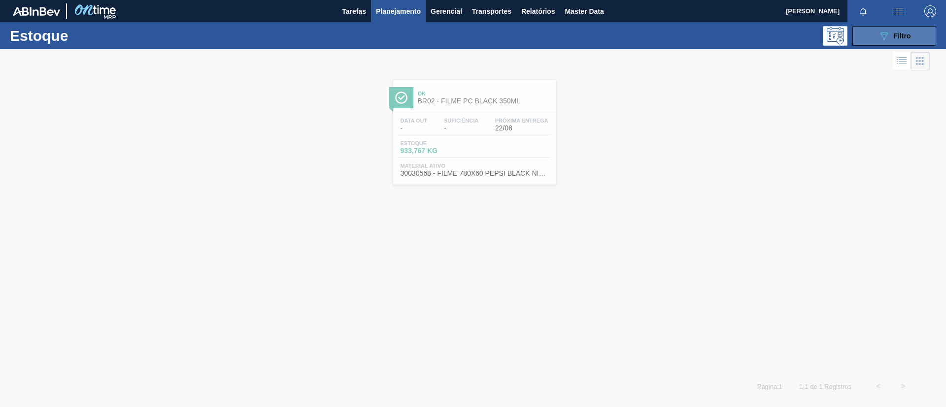
click at [878, 39] on icon "089F7B8B-B2A5-4AFE-B5C0-19BA573D28AC" at bounding box center [884, 36] width 12 height 12
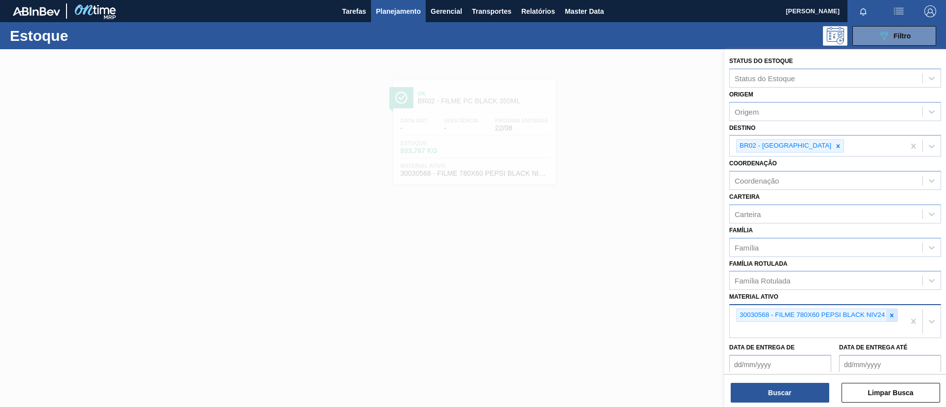
click at [895, 313] on div at bounding box center [891, 315] width 11 height 12
paste ativo "30012598"
type ativo "30012598"
click at [834, 354] on div "30012598 - FILME C. 800X65 SK 269ML C15 429" at bounding box center [835, 353] width 212 height 18
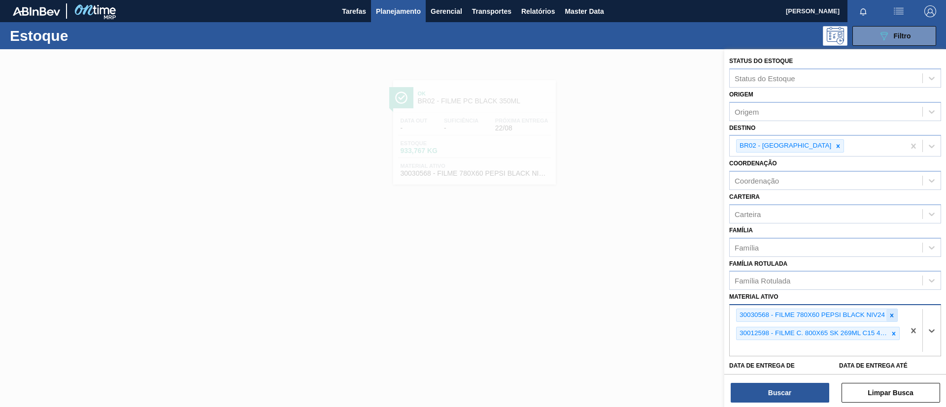
click at [895, 312] on div at bounding box center [891, 315] width 11 height 12
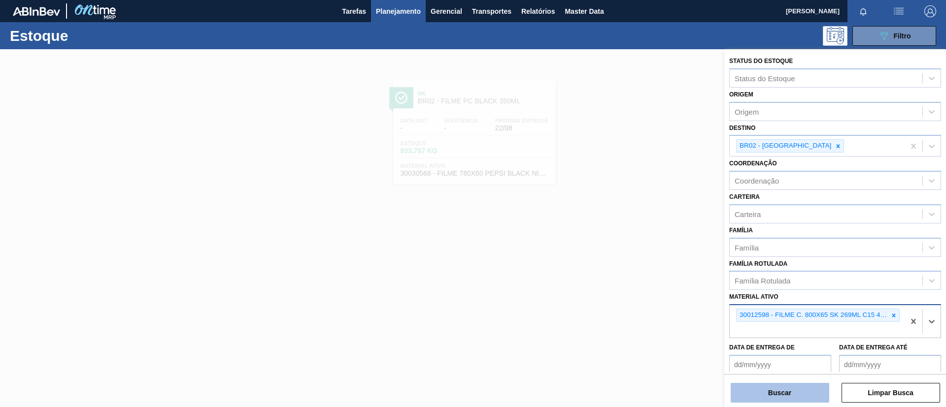
click at [816, 386] on button "Buscar" at bounding box center [779, 393] width 98 height 20
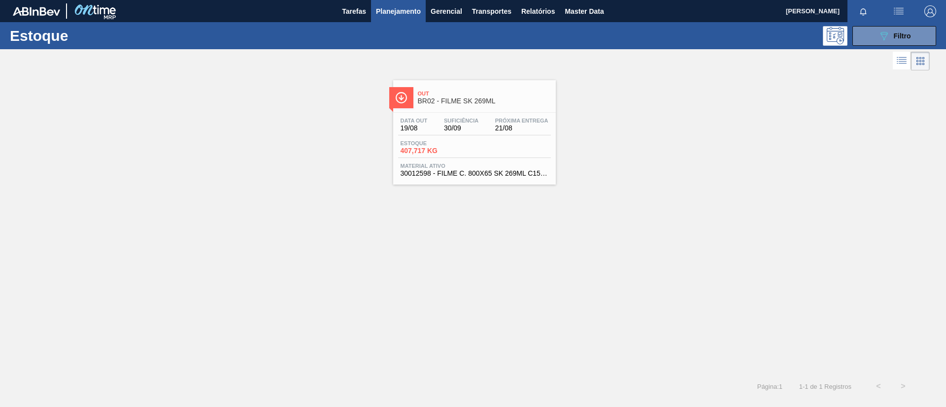
click at [445, 83] on div "Out BR02 - FILME SK 269ML" at bounding box center [474, 93] width 163 height 27
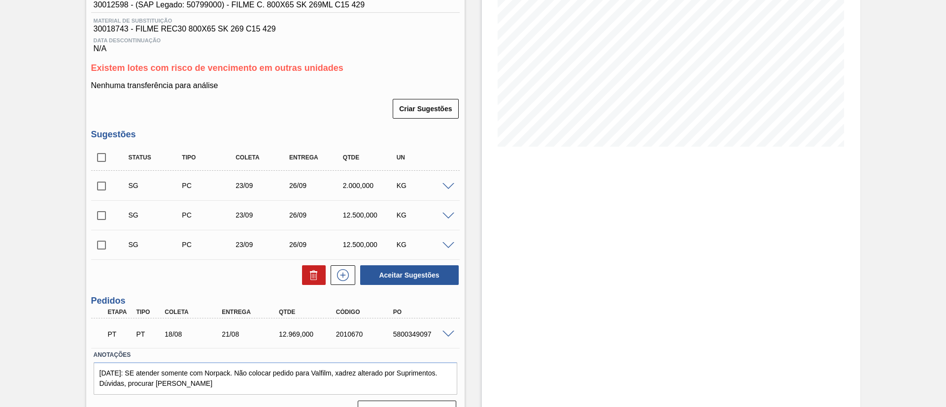
scroll to position [163, 0]
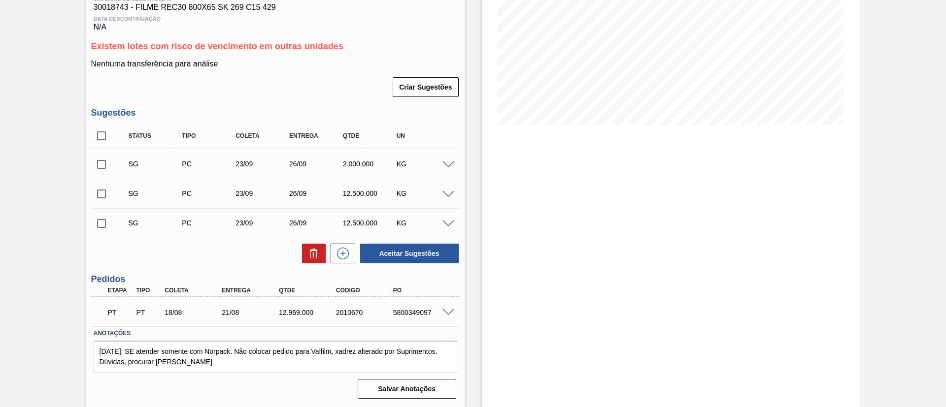
click at [456, 313] on div at bounding box center [450, 311] width 20 height 7
click at [452, 311] on span at bounding box center [448, 312] width 12 height 7
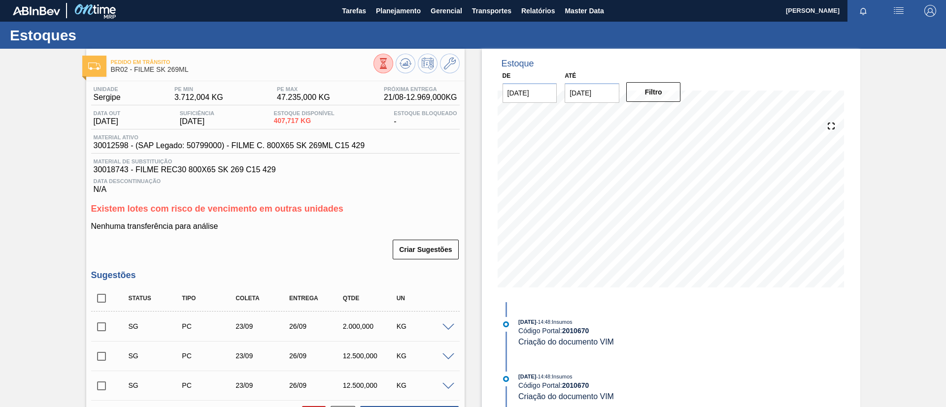
scroll to position [0, 0]
click at [389, 14] on span "Planejamento" at bounding box center [398, 11] width 45 height 12
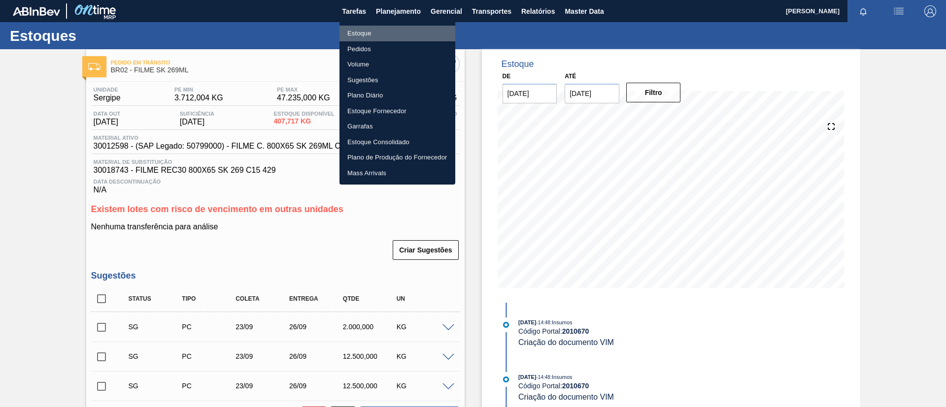
click at [393, 29] on li "Estoque" at bounding box center [397, 34] width 116 height 16
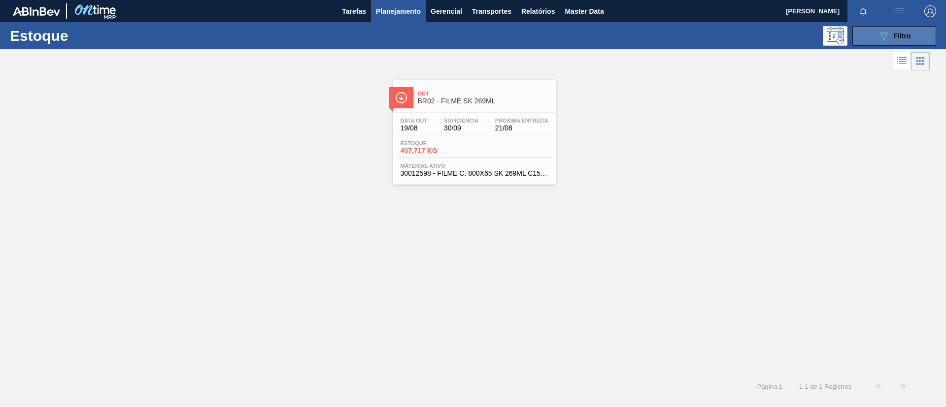
click at [861, 32] on button "089F7B8B-B2A5-4AFE-B5C0-19BA573D28AC Filtro" at bounding box center [894, 36] width 84 height 20
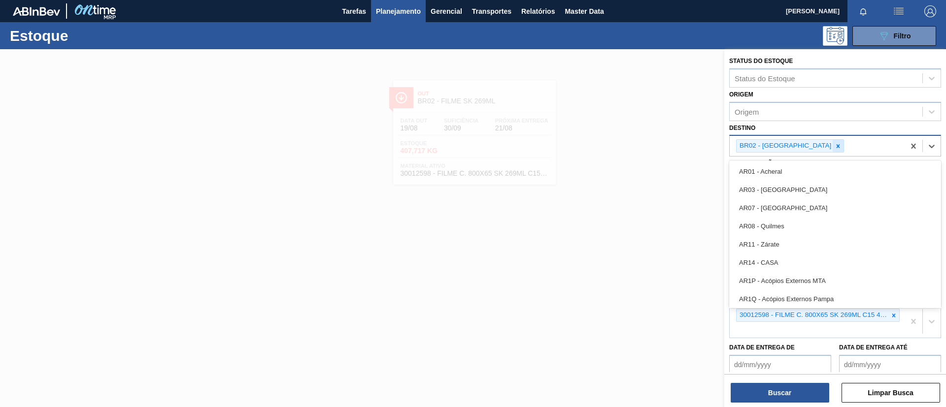
click at [786, 144] on div "BR02 - [GEOGRAPHIC_DATA]" at bounding box center [790, 145] width 108 height 13
drag, startPoint x: 790, startPoint y: 146, endPoint x: 794, endPoint y: 151, distance: 6.0
click at [836, 147] on icon at bounding box center [837, 145] width 3 height 3
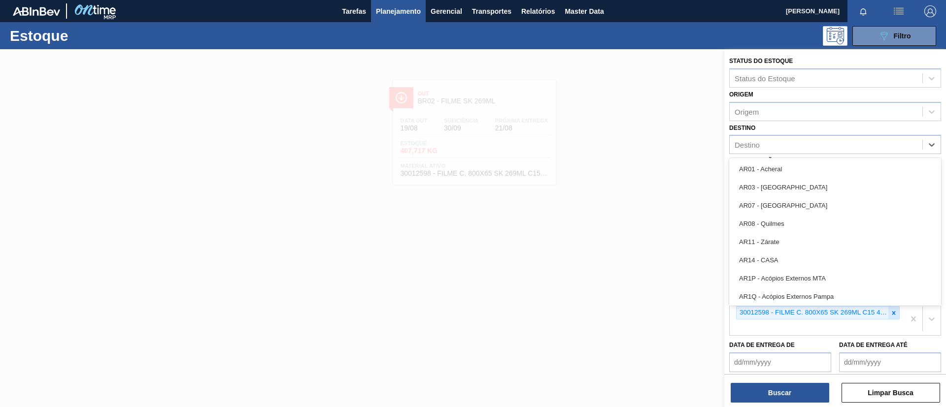
click at [895, 311] on div at bounding box center [893, 313] width 11 height 12
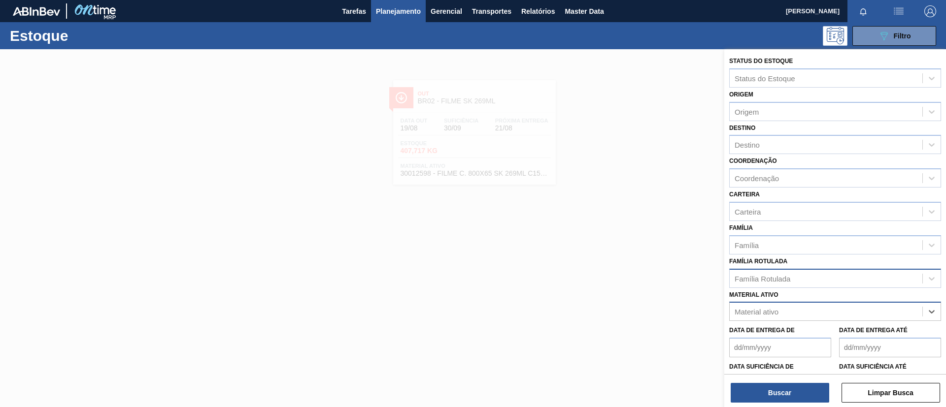
click at [839, 282] on div "Família Rotulada" at bounding box center [825, 278] width 193 height 14
click at [821, 258] on div "Família Rotulada Família Rotulada" at bounding box center [835, 271] width 212 height 33
click at [818, 244] on div "Família" at bounding box center [825, 245] width 193 height 14
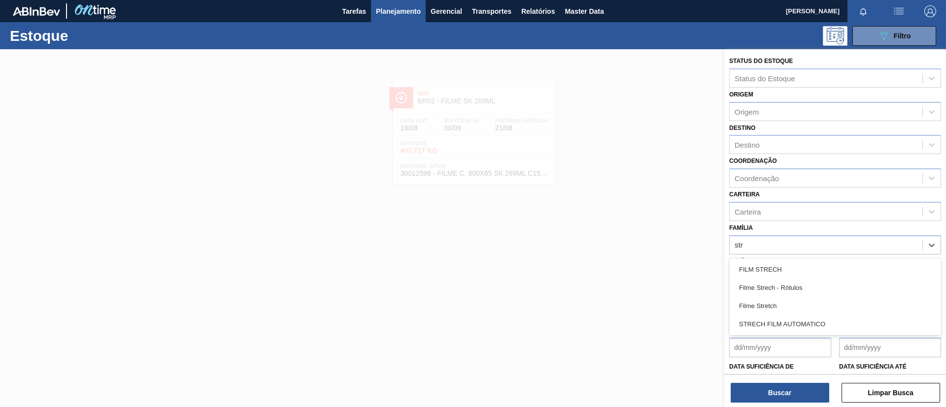
type input "stre"
click at [812, 301] on div "Filme Stretch" at bounding box center [835, 306] width 212 height 18
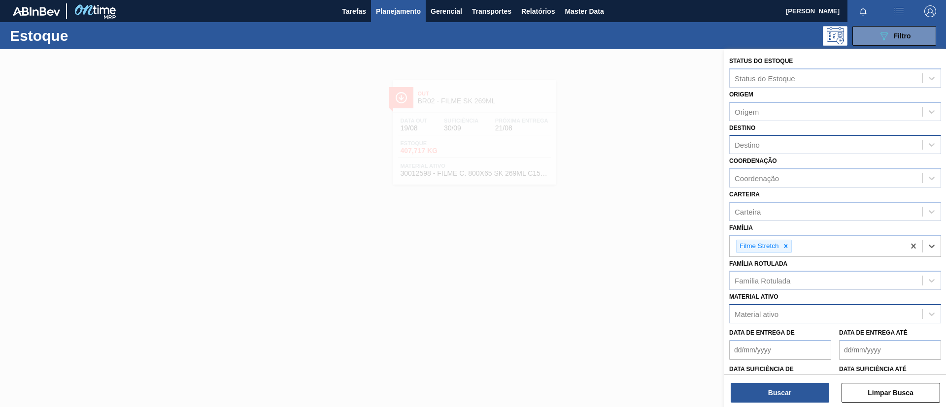
click at [774, 145] on div "Destino" at bounding box center [825, 145] width 193 height 14
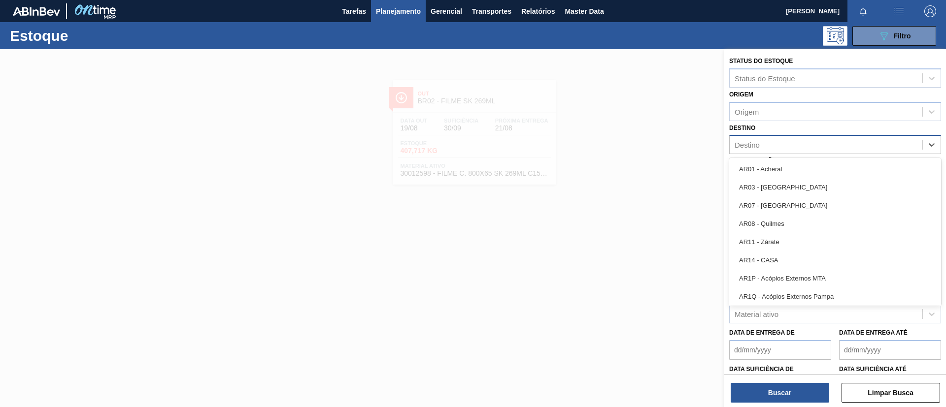
type input "y"
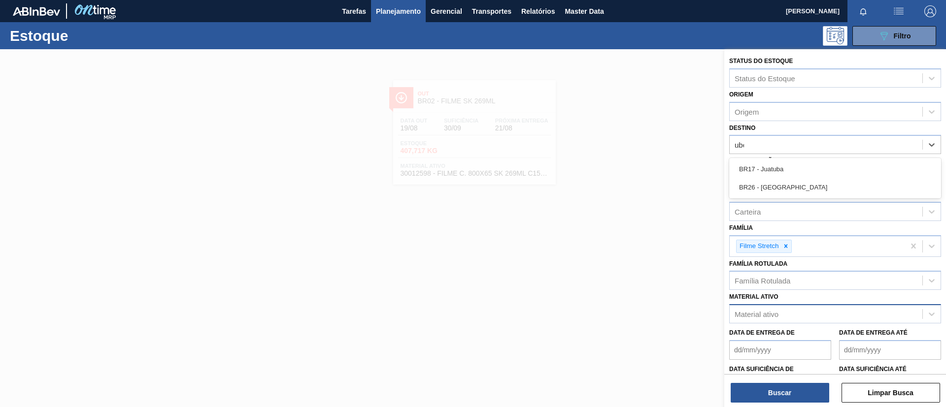
type input "uber"
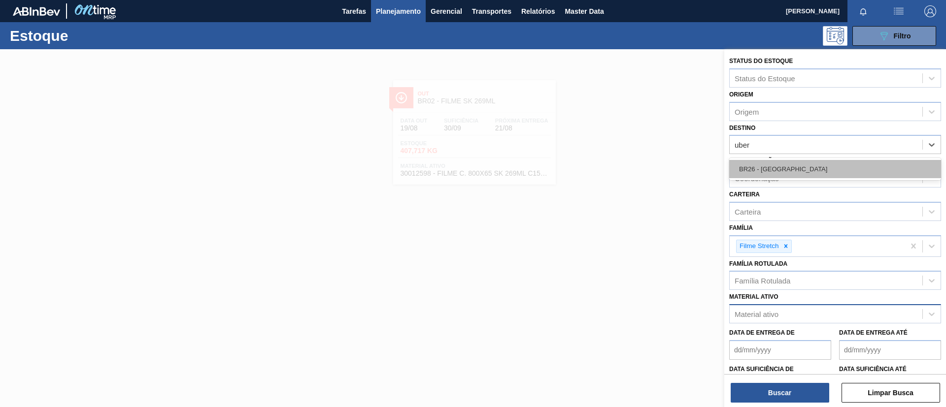
click at [779, 170] on div "BR26 - [GEOGRAPHIC_DATA]" at bounding box center [835, 169] width 212 height 18
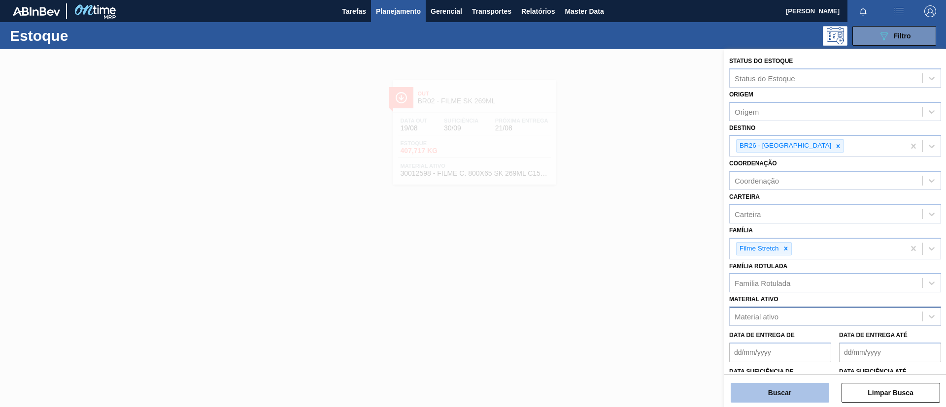
click at [778, 388] on button "Buscar" at bounding box center [779, 393] width 98 height 20
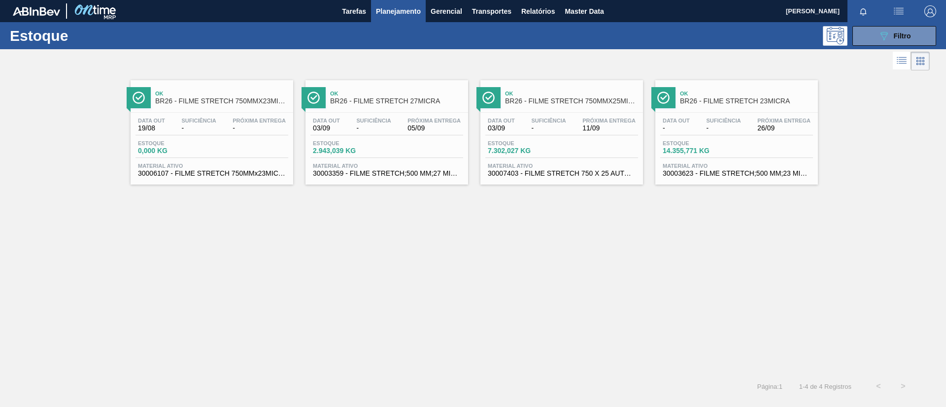
click at [592, 100] on span "BR26 - FILME STRETCH 750MMX25MICRA" at bounding box center [571, 101] width 133 height 7
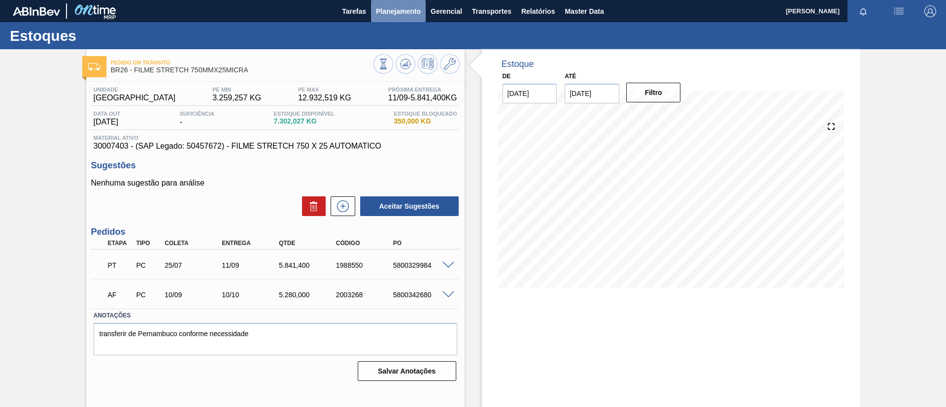
click at [393, 18] on button "Planejamento" at bounding box center [398, 11] width 55 height 22
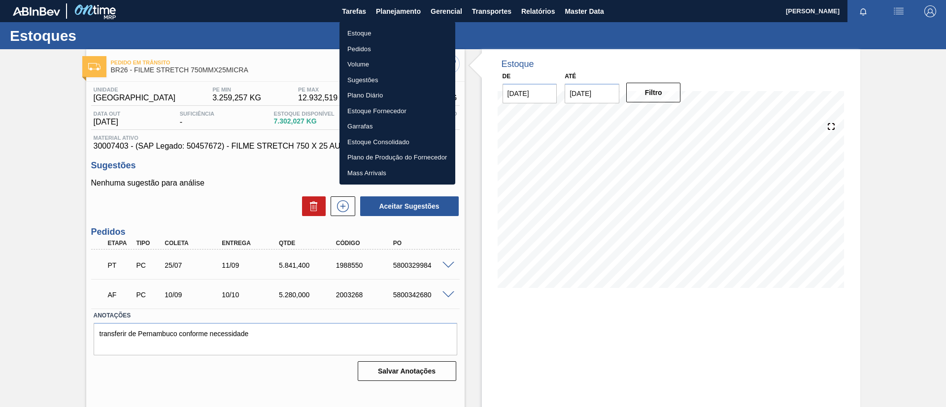
click at [399, 31] on li "Estoque" at bounding box center [397, 34] width 116 height 16
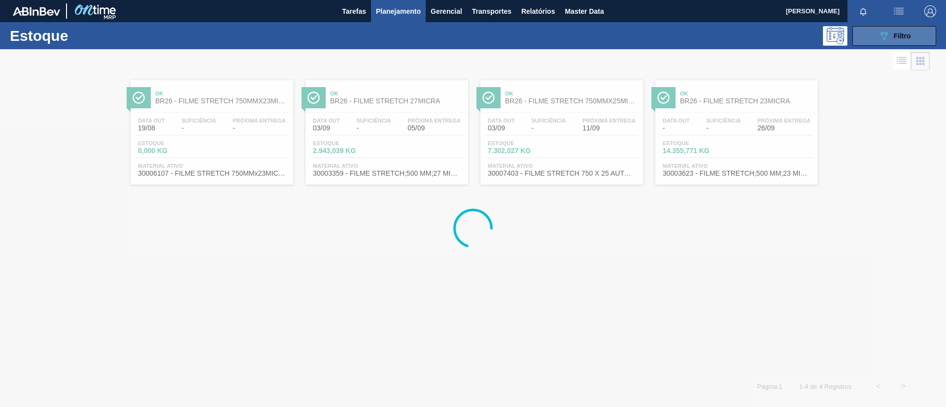
click at [896, 39] on span "Filtro" at bounding box center [901, 36] width 17 height 8
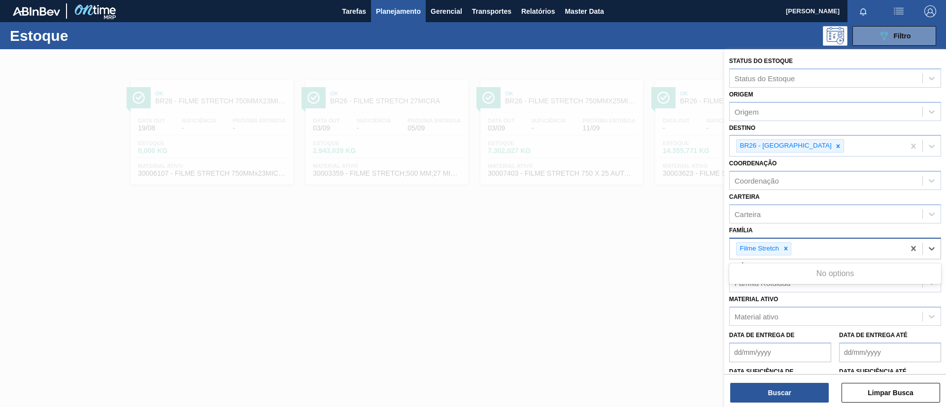
click at [791, 250] on div "Filme Stretch" at bounding box center [816, 249] width 175 height 20
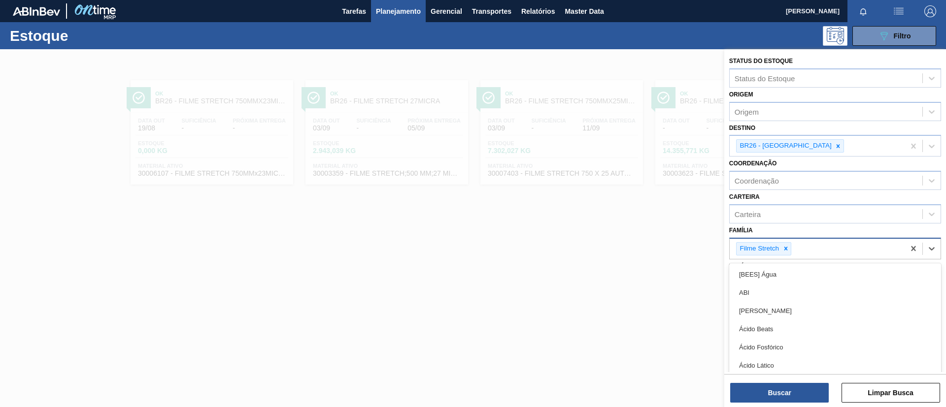
click at [788, 250] on icon at bounding box center [785, 248] width 7 height 7
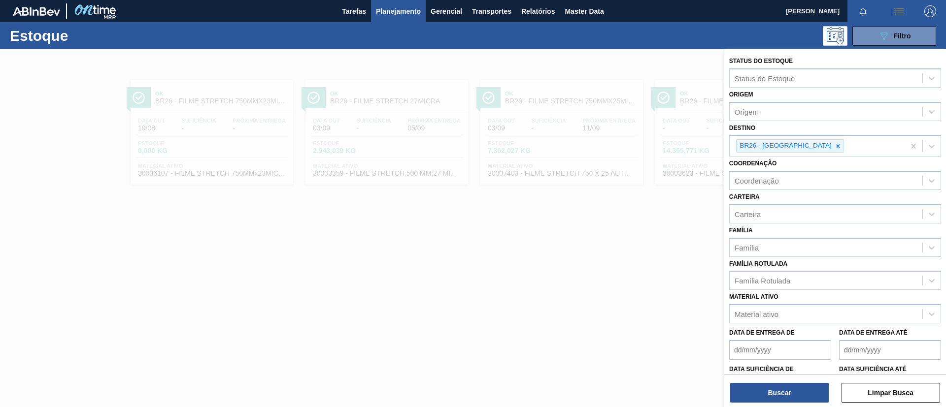
click at [787, 234] on div "Família Família" at bounding box center [835, 240] width 212 height 33
click at [783, 285] on div "Família Rotulada" at bounding box center [825, 281] width 193 height 14
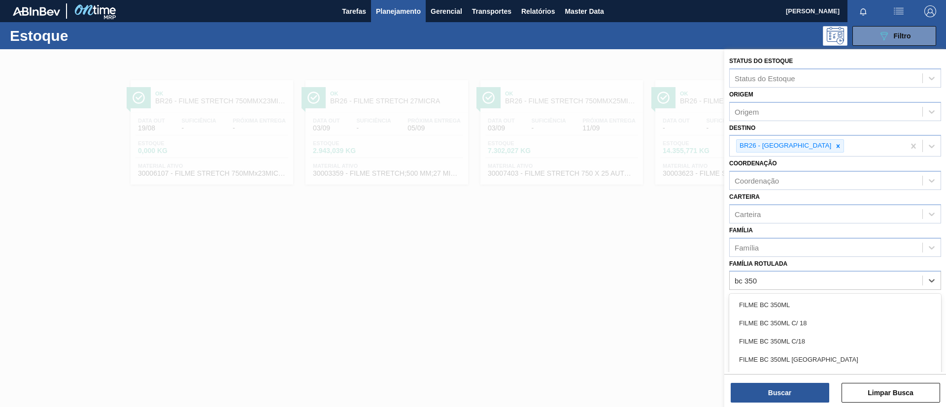
type Rotulada "bc 350"
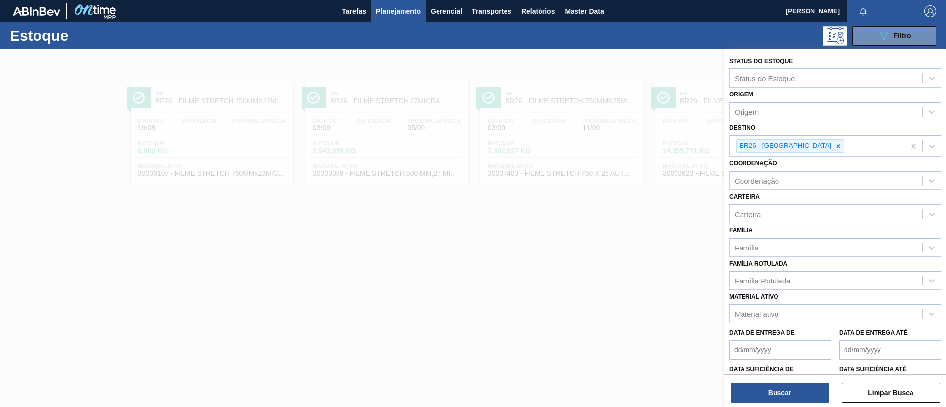
click at [788, 296] on div "Material ativo Material ativo" at bounding box center [835, 306] width 212 height 33
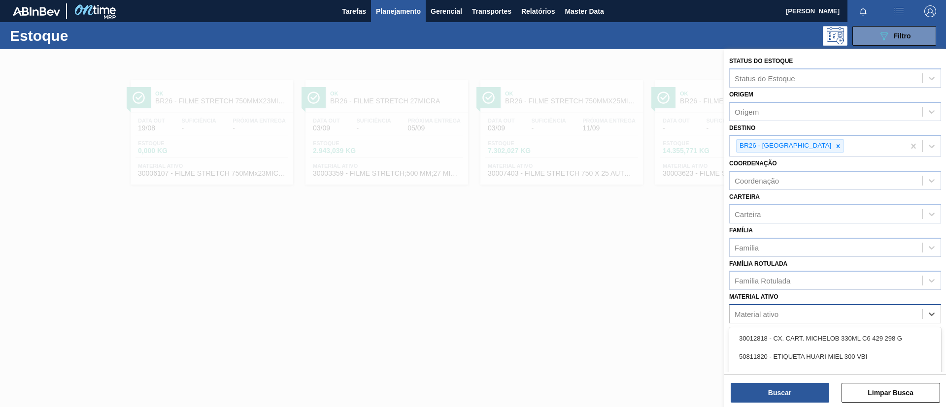
click at [796, 310] on div "Material ativo" at bounding box center [825, 314] width 193 height 14
paste ativo "30012565"
type ativo "30012565"
click at [806, 332] on div "30012565 - FILME C. 700X65 BC PM 350ML SLK C12 429" at bounding box center [835, 338] width 212 height 18
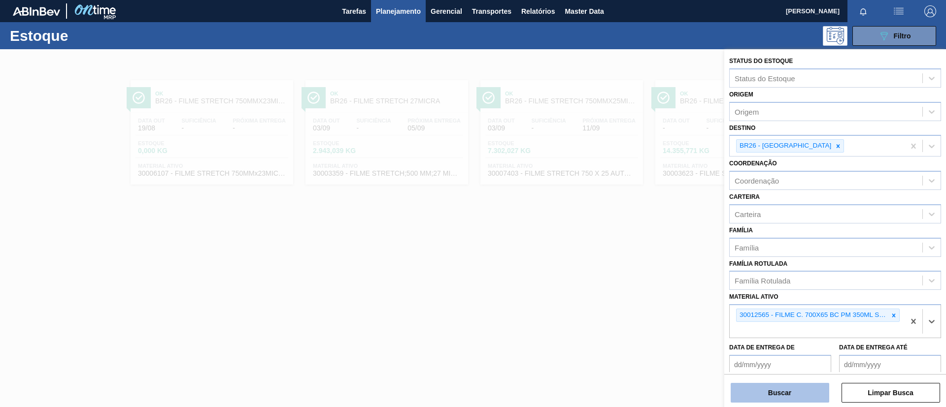
click at [786, 386] on button "Buscar" at bounding box center [779, 393] width 98 height 20
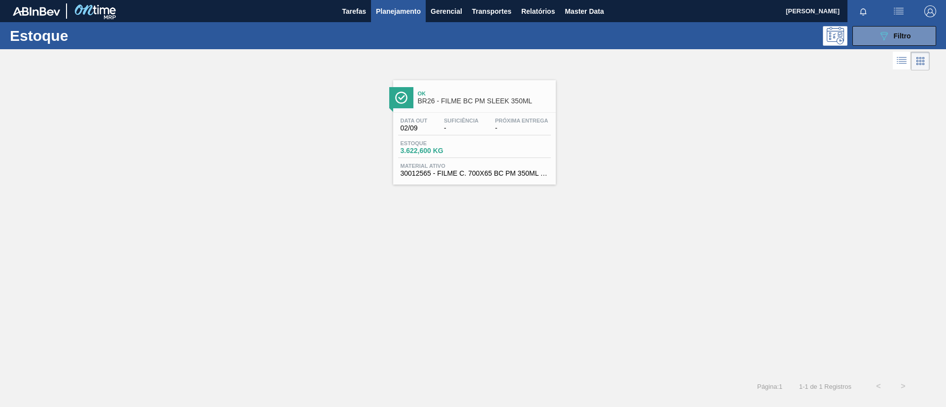
click at [459, 138] on div "Data out 02/09 Suficiência - Próxima Entrega - Estoque 3.622,600 KG Material at…" at bounding box center [474, 146] width 163 height 67
click at [889, 30] on button "089F7B8B-B2A5-4AFE-B5C0-19BA573D28AC Filtro" at bounding box center [894, 36] width 84 height 20
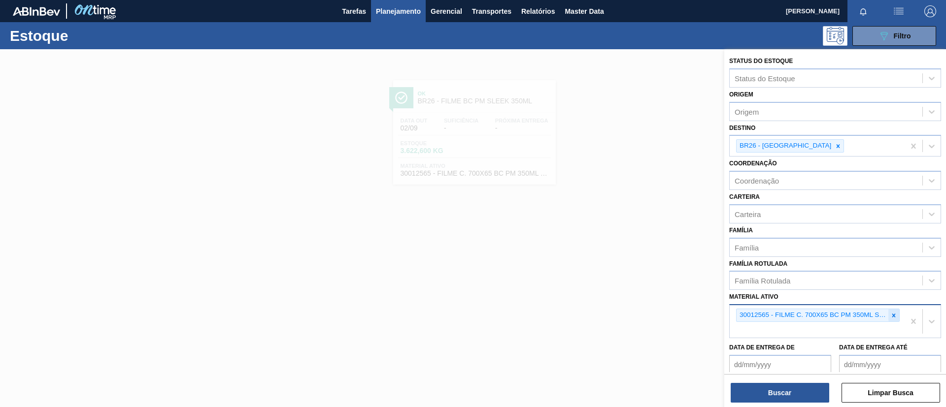
click at [896, 312] on div at bounding box center [893, 315] width 11 height 12
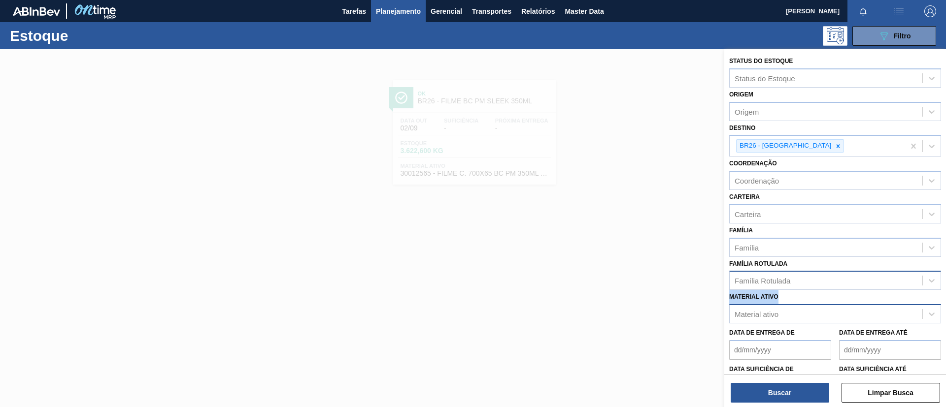
click at [862, 288] on div "Status do [GEOGRAPHIC_DATA] Status do Estoque Origem Origem Destino BR26 - Uber…" at bounding box center [835, 243] width 222 height 389
click at [858, 285] on div "Família Rotulada" at bounding box center [825, 281] width 193 height 14
type Rotulada "23micra"
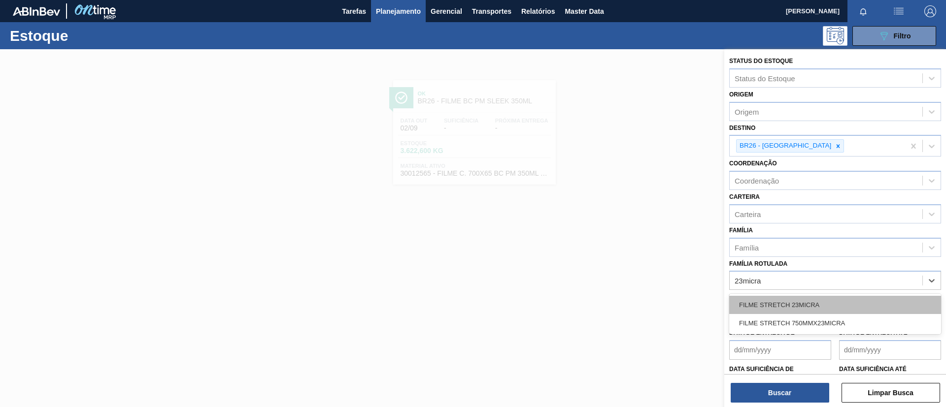
click at [842, 297] on div "FILME STRETCH 23MICRA" at bounding box center [835, 305] width 212 height 18
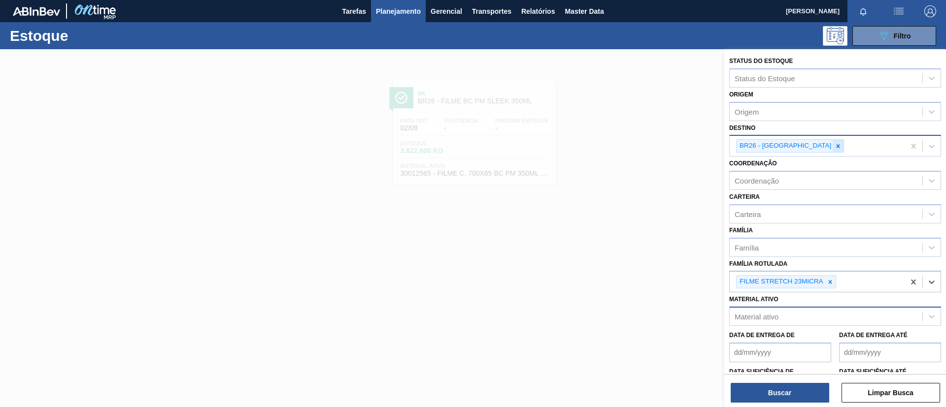
click at [834, 147] on icon at bounding box center [837, 146] width 7 height 7
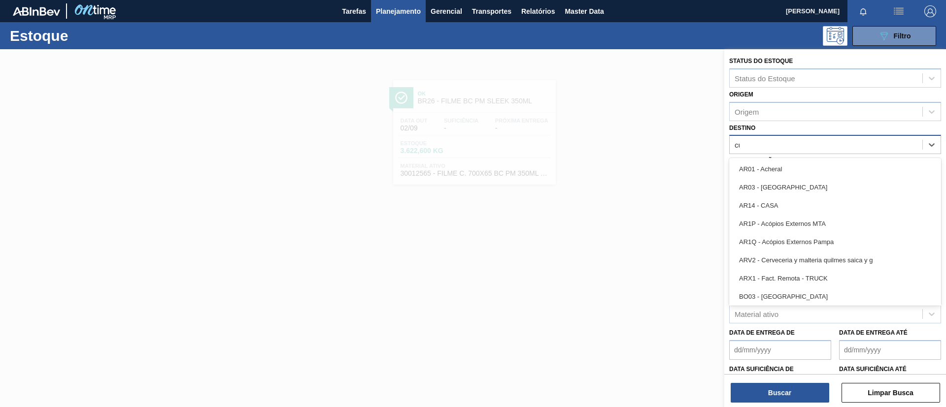
type input "cuia"
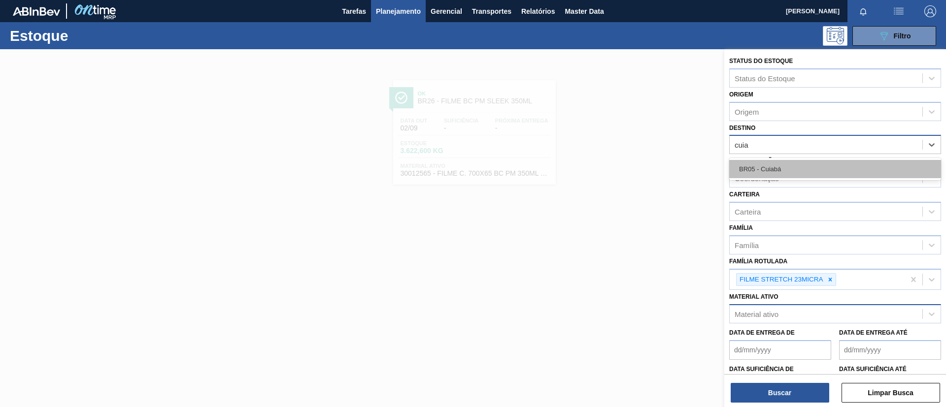
click at [811, 164] on div "BR05 - Cuiabá" at bounding box center [835, 169] width 212 height 18
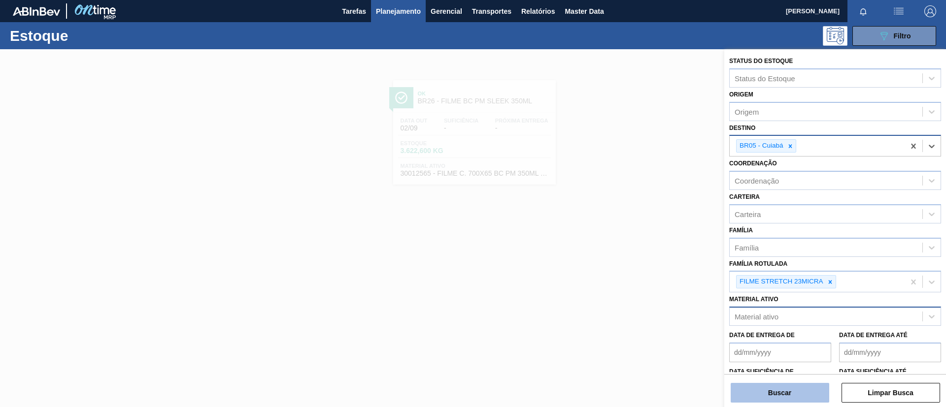
click at [803, 383] on button "Buscar" at bounding box center [779, 393] width 98 height 20
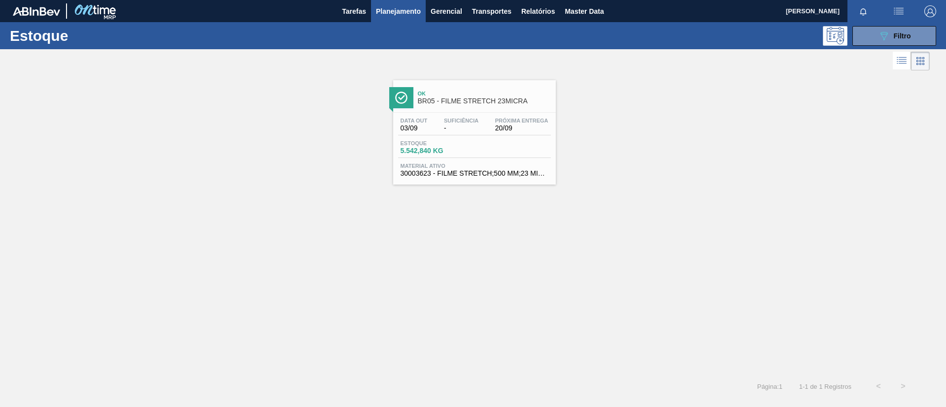
click at [443, 89] on div "Ok BR05 - FILME STRETCH 23MICRA" at bounding box center [484, 98] width 133 height 22
click at [636, 154] on div "Ok BR05 - FILME STRETCH 23MICRA Data out 03/09 Suficiência - Próxima Entrega 20…" at bounding box center [473, 129] width 946 height 112
